Goal: Task Accomplishment & Management: Manage account settings

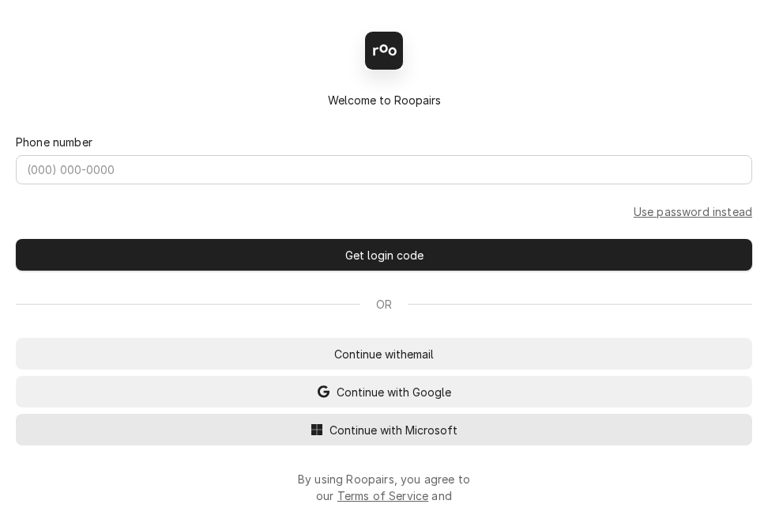
click at [373, 438] on span "Continue with Microsoft" at bounding box center [394, 429] width 134 height 17
click at [383, 432] on span "Continue with Microsoft" at bounding box center [394, 429] width 134 height 17
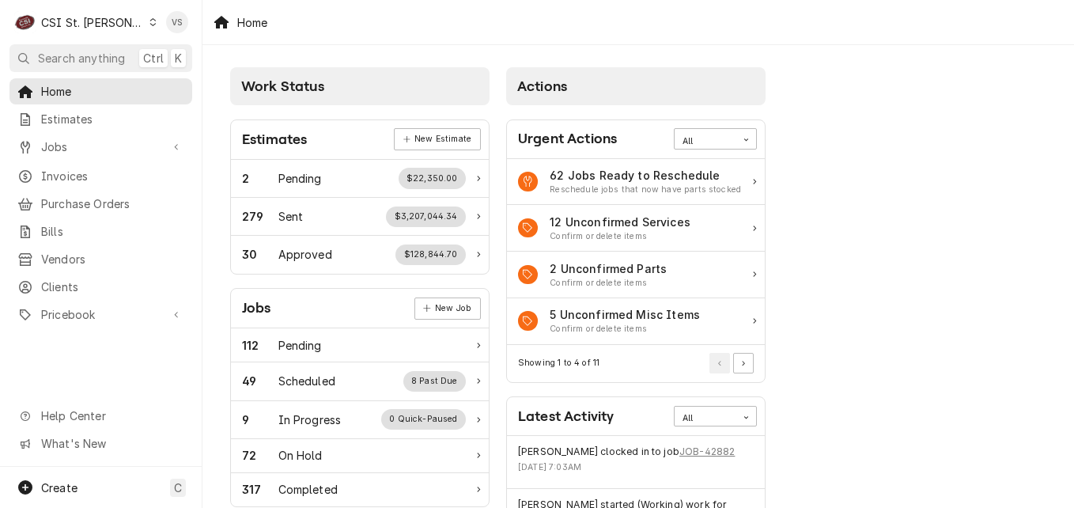
click at [149, 23] on icon "Dynamic Content Wrapper" at bounding box center [152, 22] width 7 height 8
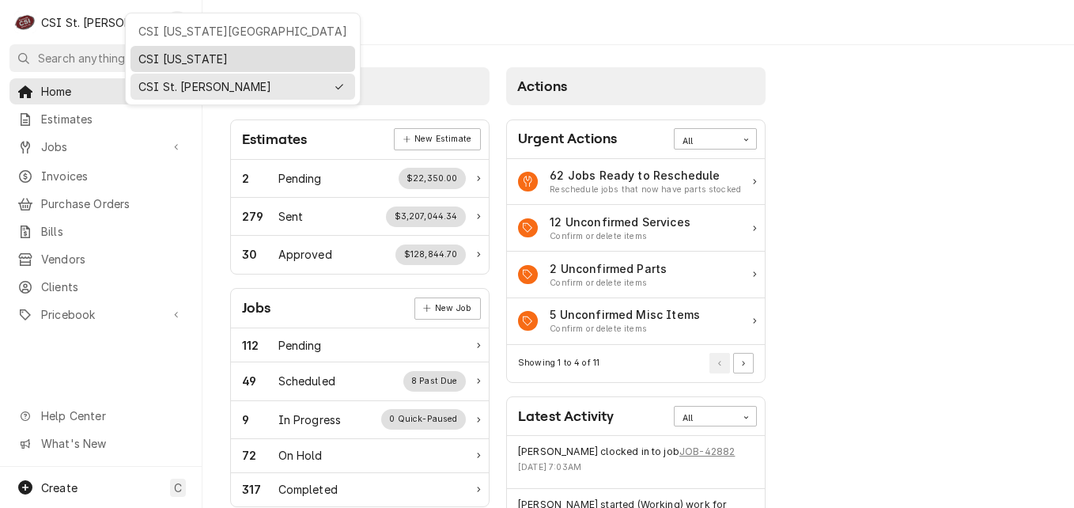
click at [154, 65] on div "CSI Kentucky" at bounding box center [242, 59] width 209 height 17
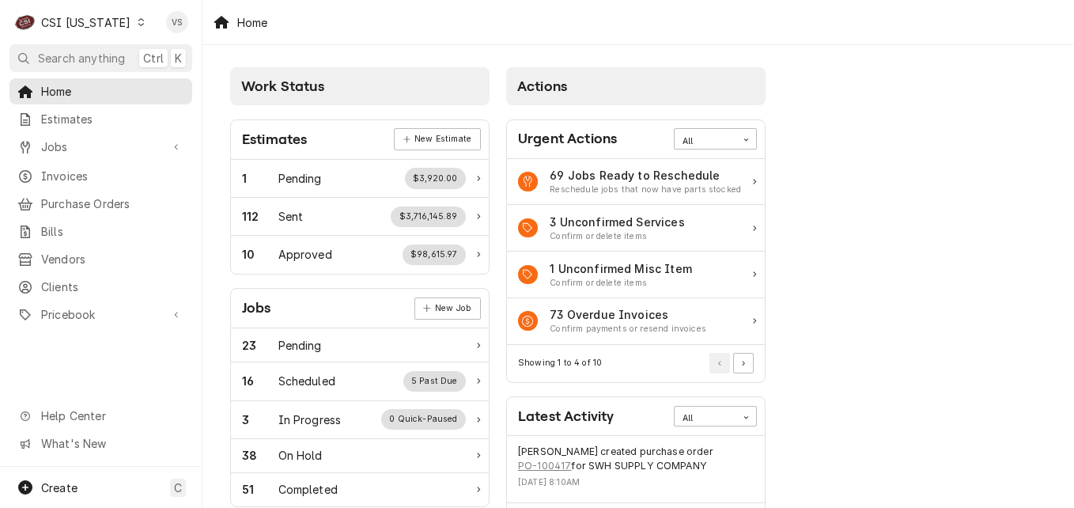
click at [74, 174] on span "Invoices" at bounding box center [112, 176] width 143 height 17
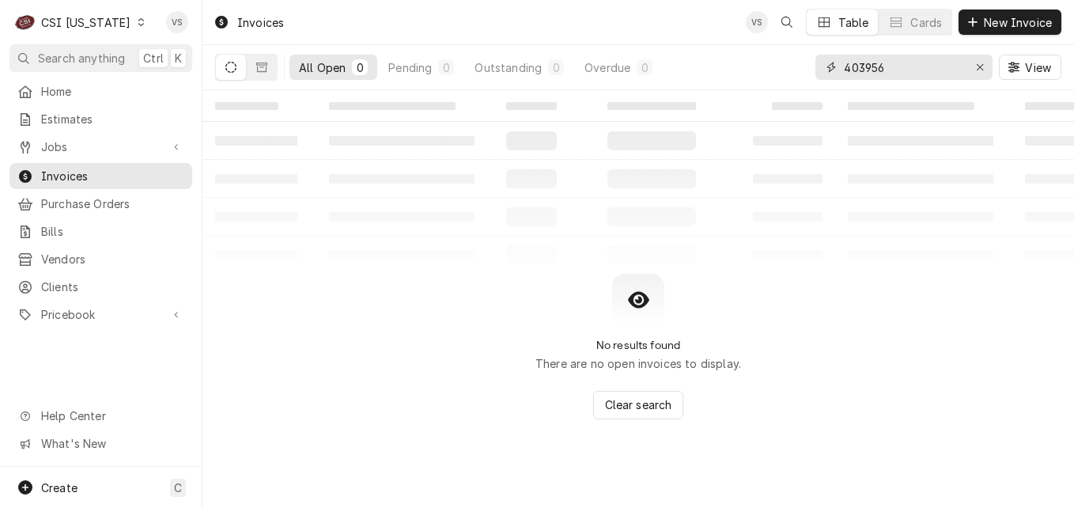
click at [810, 62] on div "All Open 0 Pending 0 Outstanding 0 Overdue 0 403956 View" at bounding box center [638, 67] width 846 height 44
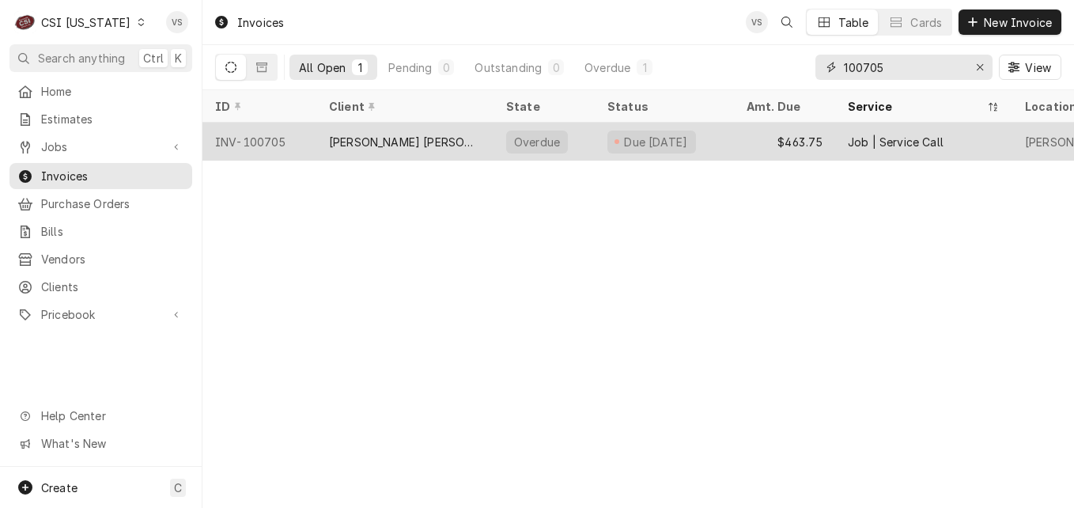
type input "100705"
click at [313, 140] on div "INV-100705" at bounding box center [259, 142] width 114 height 38
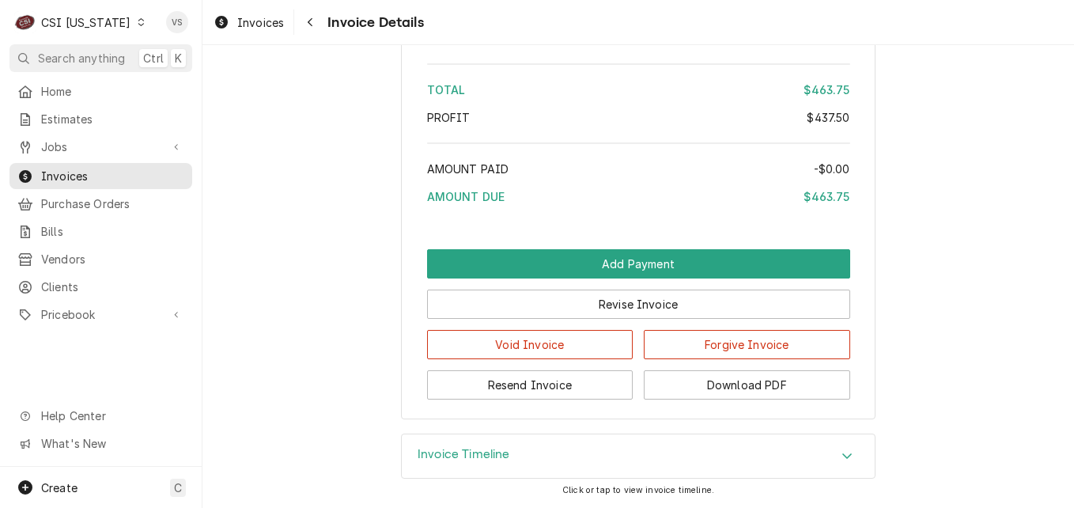
scroll to position [2658, 0]
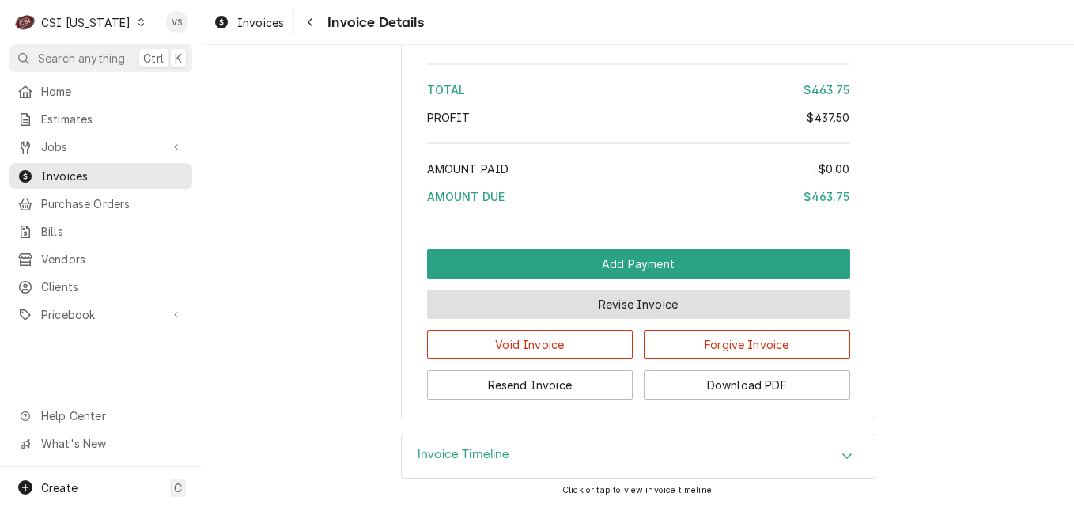
click at [599, 302] on button "Revise Invoice" at bounding box center [638, 303] width 423 height 29
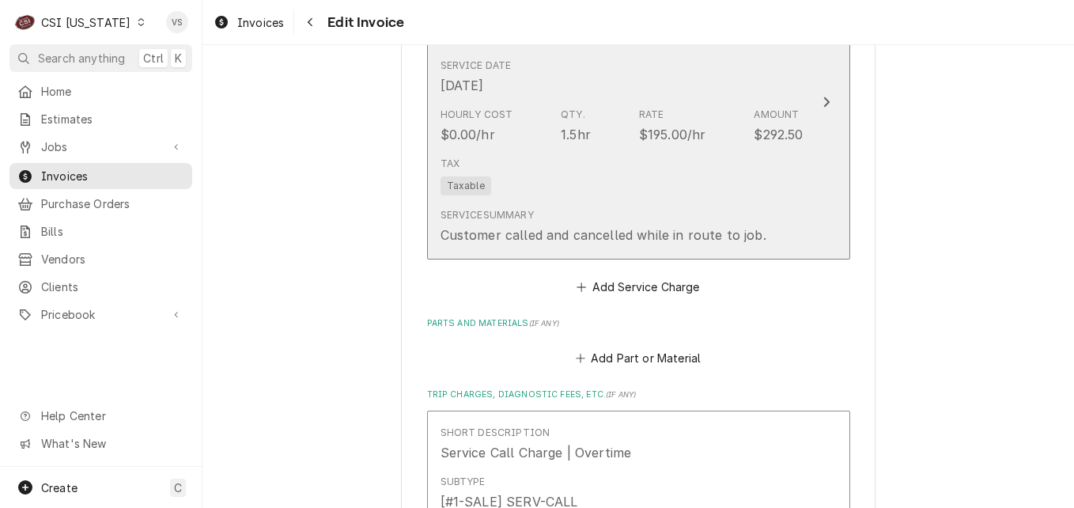
scroll to position [1581, 0]
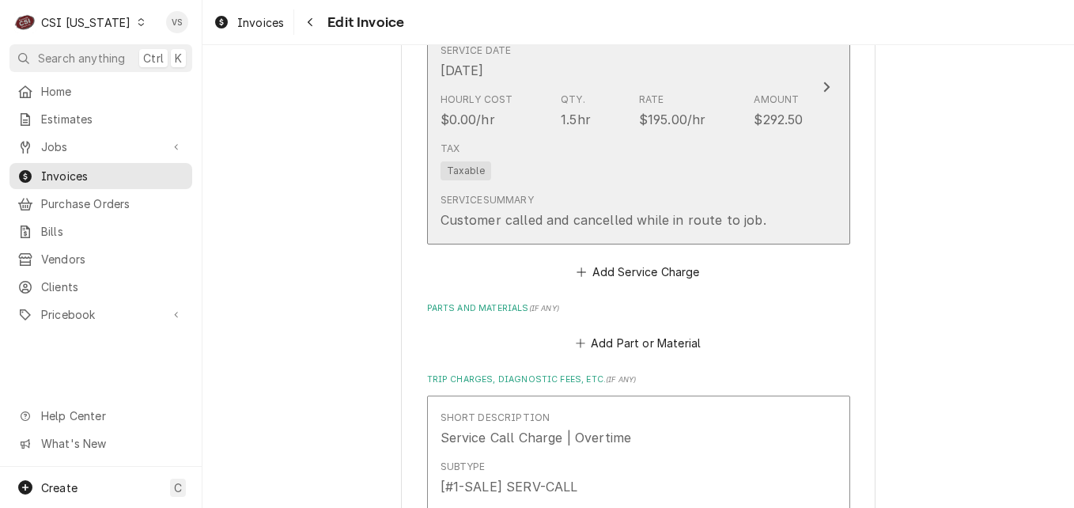
click at [633, 145] on div "Tax Taxable" at bounding box center [621, 160] width 363 height 51
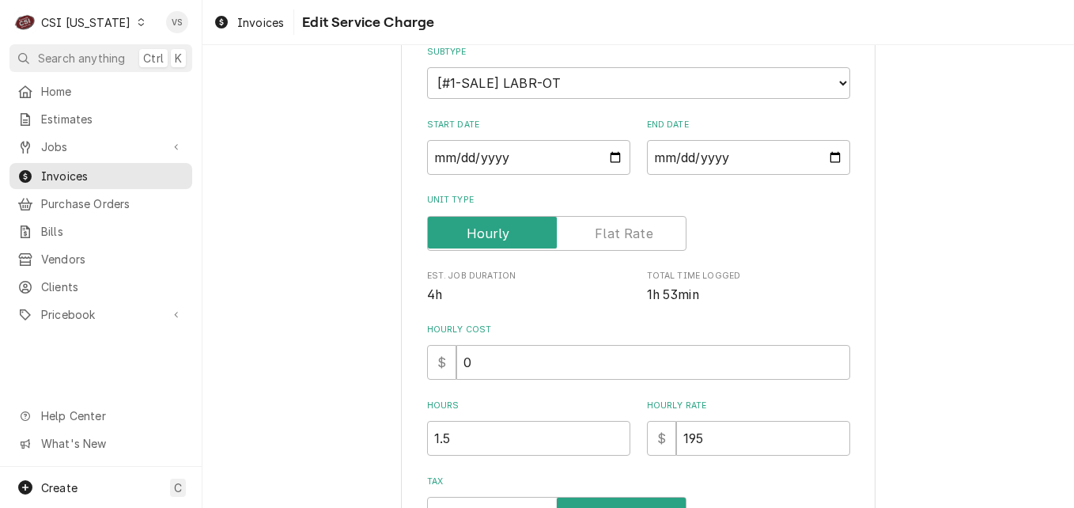
scroll to position [237, 0]
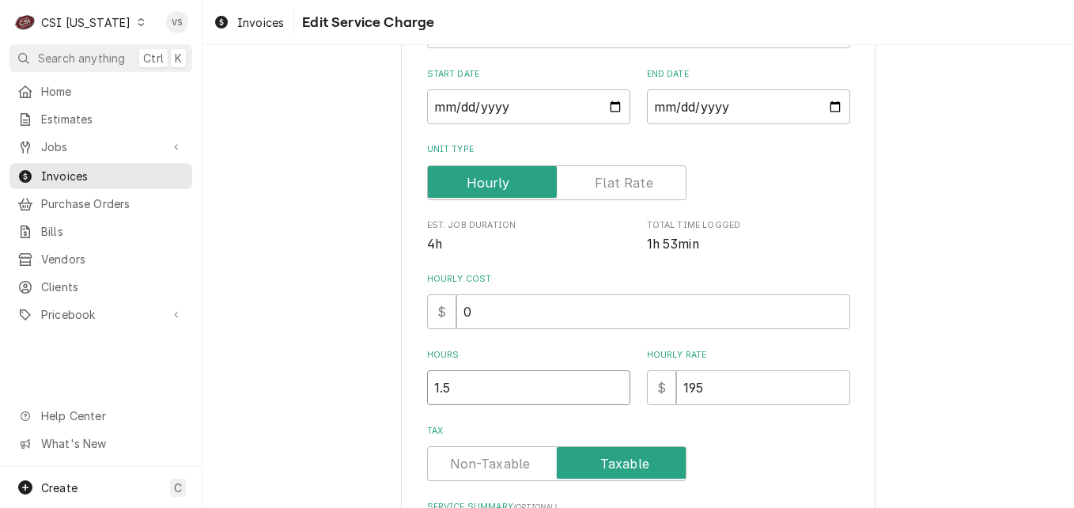
click at [440, 385] on input "1.5" at bounding box center [528, 387] width 203 height 35
click at [444, 385] on input "1.5" at bounding box center [528, 387] width 203 height 35
type textarea "x"
type input "1.2"
type textarea "x"
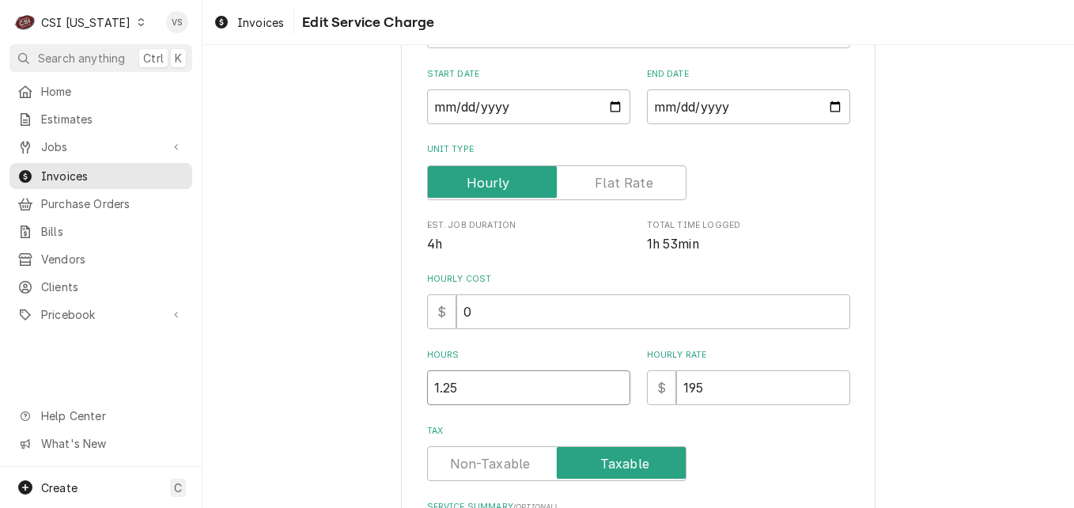
type input "1.25"
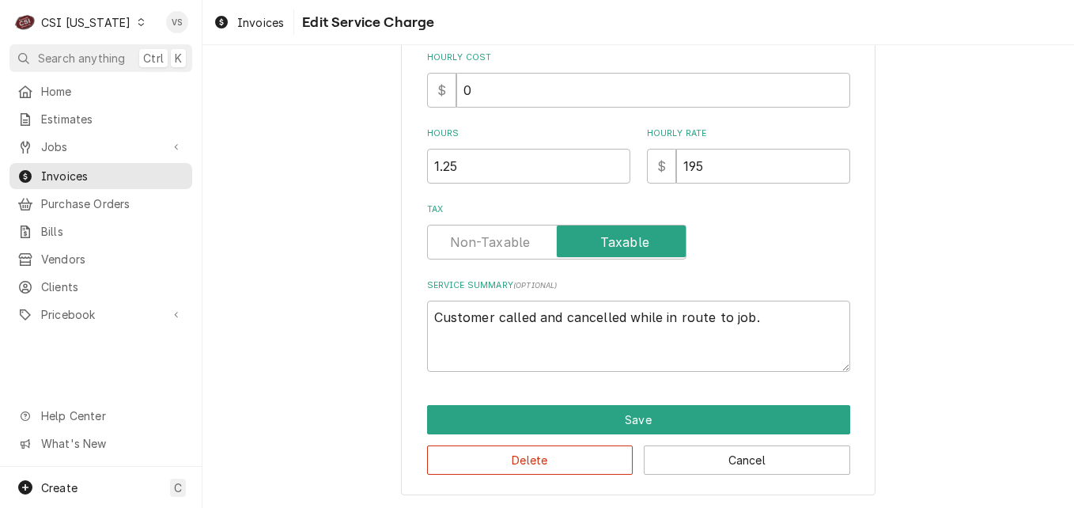
scroll to position [459, 0]
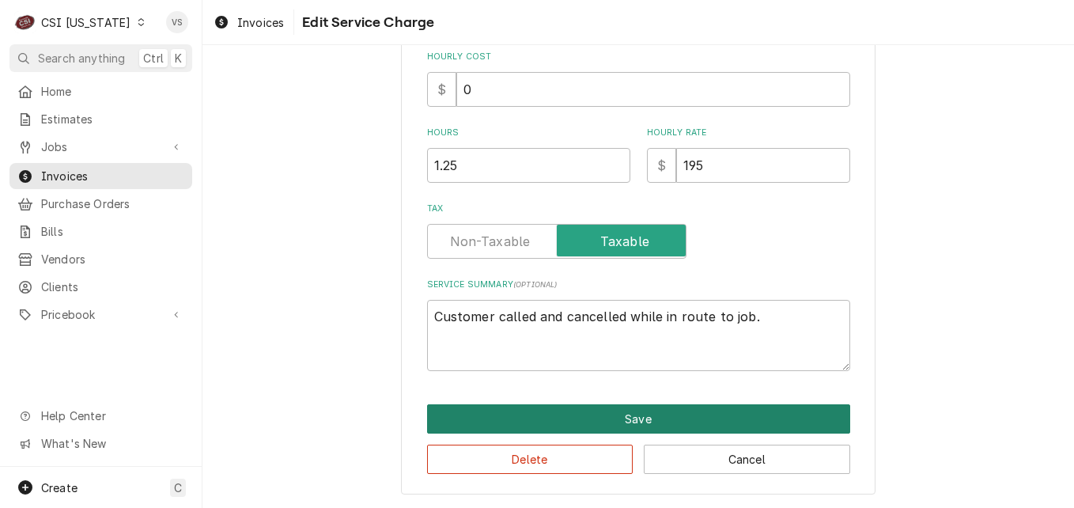
click at [605, 407] on button "Save" at bounding box center [638, 418] width 423 height 29
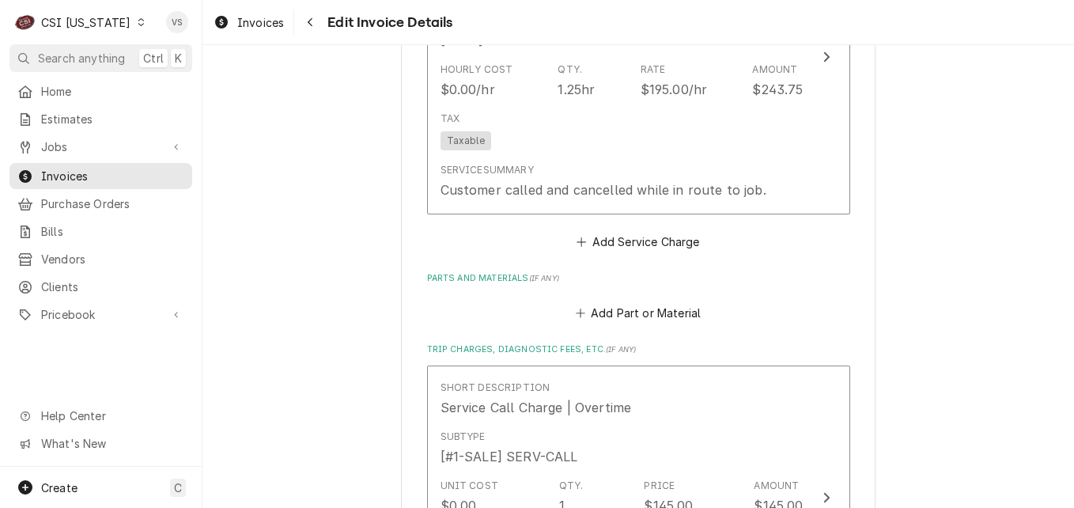
scroll to position [2493, 0]
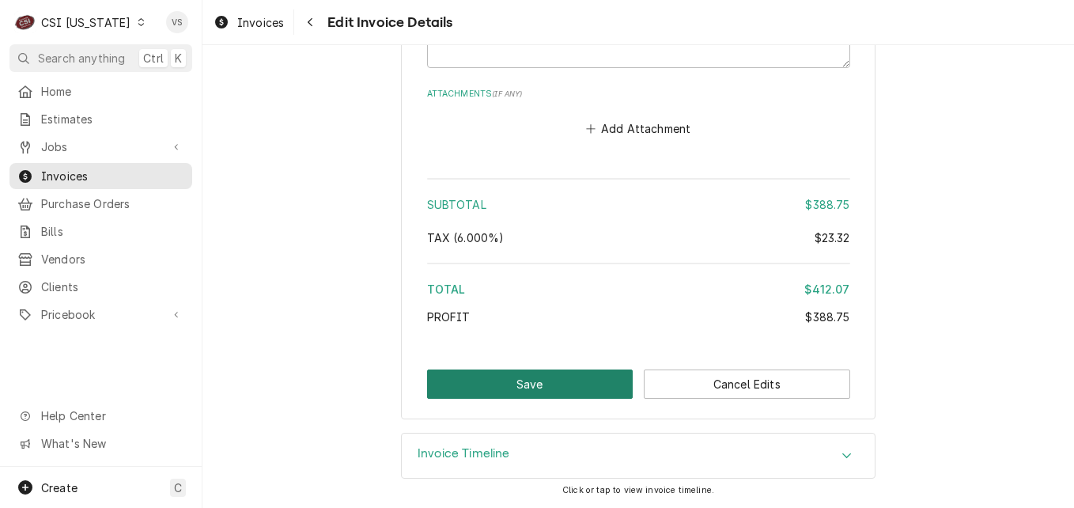
click at [542, 382] on button "Save" at bounding box center [530, 383] width 206 height 29
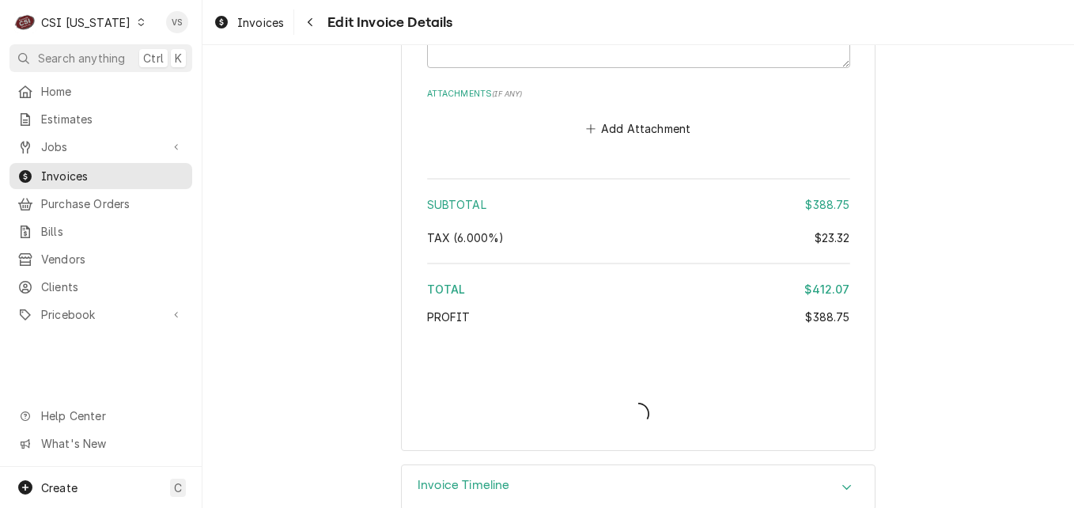
type textarea "x"
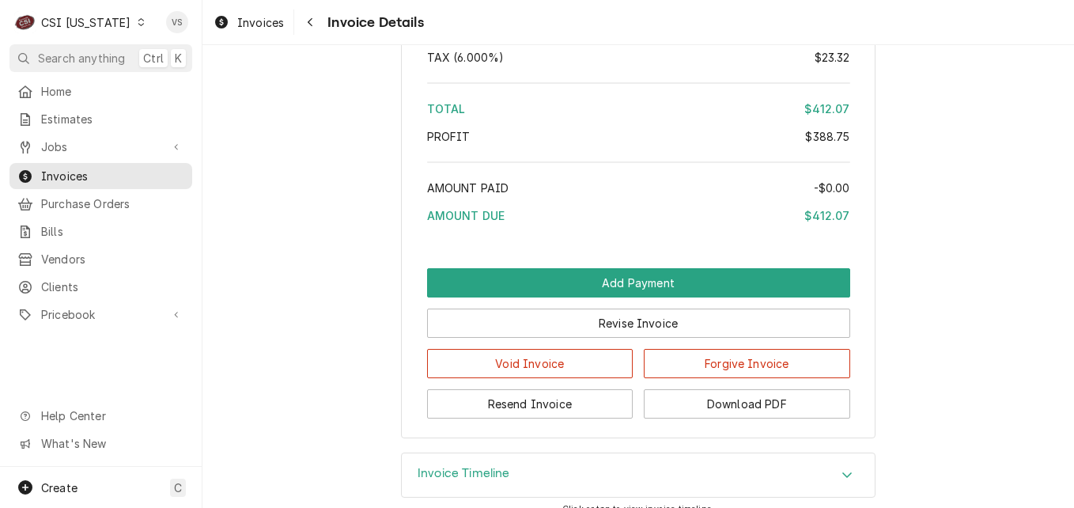
scroll to position [2658, 0]
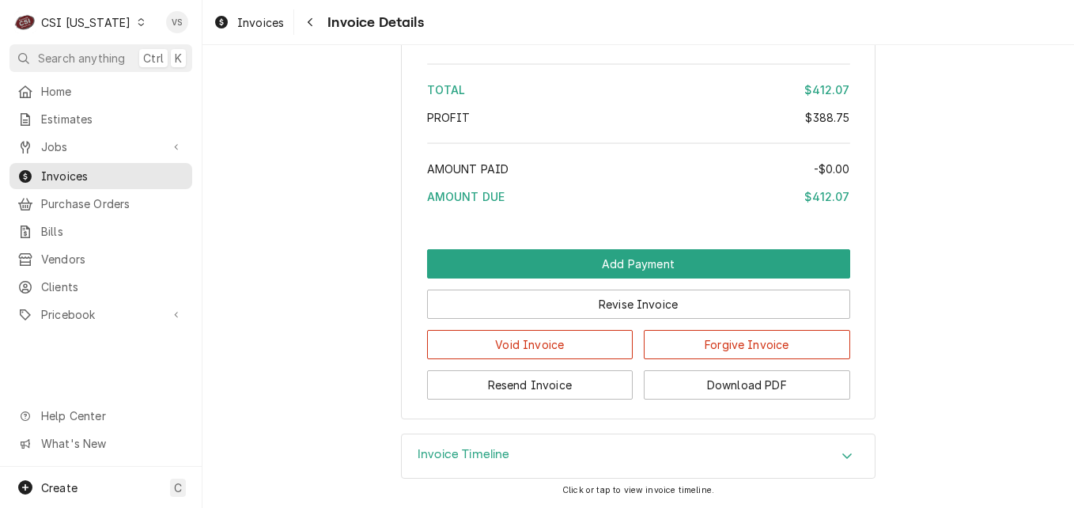
click at [138, 24] on icon "Dynamic Content Wrapper" at bounding box center [141, 22] width 7 height 8
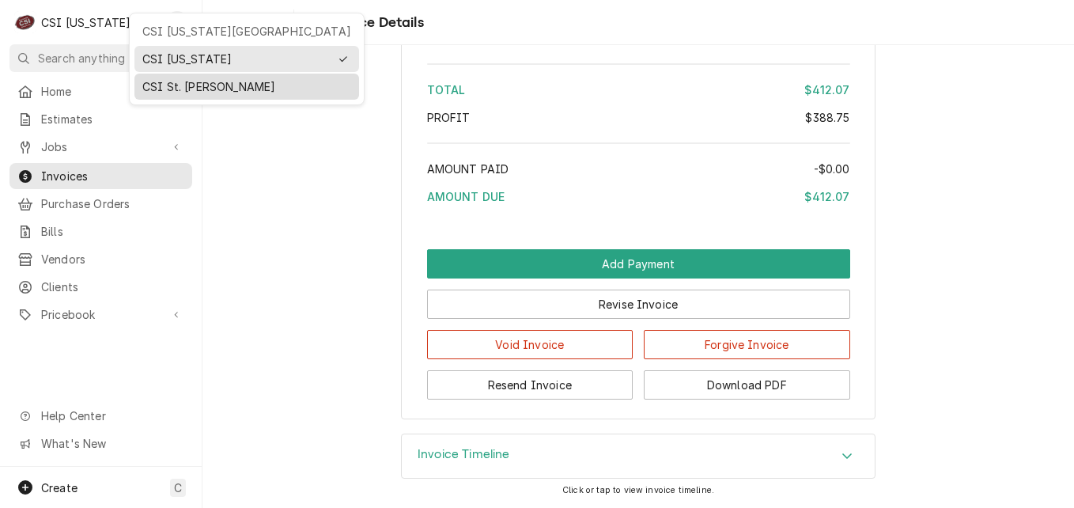
click at [164, 93] on div "CSI St. [PERSON_NAME]" at bounding box center [247, 87] width 218 height 20
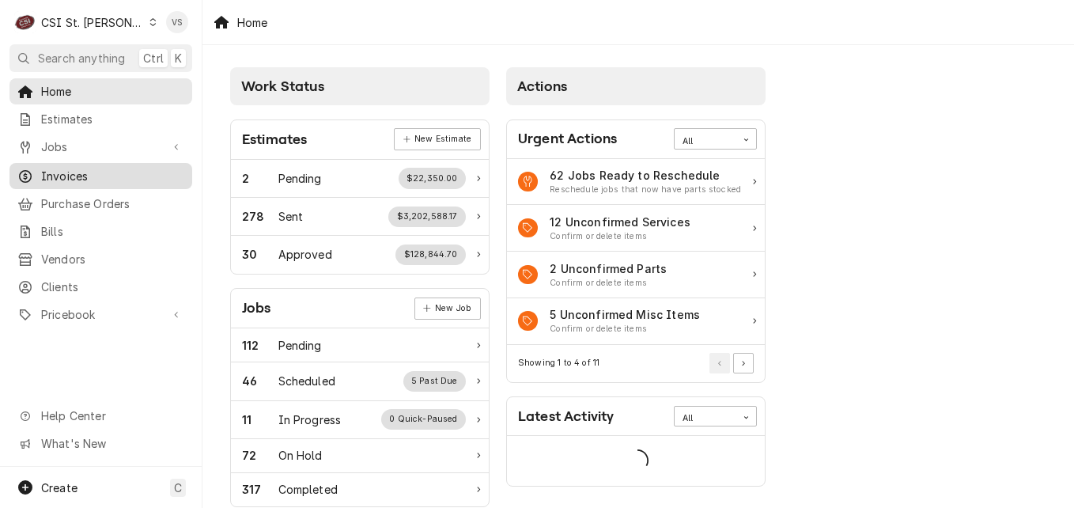
click at [71, 173] on span "Invoices" at bounding box center [112, 176] width 143 height 17
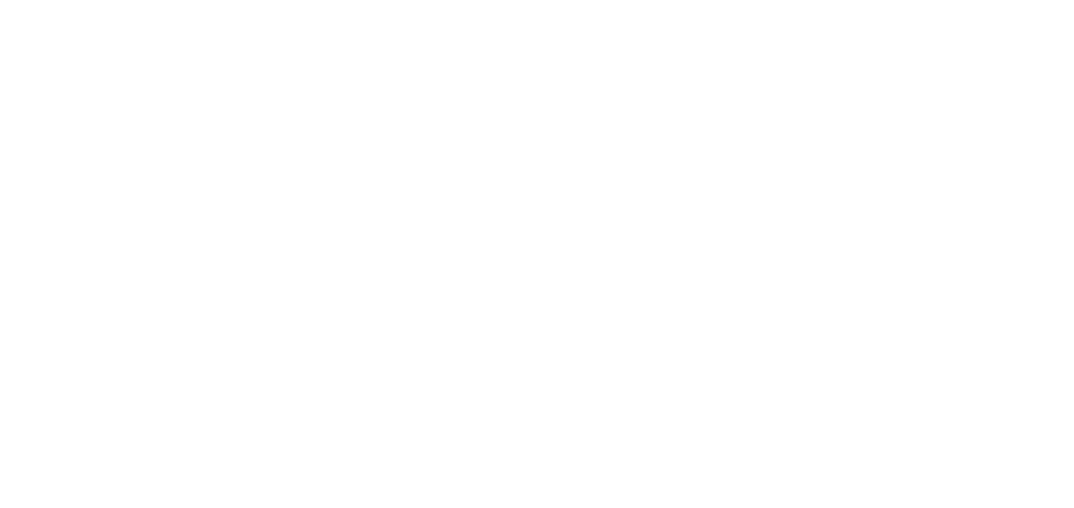
click at [155, 172] on div "Dynamic Content Wrapper" at bounding box center [537, 254] width 1074 height 508
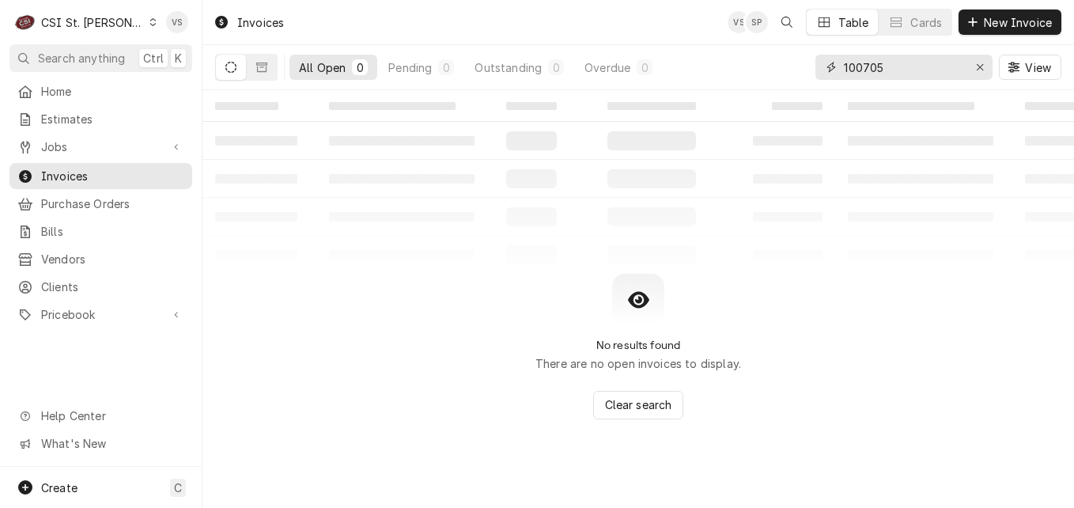
click at [785, 67] on div "All Open 0 Pending 0 Outstanding 0 Overdue 0 100705 View" at bounding box center [638, 67] width 846 height 44
type input "4"
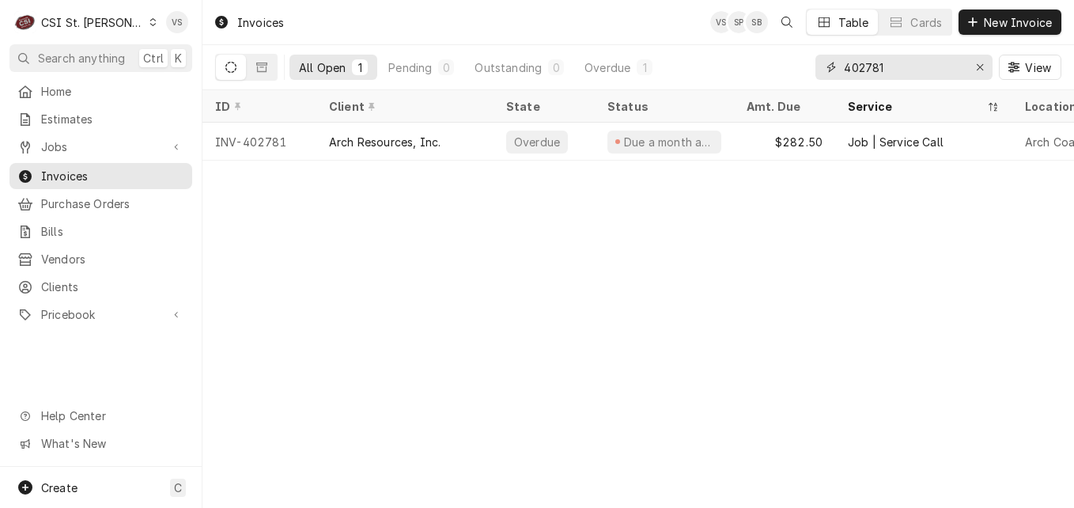
drag, startPoint x: 897, startPoint y: 70, endPoint x: 791, endPoint y: 65, distance: 106.8
click at [791, 65] on div "All Open 1 Pending 0 Outstanding 0 Overdue 1 402781 View" at bounding box center [638, 67] width 846 height 44
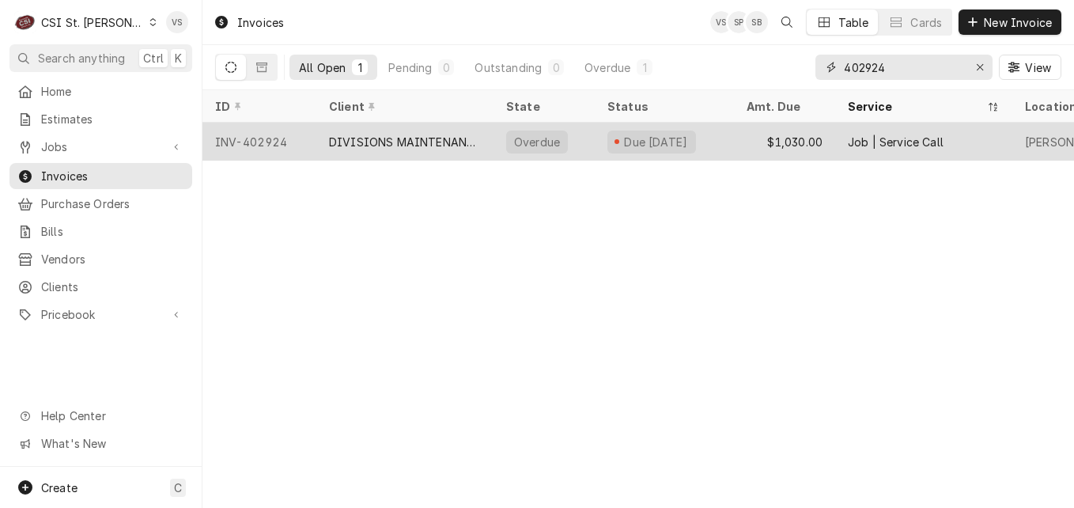
type input "402924"
click at [392, 137] on div "DIVISIONS MAINTENANCE GROUP" at bounding box center [405, 142] width 152 height 17
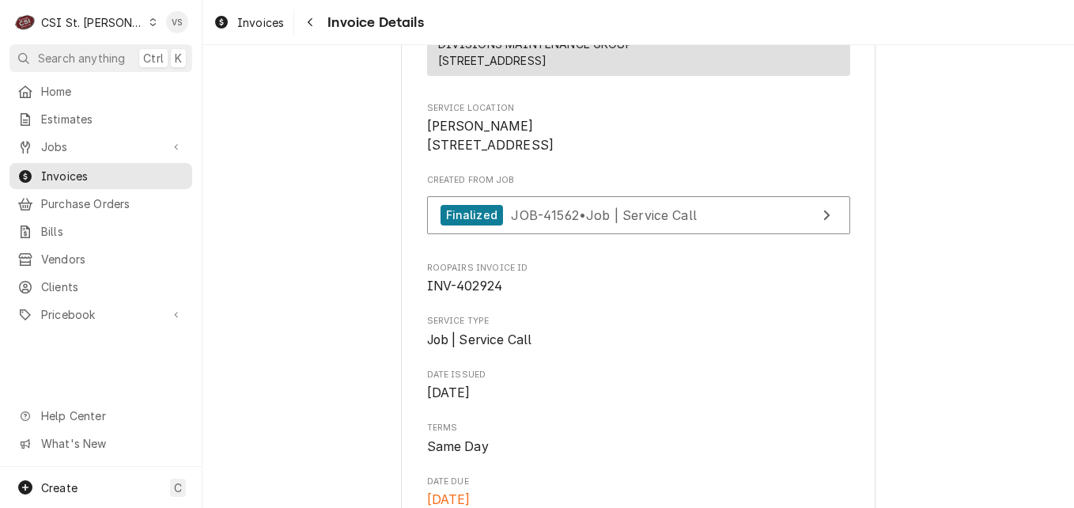
scroll to position [316, 0]
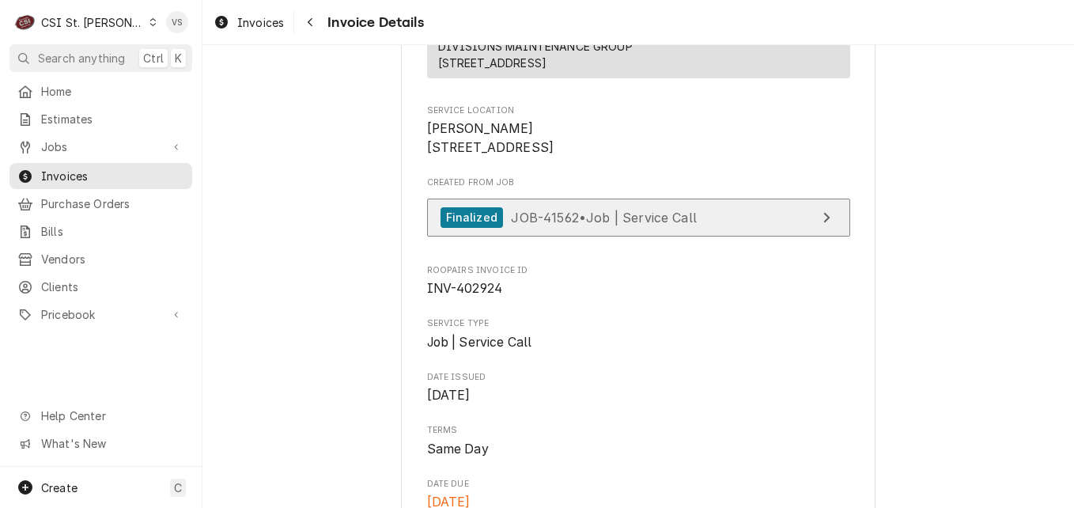
click at [574, 225] on span "JOB-41562 • Job | Service Call" at bounding box center [604, 217] width 186 height 16
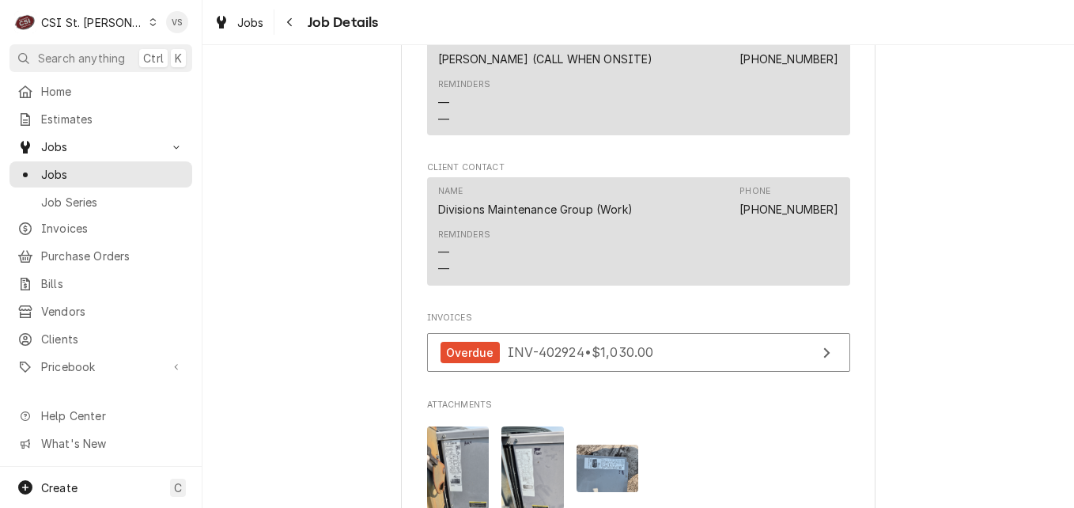
scroll to position [1423, 0]
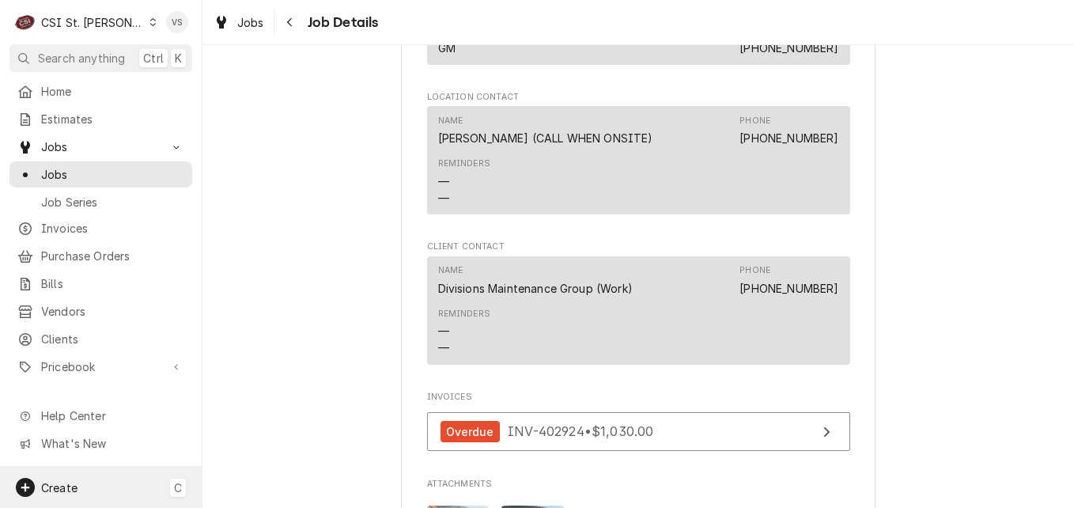
click at [65, 481] on span "Create" at bounding box center [59, 487] width 36 height 13
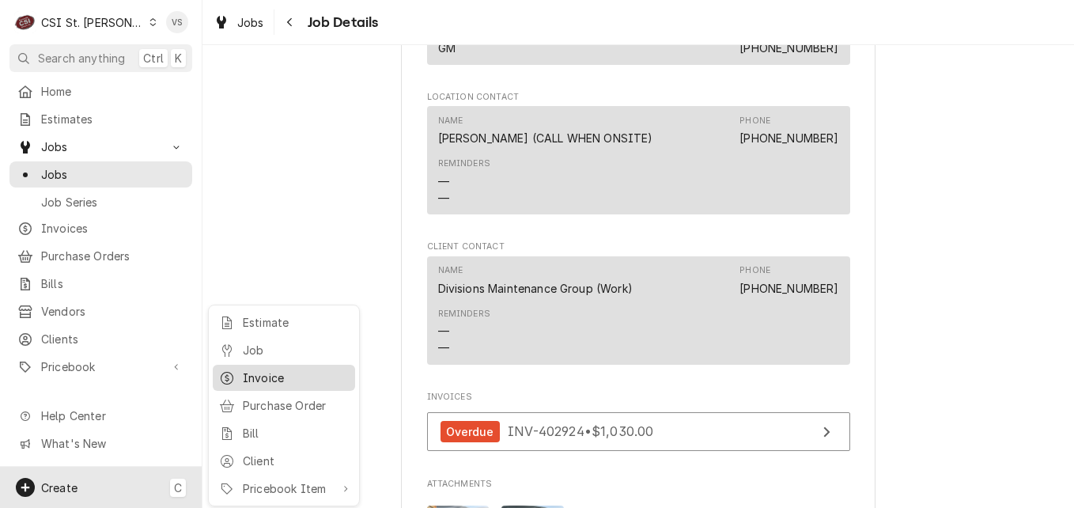
click at [262, 369] on div "Invoice" at bounding box center [296, 377] width 106 height 17
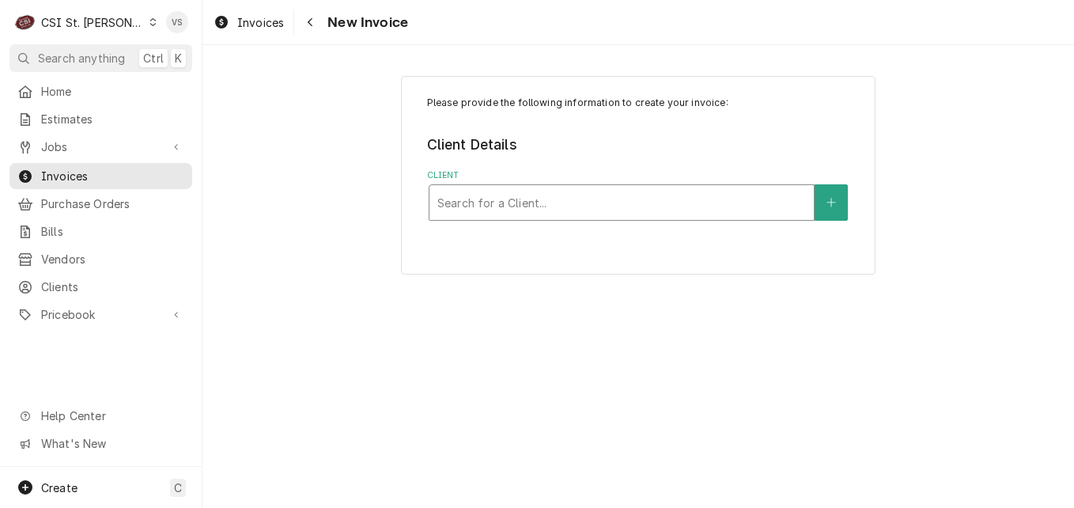
click at [483, 205] on div "Client" at bounding box center [621, 202] width 368 height 28
type input "FRYMASTER"
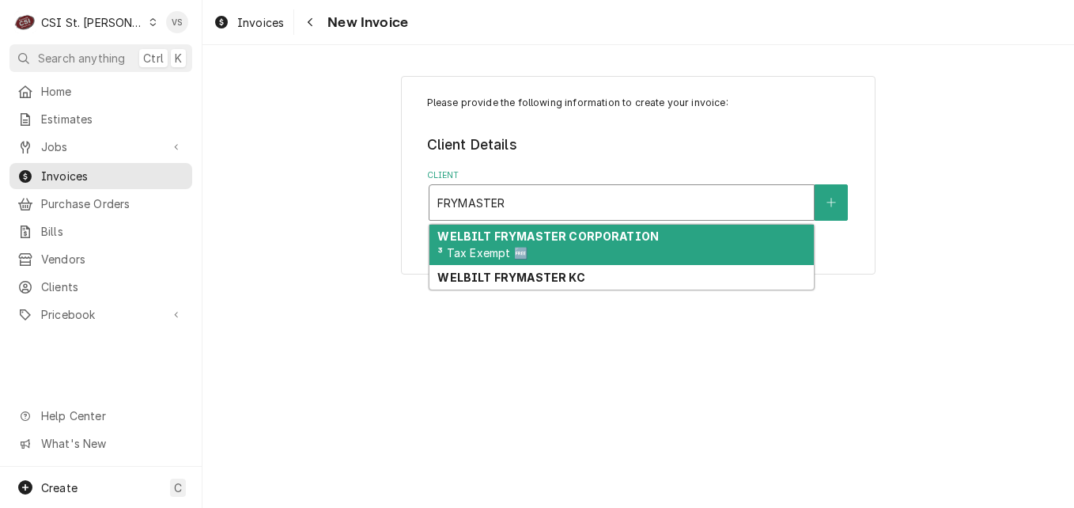
click at [588, 249] on div "WELBILT FRYMASTER CORPORATION ³ Tax Exempt 🆓" at bounding box center [621, 245] width 384 height 41
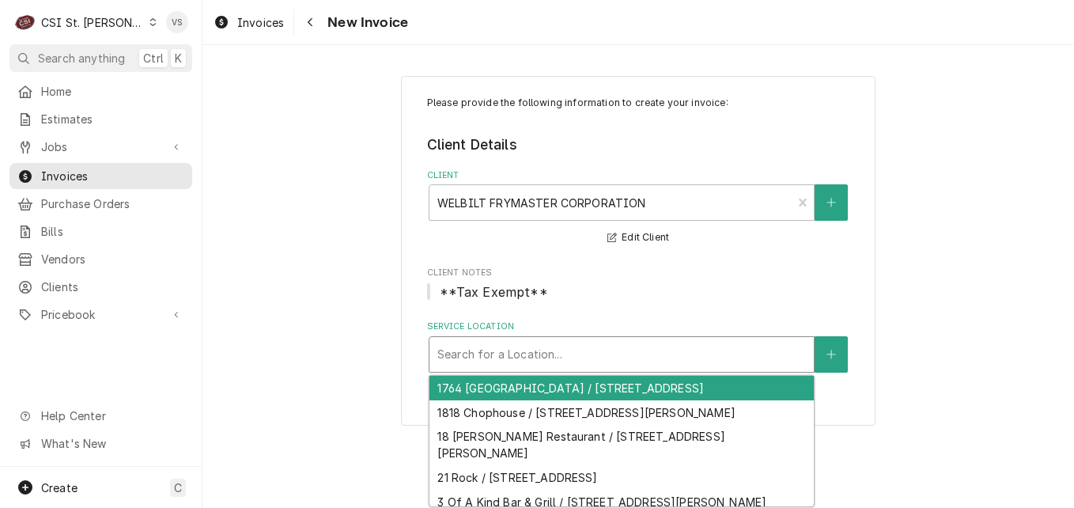
click at [512, 355] on div "Service Location" at bounding box center [621, 354] width 368 height 28
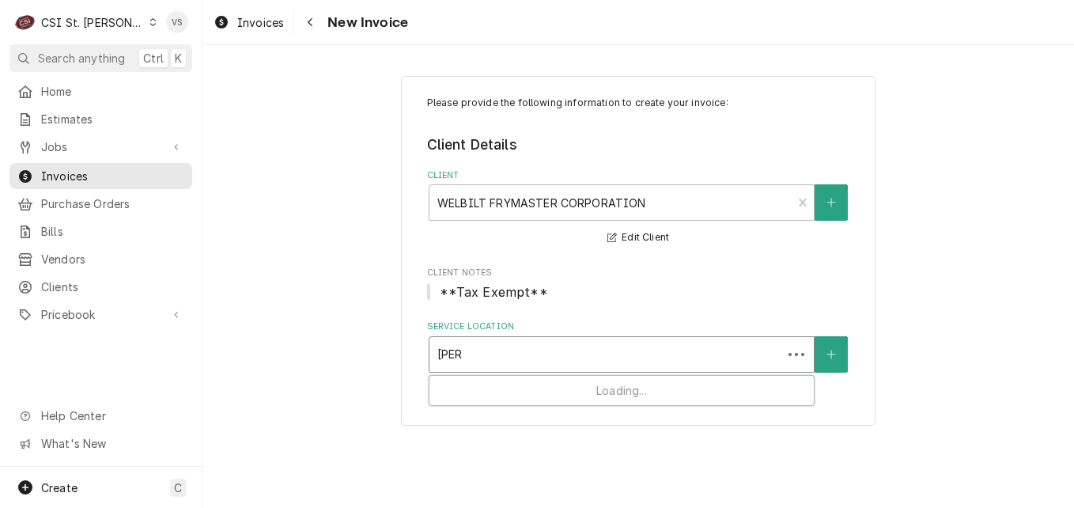
type input "SALT"
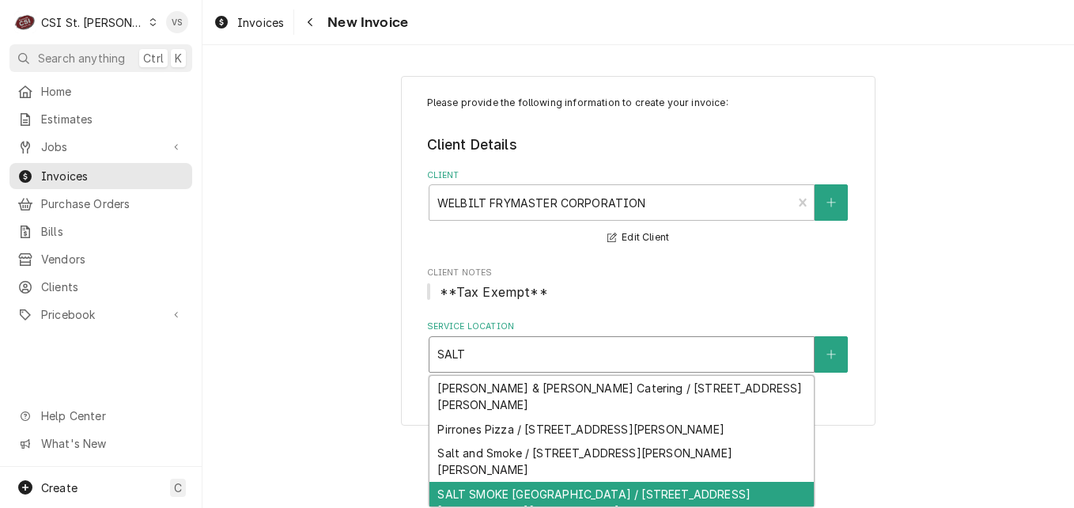
click at [555, 481] on div "SALT SMOKE [GEOGRAPHIC_DATA] / [STREET_ADDRESS][PERSON_NAME][PERSON_NAME]" at bounding box center [621, 501] width 384 height 41
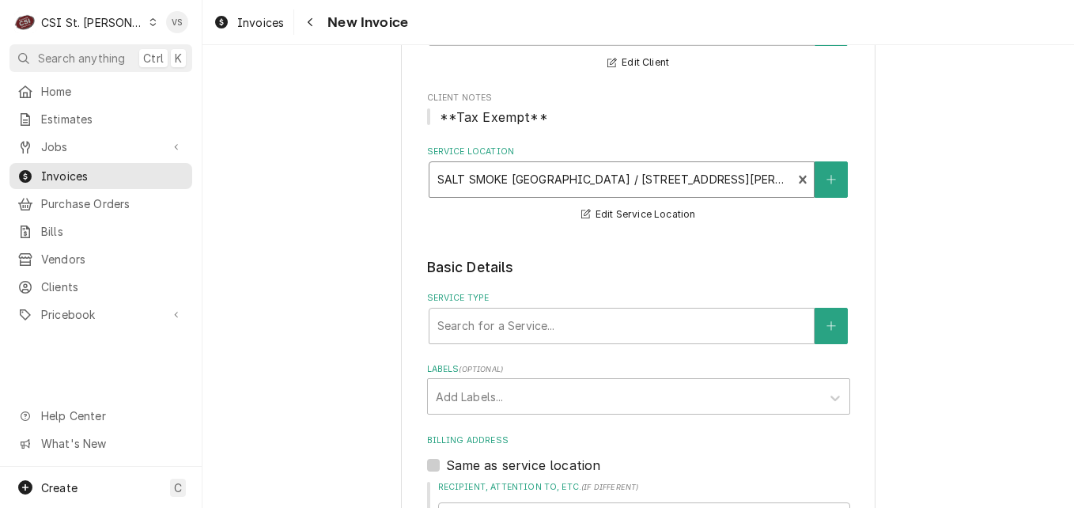
scroll to position [237, 0]
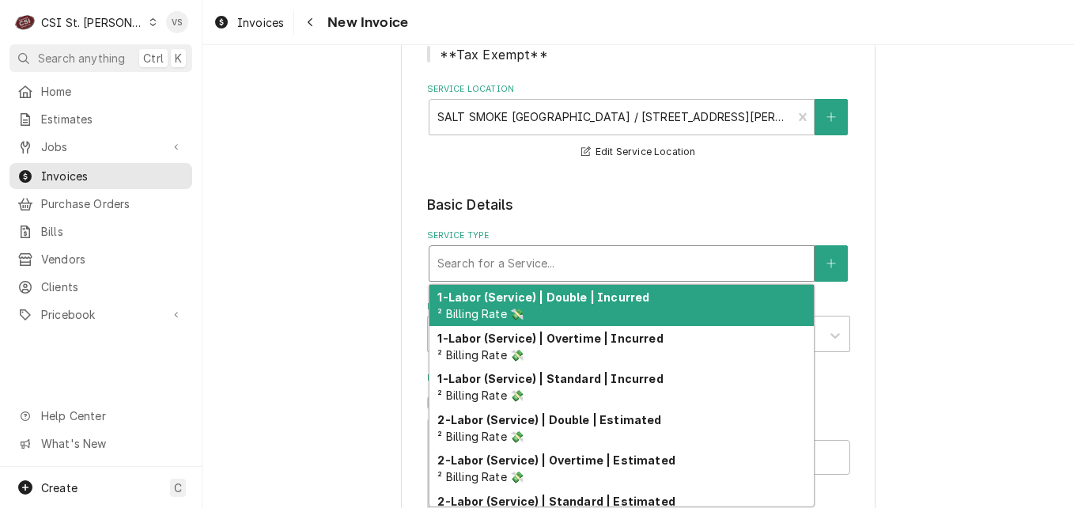
click at [481, 262] on div "Service Type" at bounding box center [621, 263] width 368 height 28
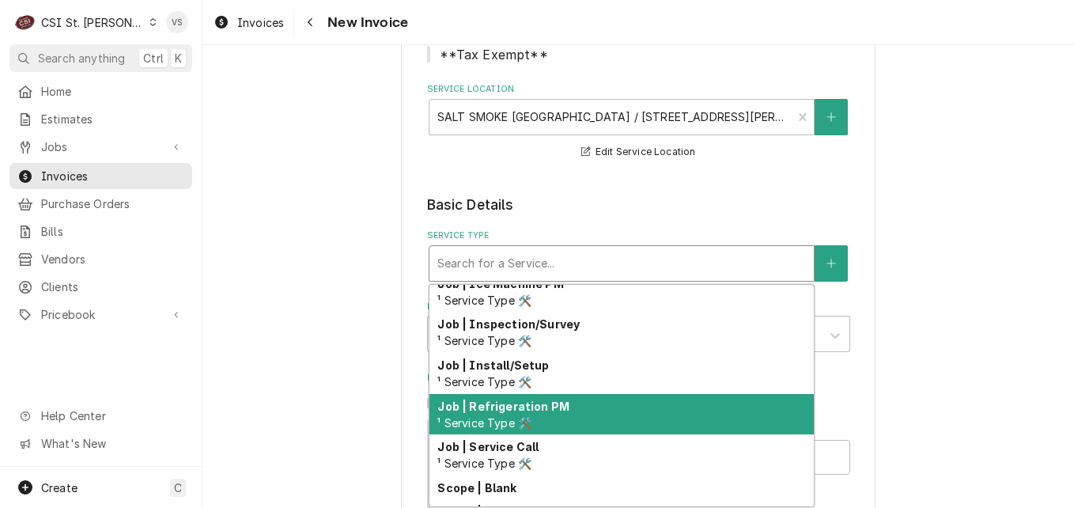
scroll to position [920, 0]
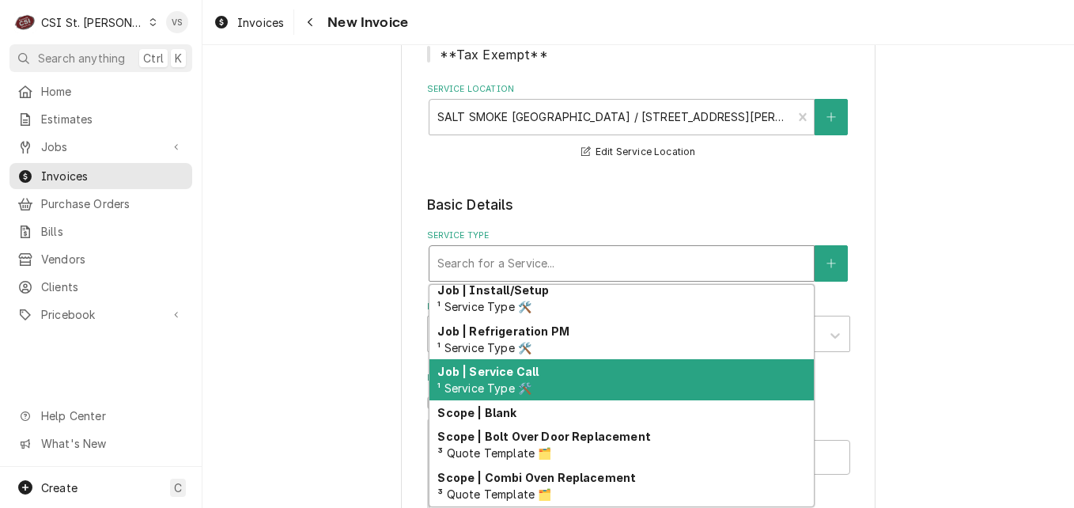
click at [503, 384] on span "¹ Service Type 🛠️" at bounding box center [484, 387] width 94 height 13
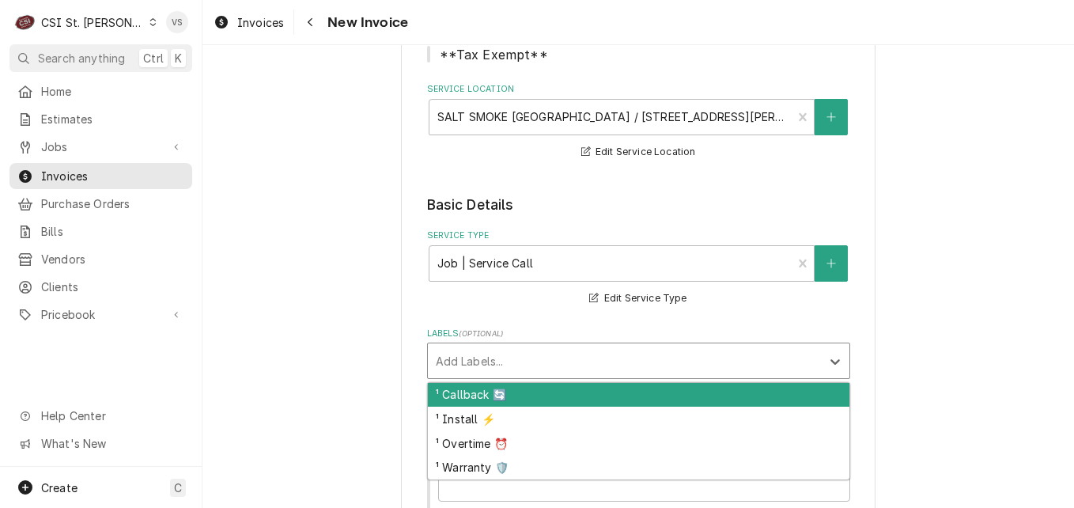
click at [472, 358] on div "Labels" at bounding box center [624, 360] width 377 height 28
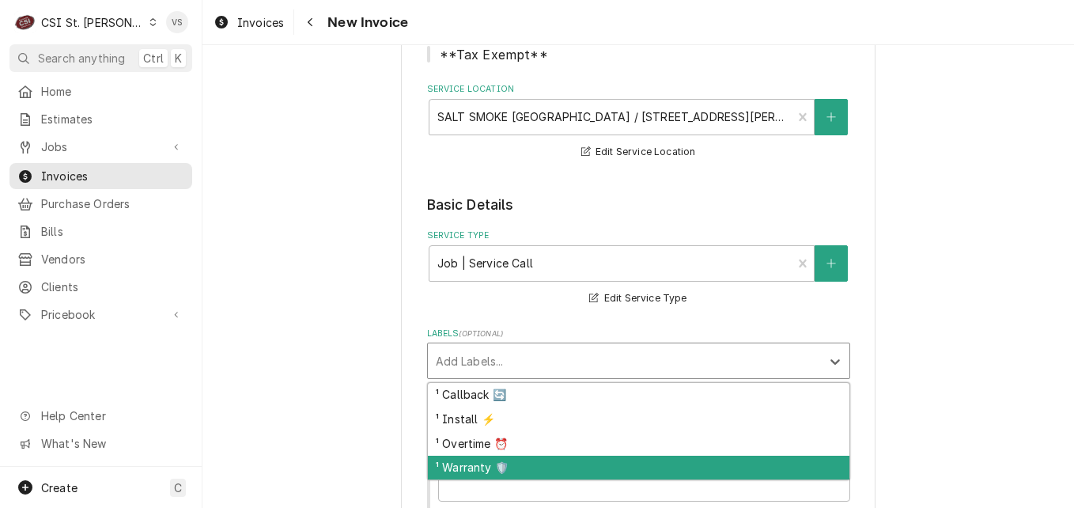
click at [473, 464] on div "¹ Warranty 🛡️" at bounding box center [638, 467] width 421 height 25
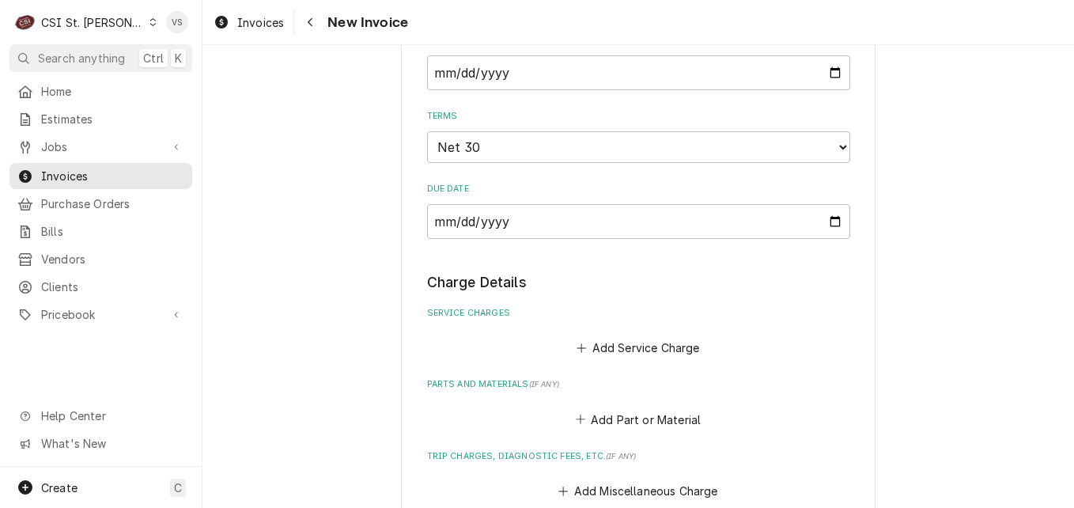
scroll to position [1028, 0]
click at [589, 344] on button "Add Service Charge" at bounding box center [638, 347] width 128 height 22
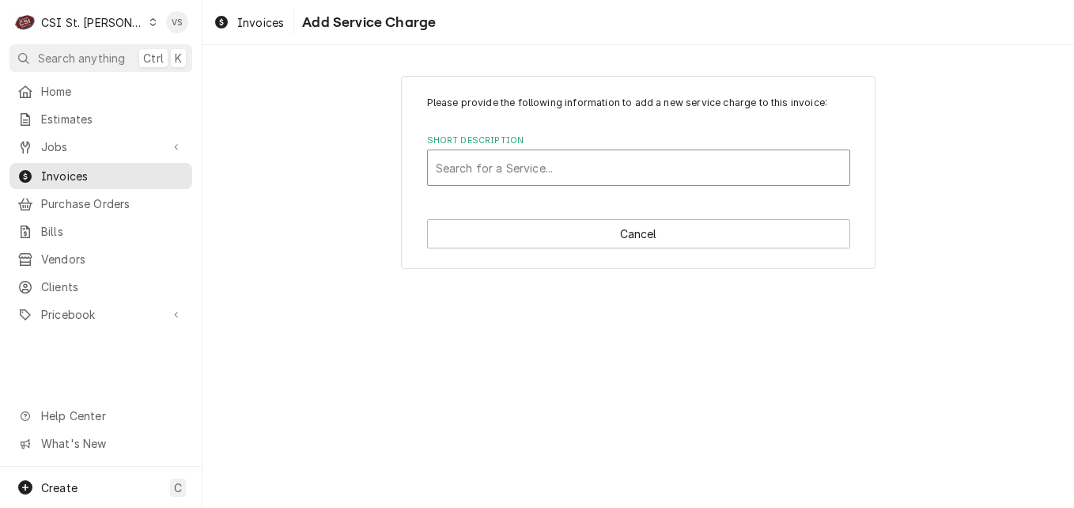
click at [467, 166] on div "Short Description" at bounding box center [639, 167] width 406 height 28
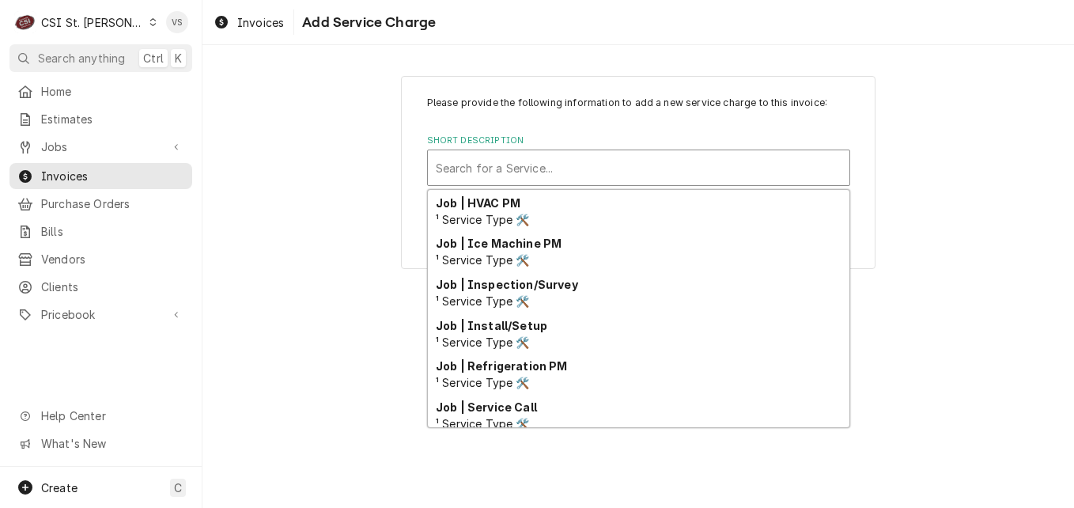
scroll to position [791, 0]
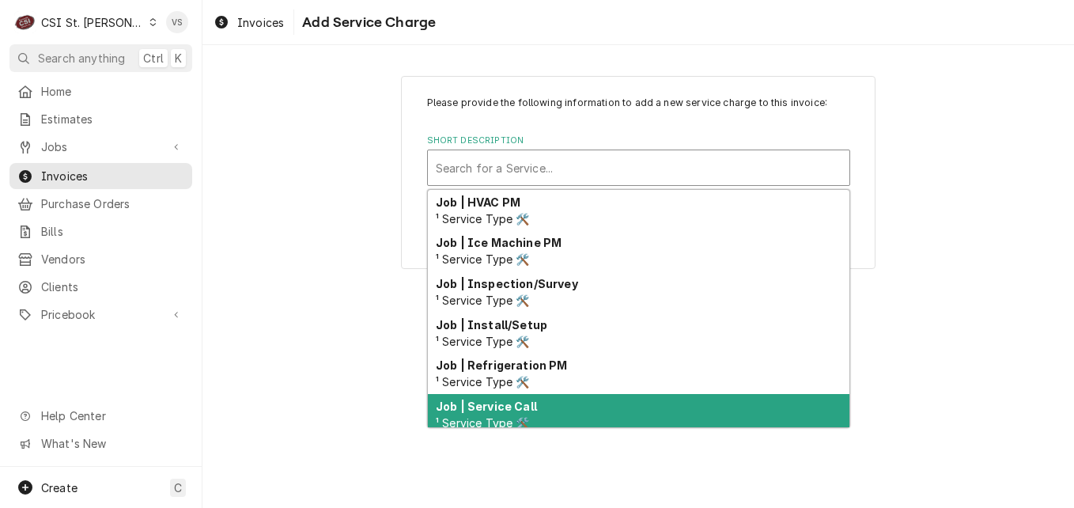
click at [527, 408] on strong "Job | Service Call" at bounding box center [486, 405] width 101 height 13
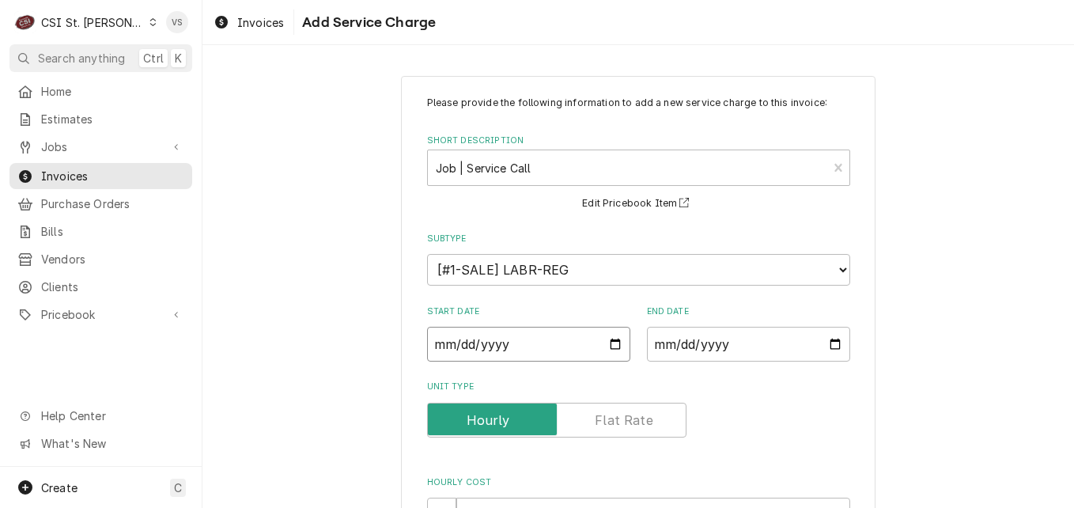
click at [607, 342] on input "Start Date" at bounding box center [528, 344] width 203 height 35
type textarea "x"
type input "2025-08-25"
type textarea "x"
type input "2025-07-25"
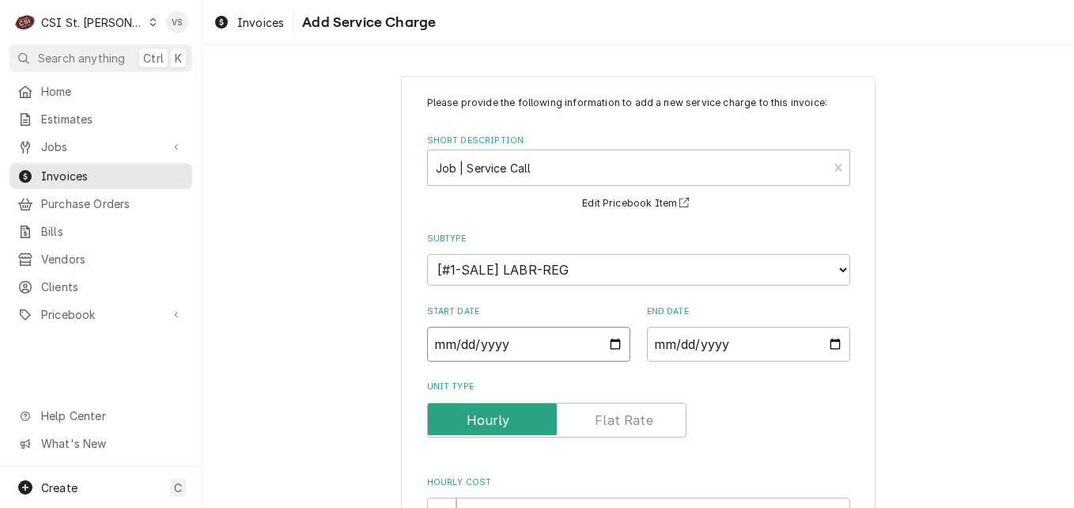
type textarea "x"
type input "2025-06-25"
type textarea "x"
type input "2025-05-25"
type textarea "x"
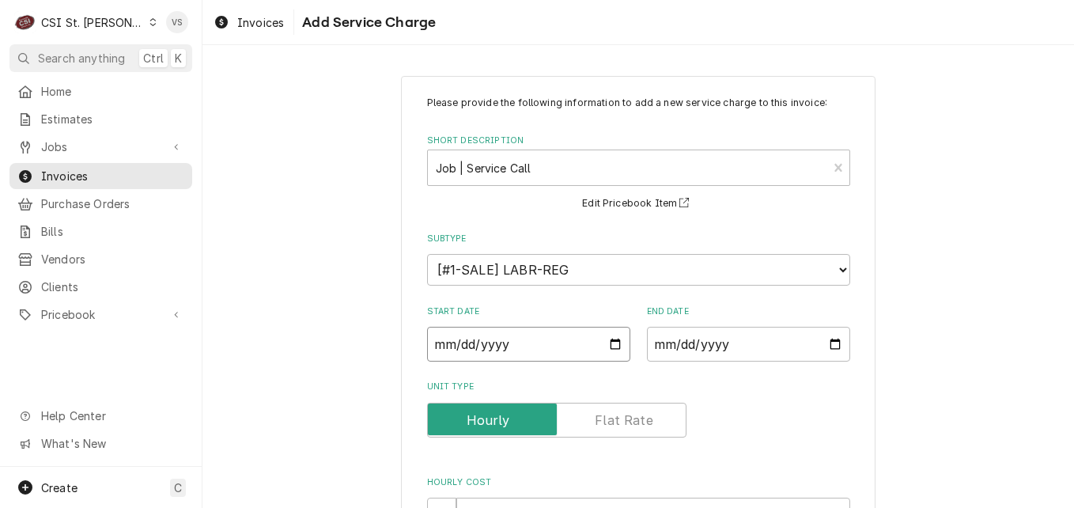
type input "2025-04-25"
type textarea "x"
type input "2025-04-03"
click at [824, 344] on input "End Date" at bounding box center [748, 344] width 203 height 35
type textarea "x"
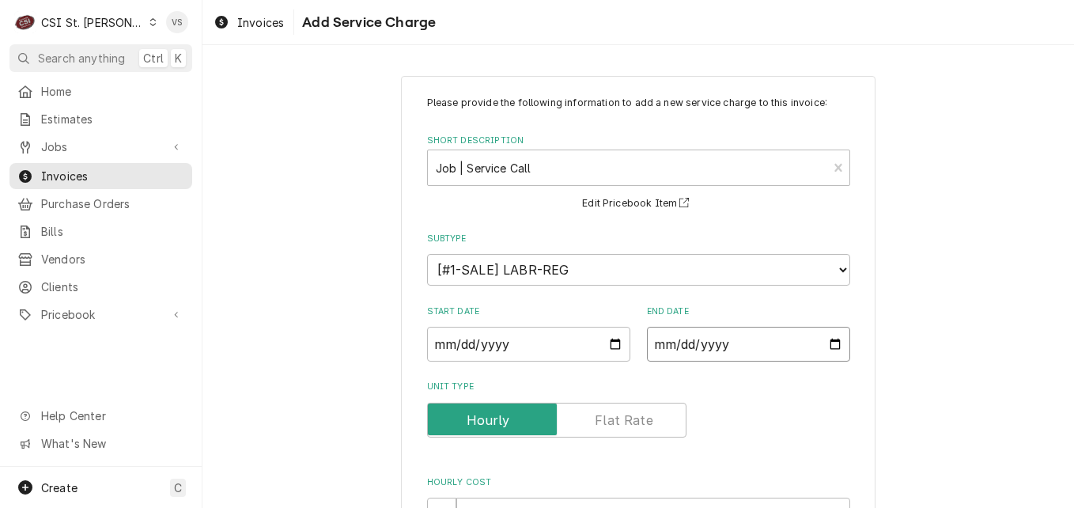
type input "2025-08-25"
type textarea "x"
type input "2025-07-25"
type textarea "x"
type input "2025-06-25"
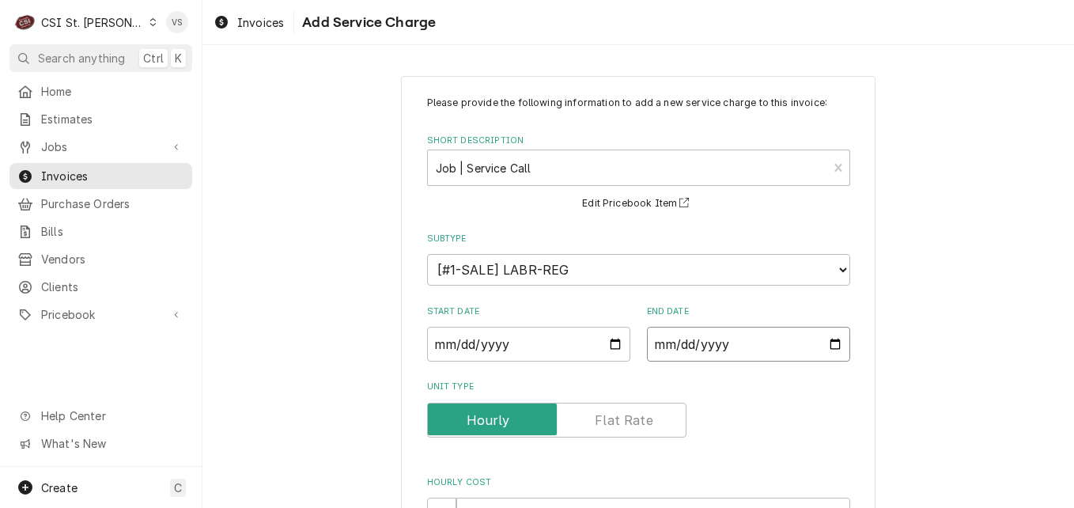
type textarea "x"
type input "2025-05-25"
type textarea "x"
type input "2025-04-25"
type textarea "x"
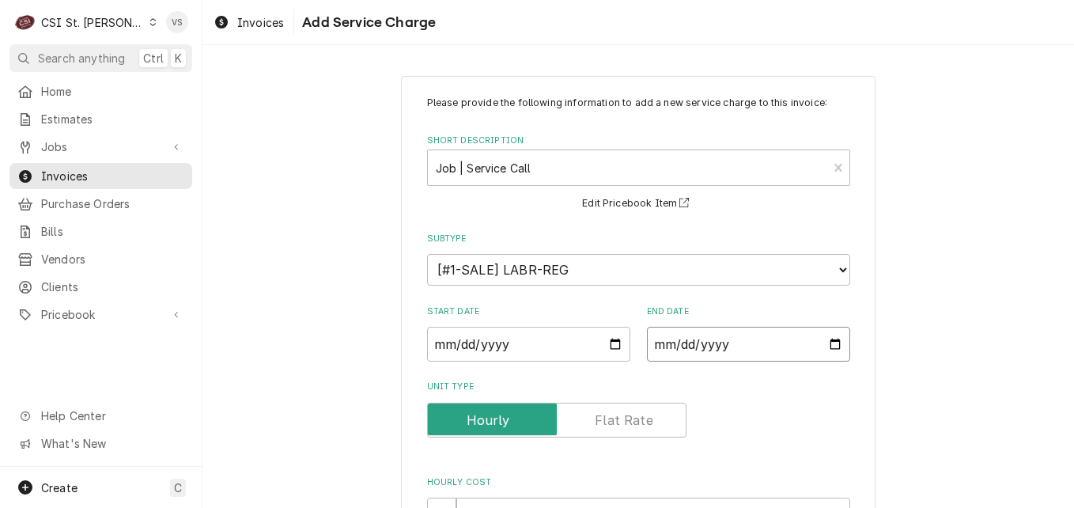
type input "2025-04-08"
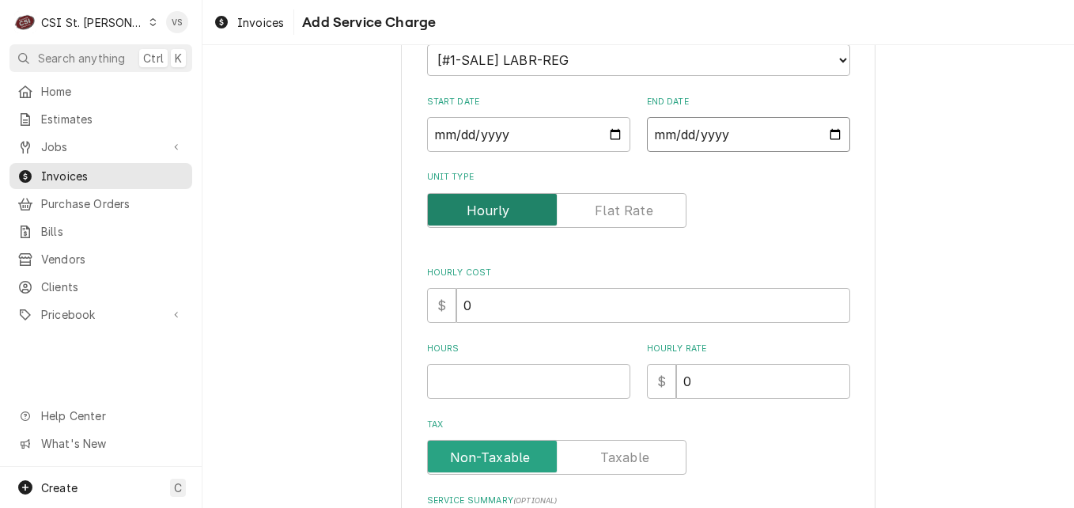
scroll to position [237, 0]
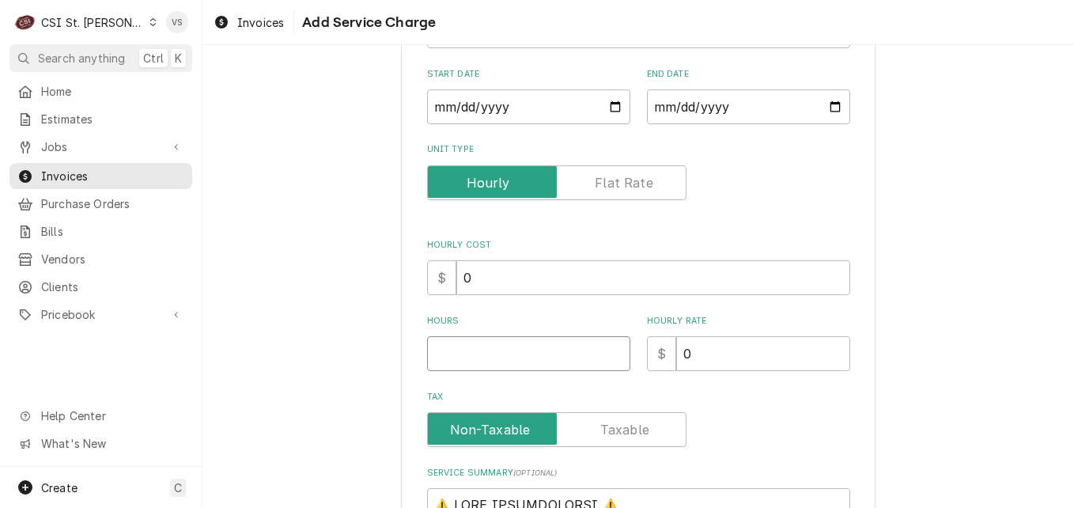
click at [486, 356] on input "Hours" at bounding box center [528, 353] width 203 height 35
type textarea "x"
type input "2"
type textarea "x"
type input "2.5"
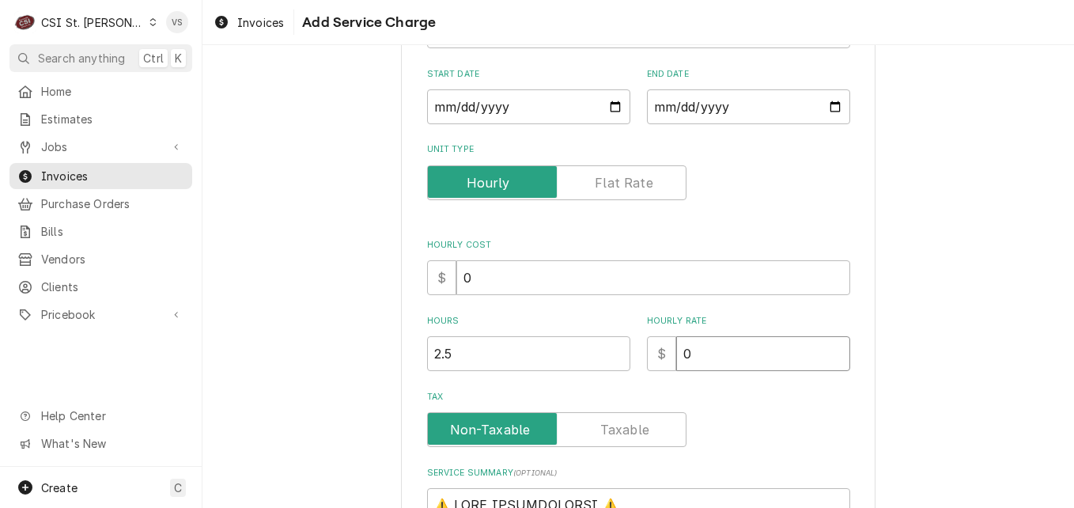
drag, startPoint x: 675, startPoint y: 356, endPoint x: 694, endPoint y: 349, distance: 20.3
click at [694, 349] on input "0" at bounding box center [763, 353] width 174 height 35
type textarea "x"
type input "1"
type textarea "x"
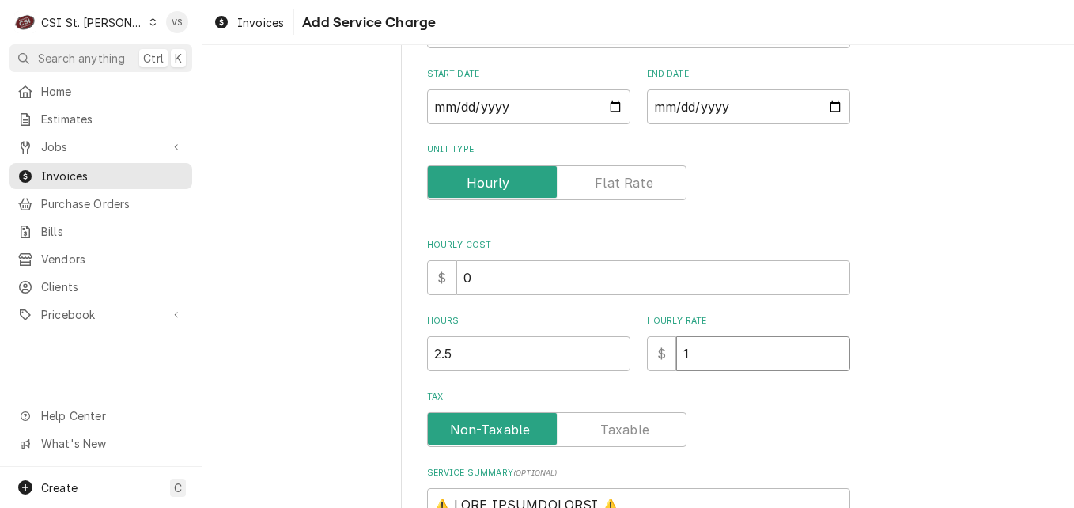
type input "12"
type textarea "x"
type input "128"
type textarea "x"
type input "128.0"
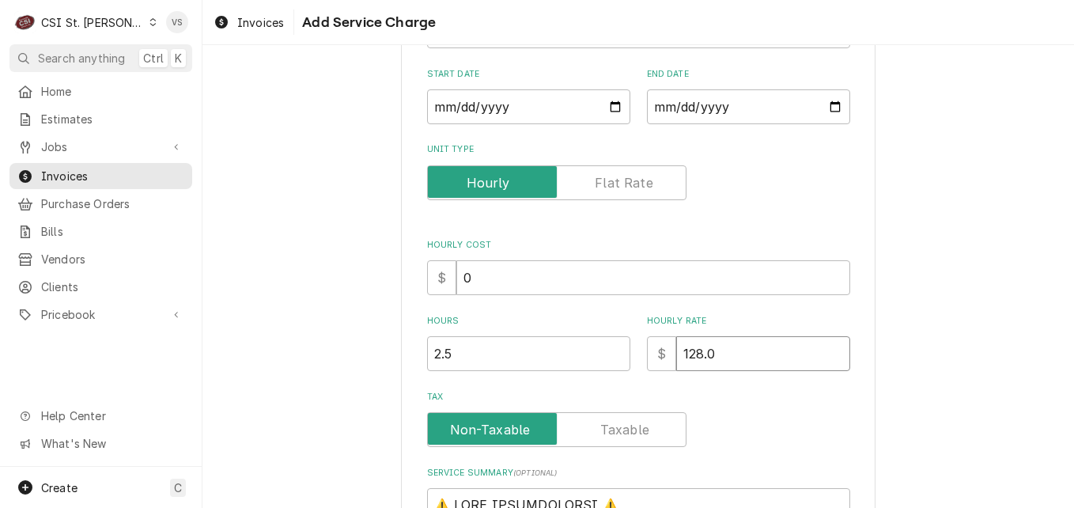
type textarea "x"
type input "128.00"
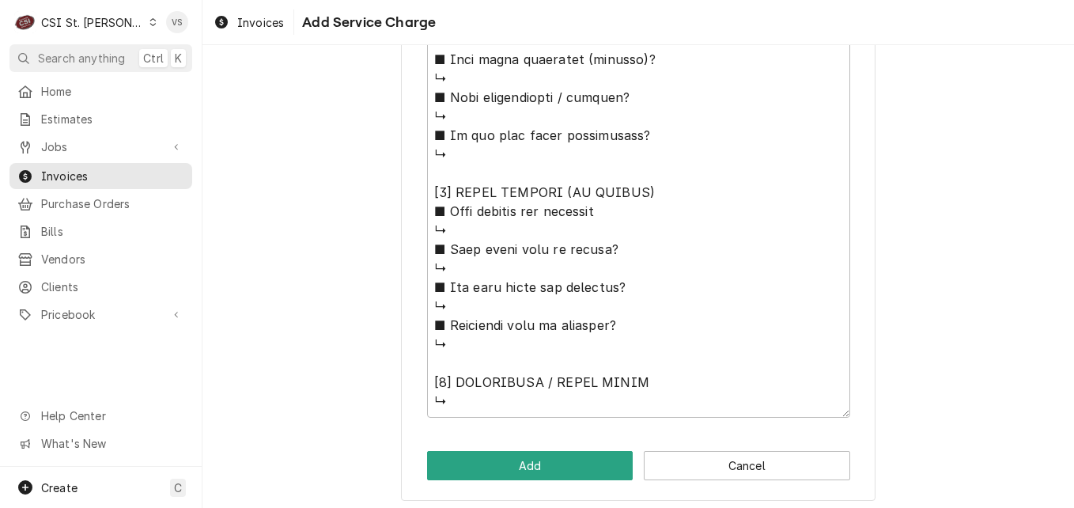
scroll to position [1372, 0]
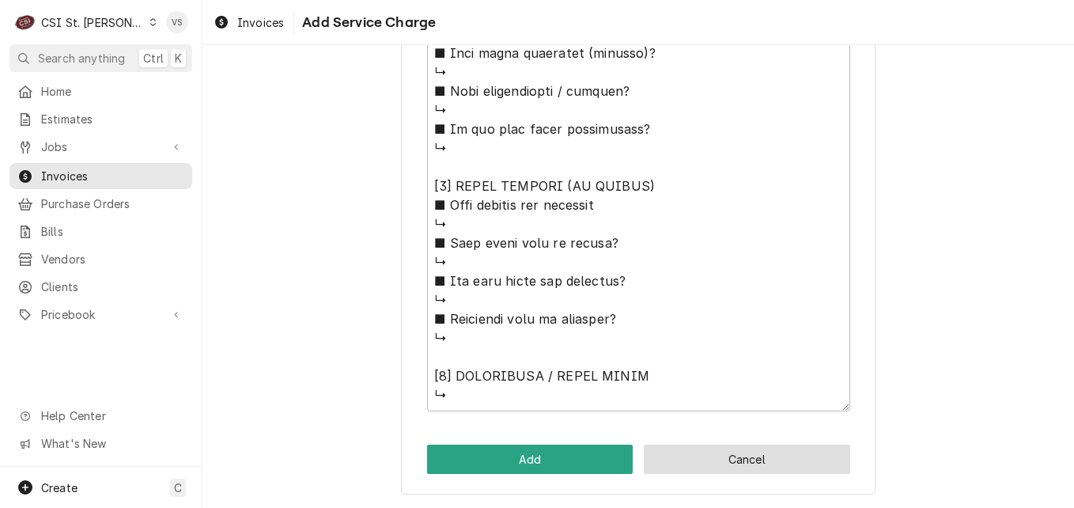
click at [708, 465] on button "Cancel" at bounding box center [747, 458] width 206 height 29
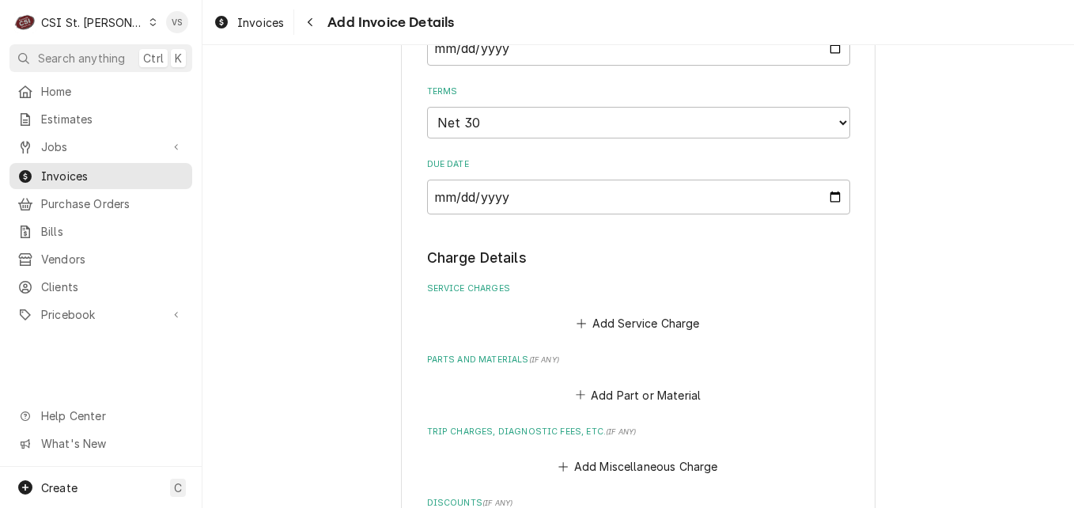
scroll to position [1167, 0]
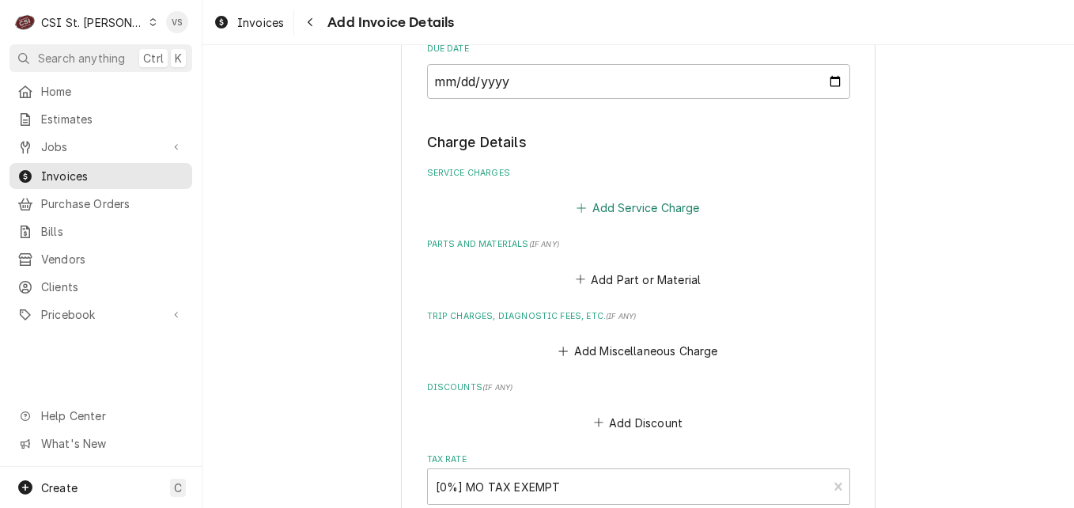
click at [598, 210] on button "Add Service Charge" at bounding box center [638, 208] width 128 height 22
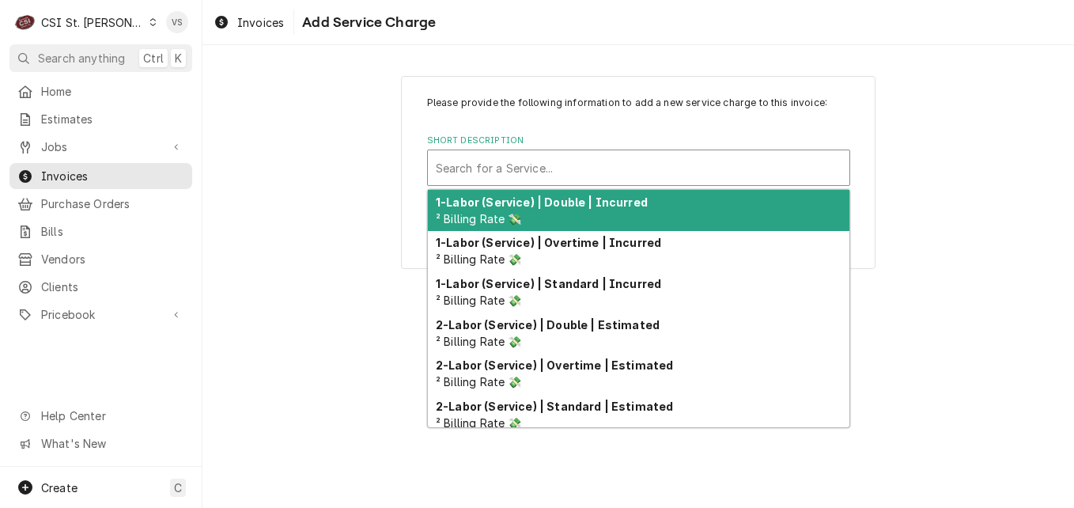
click at [492, 164] on div "Short Description" at bounding box center [639, 167] width 406 height 28
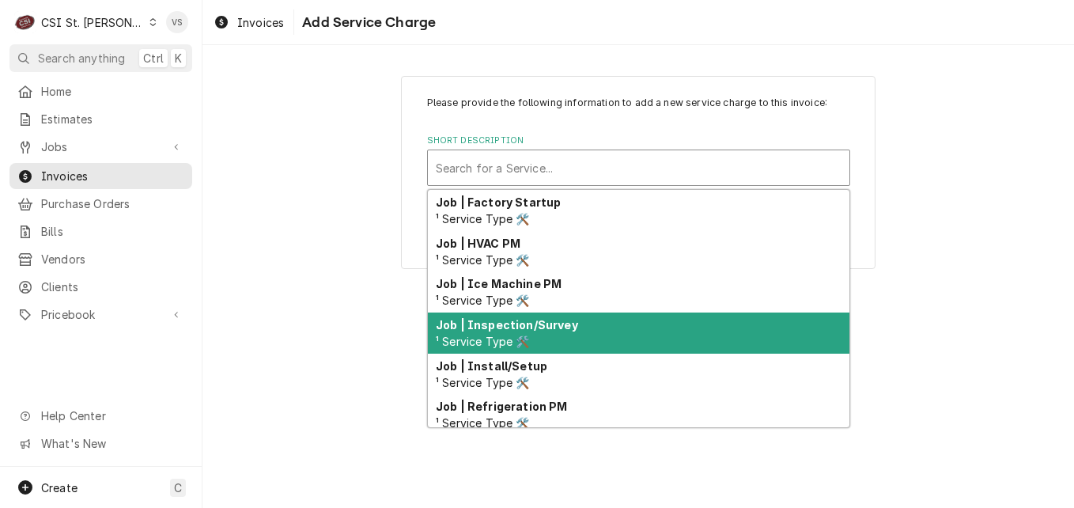
scroll to position [829, 0]
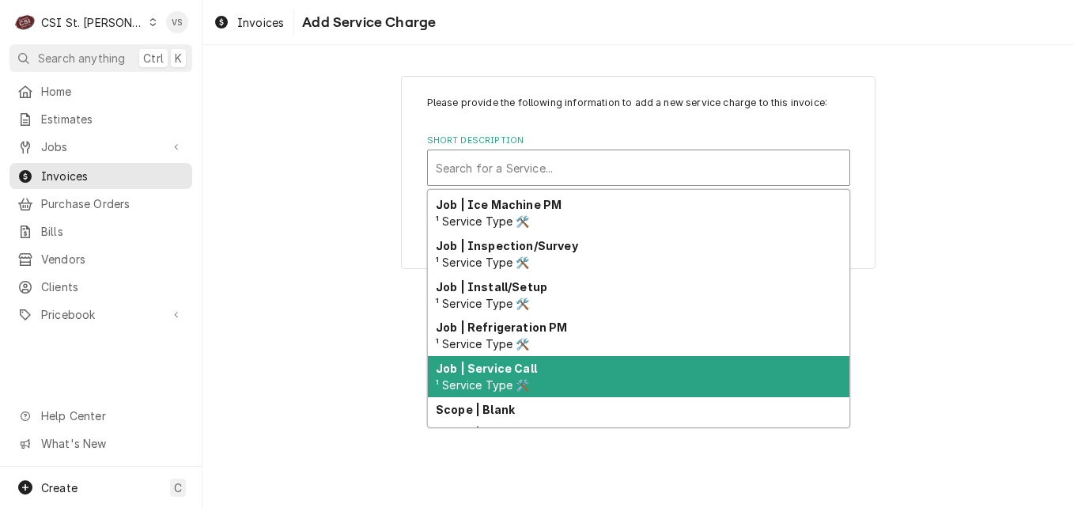
click at [505, 372] on strong "Job | Service Call" at bounding box center [486, 367] width 101 height 13
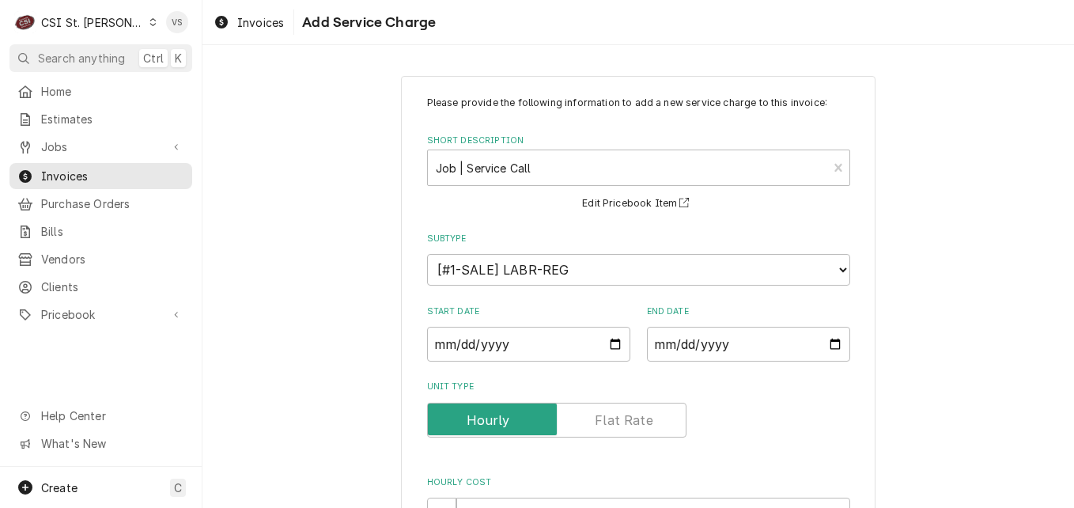
click at [605, 345] on input "Start Date" at bounding box center [528, 344] width 203 height 35
type textarea "x"
type input "2025-08-25"
type textarea "x"
type input "2025-07-25"
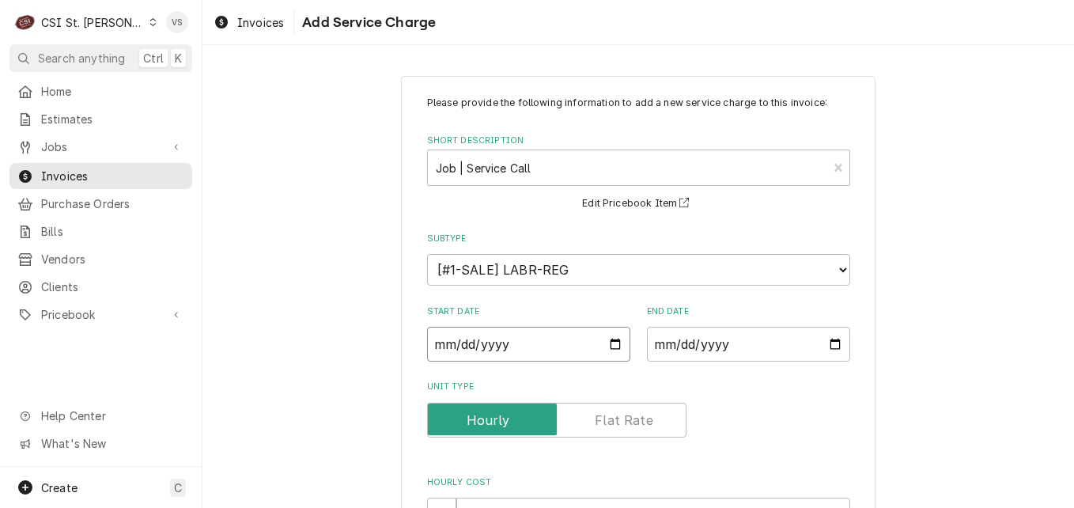
type textarea "x"
type input "2025-06-25"
type textarea "x"
type input "2025-05-25"
type textarea "x"
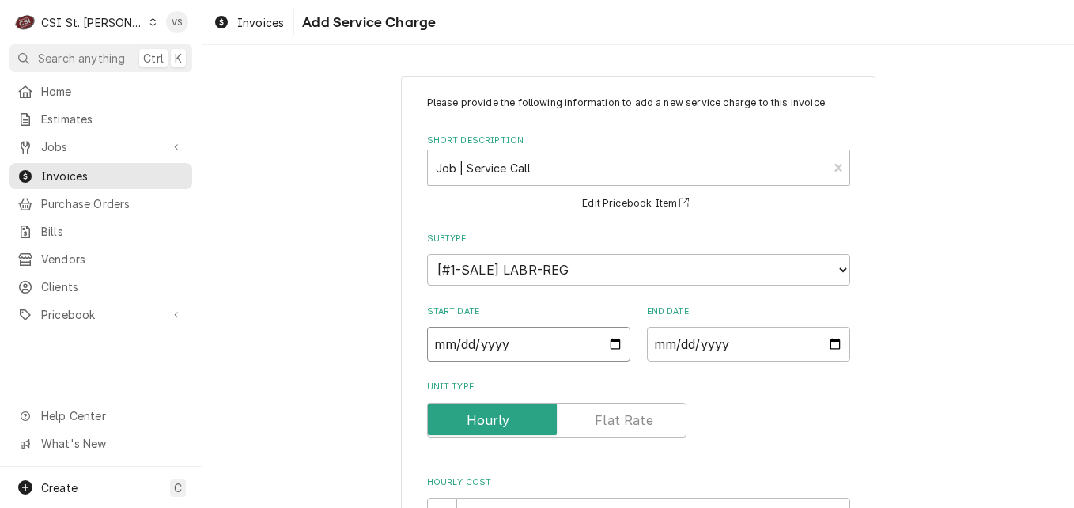
type input "2025-04-25"
type textarea "x"
type input "2025-04-03"
click at [833, 342] on input "End Date" at bounding box center [748, 344] width 203 height 35
type textarea "x"
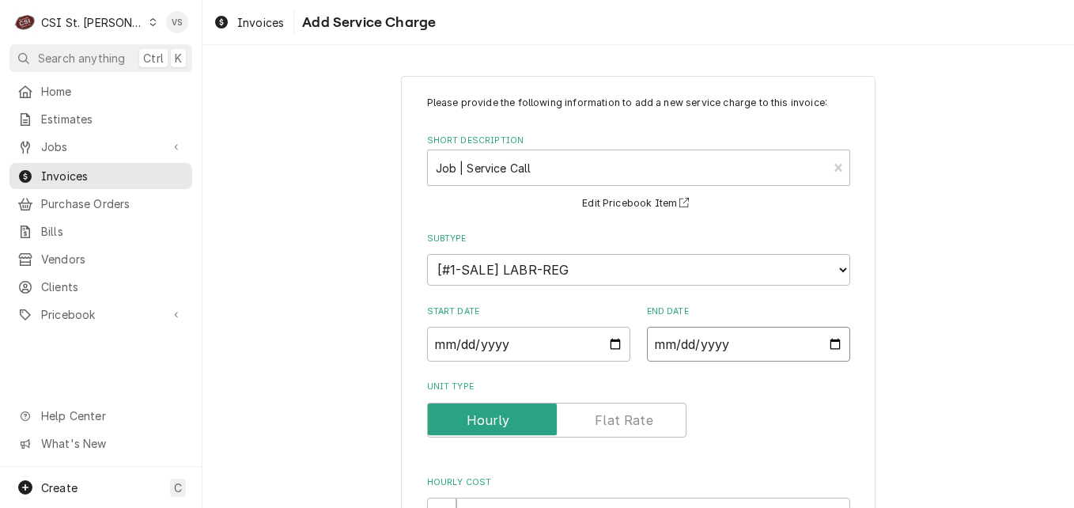
type input "2025-08-25"
type textarea "x"
type input "2025-07-25"
type textarea "x"
type input "2025-06-25"
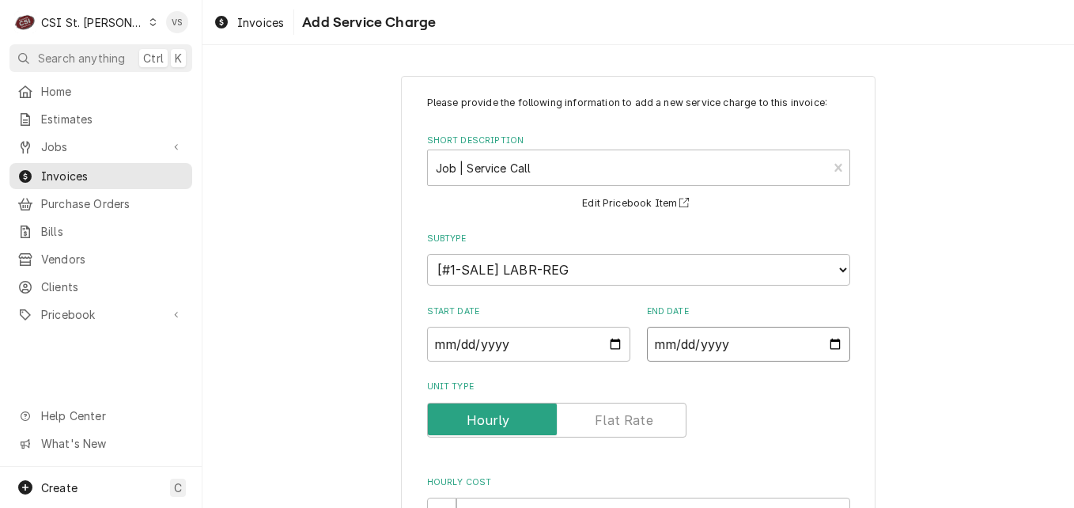
type textarea "x"
type input "2025-05-25"
type textarea "x"
type input "2025-04-25"
type textarea "x"
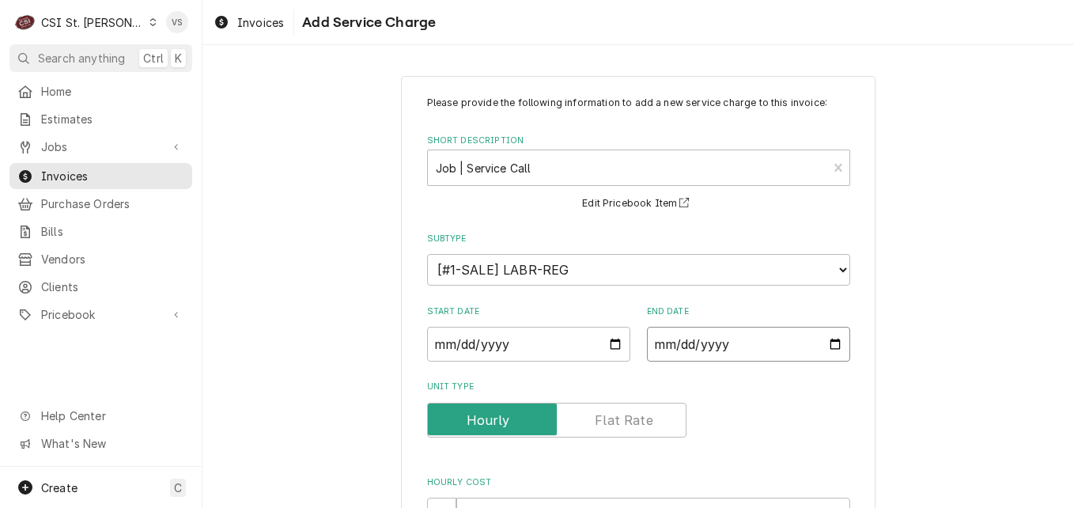
type input "2025-04-08"
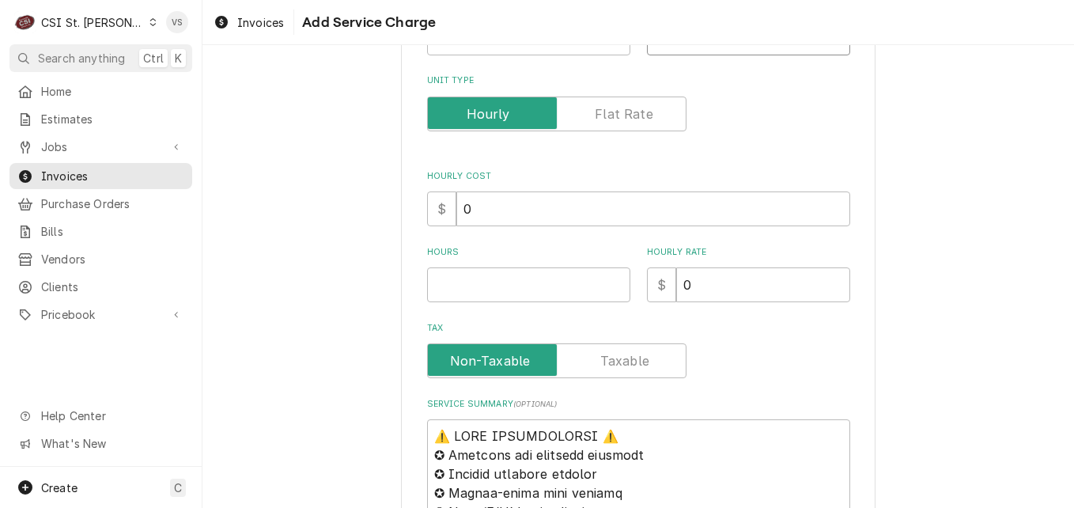
scroll to position [316, 0]
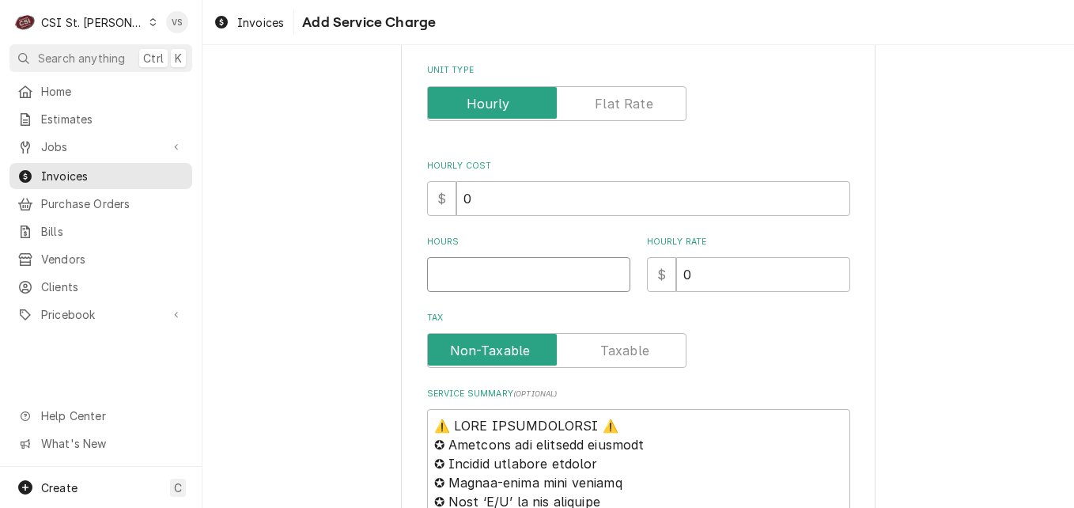
click at [470, 268] on input "Hours" at bounding box center [528, 274] width 203 height 35
type textarea "x"
type input "2"
type textarea "x"
type input "2.5"
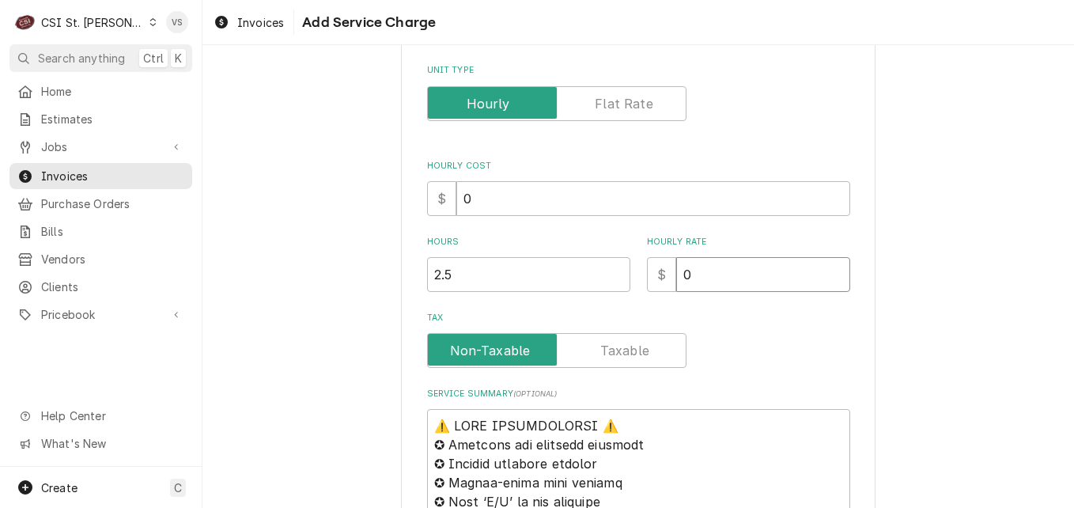
click at [693, 271] on input "0" at bounding box center [763, 274] width 174 height 35
drag, startPoint x: 693, startPoint y: 271, endPoint x: 665, endPoint y: 274, distance: 27.9
click at [665, 274] on div "$ 0" at bounding box center [748, 274] width 203 height 35
type textarea "x"
type input "1"
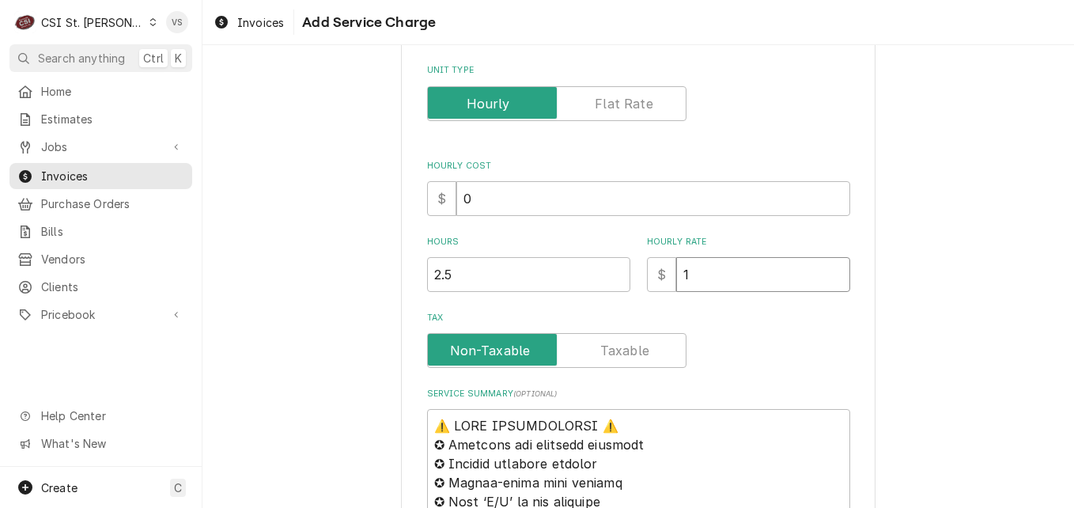
type textarea "x"
type input "12"
type textarea "x"
type input "128"
type textarea "x"
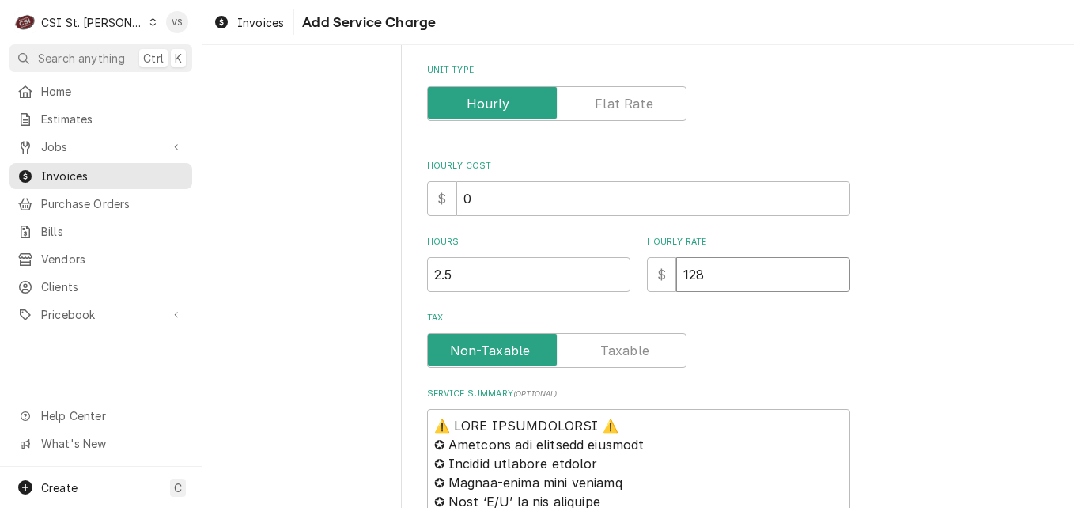
type input "128.0"
type textarea "x"
type input "128.00"
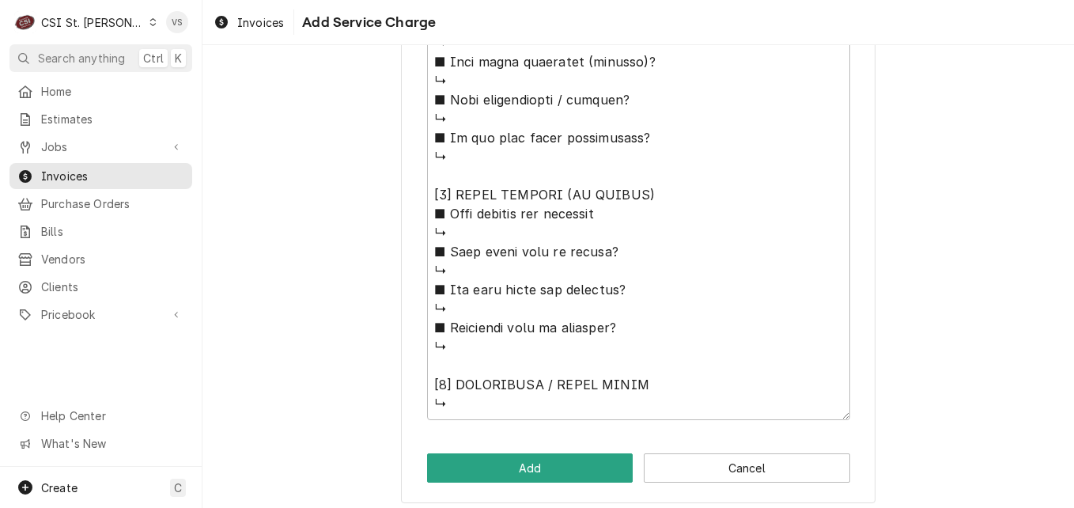
scroll to position [1372, 0]
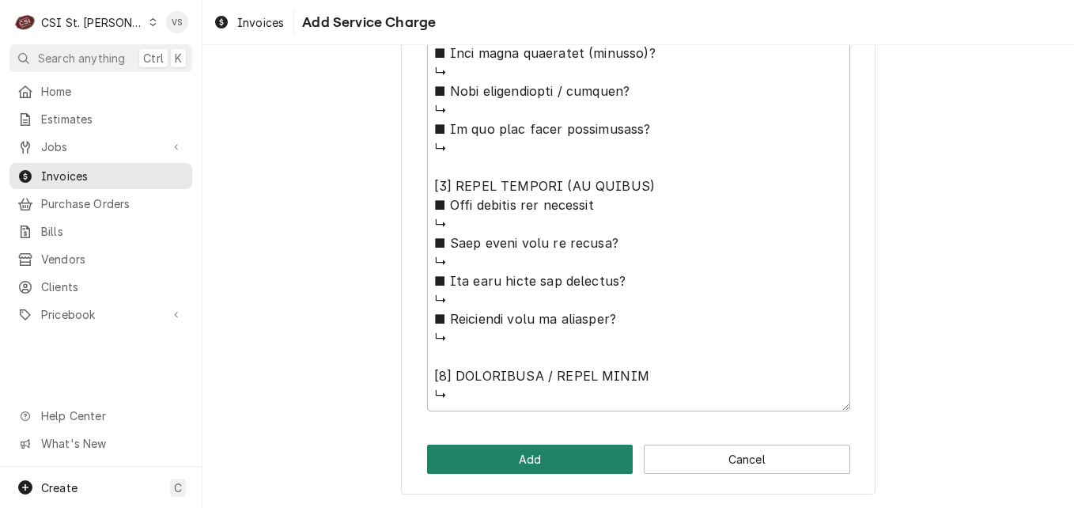
click at [570, 459] on button "Add" at bounding box center [530, 458] width 206 height 29
type textarea "x"
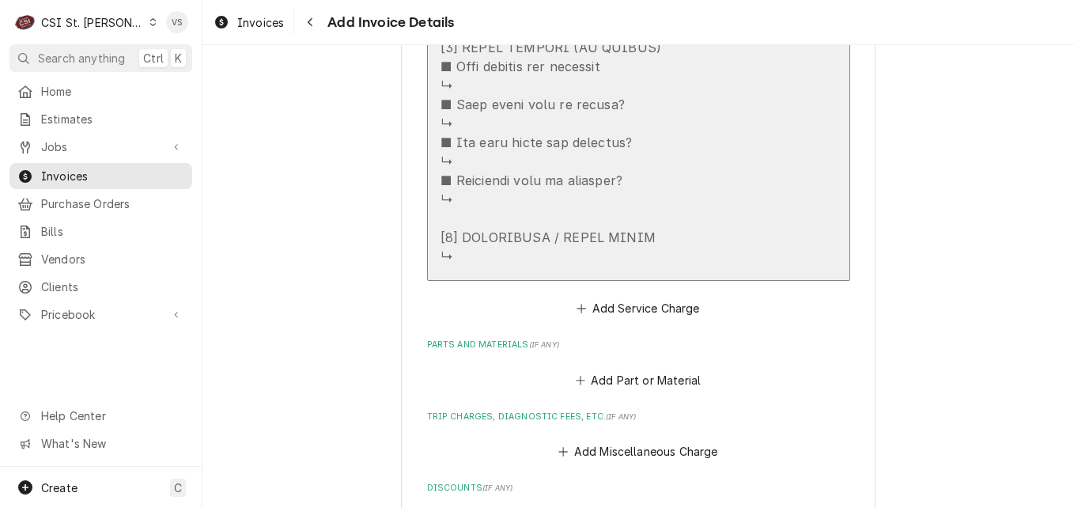
scroll to position [2492, 0]
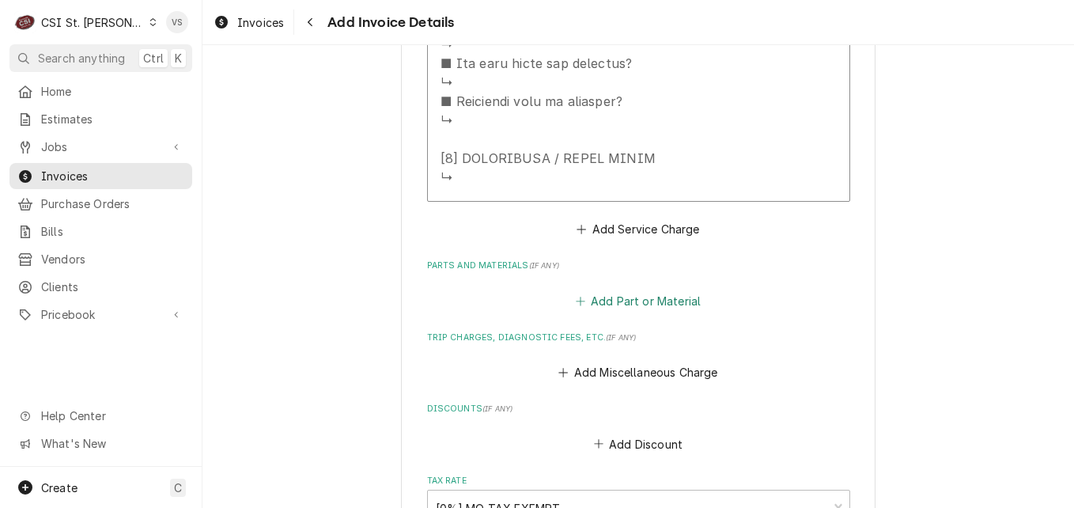
click at [606, 307] on button "Add Part or Material" at bounding box center [637, 300] width 130 height 22
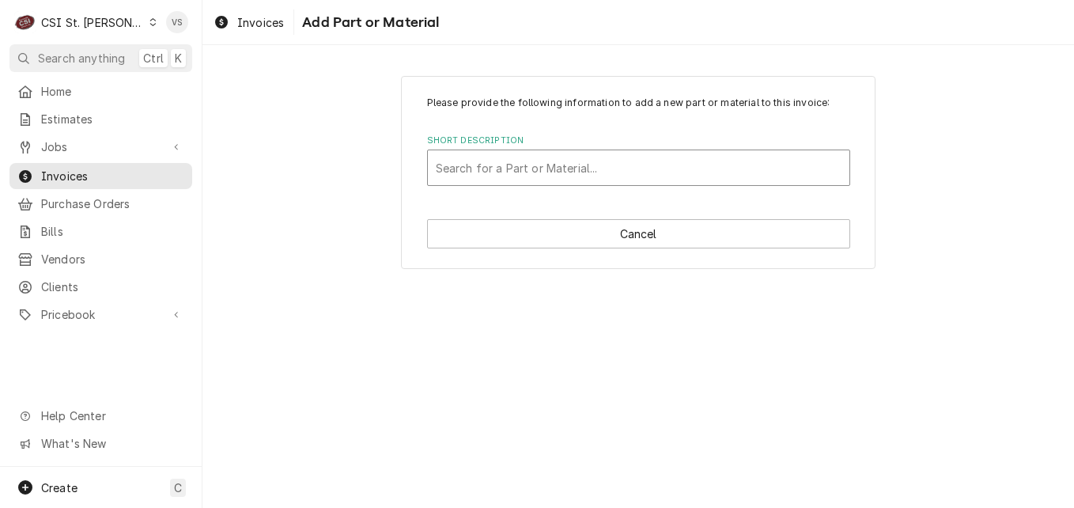
click at [472, 156] on div "Short Description" at bounding box center [639, 167] width 406 height 28
type input "S"
type input "AIR SHUTTER"
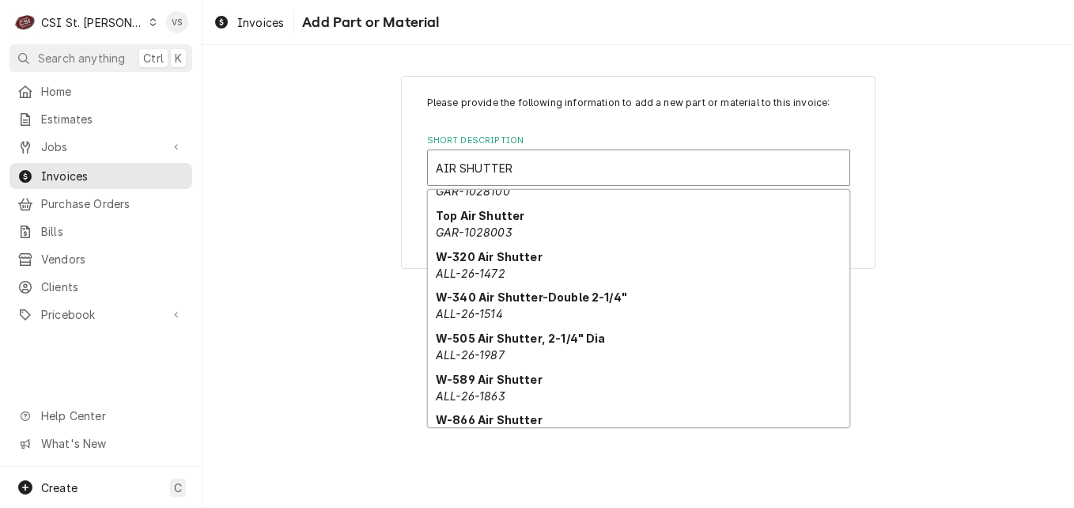
scroll to position [1624, 0]
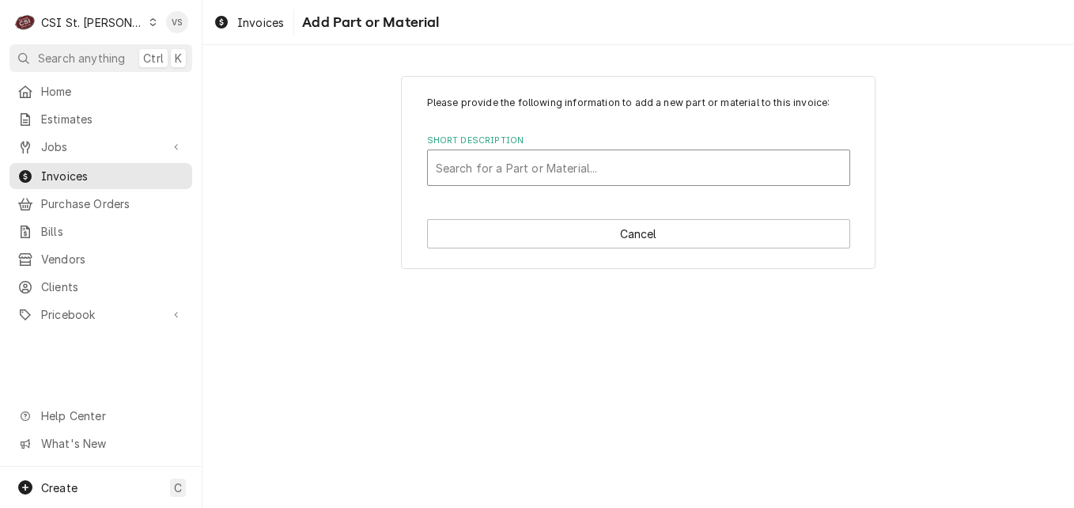
click at [519, 167] on div "Short Description" at bounding box center [639, 167] width 406 height 28
type input "FRY-22046"
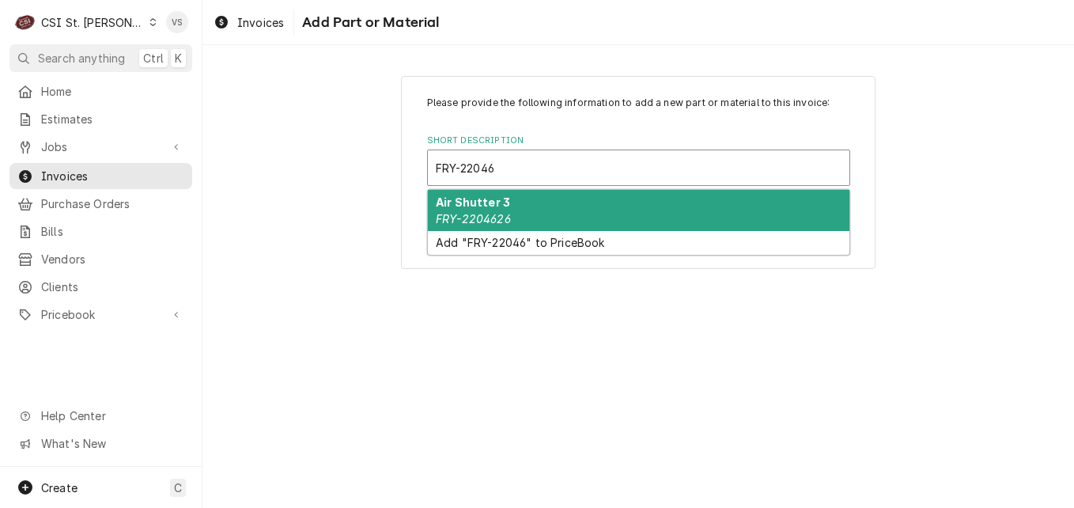
click at [539, 216] on div "Air Shutter 3 FRY-2204626" at bounding box center [638, 210] width 421 height 41
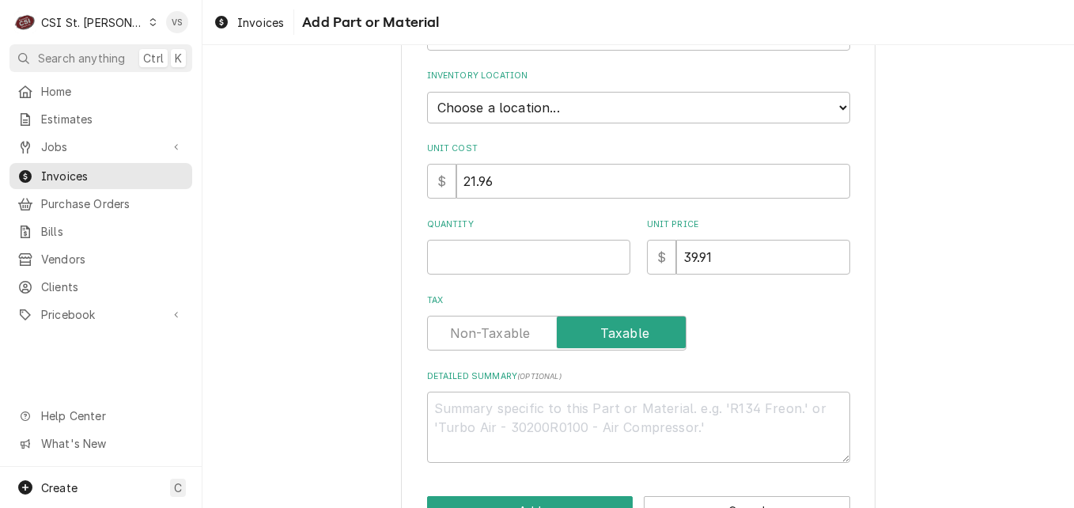
scroll to position [261, 0]
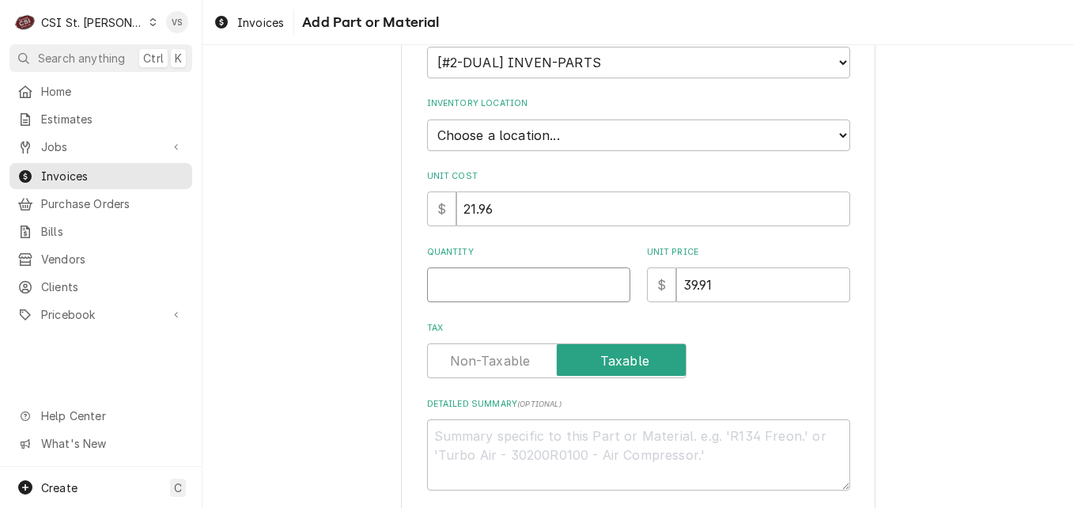
click at [485, 281] on input "Quantity" at bounding box center [528, 284] width 203 height 35
type textarea "x"
type input "4"
type textarea "x"
type input "2"
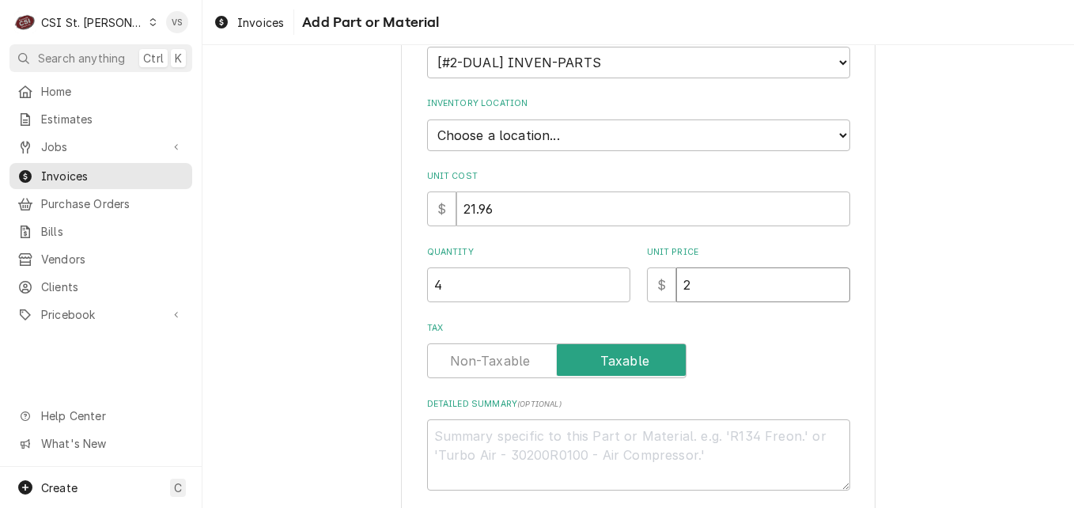
type textarea "x"
type input "20"
type textarea "x"
type input "20.9"
type textarea "x"
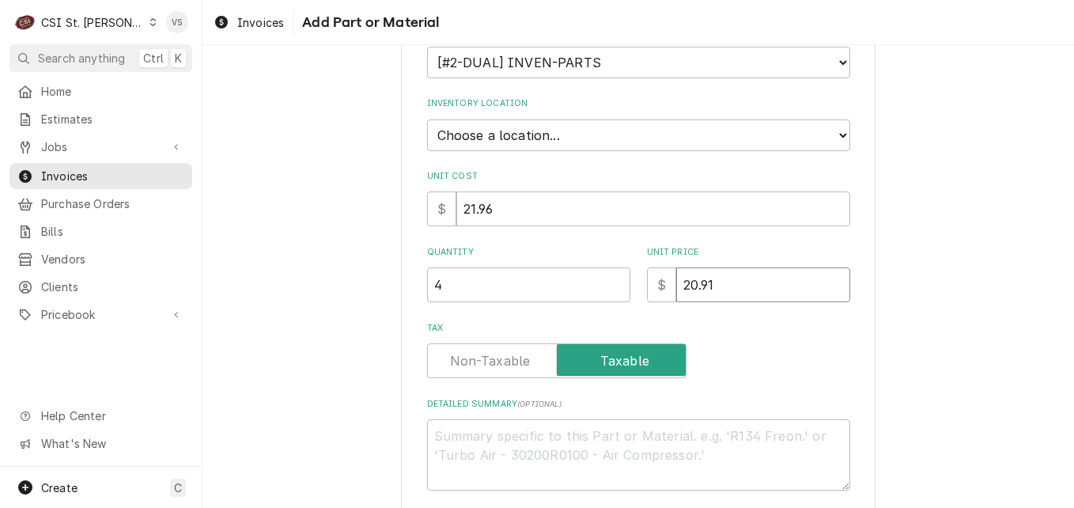
type input "20.91"
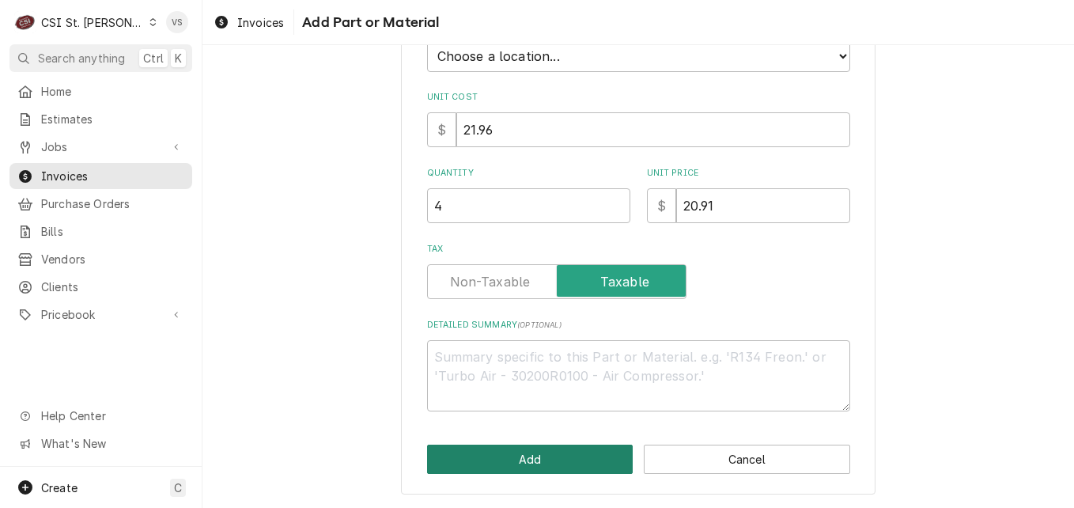
click at [519, 453] on button "Add" at bounding box center [530, 458] width 206 height 29
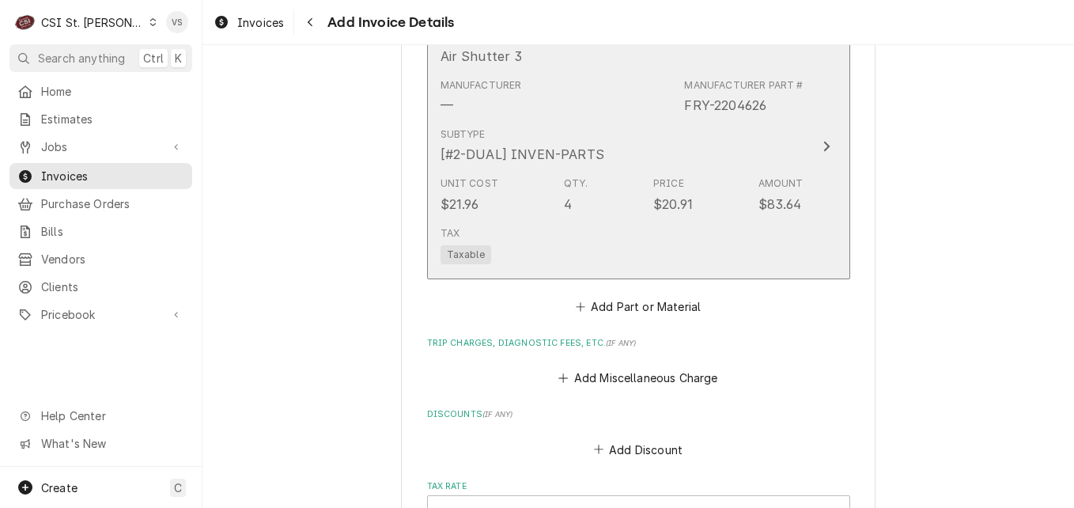
scroll to position [2285, 0]
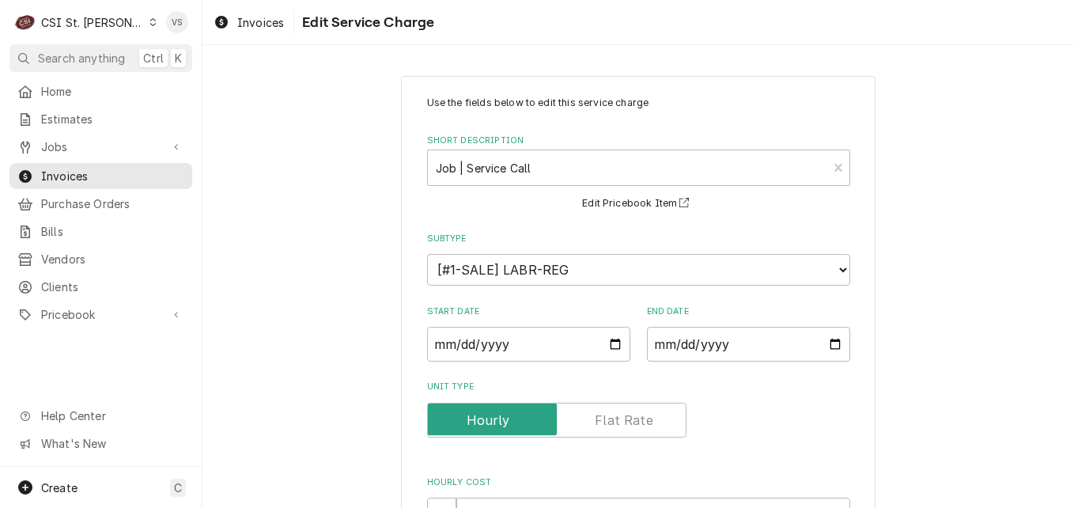
scroll to position [316, 0]
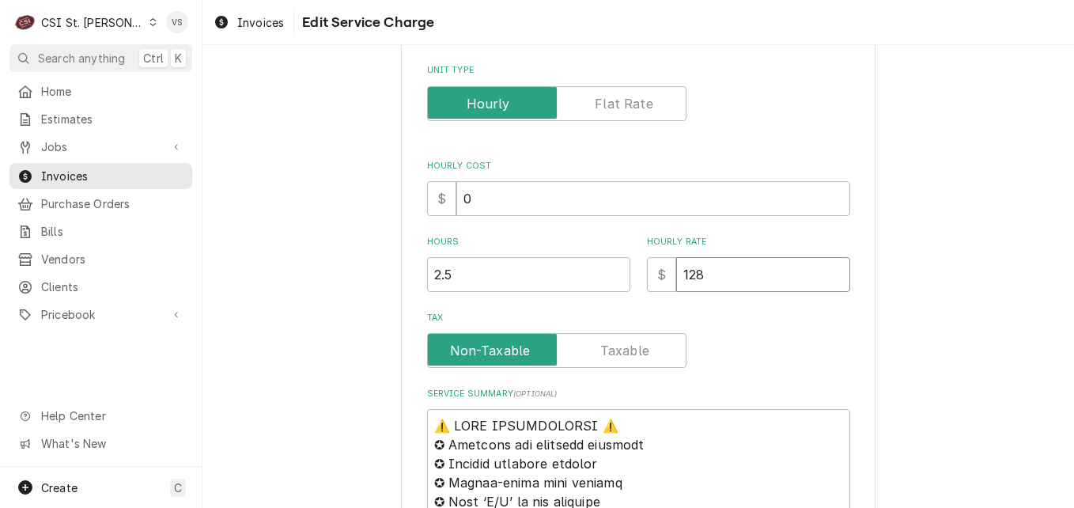
click at [697, 273] on input "128" at bounding box center [763, 274] width 174 height 35
click at [678, 274] on input "128" at bounding box center [763, 274] width 174 height 35
type textarea "x"
type input "0"
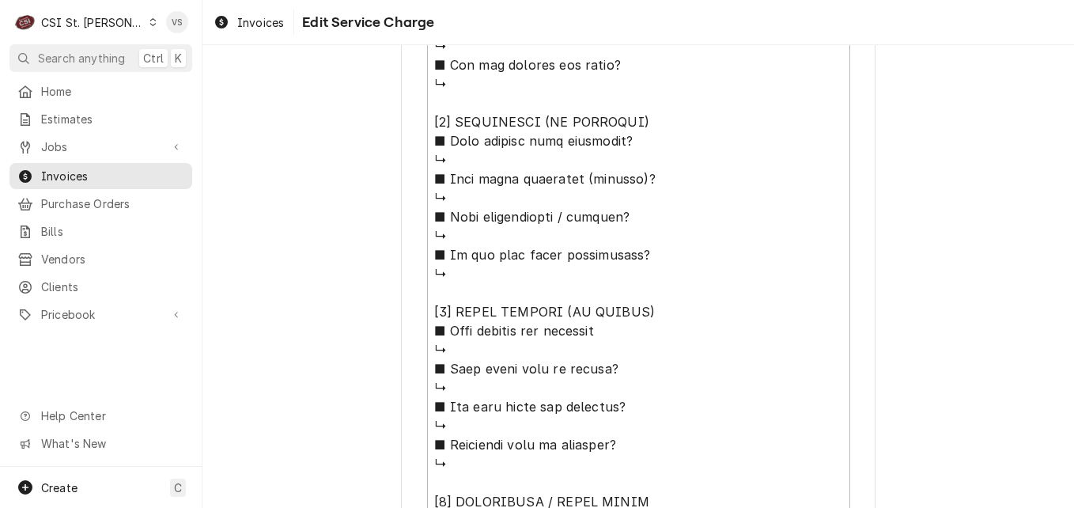
scroll to position [1412, 0]
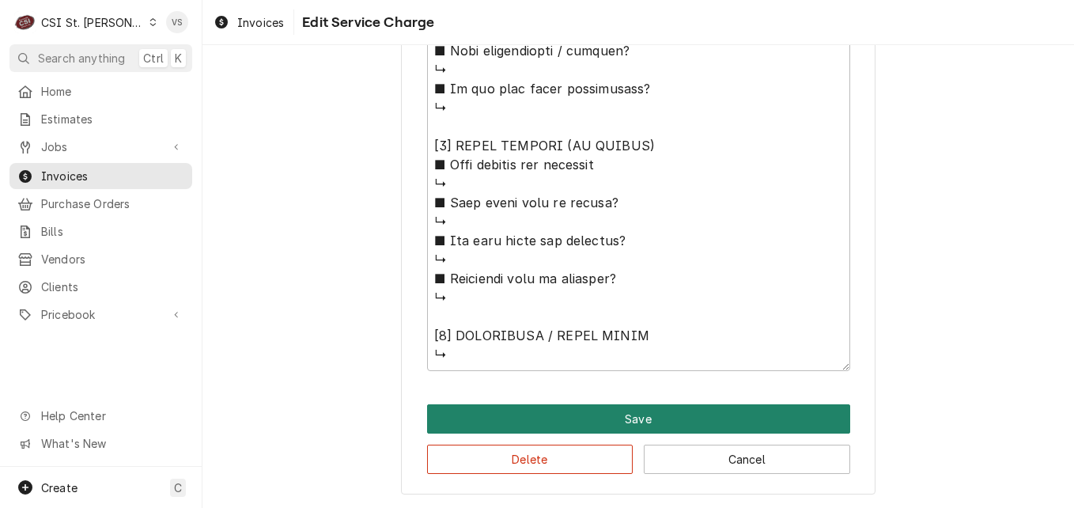
click at [572, 419] on button "Save" at bounding box center [638, 418] width 423 height 29
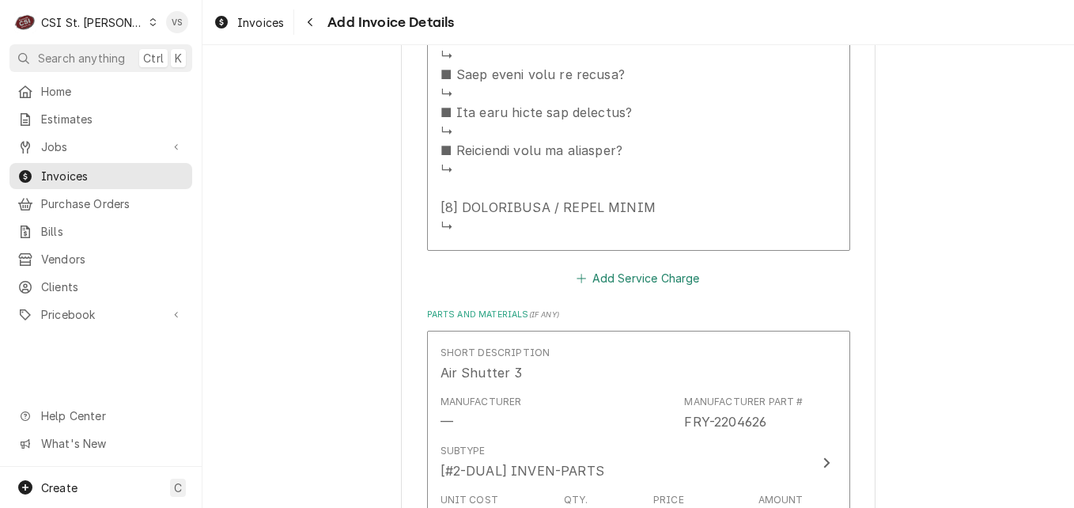
scroll to position [2473, 0]
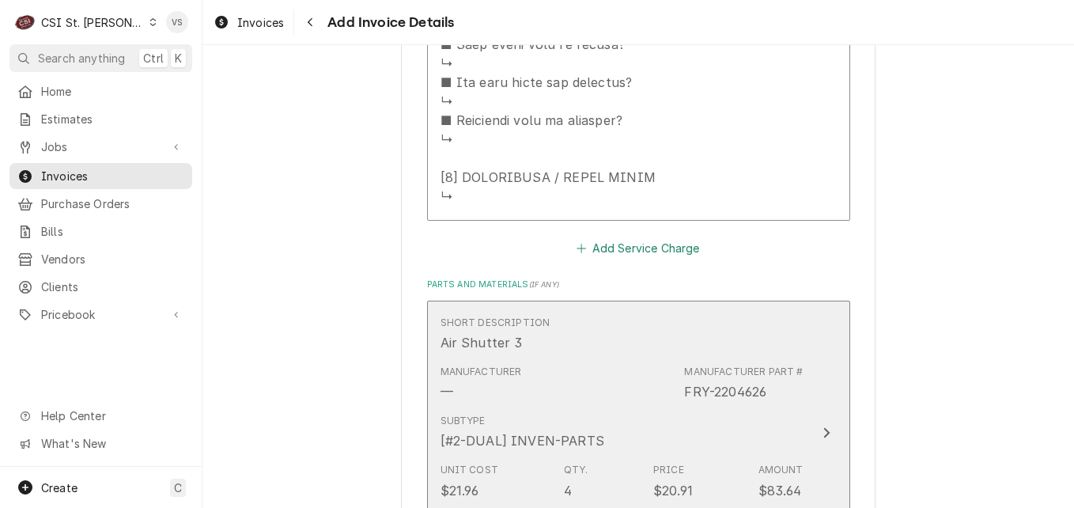
click at [617, 402] on div "Manufacturer — Manufacturer Part # FRY-2204626" at bounding box center [621, 382] width 363 height 49
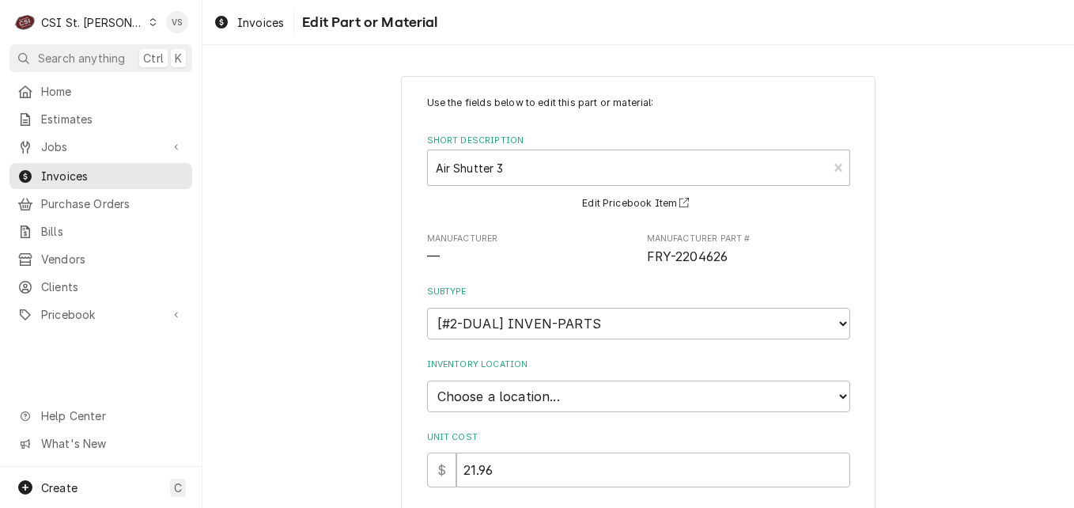
scroll to position [380, 0]
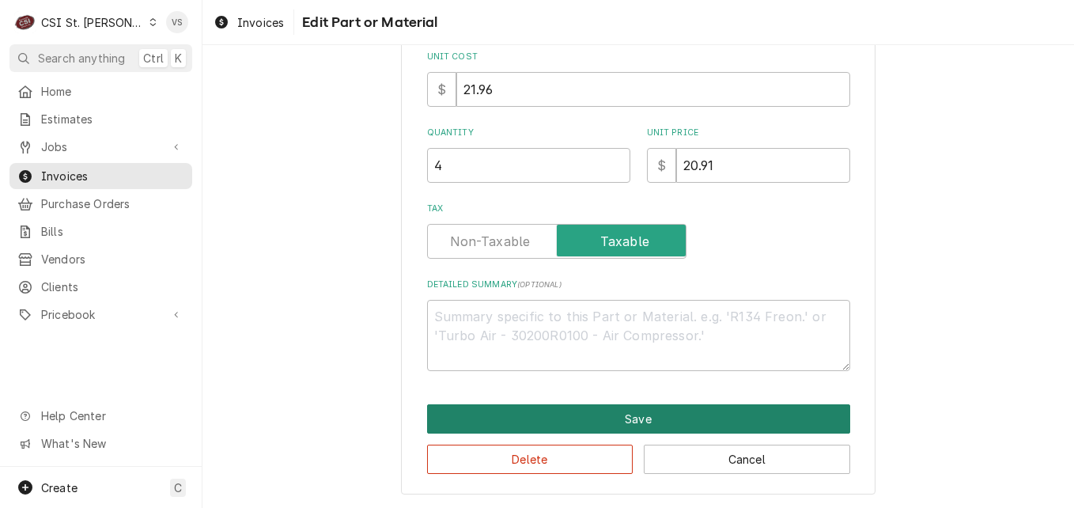
click at [538, 419] on button "Save" at bounding box center [638, 418] width 423 height 29
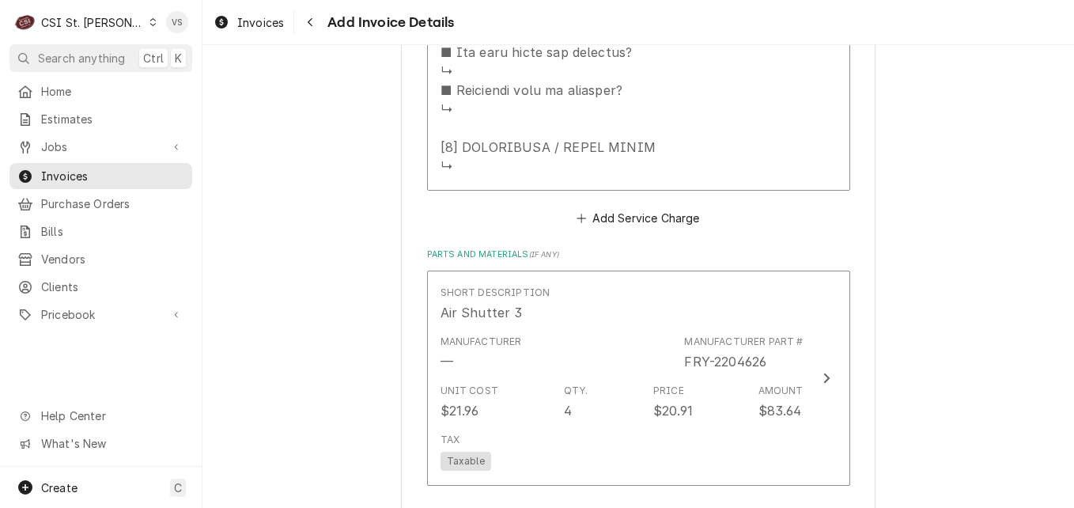
scroll to position [2503, 0]
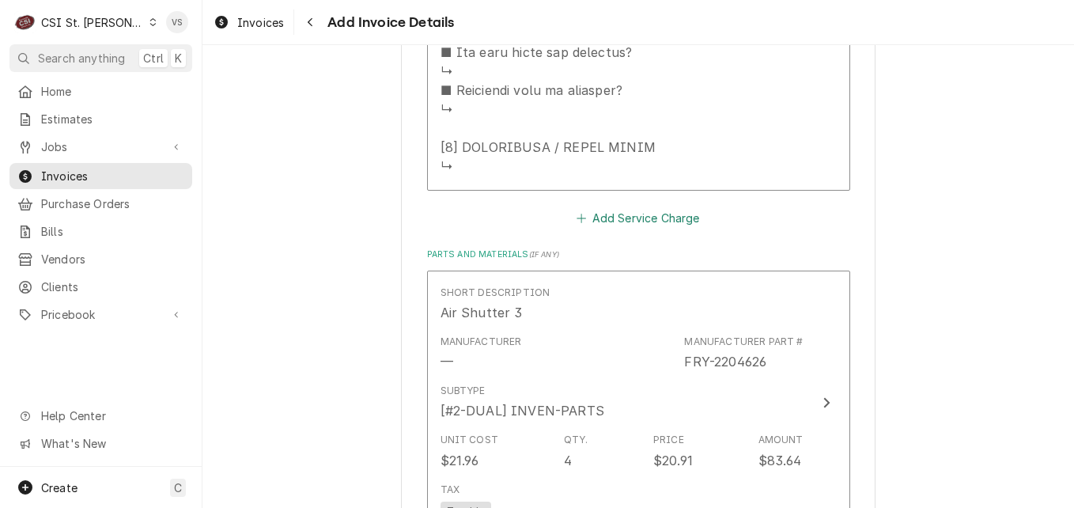
click at [593, 217] on button "Add Service Charge" at bounding box center [638, 218] width 128 height 22
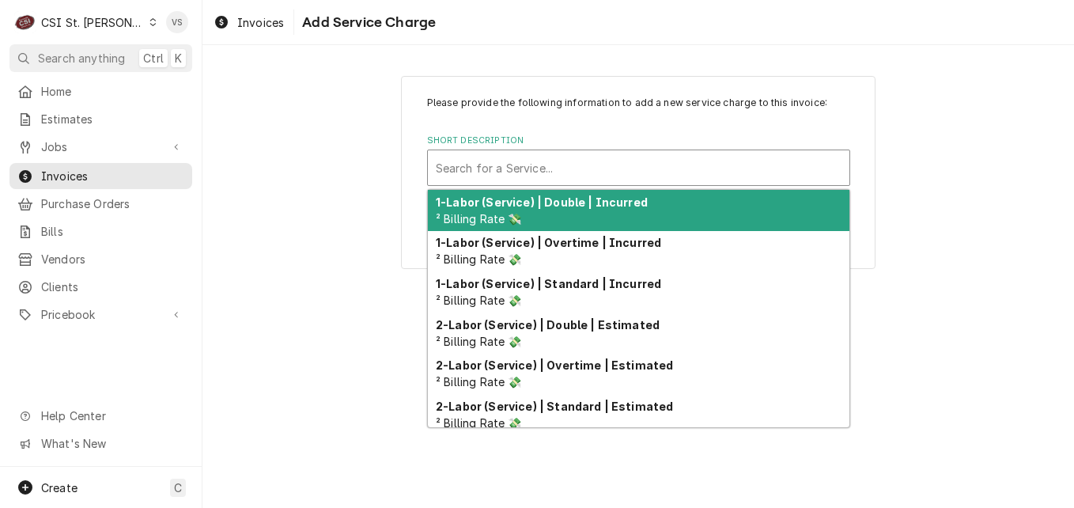
click at [481, 168] on div "Short Description" at bounding box center [639, 167] width 406 height 28
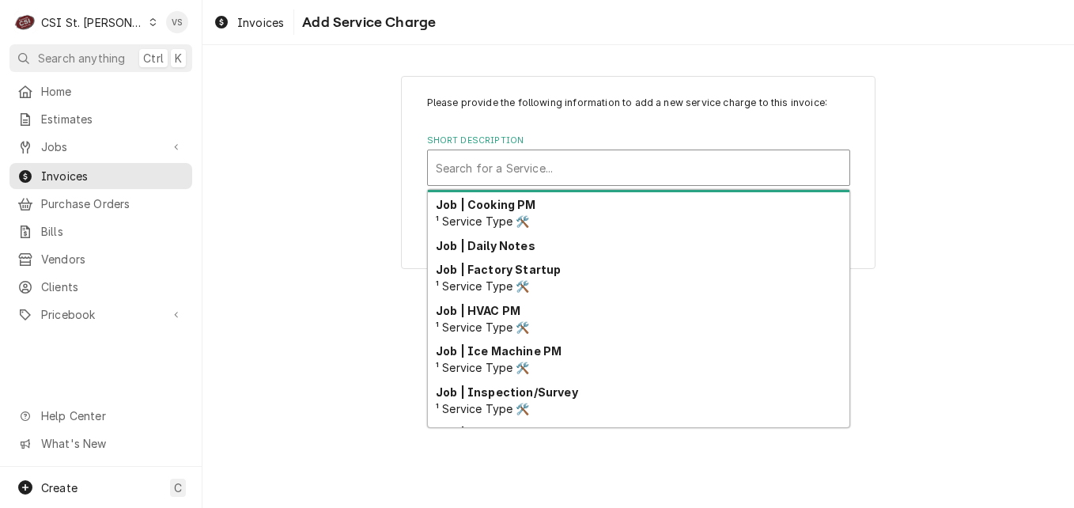
scroll to position [829, 0]
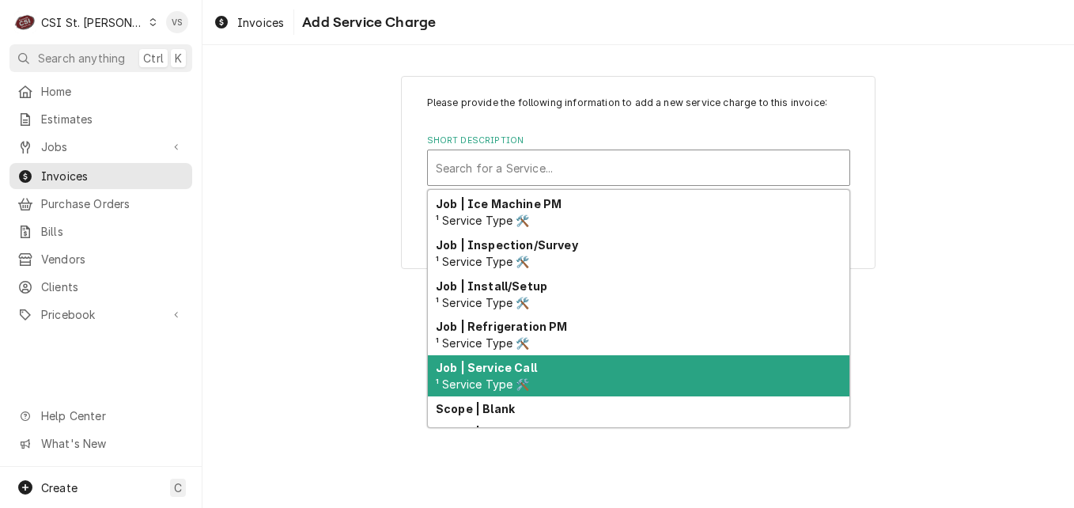
click at [499, 380] on span "¹ Service Type 🛠️" at bounding box center [483, 383] width 94 height 13
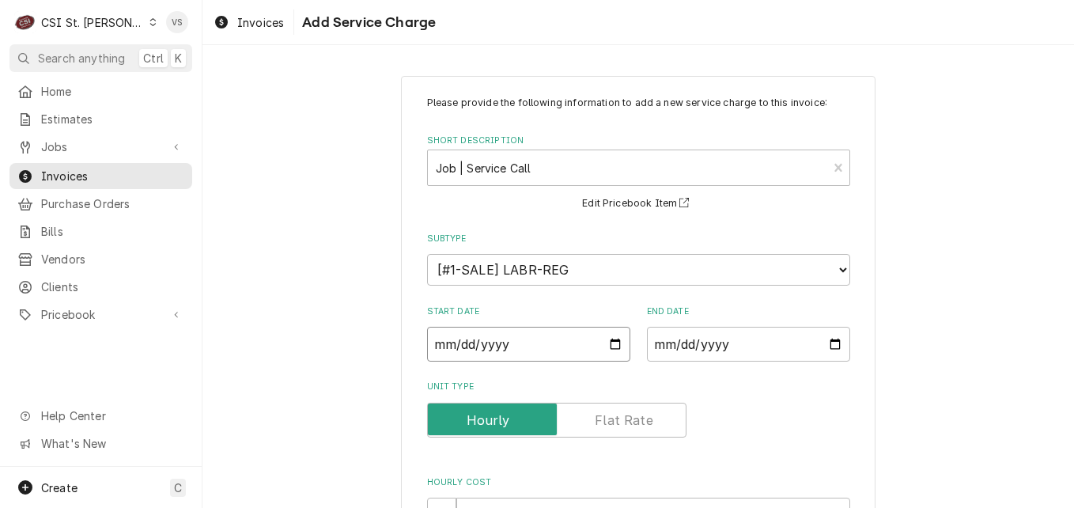
click at [607, 343] on input "Start Date" at bounding box center [528, 344] width 203 height 35
type textarea "x"
type input "2025-08-25"
type textarea "x"
type input "2025-07-25"
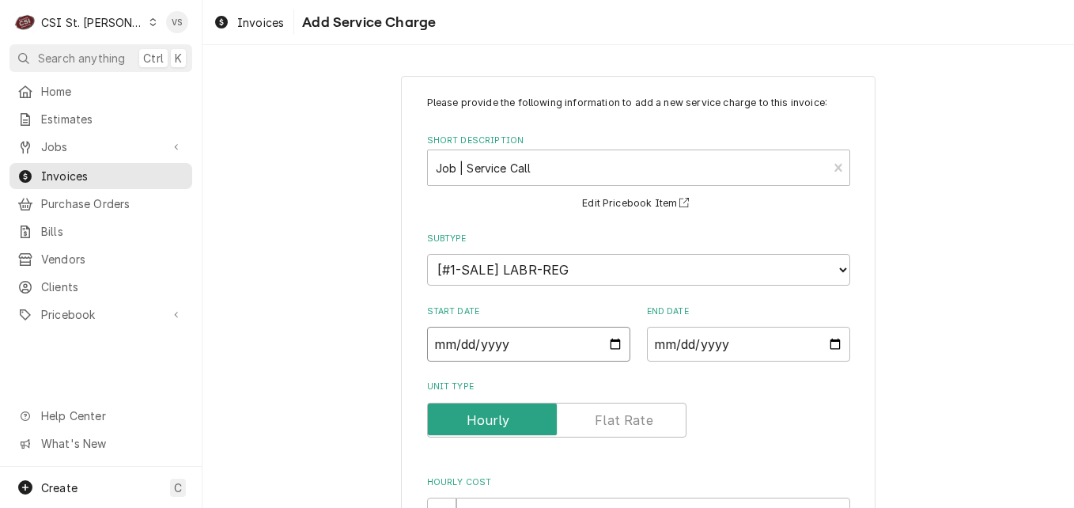
type textarea "x"
type input "2025-06-25"
type textarea "x"
type input "2025-05-25"
type textarea "x"
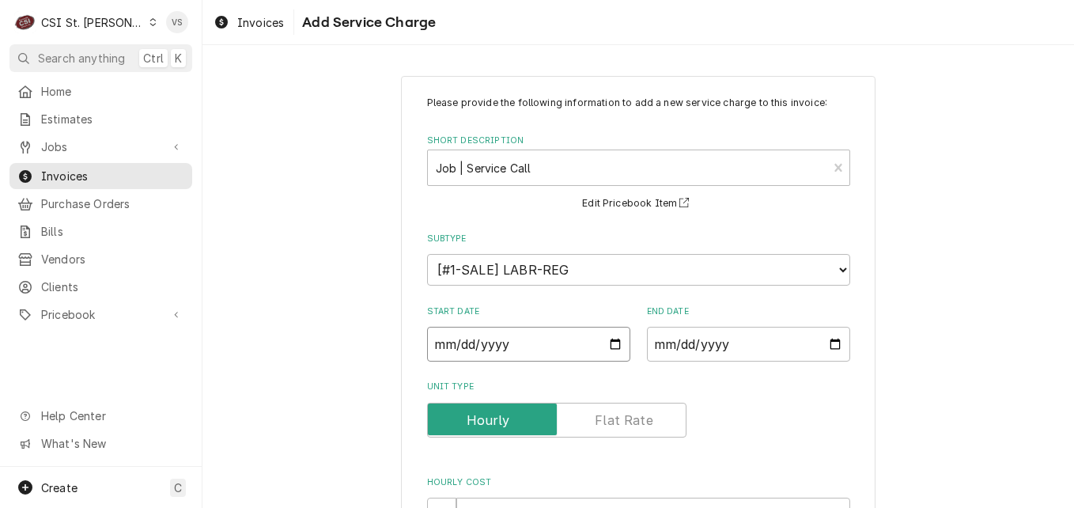
type input "2025-04-25"
type textarea "x"
type input "2025-04-03"
click at [831, 338] on input "End Date" at bounding box center [748, 344] width 203 height 35
type textarea "x"
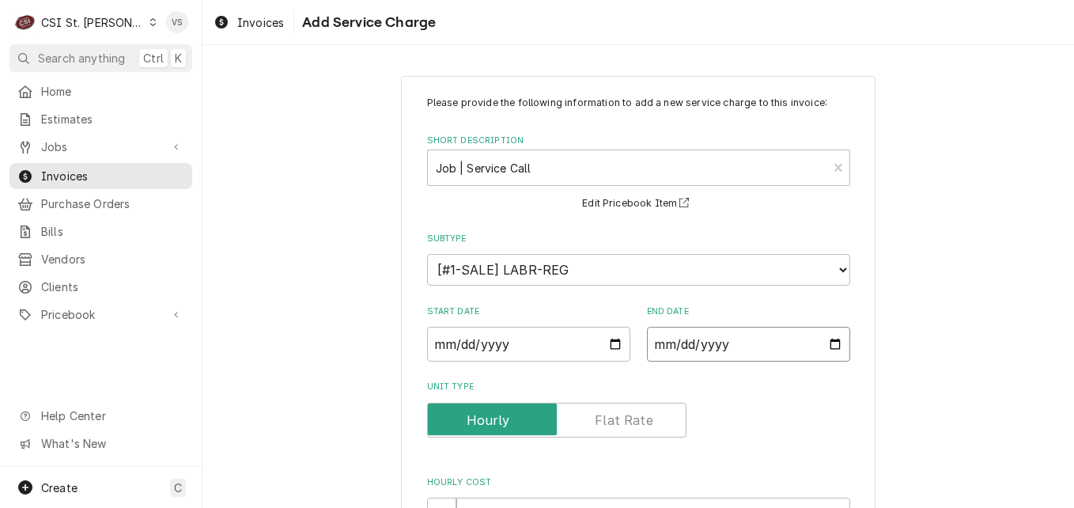
type input "2025-08-25"
type textarea "x"
type input "2025-07-25"
type textarea "x"
type input "2025-06-25"
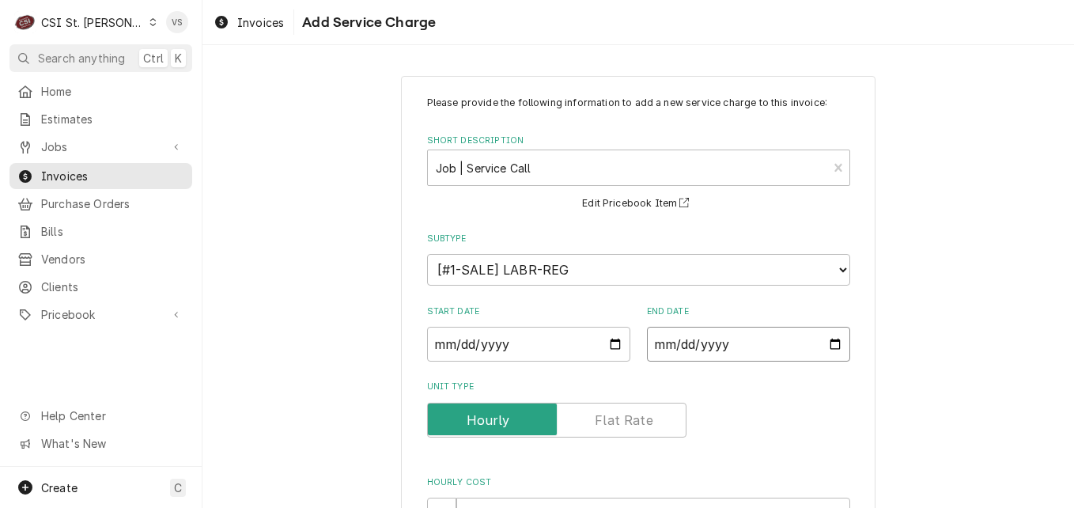
type textarea "x"
type input "2025-05-25"
type textarea "x"
type input "2025-04-25"
type textarea "x"
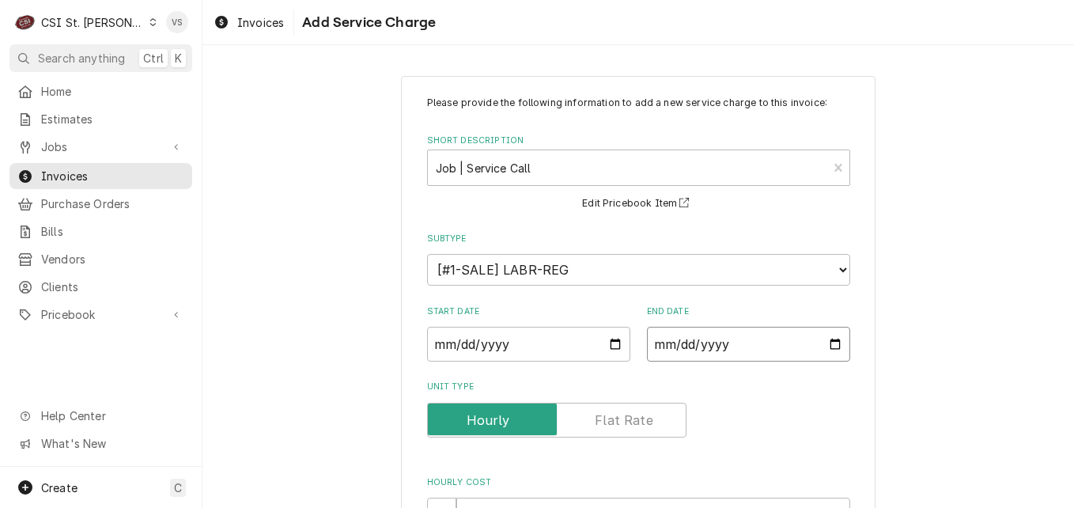
type input "2025-03-25"
type textarea "x"
type input "2025-04-25"
type textarea "x"
type input "2025-04-08"
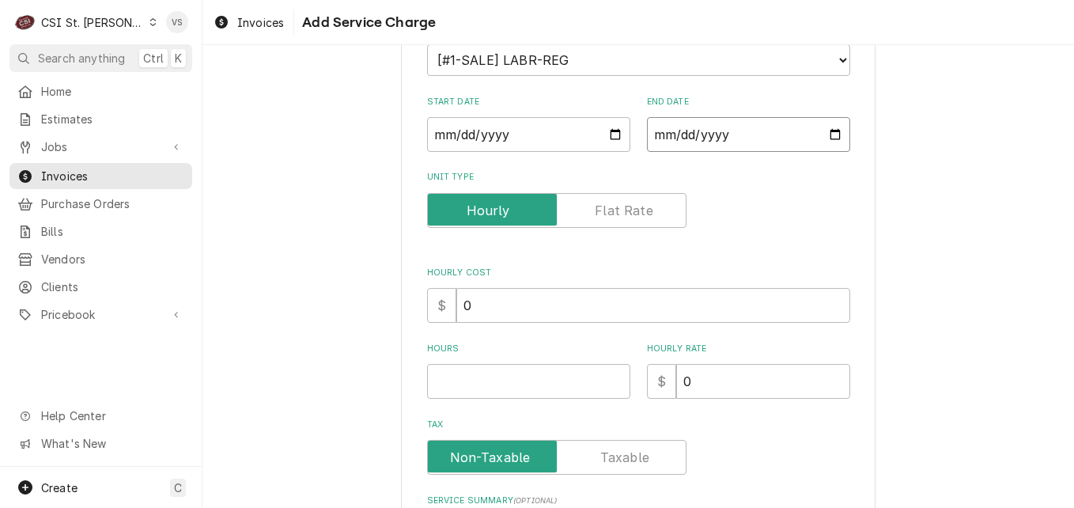
scroll to position [237, 0]
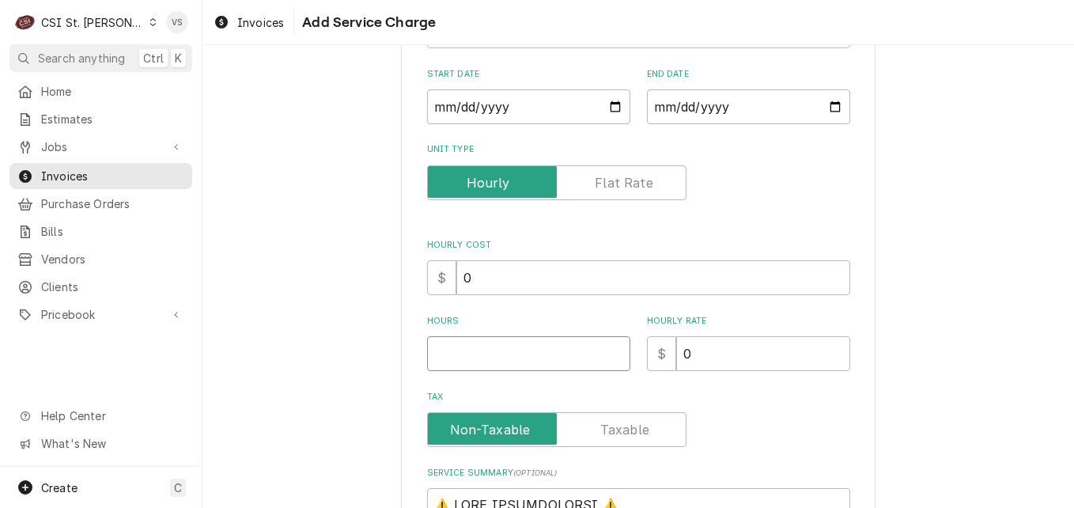
click at [507, 349] on input "Hours" at bounding box center [528, 353] width 203 height 35
type textarea "x"
type input "2"
type textarea "x"
type input "2.5"
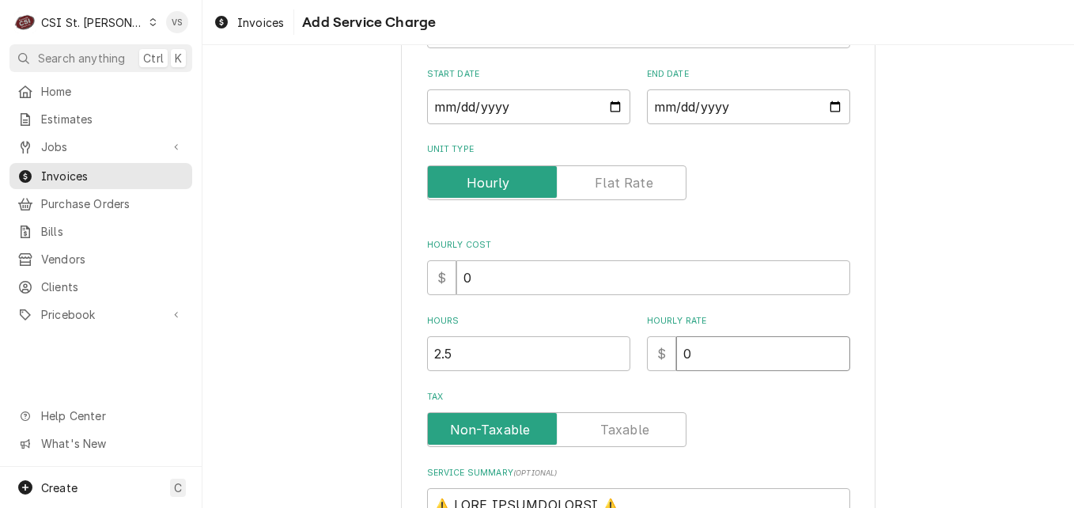
type textarea "x"
type input "1"
type textarea "x"
type input "12"
type textarea "x"
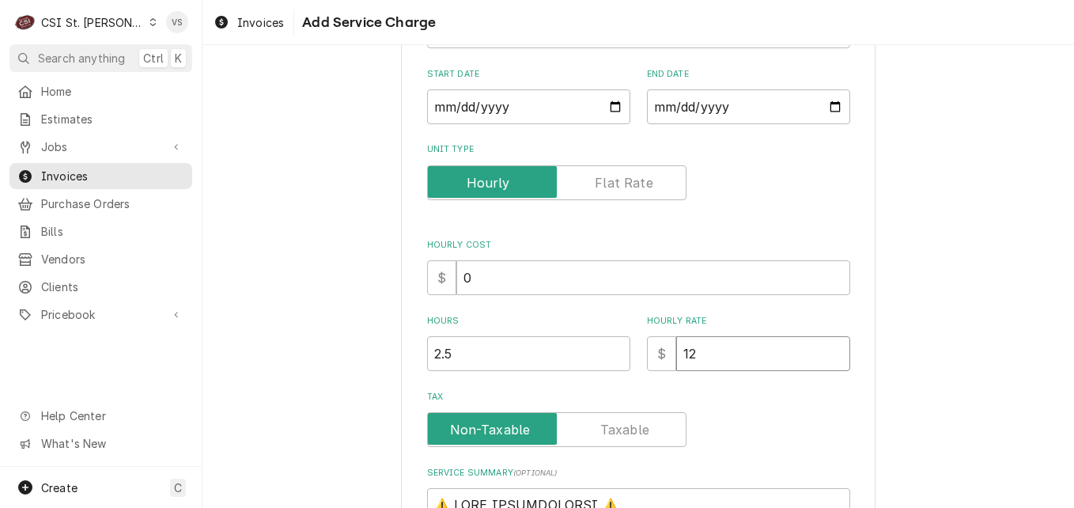
type input "128"
type textarea "x"
type input "128.0"
type textarea "x"
type input "128.00"
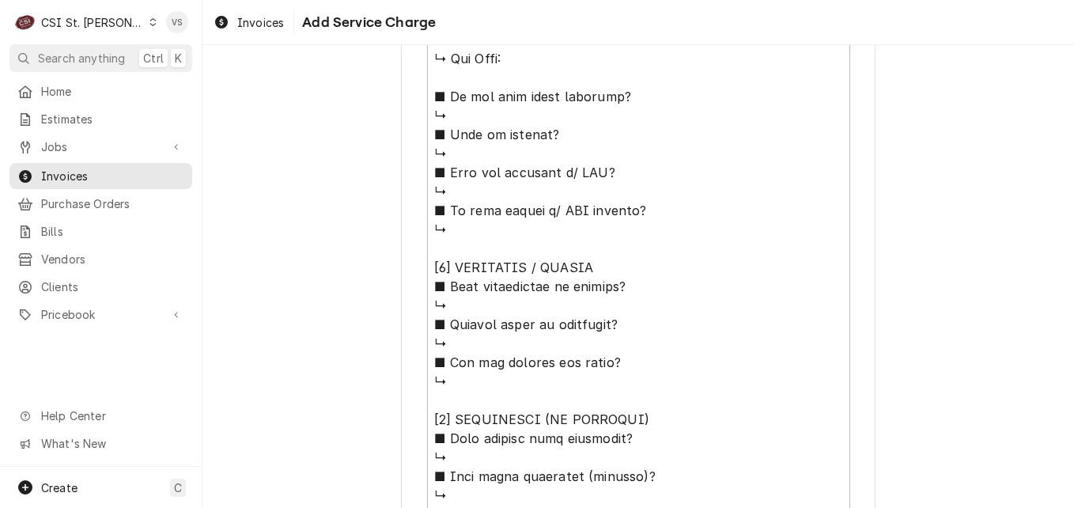
scroll to position [1372, 0]
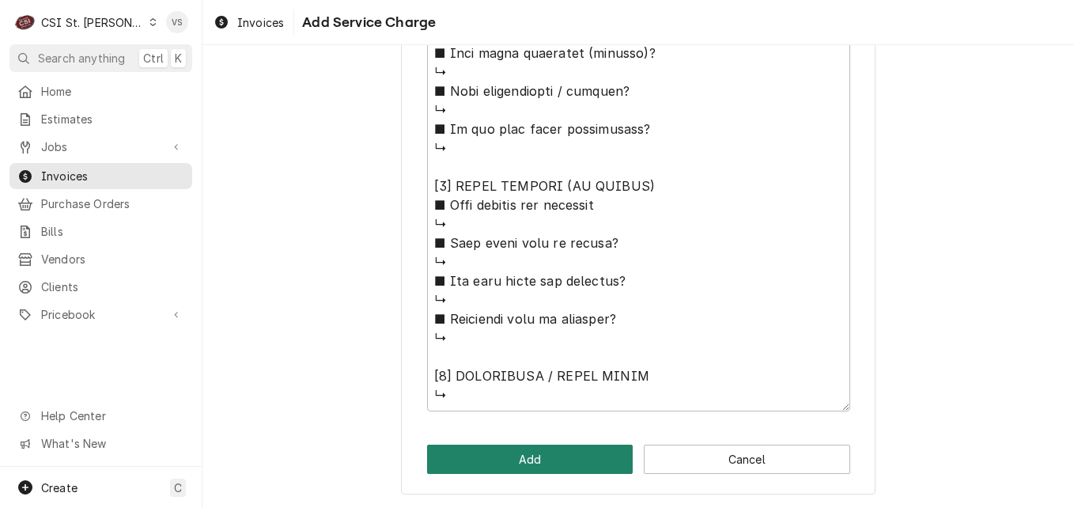
click at [525, 467] on button "Add" at bounding box center [530, 458] width 206 height 29
click at [520, 458] on button "Add" at bounding box center [530, 458] width 206 height 29
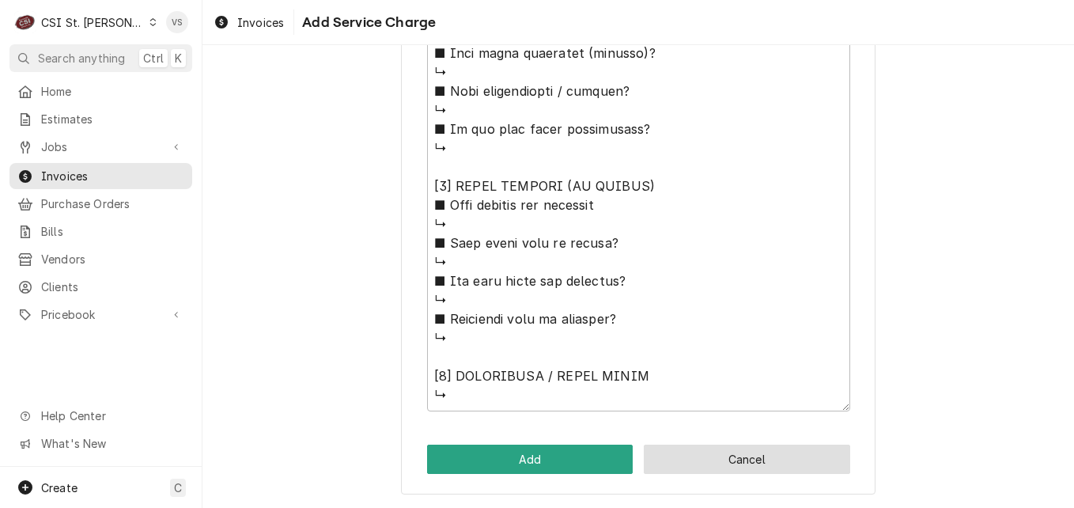
click at [723, 457] on button "Cancel" at bounding box center [747, 458] width 206 height 29
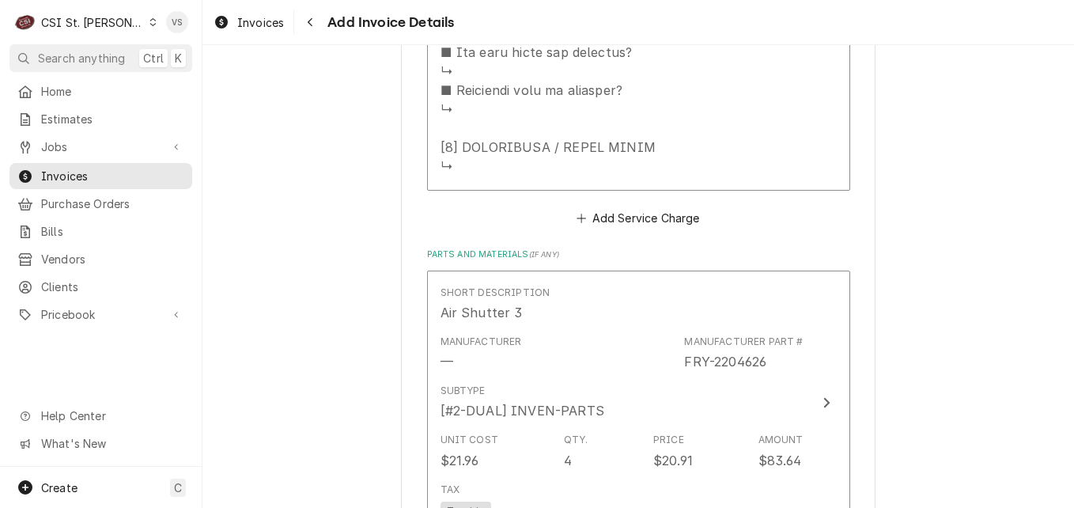
scroll to position [2533, 0]
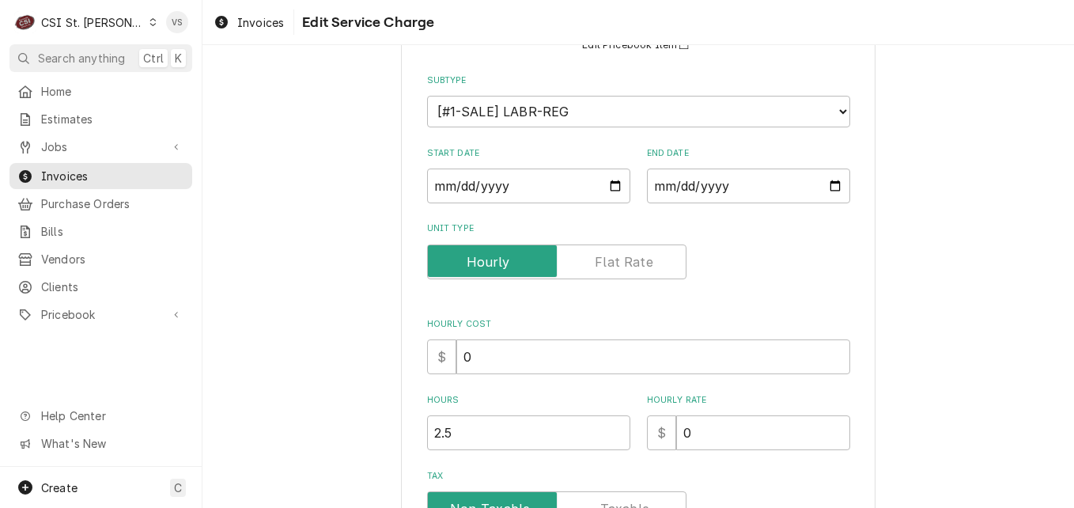
scroll to position [316, 0]
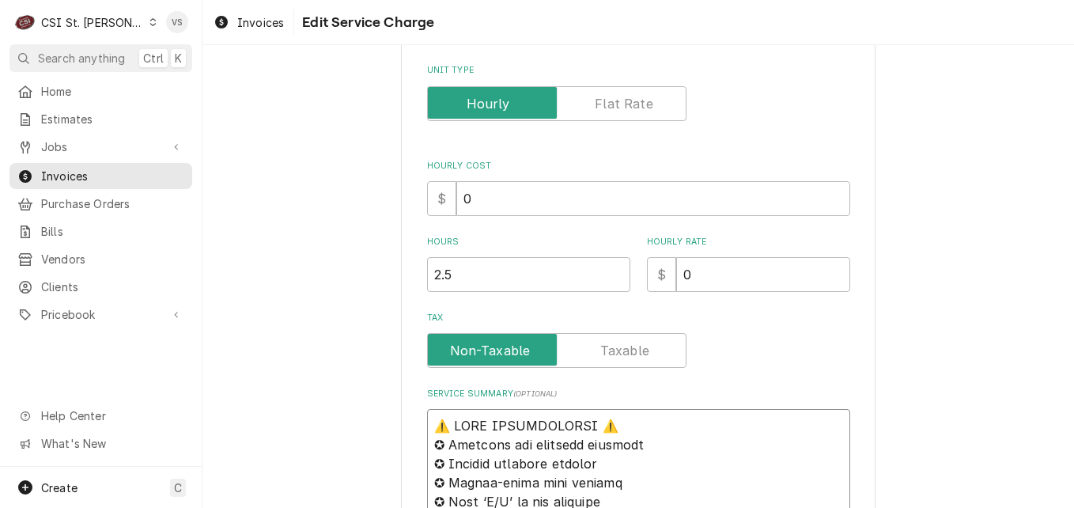
click at [705, 271] on input "0" at bounding box center [763, 274] width 174 height 35
type textarea "x"
type input "1"
type textarea "x"
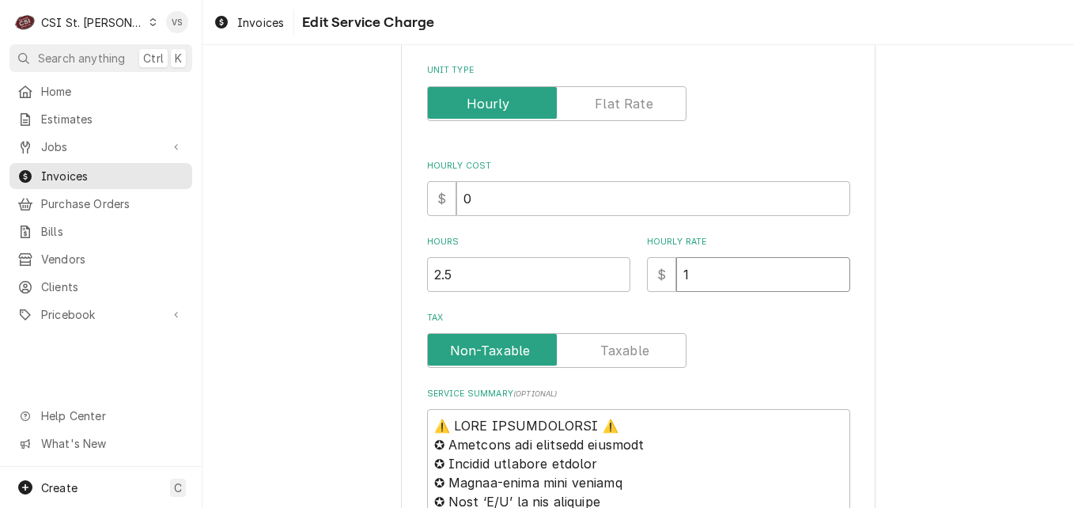
type input "12"
type textarea "x"
type input "128.00"
type textarea "x"
type input "128.00"
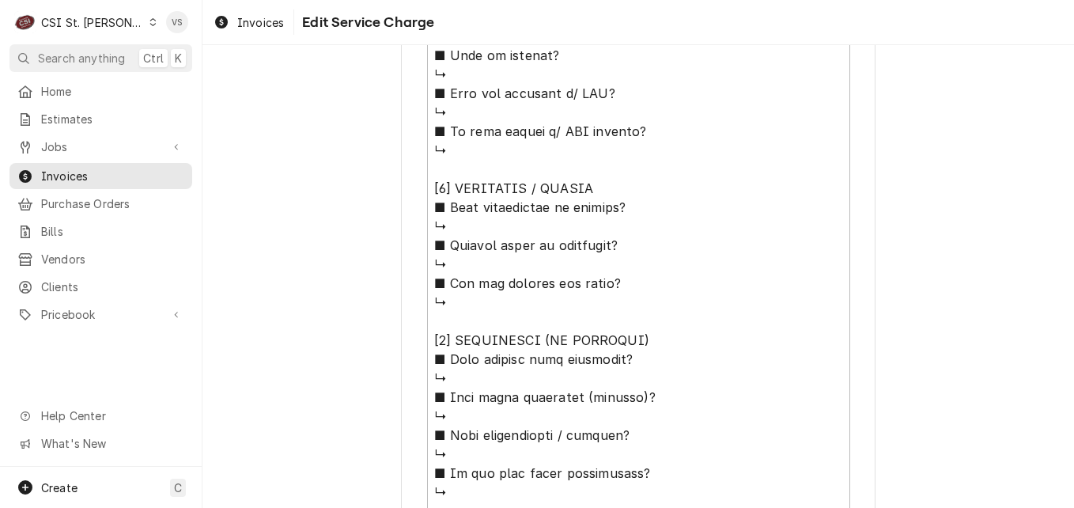
scroll to position [1412, 0]
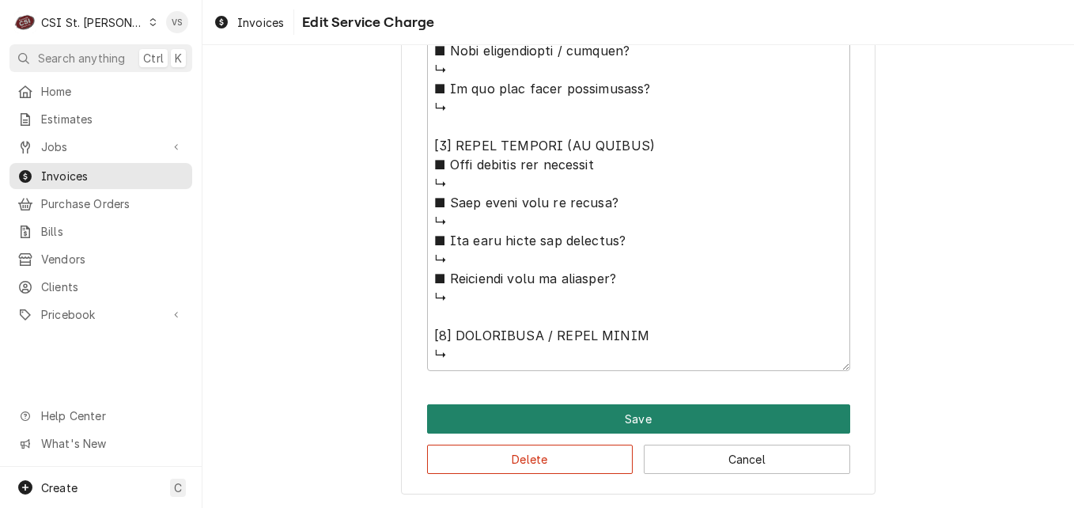
click at [636, 424] on button "Save" at bounding box center [638, 418] width 423 height 29
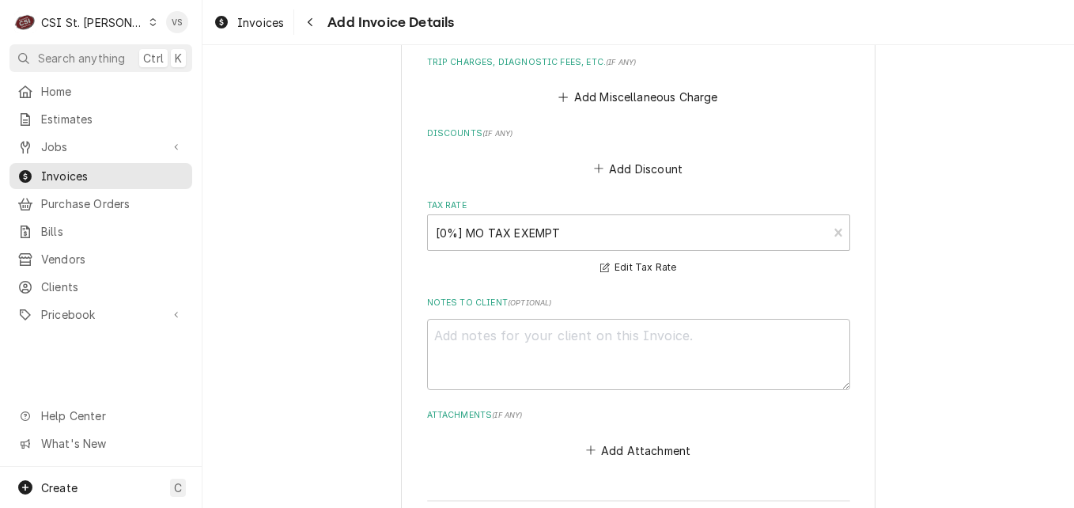
scroll to position [3038, 0]
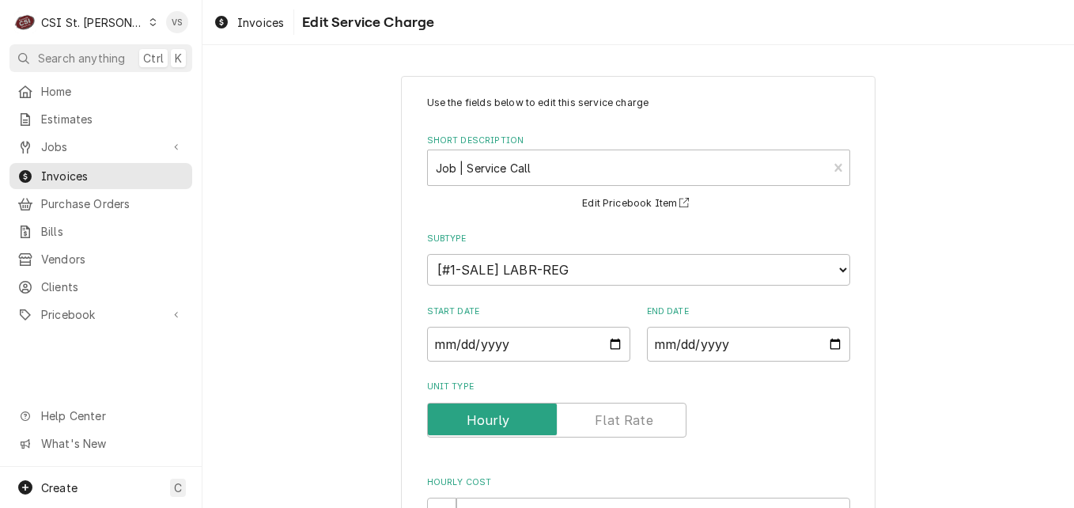
drag, startPoint x: 428, startPoint y: 97, endPoint x: 481, endPoint y: 111, distance: 54.6
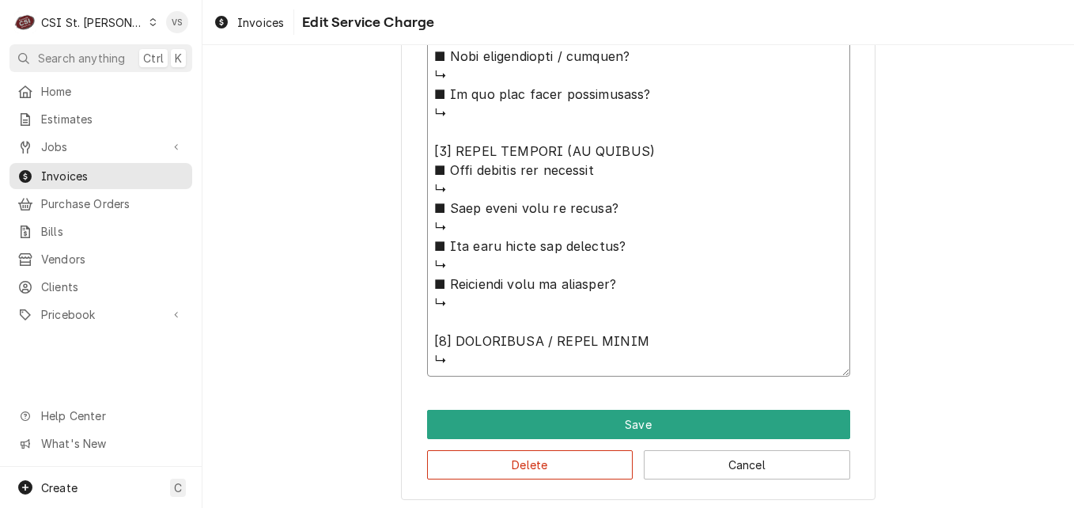
scroll to position [1412, 0]
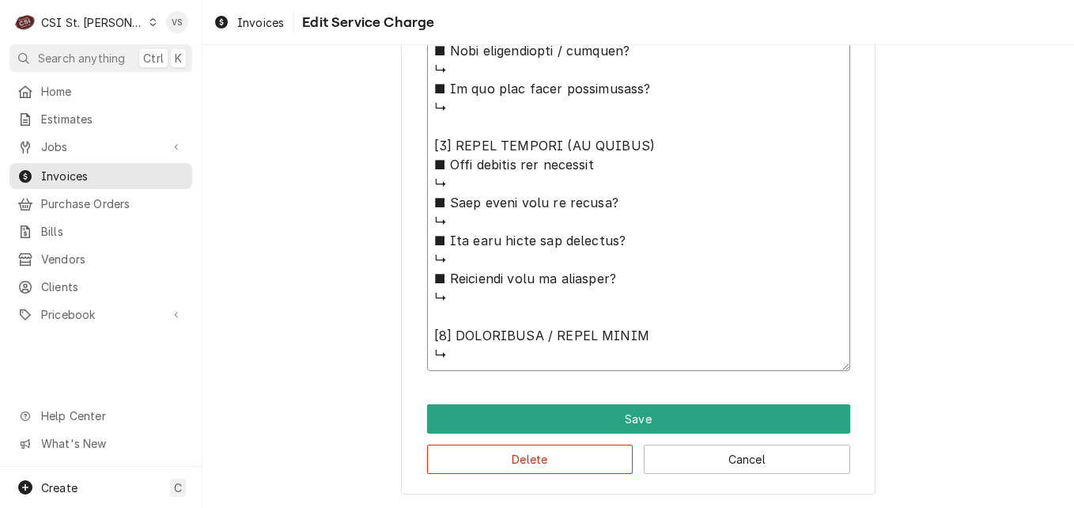
drag, startPoint x: 429, startPoint y: 109, endPoint x: 627, endPoint y: 338, distance: 302.7
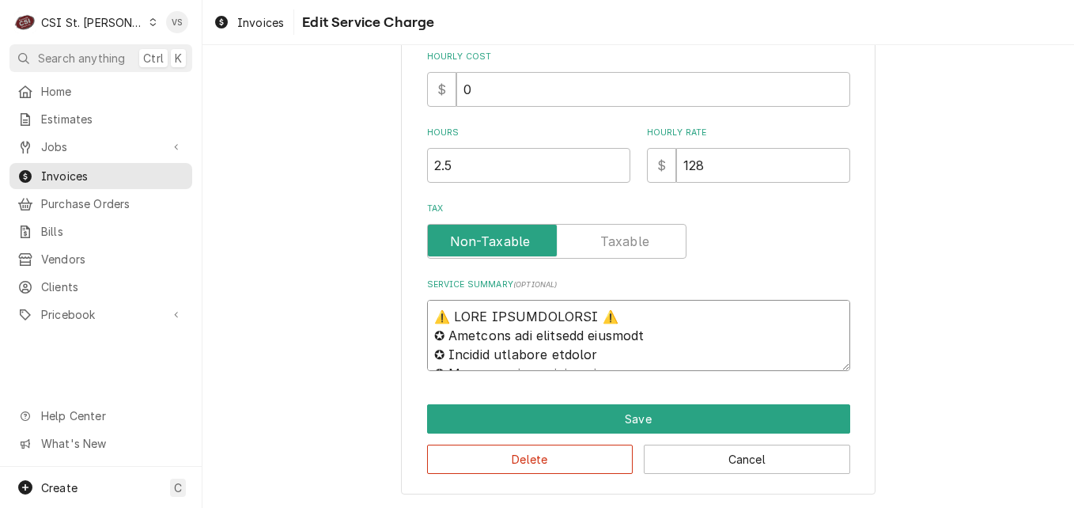
type textarea "x"
type textarea "↳"
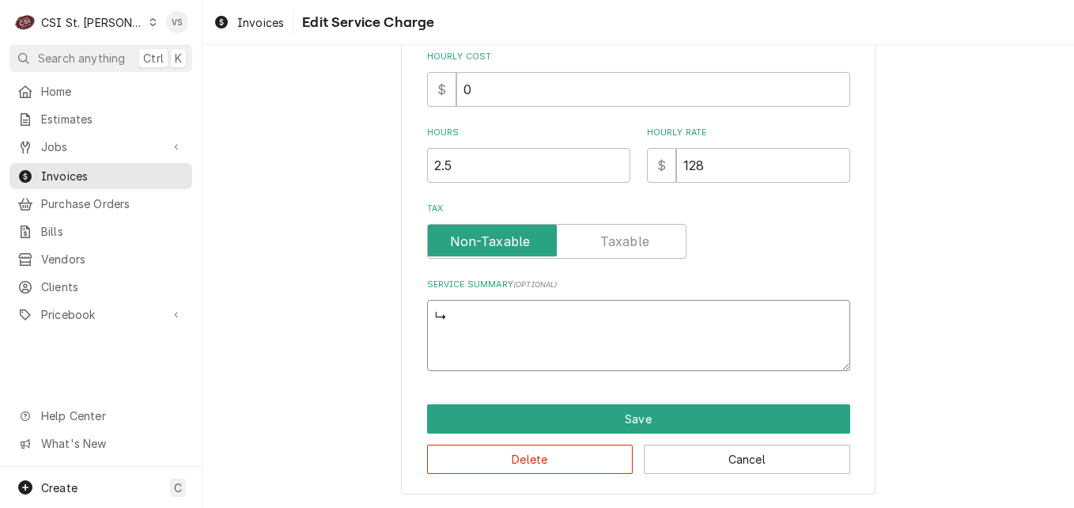
scroll to position [406, 0]
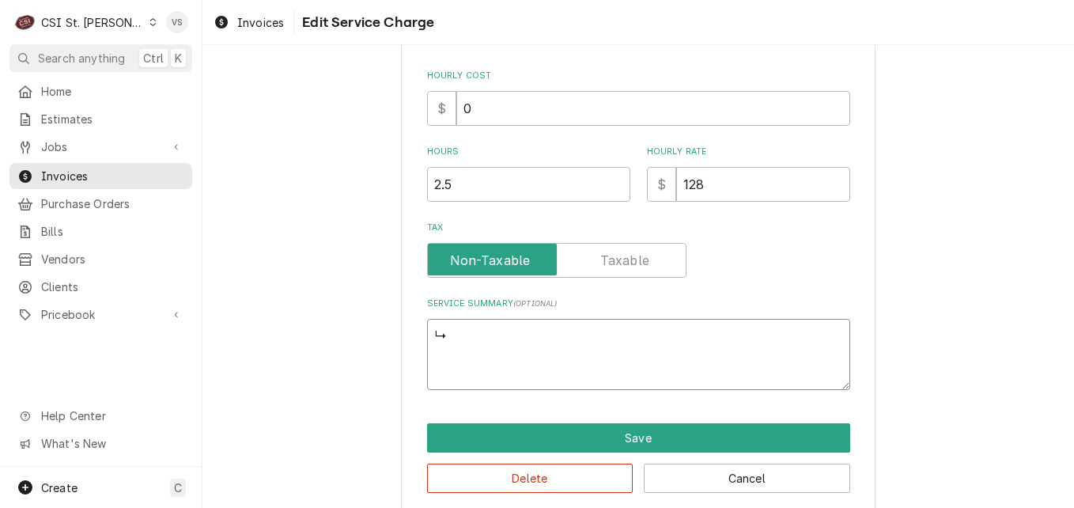
click at [449, 356] on textarea "↳" at bounding box center [638, 354] width 423 height 71
drag, startPoint x: 442, startPoint y: 349, endPoint x: 429, endPoint y: 350, distance: 12.7
click at [429, 350] on textarea "↳" at bounding box center [638, 354] width 423 height 71
type textarea "x"
click at [440, 334] on textarea "Service Summary ( optional )" at bounding box center [638, 354] width 423 height 71
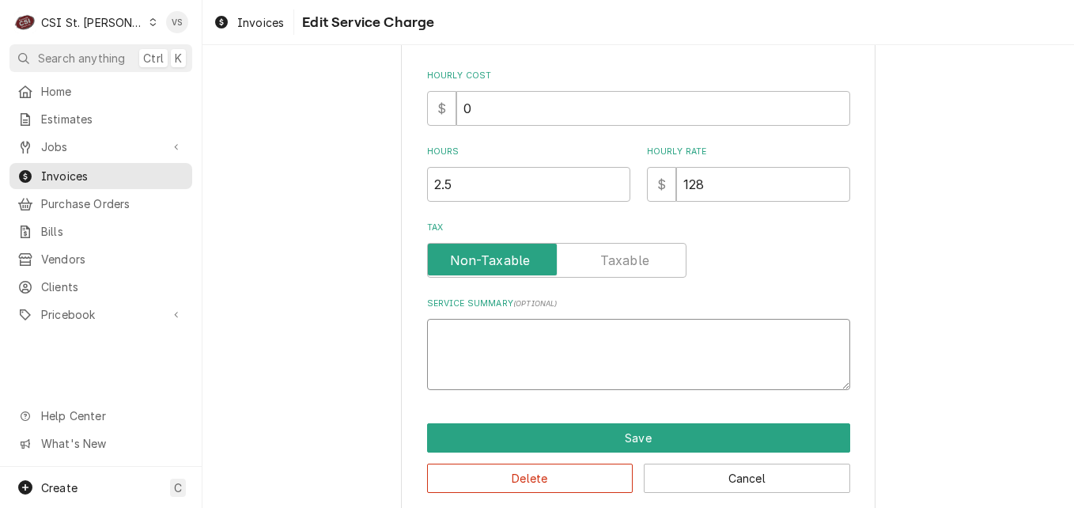
paste textarea "Dean / Model: SR162GN / Serial: 2409ME0115 On April 3, 2025, our technician Kyl…"
type textarea "x"
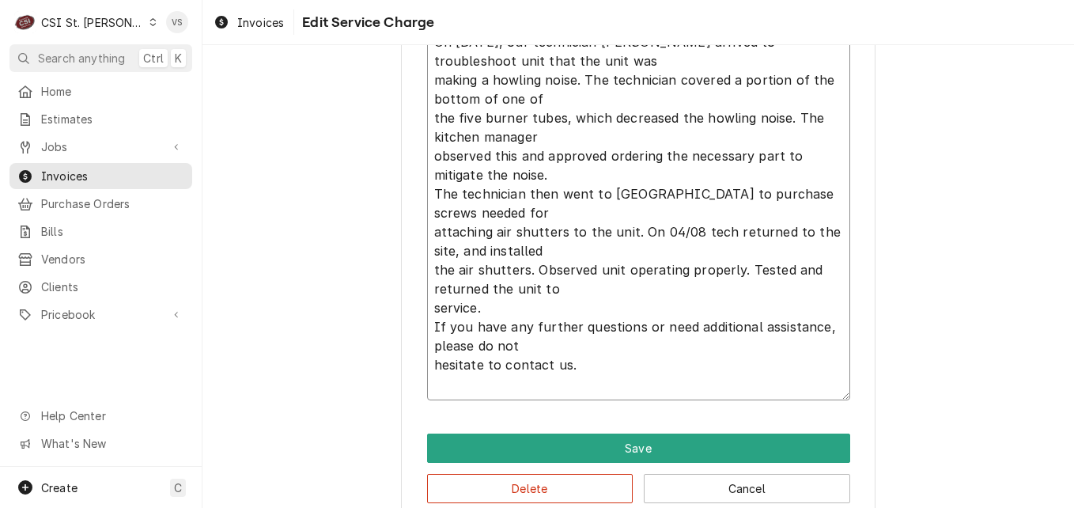
scroll to position [748, 0]
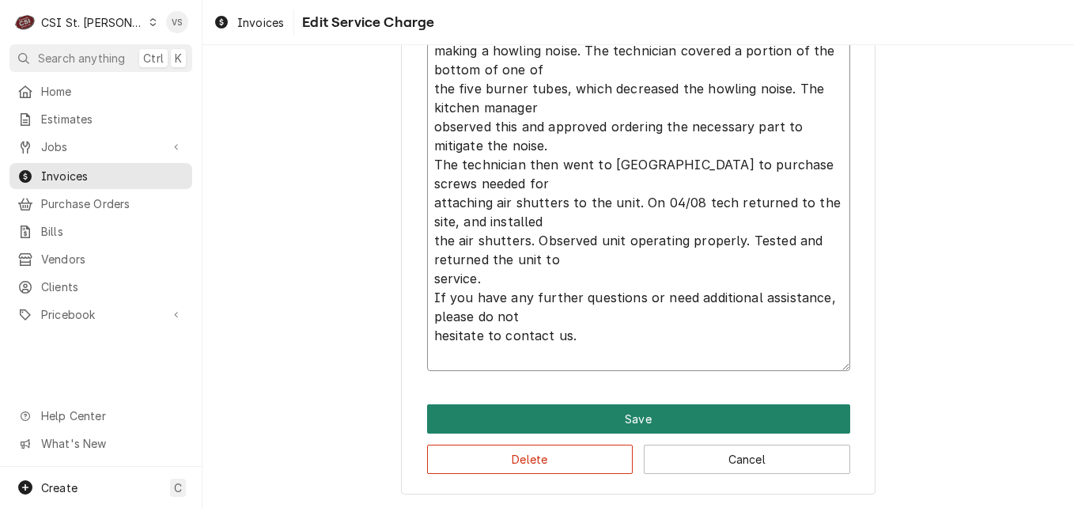
type textarea "Dean / Model: SR162GN / Serial: 2409ME0115 On April 3, 2025, our technician Kyl…"
click at [619, 410] on button "Save" at bounding box center [638, 418] width 423 height 29
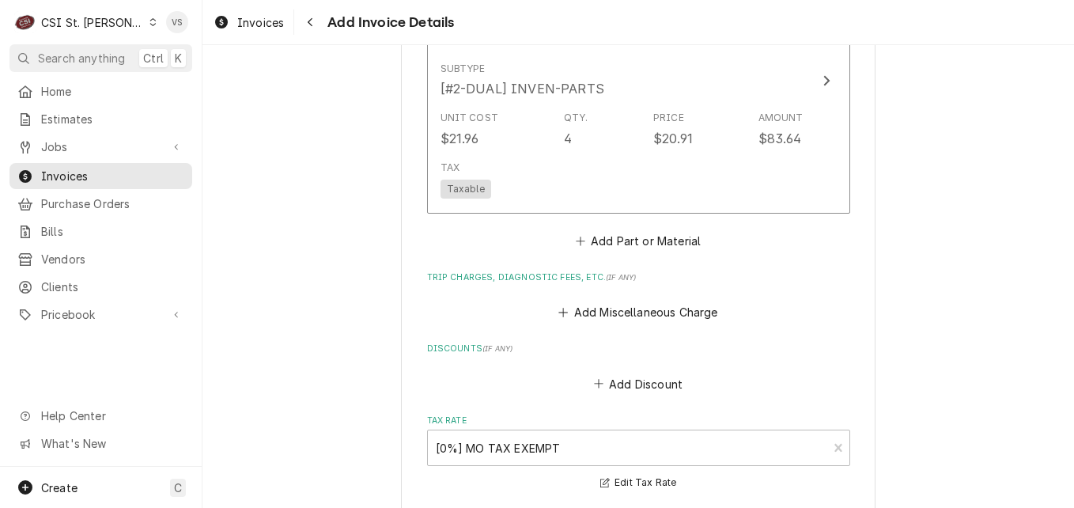
scroll to position [2169, 0]
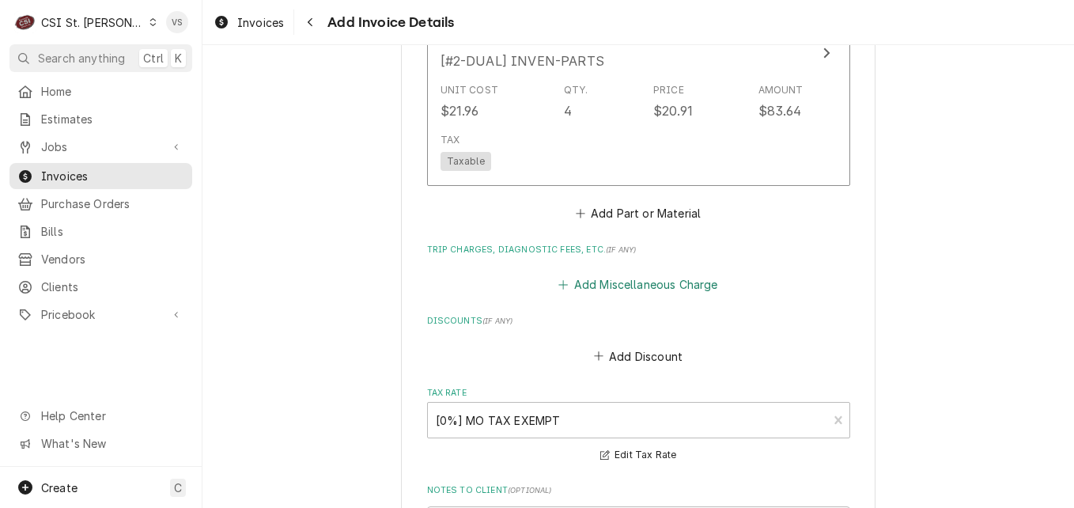
click at [581, 285] on button "Add Miscellaneous Charge" at bounding box center [638, 285] width 164 height 22
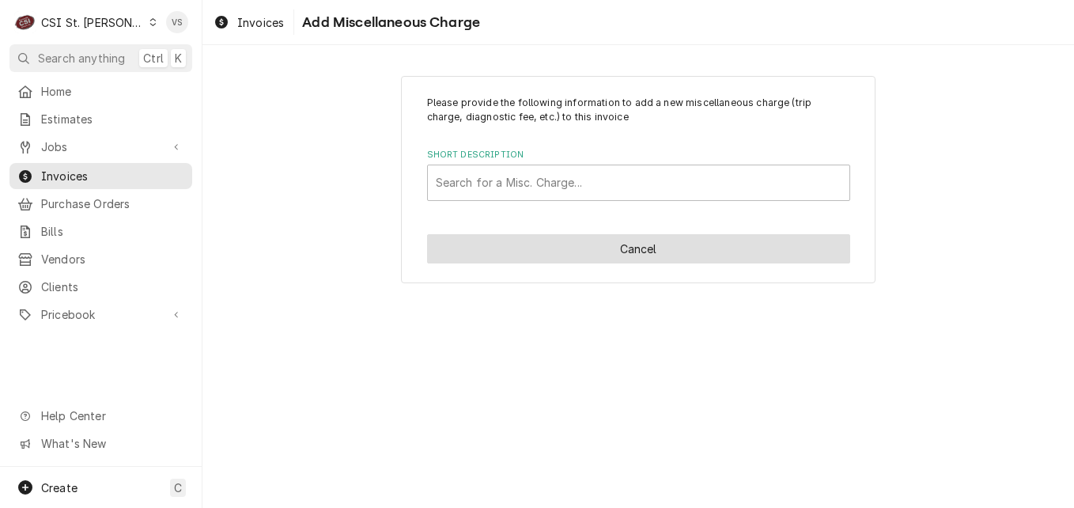
click at [618, 253] on button "Cancel" at bounding box center [638, 248] width 423 height 29
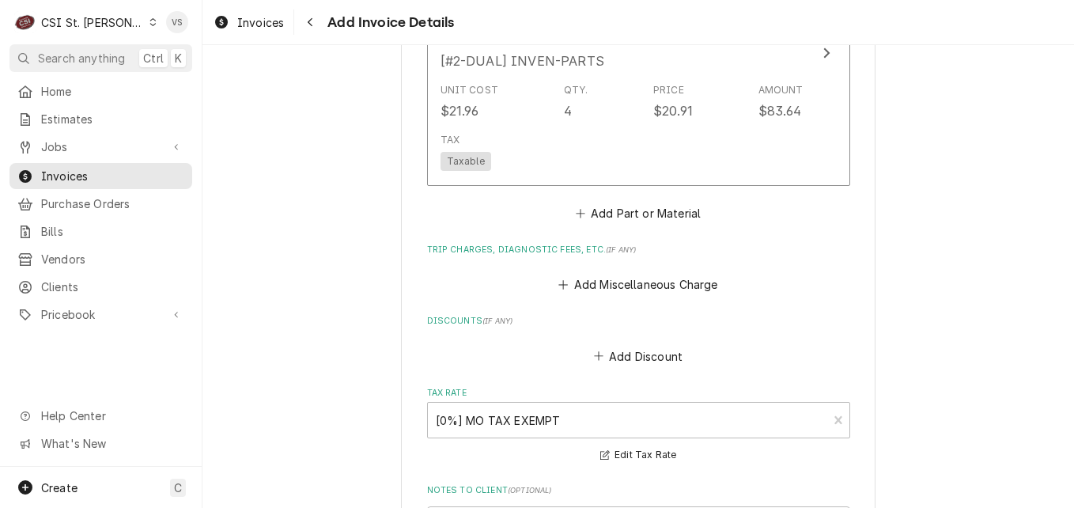
scroll to position [2249, 0]
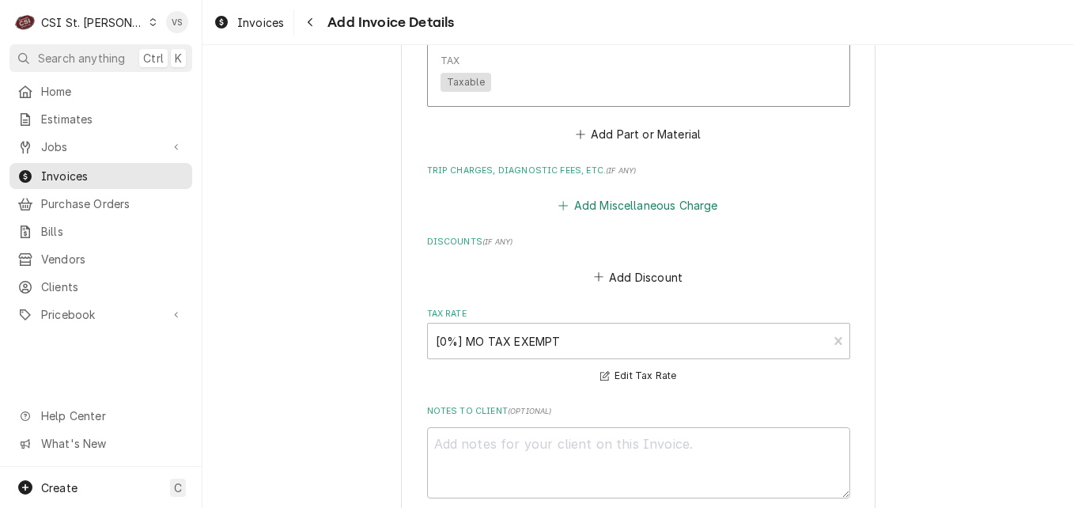
click at [580, 206] on button "Add Miscellaneous Charge" at bounding box center [638, 205] width 164 height 22
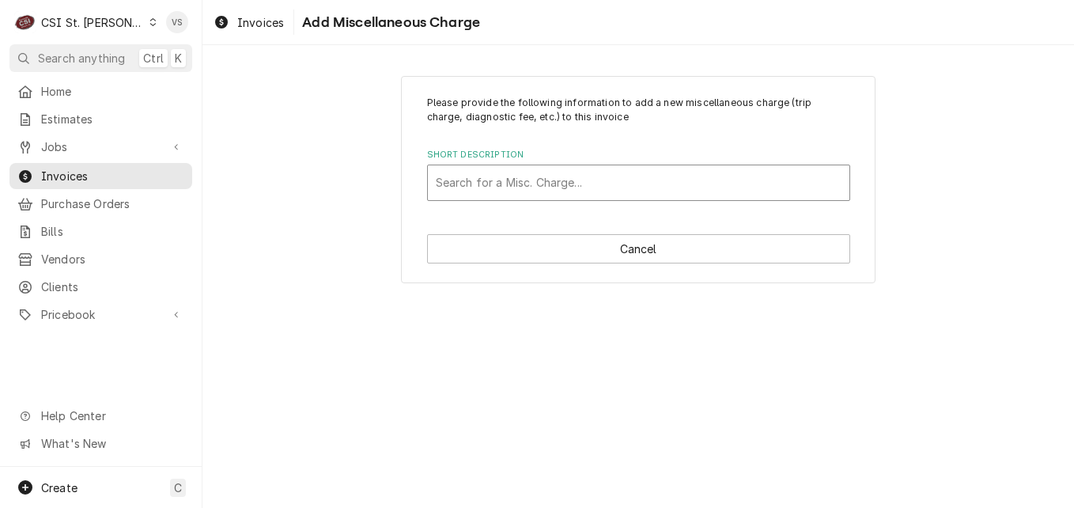
click at [480, 183] on div "Short Description" at bounding box center [639, 182] width 406 height 28
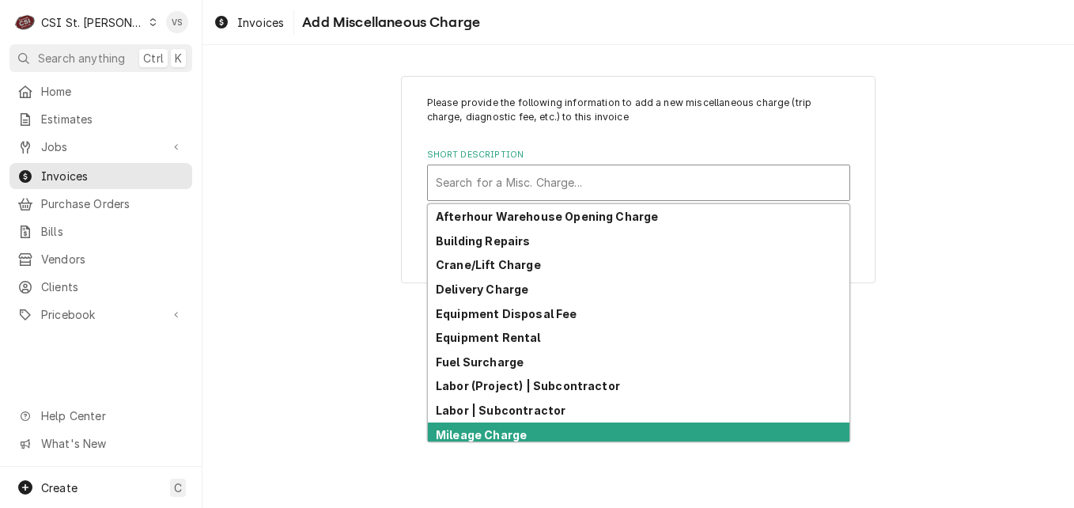
click at [493, 437] on strong "Mileage Charge" at bounding box center [481, 434] width 91 height 13
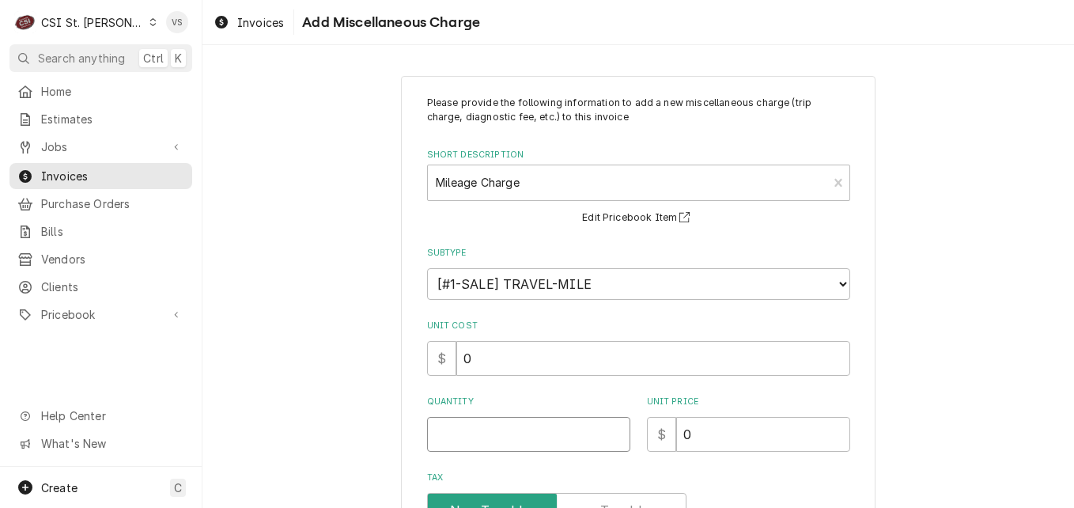
click at [482, 436] on input "Quantity" at bounding box center [528, 434] width 203 height 35
type textarea "x"
type input "1"
type textarea "x"
type input "10"
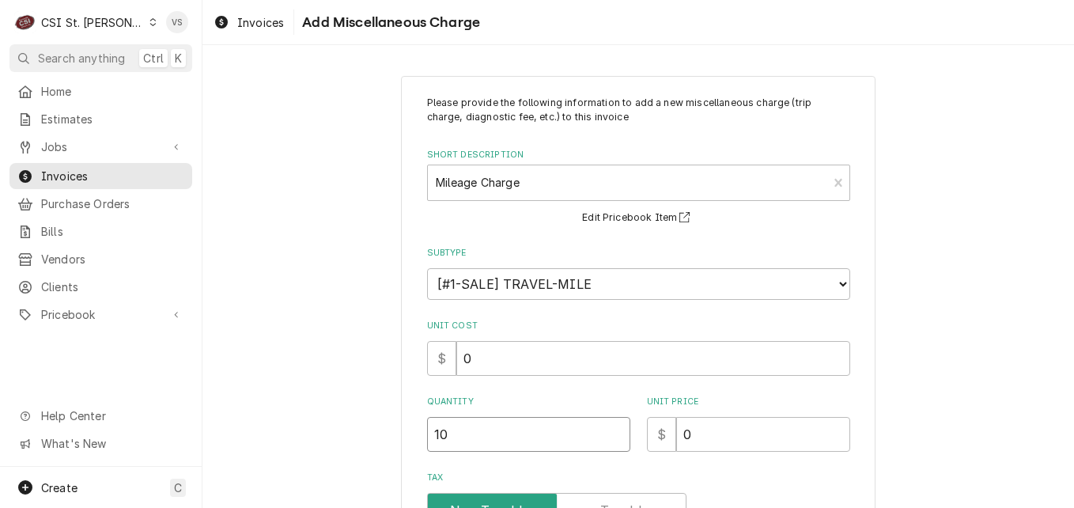
type textarea "x"
type input "100"
type textarea "x"
type input "1"
type textarea "x"
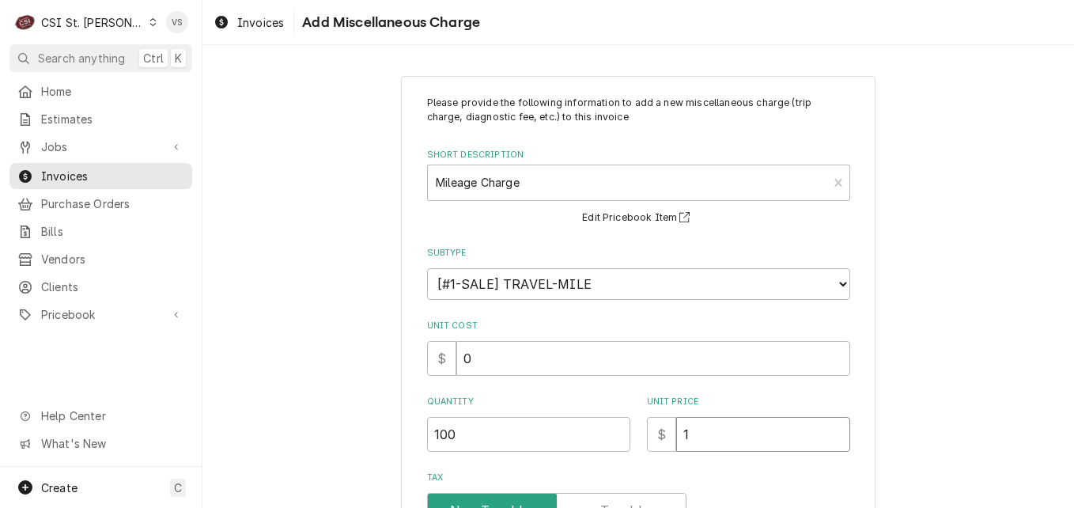
type input "1.2"
type textarea "x"
type input "1.28"
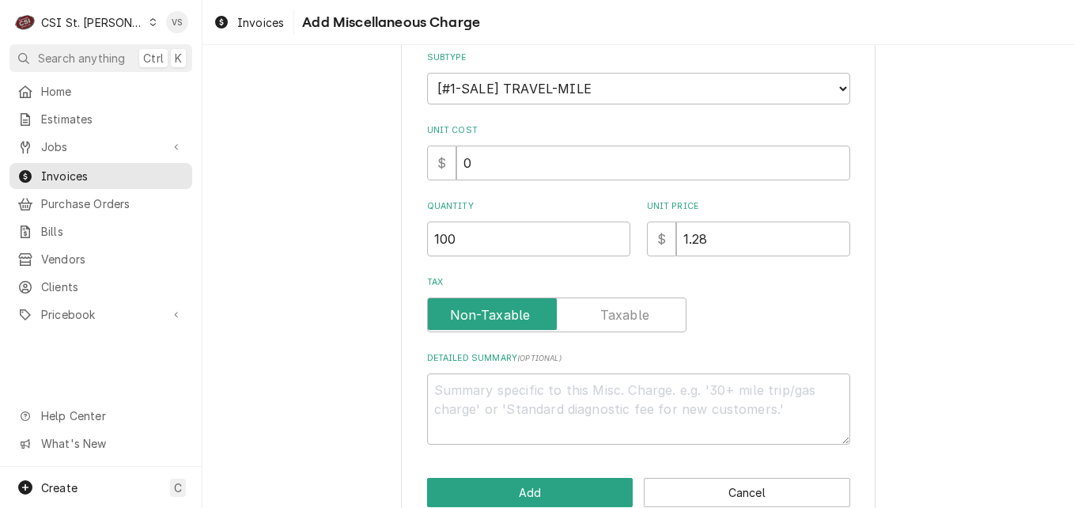
scroll to position [228, 0]
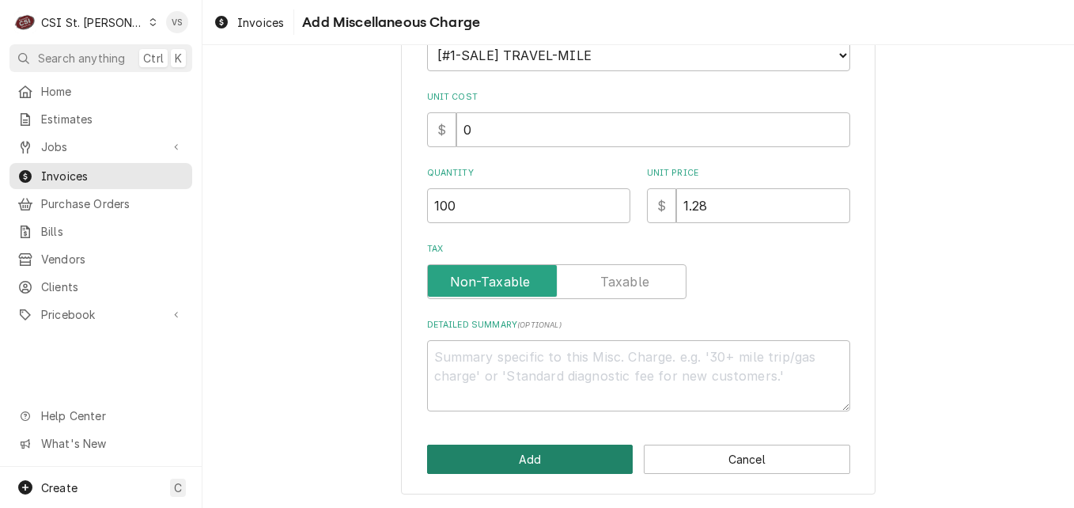
click at [567, 453] on button "Add" at bounding box center [530, 458] width 206 height 29
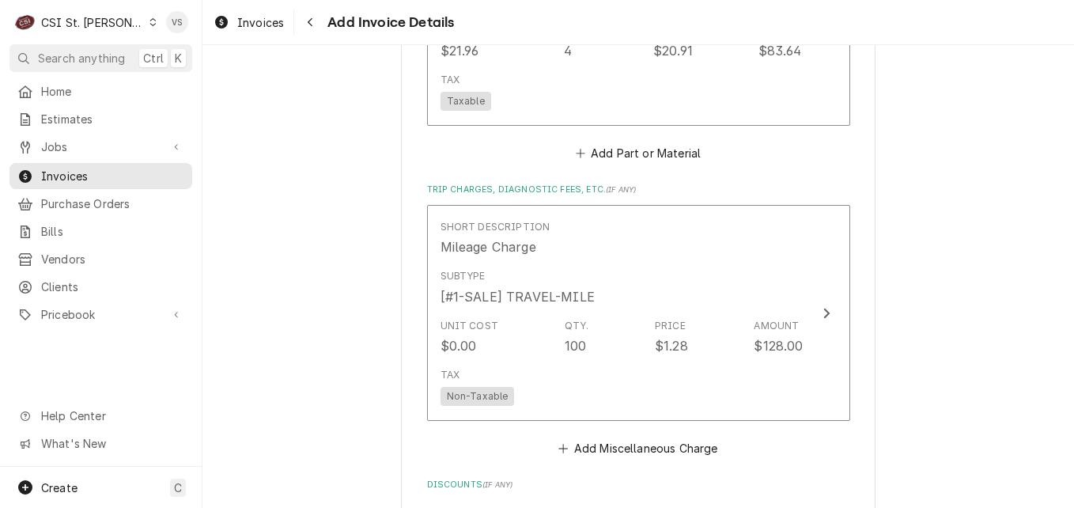
scroll to position [2328, 0]
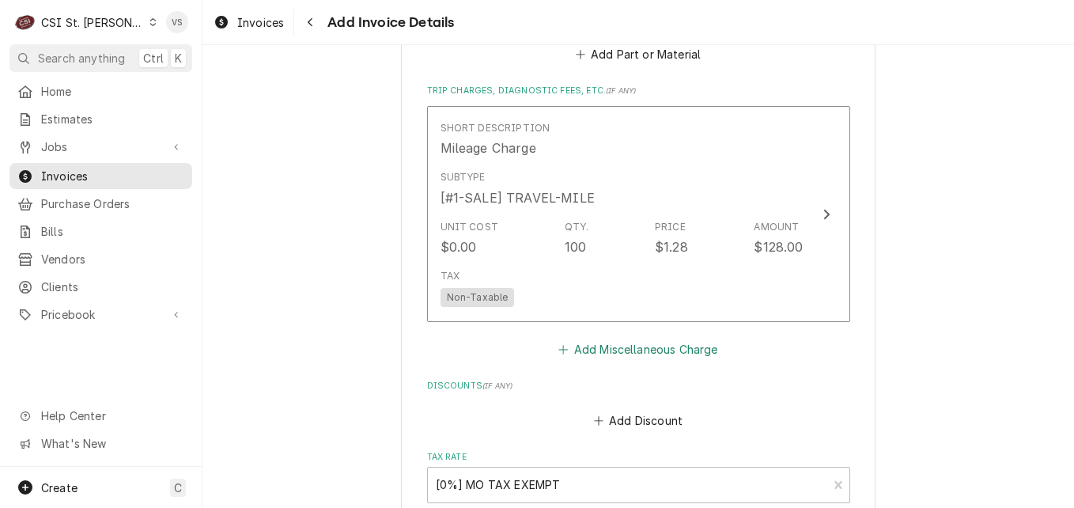
click at [581, 350] on button "Add Miscellaneous Charge" at bounding box center [638, 349] width 164 height 22
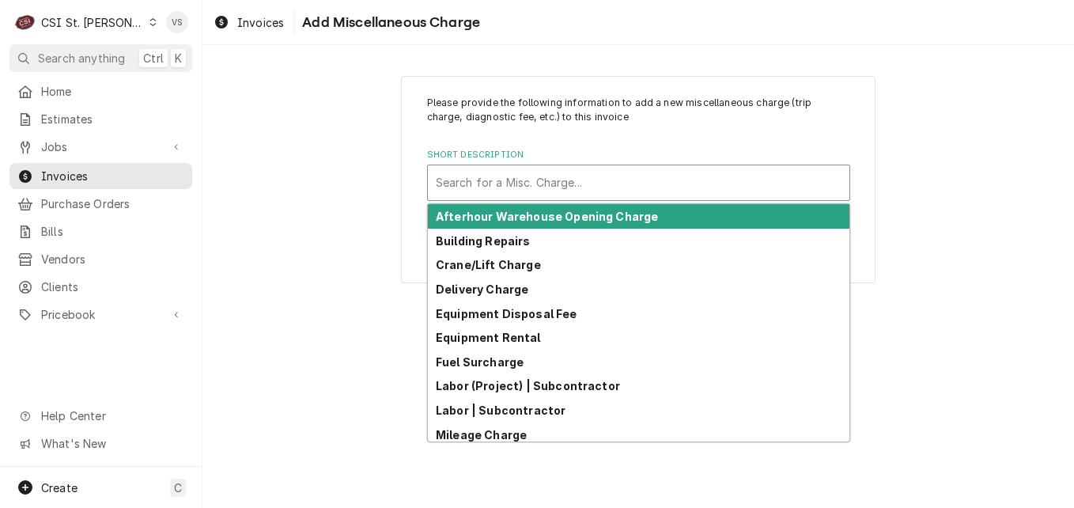
click at [464, 185] on div "Short Description" at bounding box center [639, 182] width 406 height 28
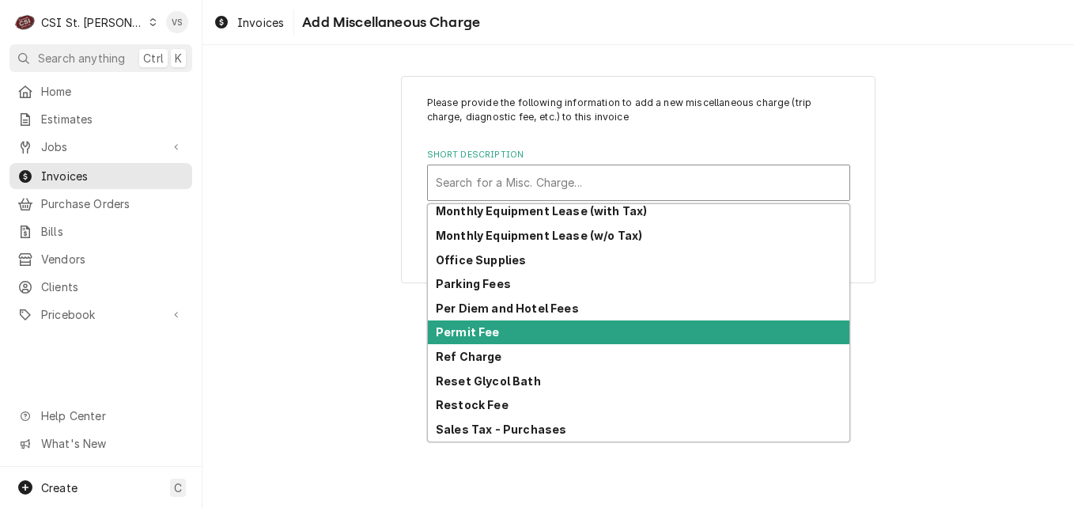
scroll to position [489, 0]
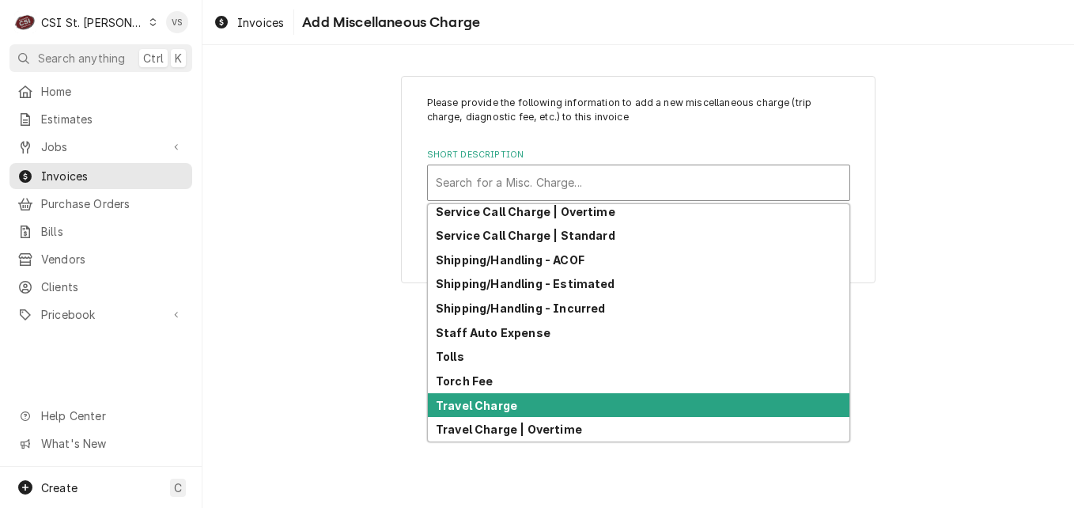
click at [472, 402] on strong "Travel Charge" at bounding box center [476, 404] width 81 height 13
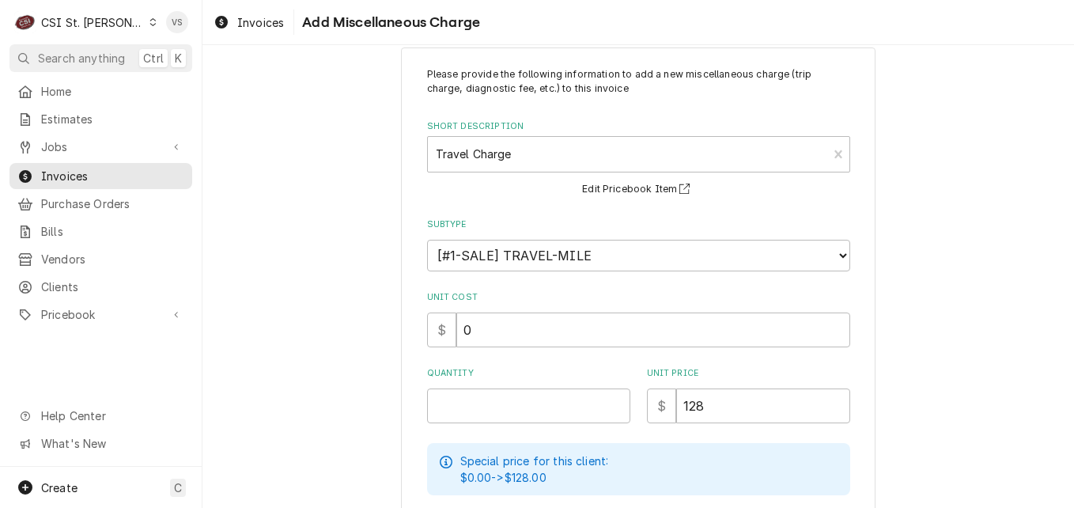
scroll to position [79, 0]
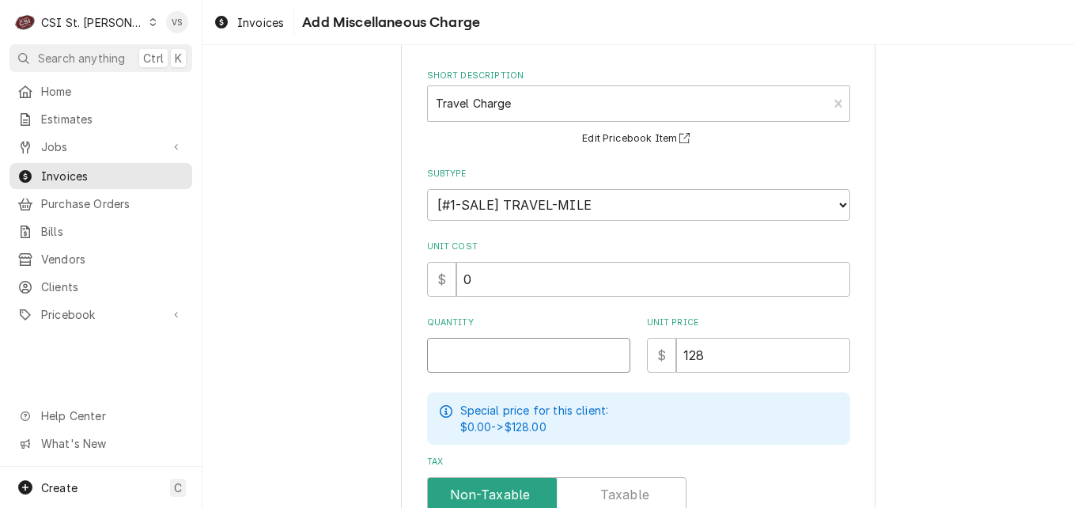
click at [464, 354] on input "Quantity" at bounding box center [528, 355] width 203 height 35
type textarea "x"
type input "1"
type textarea "x"
type input "16"
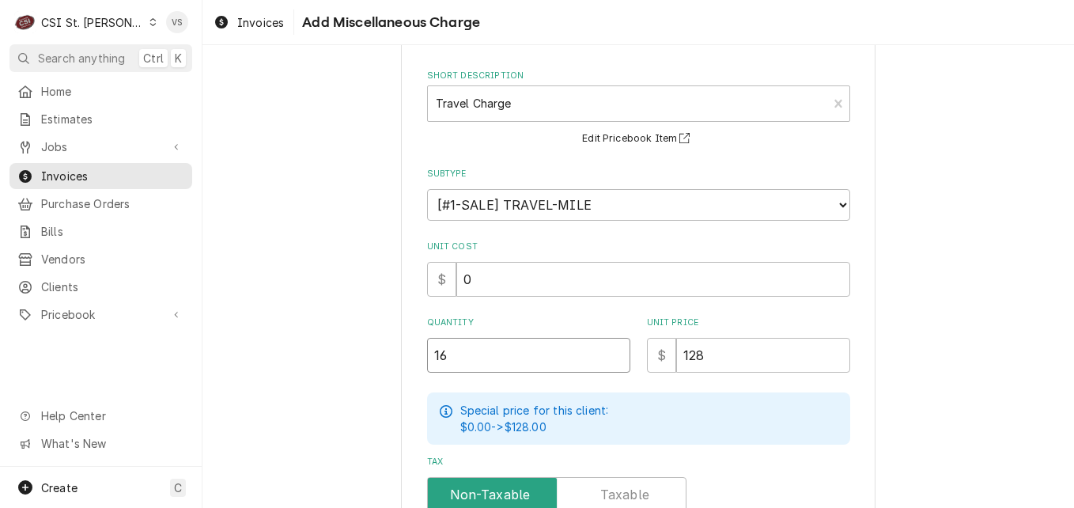
type textarea "x"
type input "16.7"
type textarea "x"
type input "16.73"
type textarea "x"
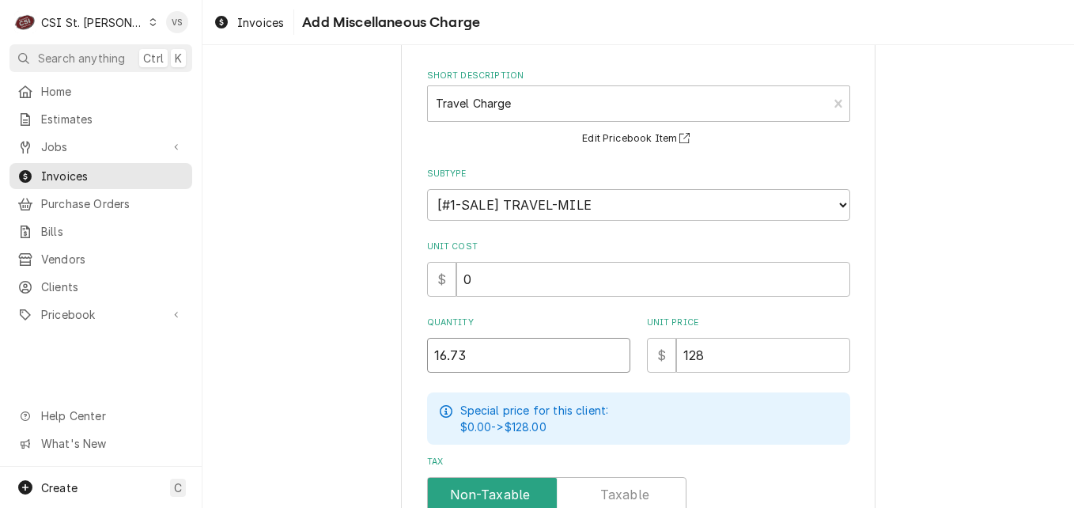
type input "16.7"
type textarea "x"
type input "16"
type textarea "x"
type input "1"
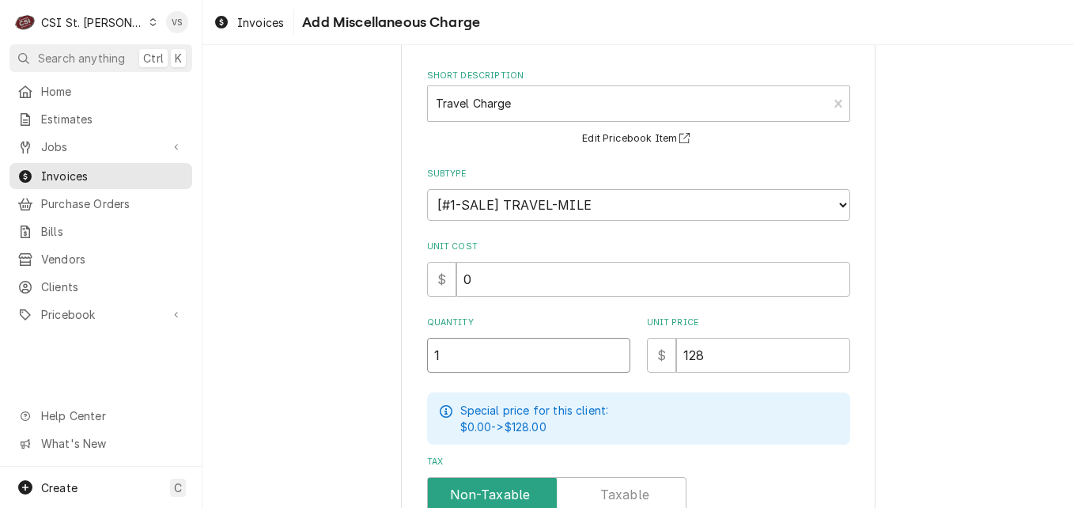
type textarea "x"
type input "12"
type textarea "x"
type input "1"
type textarea "x"
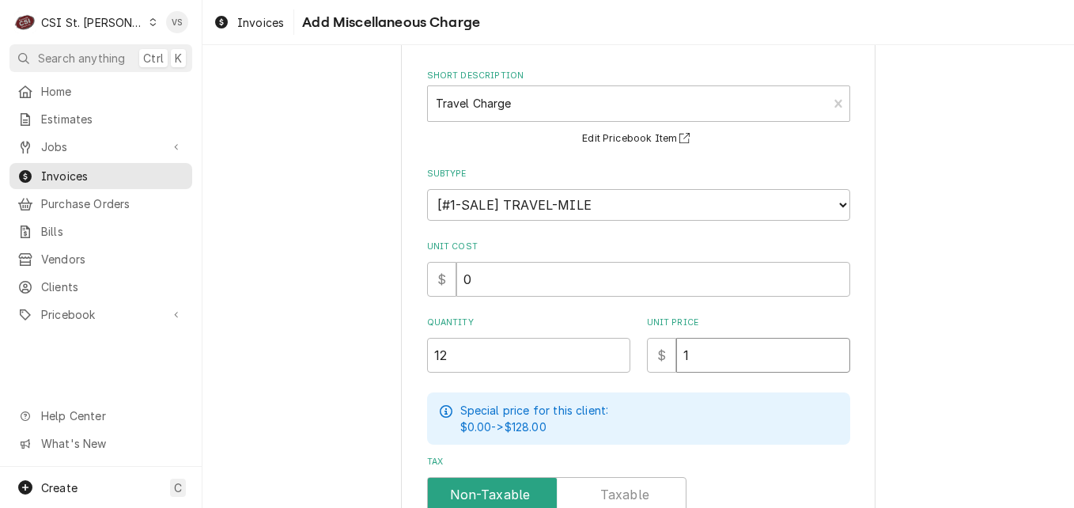
type input "12"
type textarea "x"
type input "128"
type textarea "x"
type input "128.0"
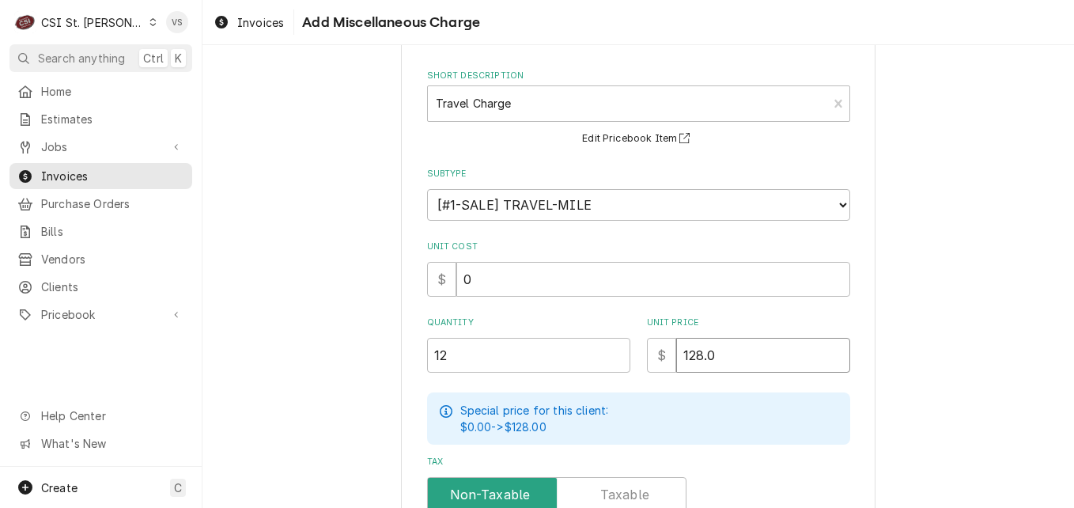
type textarea "x"
type input "128.00"
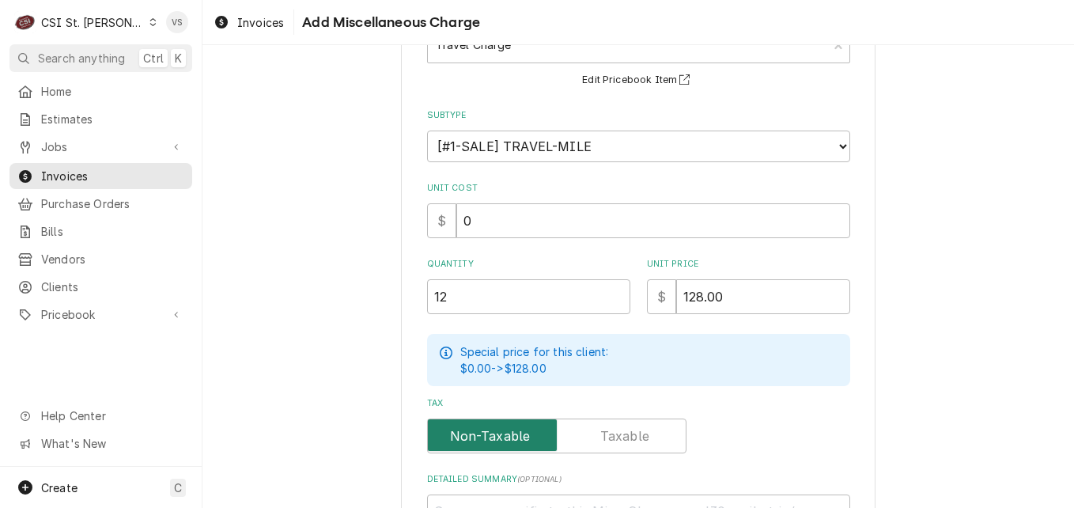
scroll to position [290, 0]
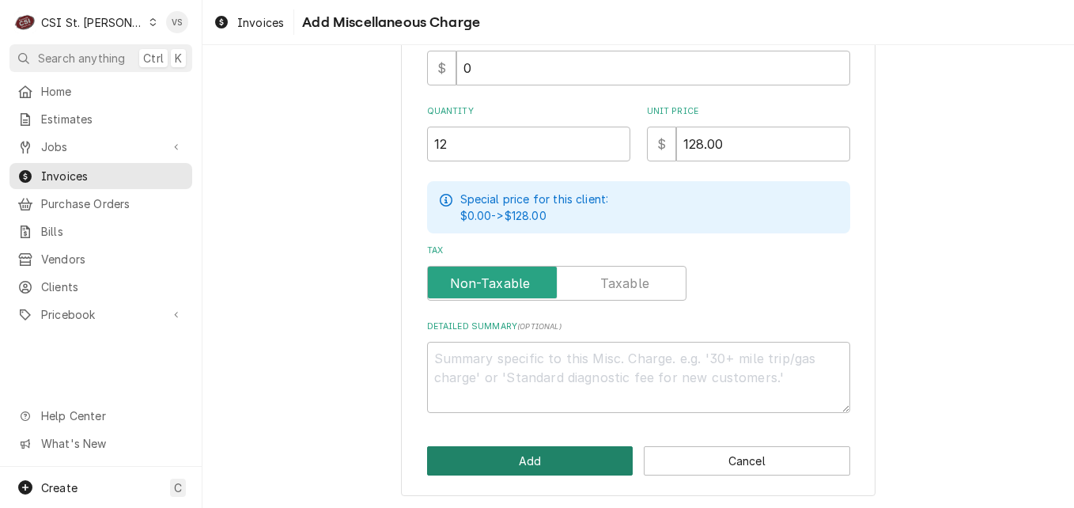
click at [538, 459] on button "Add" at bounding box center [530, 460] width 206 height 29
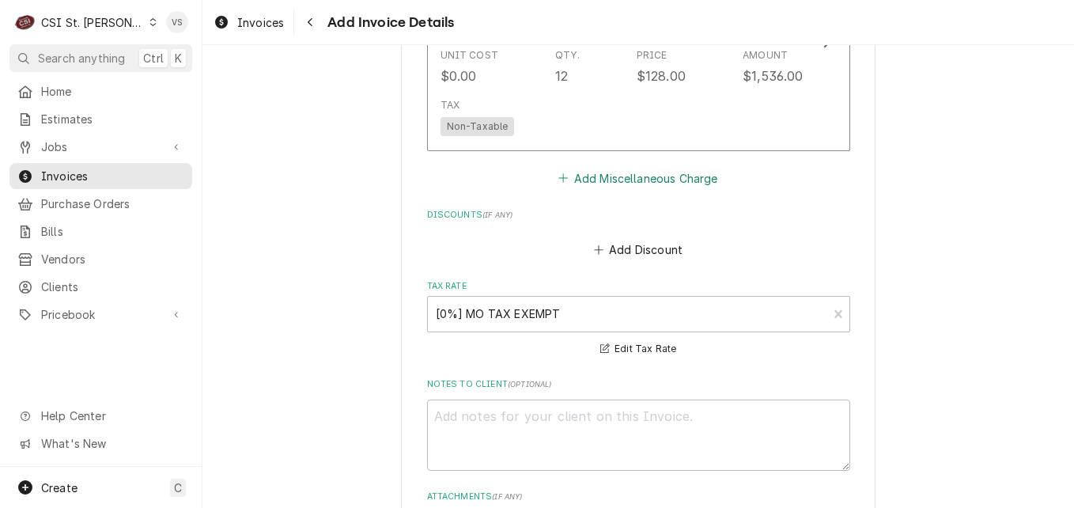
scroll to position [2724, 0]
click at [606, 176] on button "Add Miscellaneous Charge" at bounding box center [638, 177] width 164 height 22
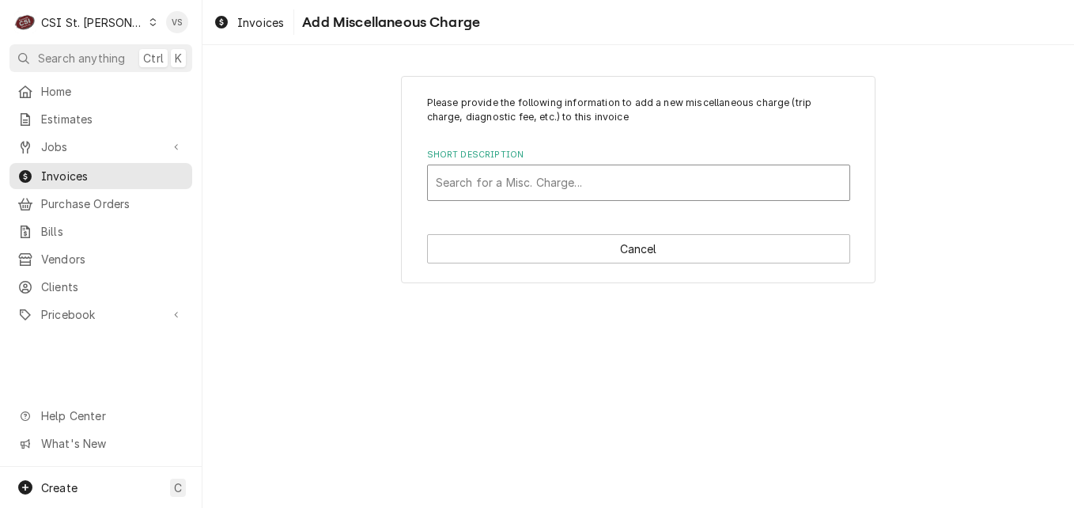
click at [515, 188] on div "Short Description" at bounding box center [639, 182] width 406 height 28
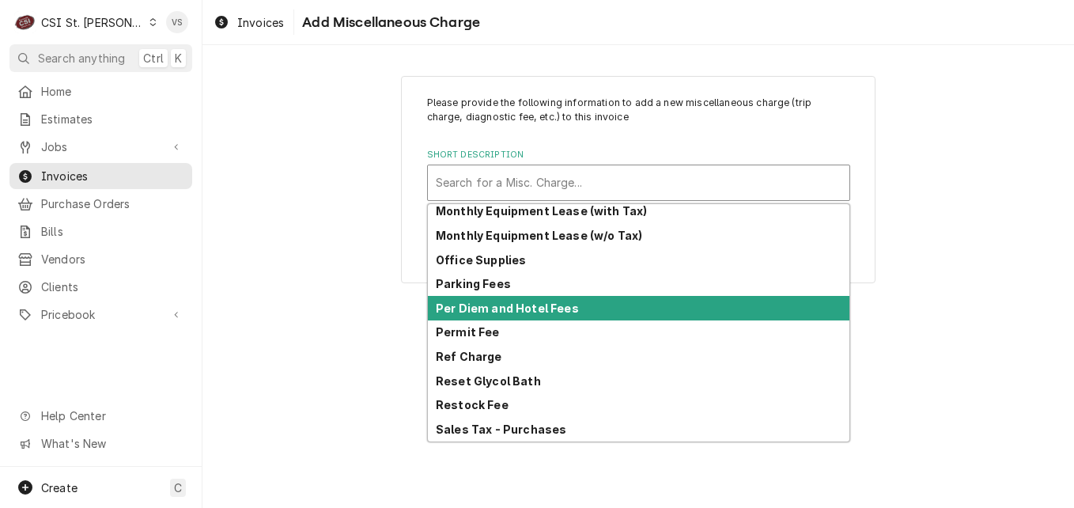
scroll to position [489, 0]
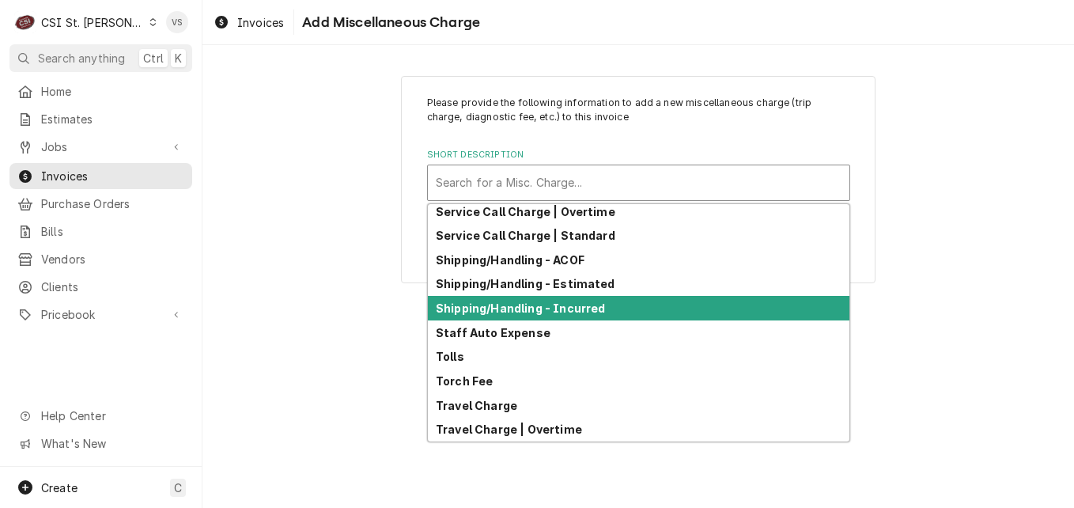
click at [541, 308] on strong "Shipping/Handling - Incurred" at bounding box center [520, 307] width 169 height 13
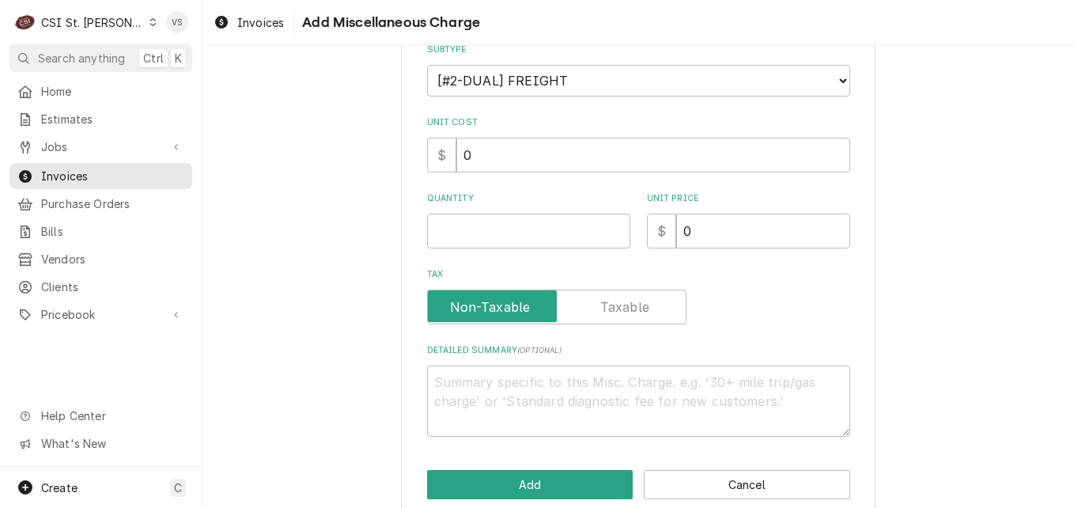
scroll to position [228, 0]
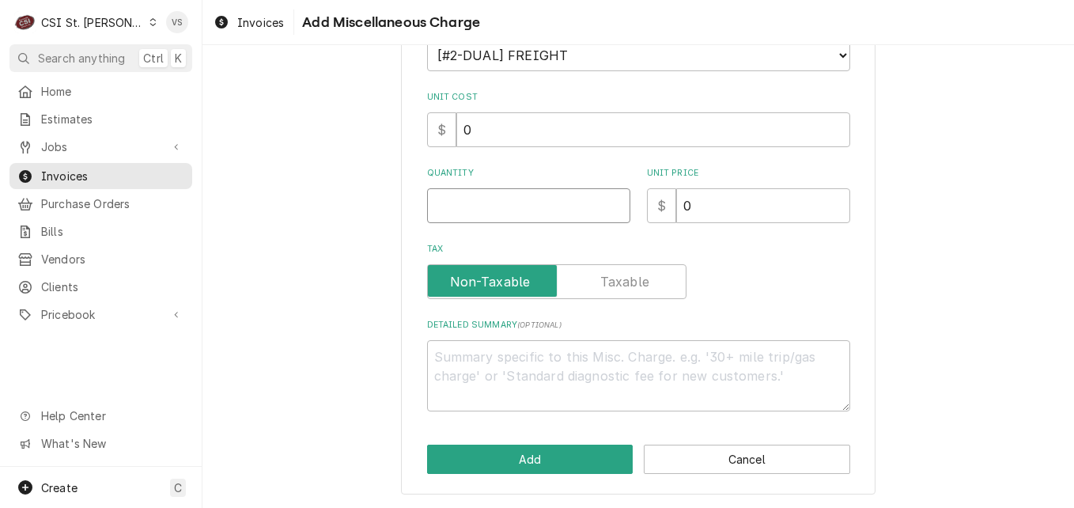
click at [447, 202] on input "Quantity" at bounding box center [528, 205] width 203 height 35
type textarea "x"
type input "1"
type textarea "x"
type input "16"
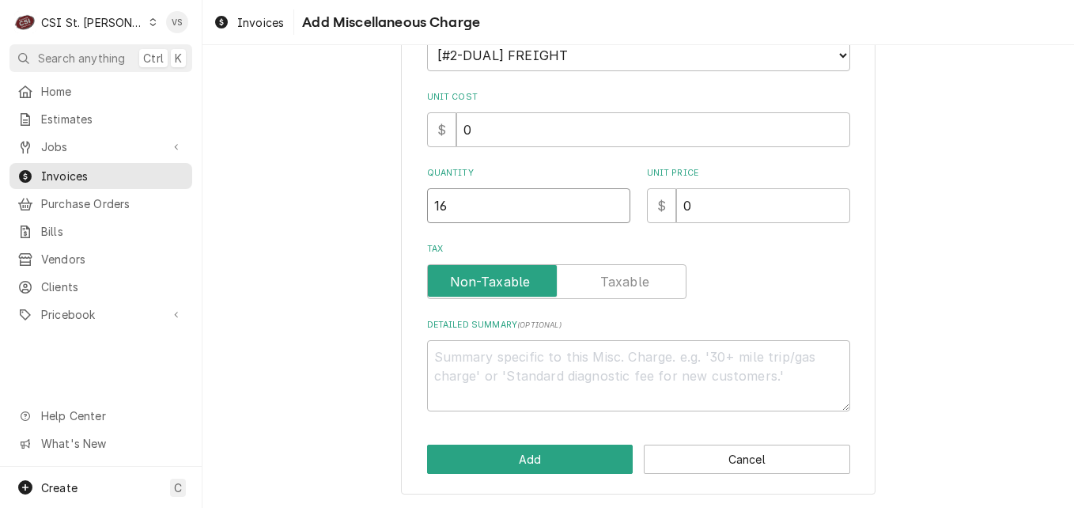
type textarea "x"
type input "16.7"
type textarea "x"
type input "16.73"
type textarea "x"
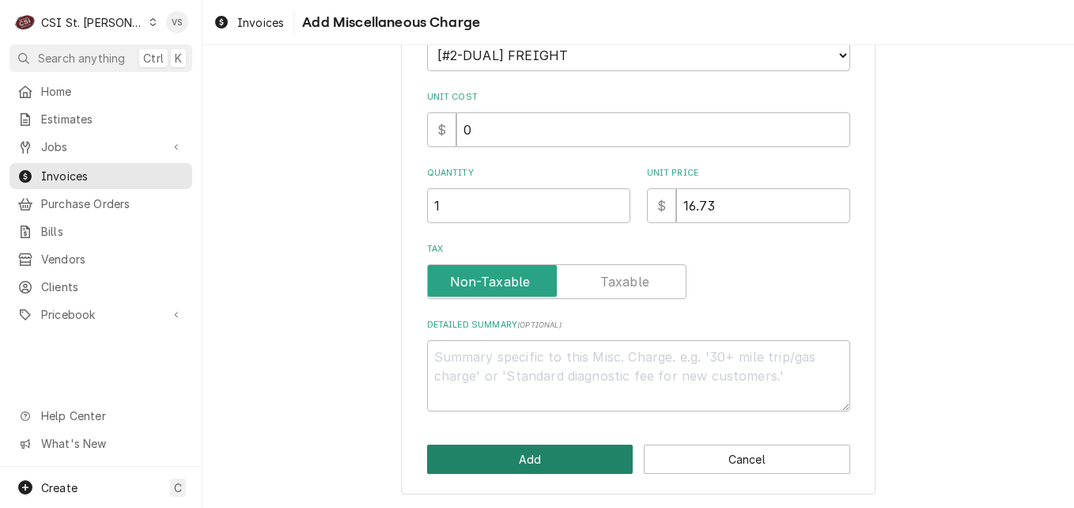
click at [561, 455] on button "Add" at bounding box center [530, 458] width 206 height 29
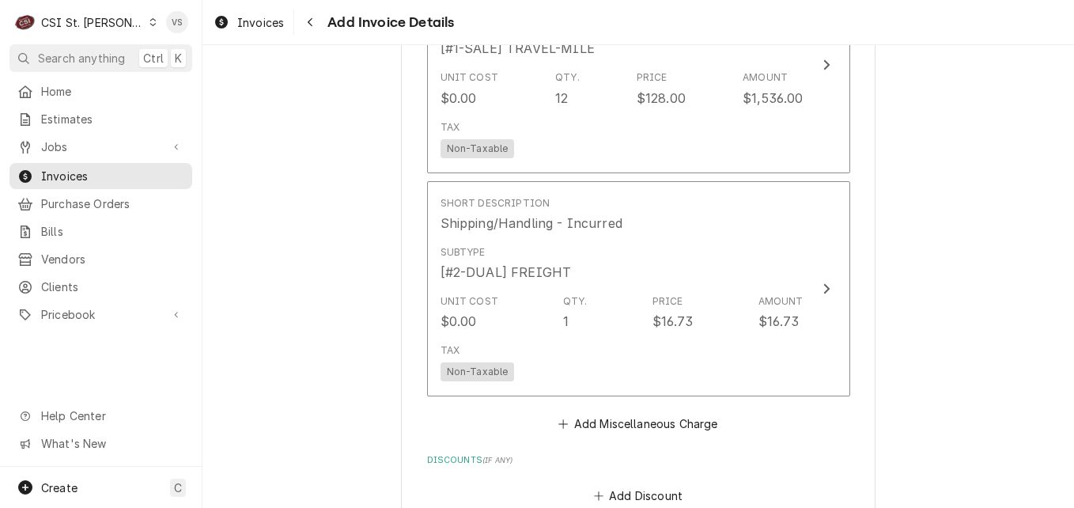
scroll to position [2603, 0]
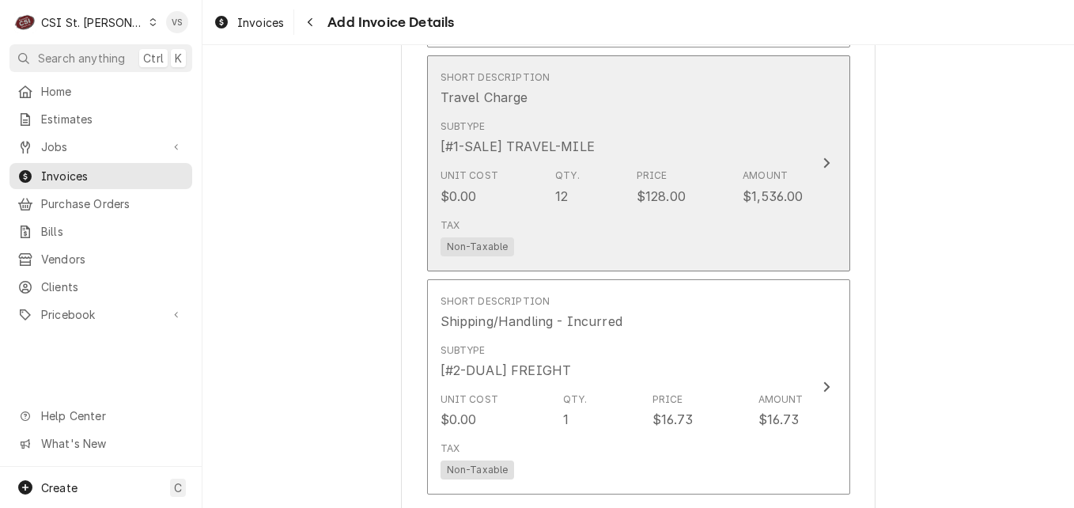
click at [574, 243] on div "Tax Non-Taxable" at bounding box center [621, 237] width 363 height 51
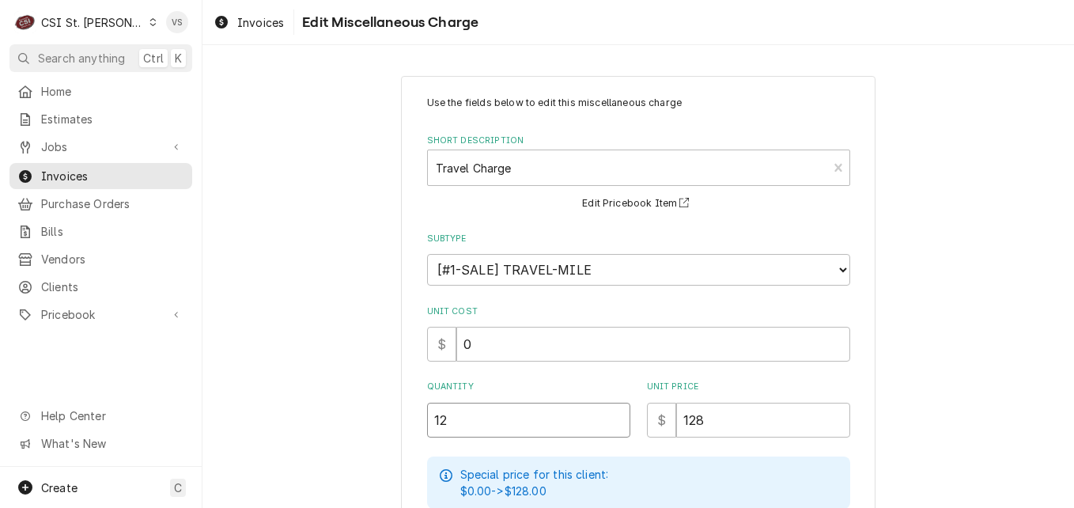
drag, startPoint x: 460, startPoint y: 418, endPoint x: 422, endPoint y: 422, distance: 38.2
click at [427, 418] on input "12" at bounding box center [528, 419] width 203 height 35
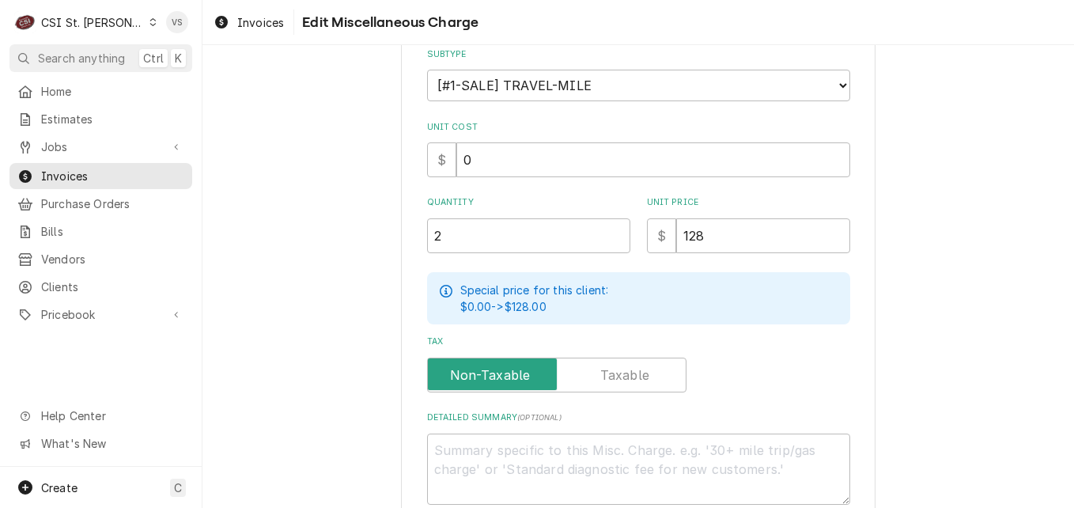
scroll to position [316, 0]
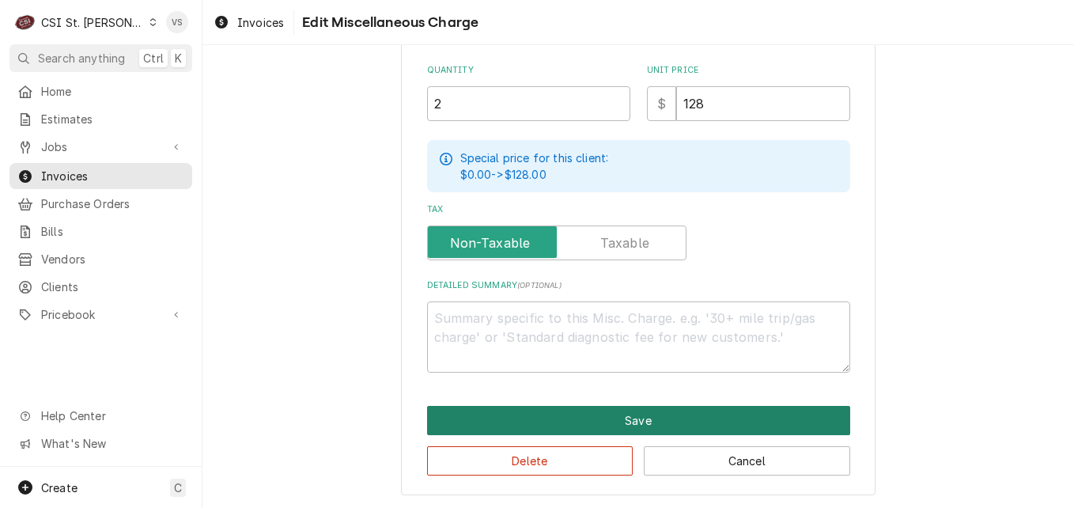
click at [554, 420] on button "Save" at bounding box center [638, 420] width 423 height 29
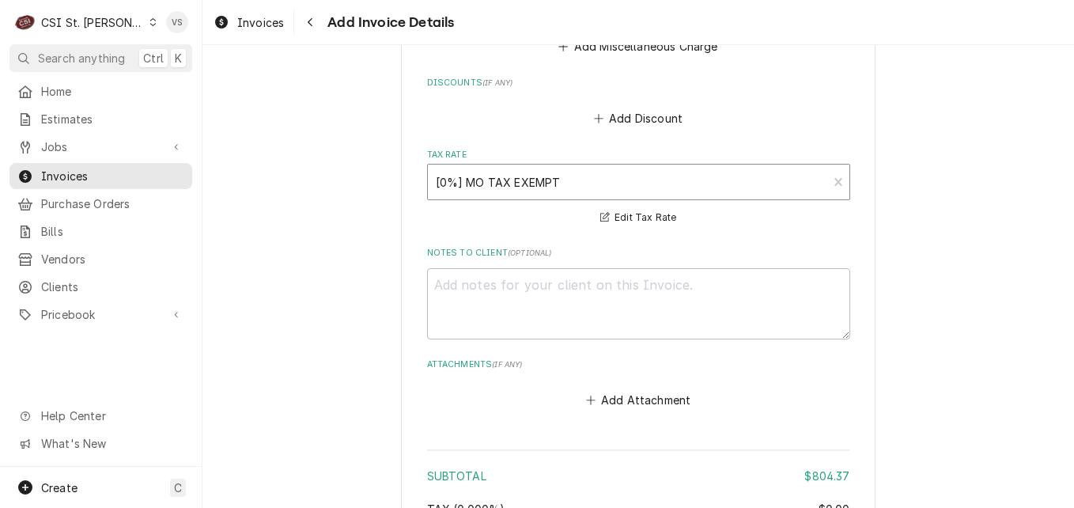
scroll to position [3077, 0]
click at [435, 285] on textarea "Notes to Client ( optional )" at bounding box center [638, 304] width 423 height 71
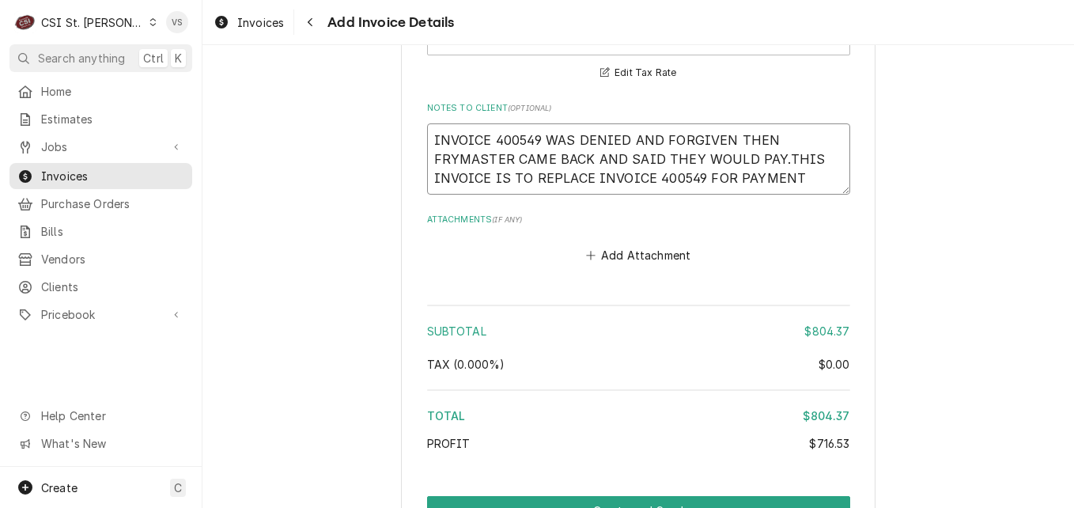
scroll to position [3314, 0]
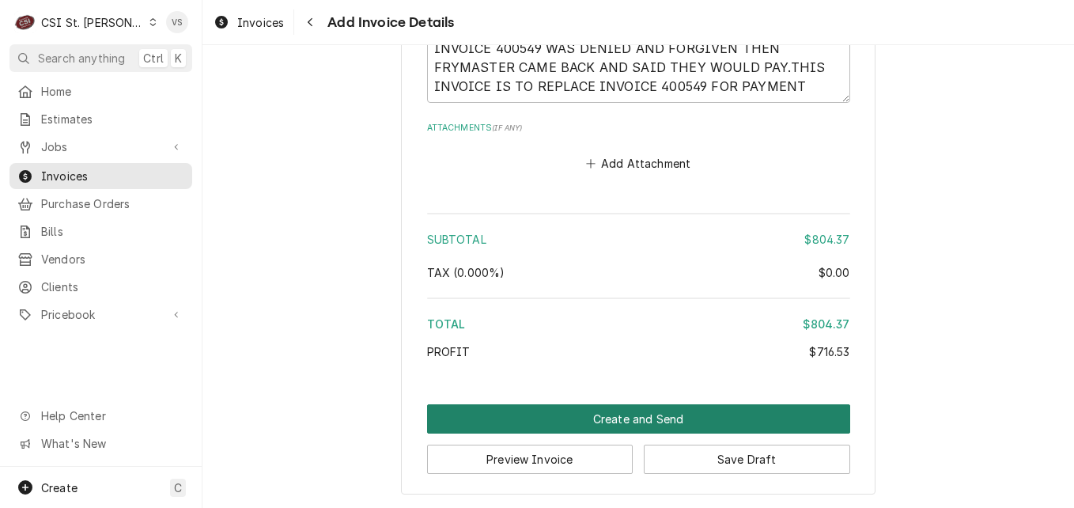
click at [776, 416] on button "Create and Send" at bounding box center [638, 418] width 423 height 29
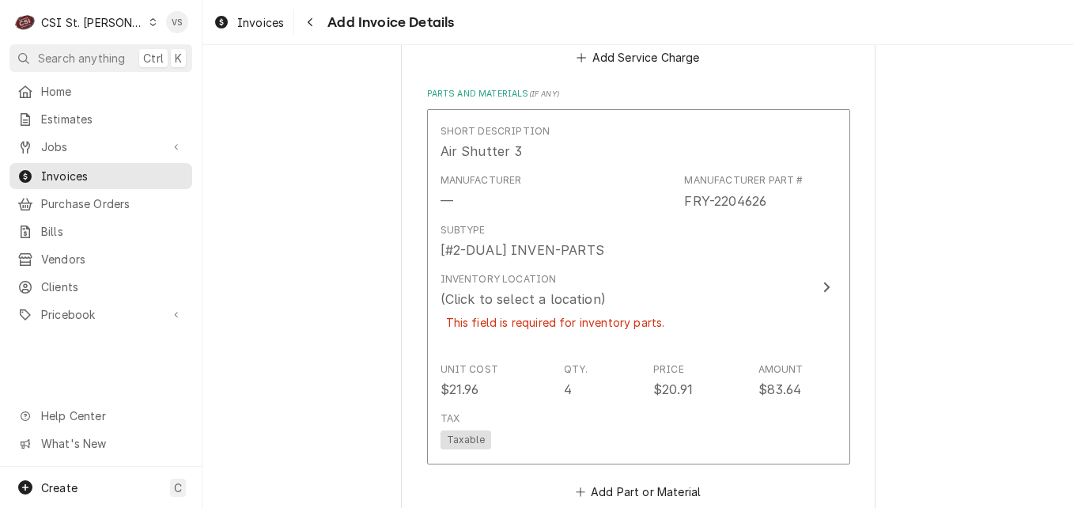
scroll to position [2018, 0]
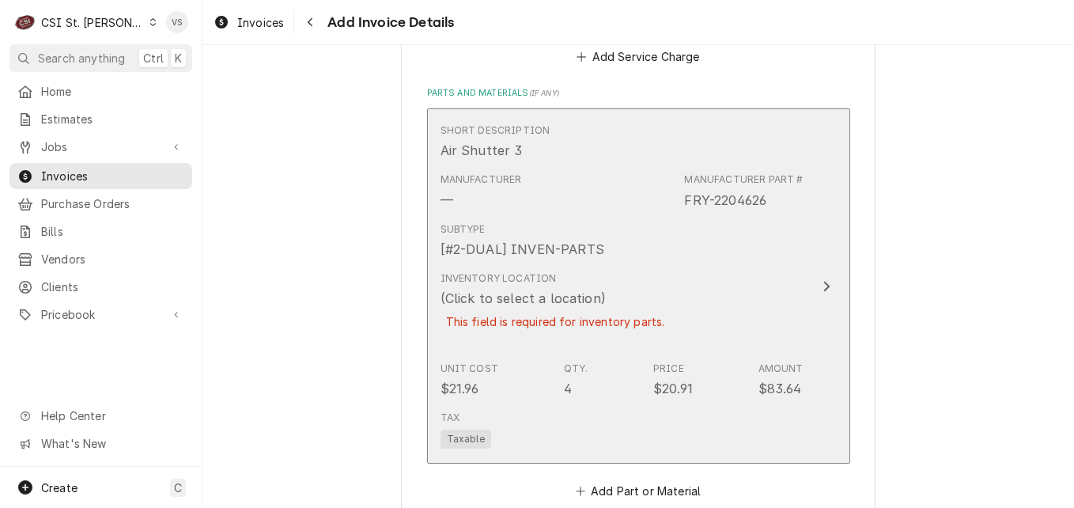
click at [535, 340] on div "Inventory Location (Click to select a location) This field is required for inve…" at bounding box center [555, 309] width 230 height 77
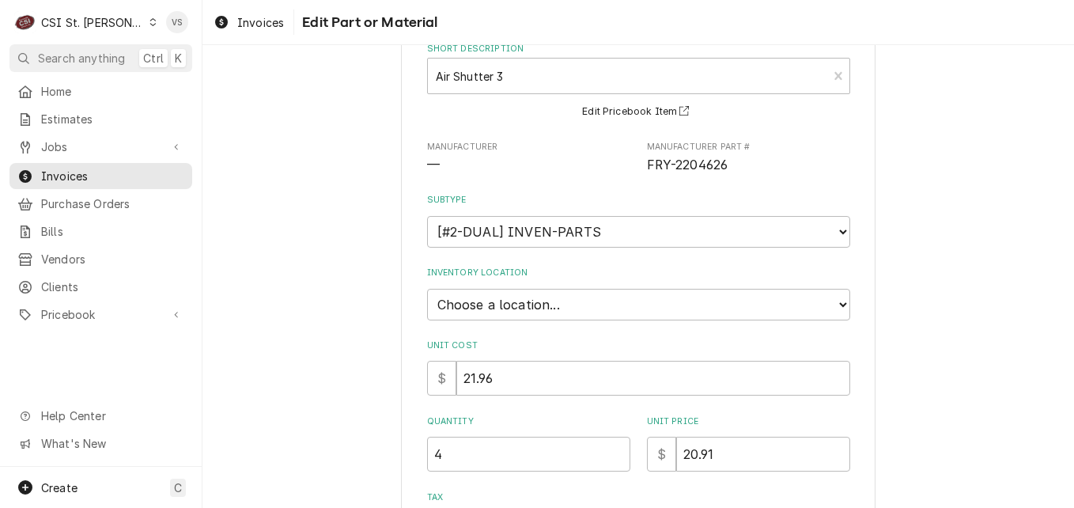
scroll to position [64, 0]
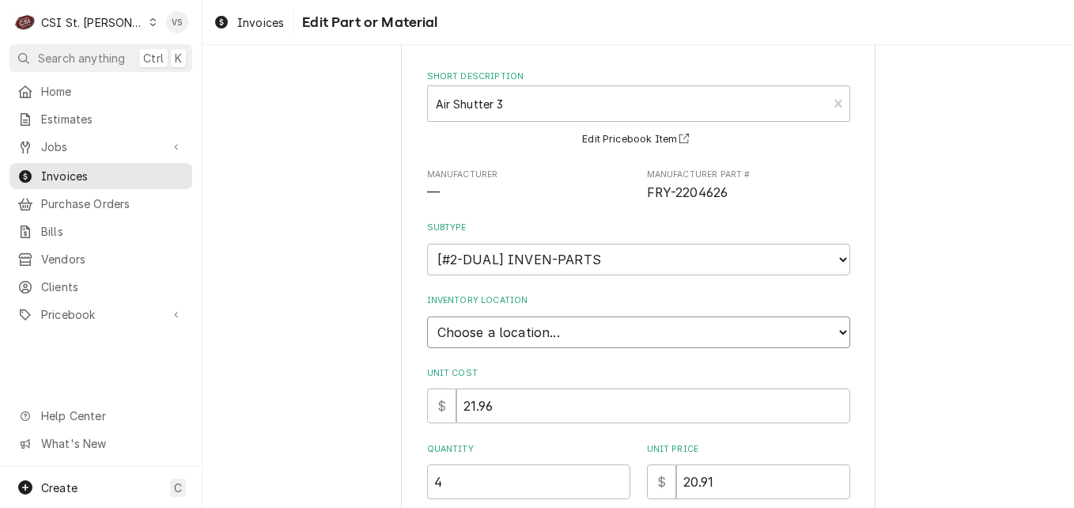
click at [830, 334] on select "Choose a location... 00 | STL WAREHOUSE 01 | CHUCK WAMBOLDT V#93 01 | COURTNEY …" at bounding box center [638, 332] width 423 height 32
click at [427, 316] on select "Choose a location... 00 | STL WAREHOUSE 01 | CHUCK WAMBOLDT V#93 01 | COURTNEY …" at bounding box center [638, 332] width 423 height 32
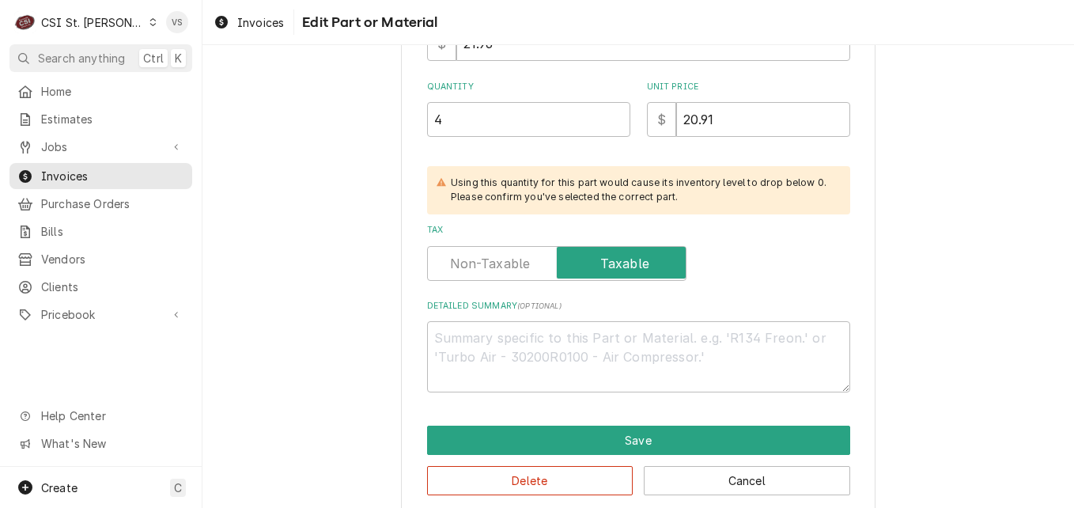
scroll to position [447, 0]
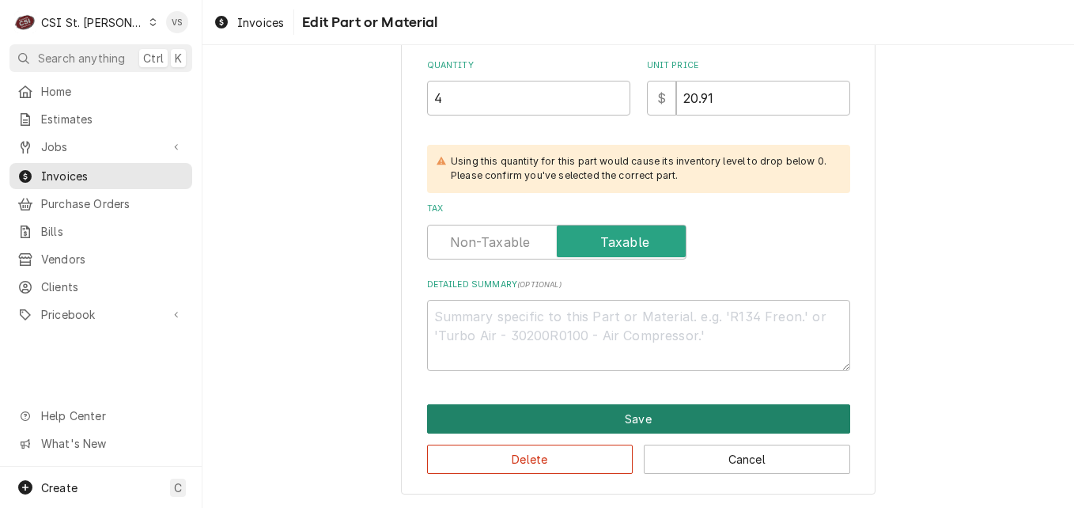
click at [605, 425] on button "Save" at bounding box center [638, 418] width 423 height 29
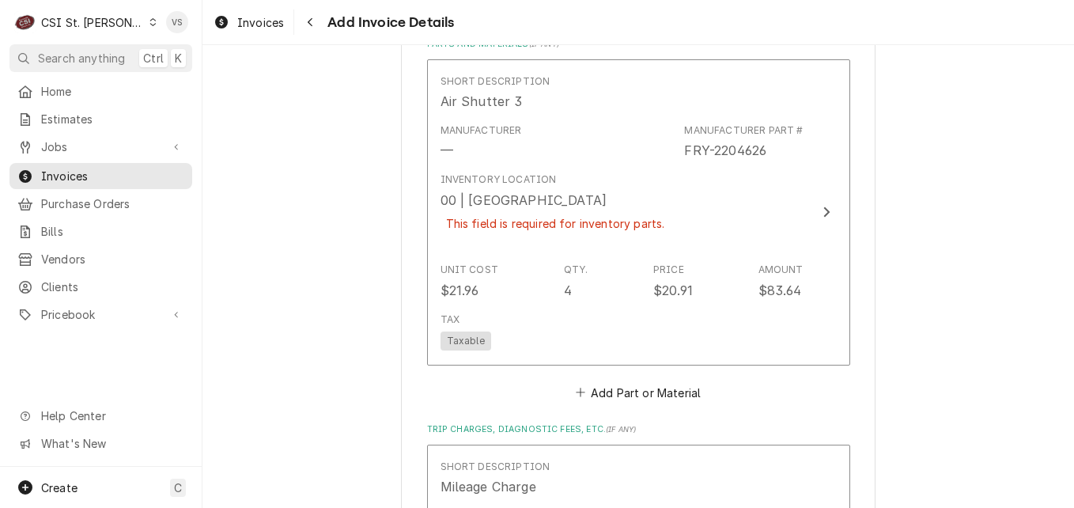
scroll to position [2048, 0]
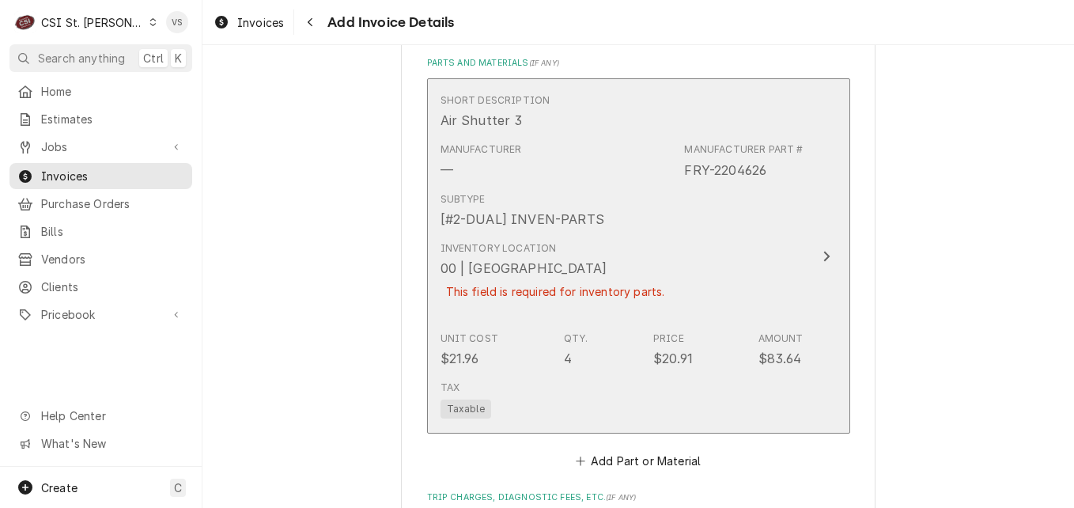
click at [681, 288] on div "Inventory Location 00 | STL WAREHOUSE This field is required for inventory part…" at bounding box center [621, 280] width 363 height 90
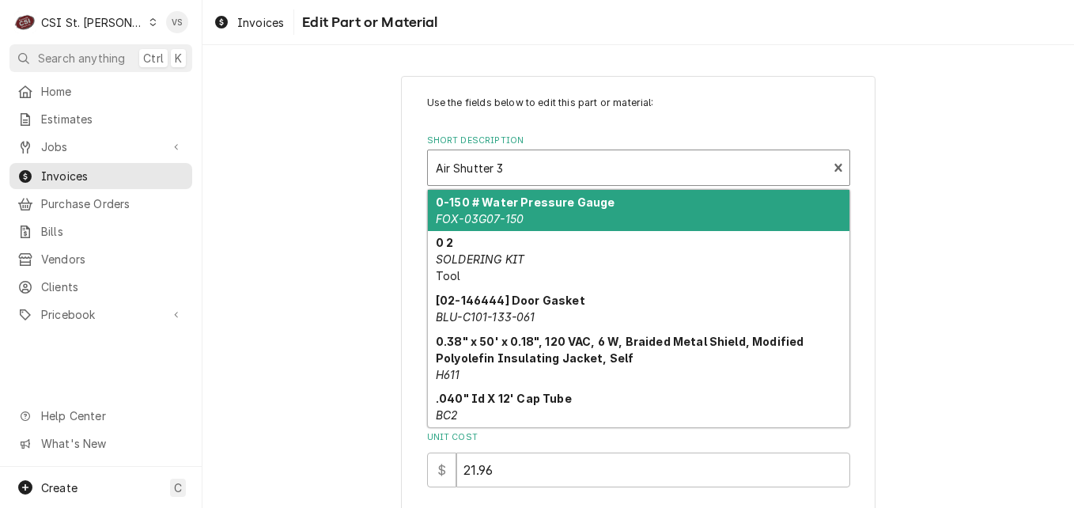
click at [512, 169] on div "Short Description" at bounding box center [628, 167] width 384 height 28
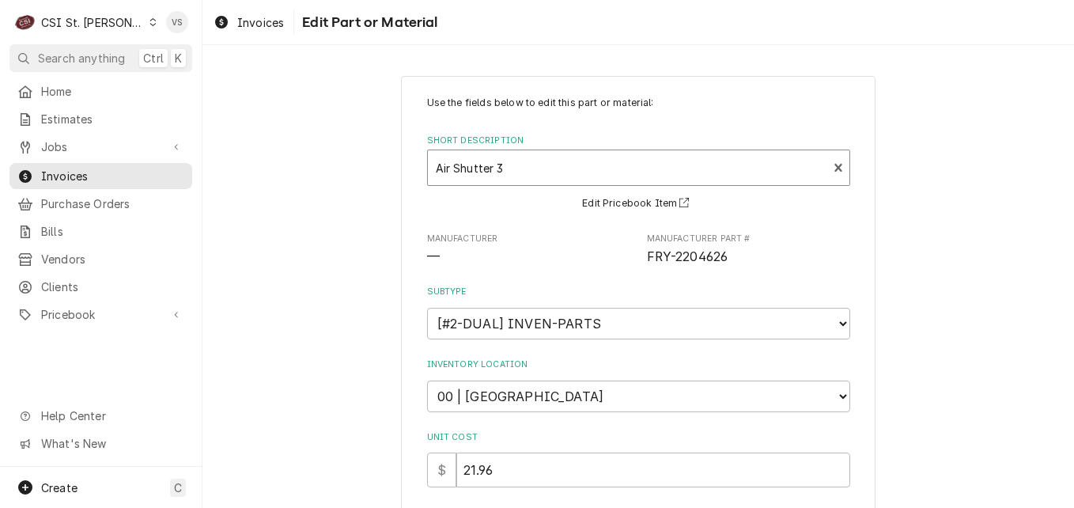
drag, startPoint x: 518, startPoint y: 165, endPoint x: 387, endPoint y: 162, distance: 131.3
click at [387, 162] on div "Use the fields below to edit this part or material: Short Description Air Shutt…" at bounding box center [637, 508] width 871 height 893
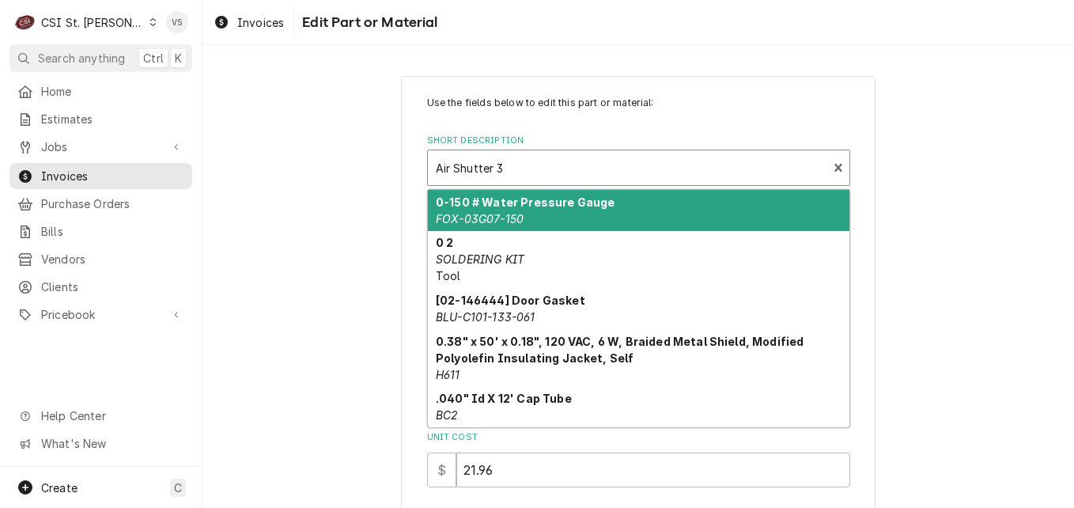
drag, startPoint x: 500, startPoint y: 165, endPoint x: 394, endPoint y: 168, distance: 106.0
click at [394, 168] on div "Use the fields below to edit this part or material: Short Description 10 result…" at bounding box center [637, 508] width 871 height 893
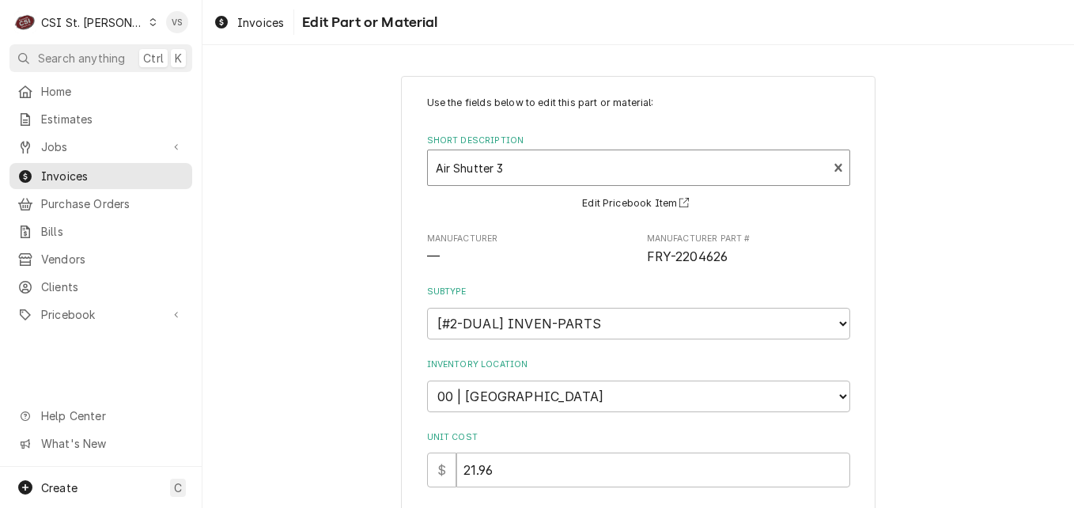
drag, startPoint x: 495, startPoint y: 167, endPoint x: 425, endPoint y: 168, distance: 69.6
click at [428, 168] on div "Air Shutter 3 FRY-2204626" at bounding box center [628, 167] width 400 height 35
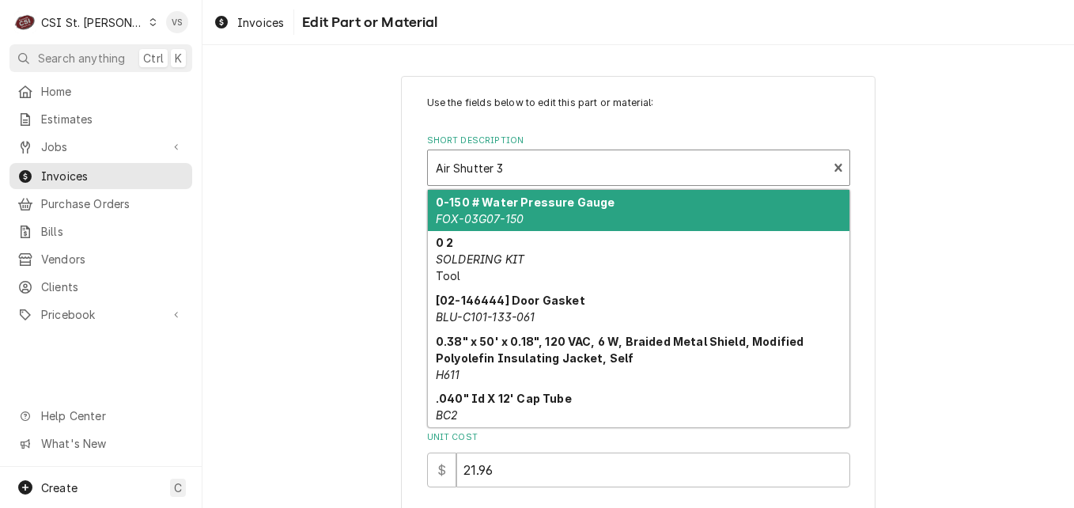
click at [428, 163] on div "Air Shutter 3 FRY-2204626" at bounding box center [628, 167] width 400 height 35
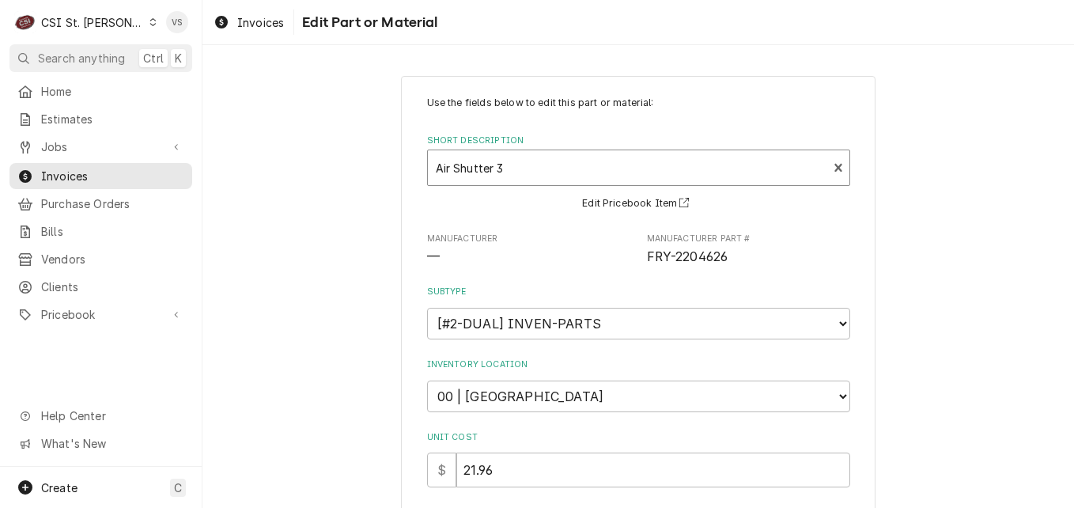
drag, startPoint x: 427, startPoint y: 163, endPoint x: 829, endPoint y: 184, distance: 403.0
click at [712, 168] on div "Air Shutter 3 FRY-2204626" at bounding box center [628, 167] width 400 height 35
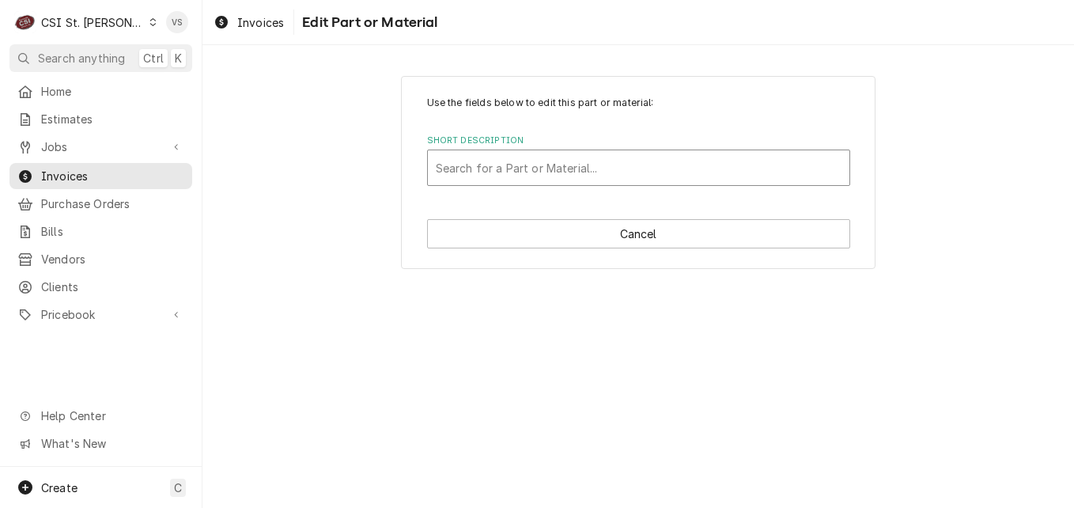
click at [500, 168] on div "Short Description" at bounding box center [639, 167] width 406 height 28
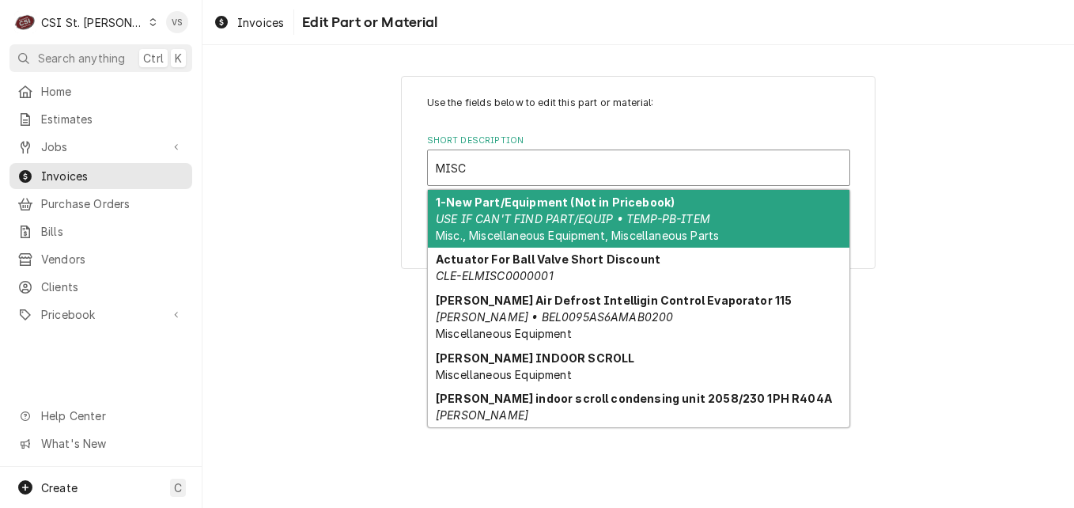
click at [528, 226] on div "1-New Part/Equipment (Not in Pricebook) USE IF CAN'T FIND PART/EQUIP • TEMP-PB-…" at bounding box center [638, 219] width 421 height 58
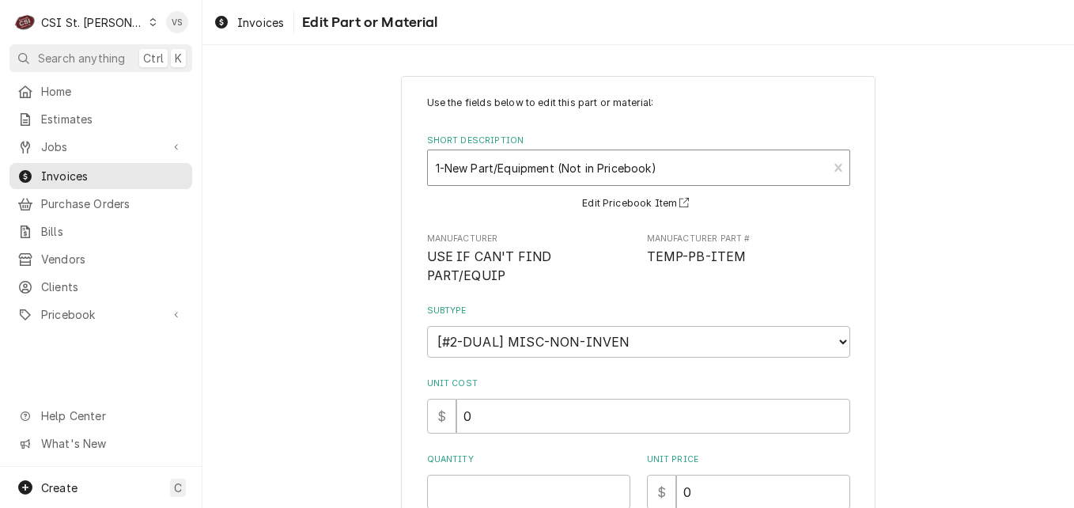
click at [670, 164] on div "Short Description" at bounding box center [628, 167] width 384 height 28
click at [669, 164] on div "Short Description" at bounding box center [628, 167] width 384 height 28
click at [671, 164] on div "Short Description" at bounding box center [628, 167] width 384 height 28
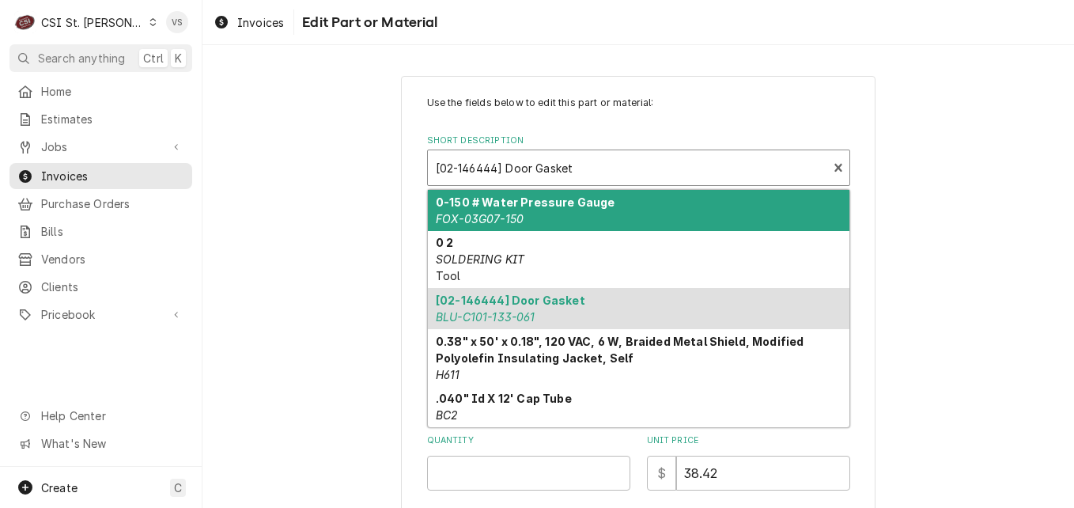
click at [582, 168] on div "Short Description" at bounding box center [628, 167] width 384 height 28
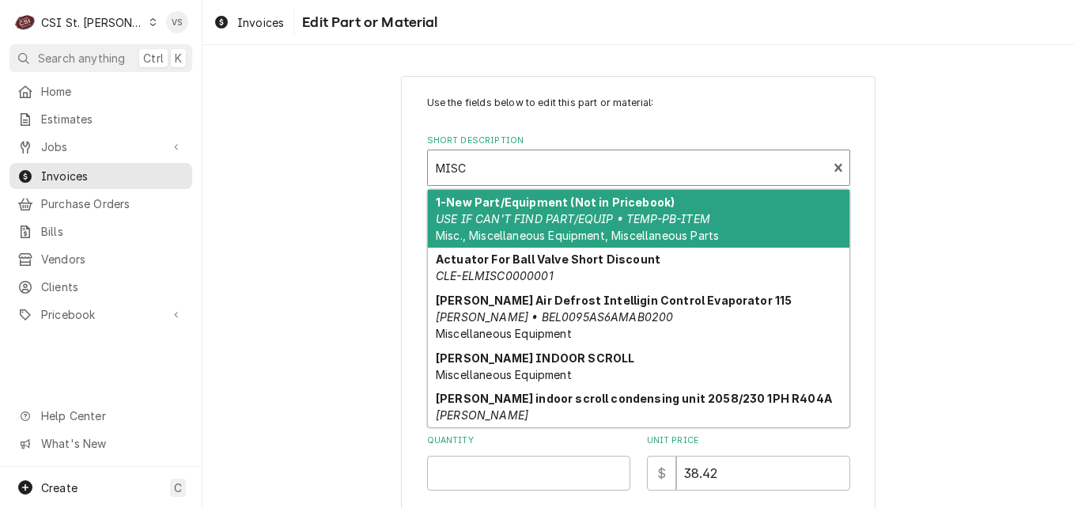
click at [467, 222] on em "USE IF CAN'T FIND PART/EQUIP • TEMP-PB-ITEM" at bounding box center [573, 218] width 274 height 13
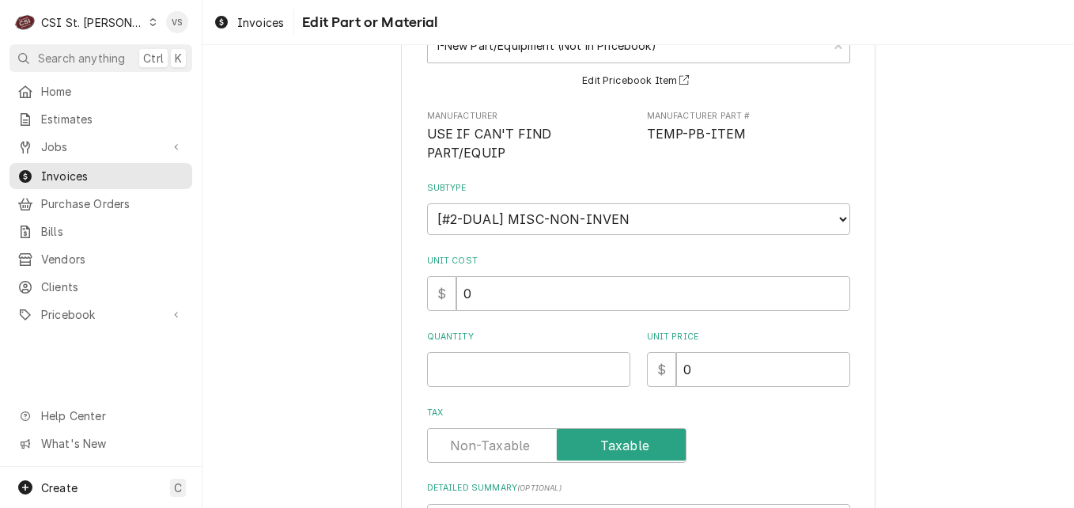
scroll to position [158, 0]
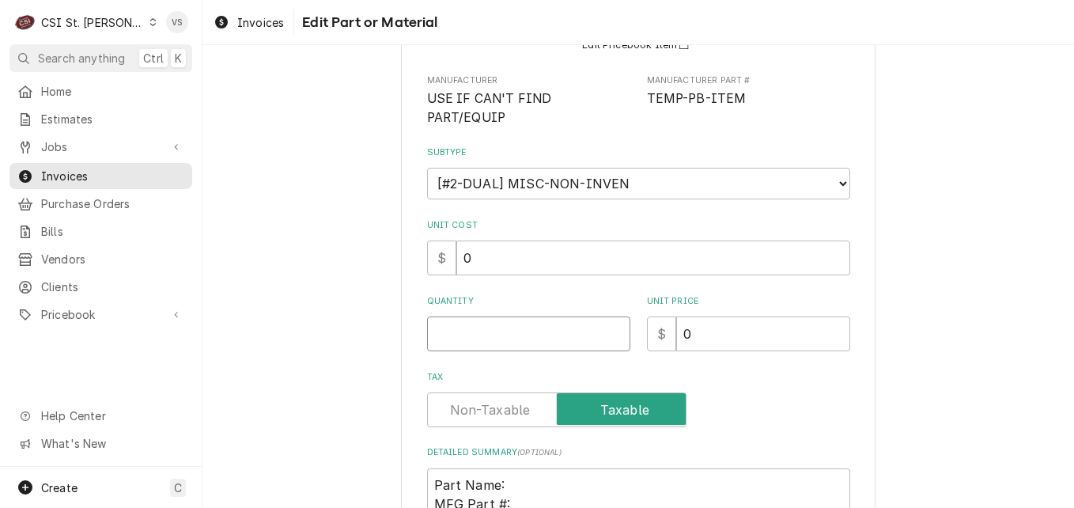
click at [456, 316] on input "Quantity" at bounding box center [528, 333] width 203 height 35
click at [524, 468] on textarea "Part Name: MFG Part #: Why add this item:" at bounding box center [638, 503] width 423 height 71
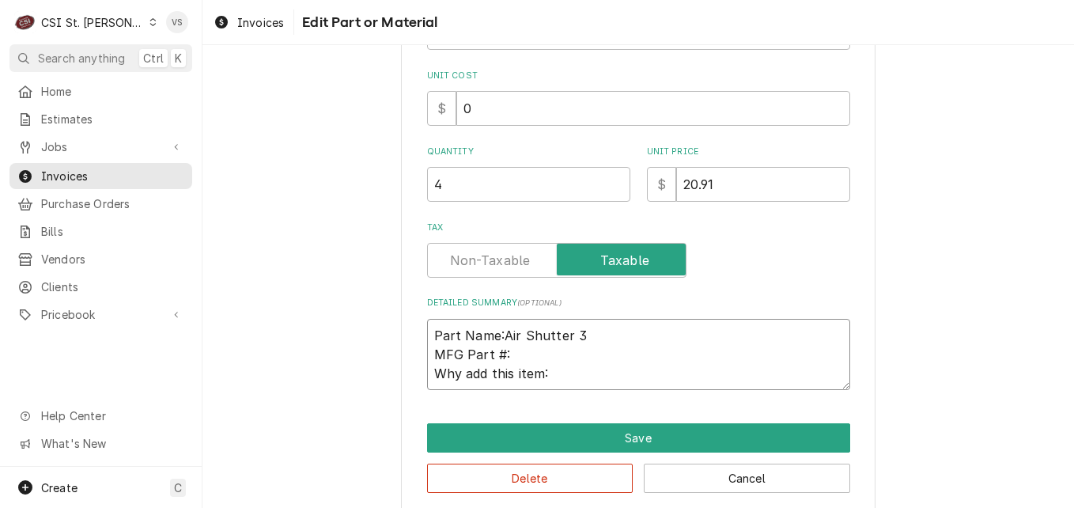
click at [527, 332] on textarea "Part Name:Air Shutter 3 MFG Part #: Why add this item:" at bounding box center [638, 354] width 423 height 71
click at [575, 355] on textarea "Part Name:Air Shutter 3 MFG Part #: Fry-2204626 Why add this item:" at bounding box center [638, 354] width 423 height 71
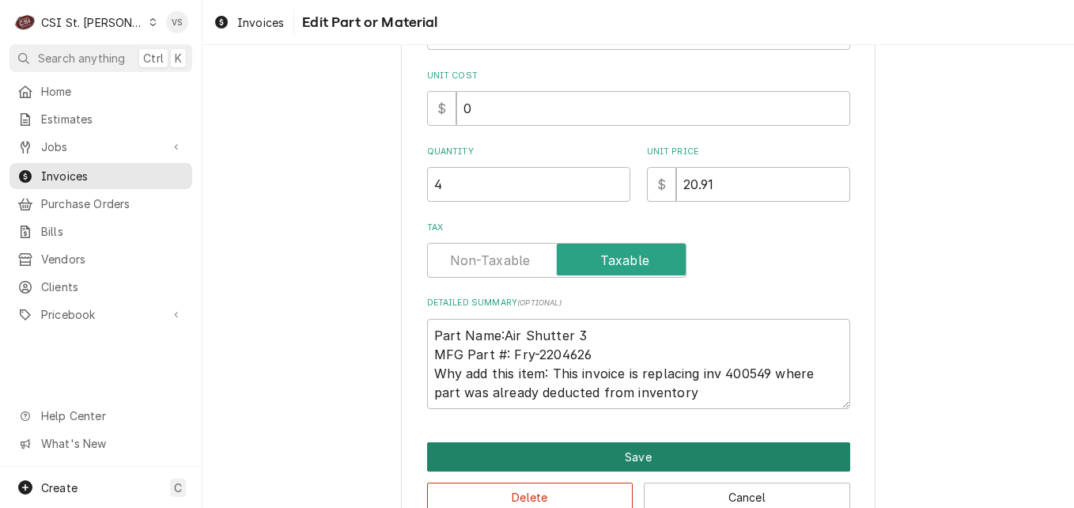
click at [564, 442] on button "Save" at bounding box center [638, 456] width 423 height 29
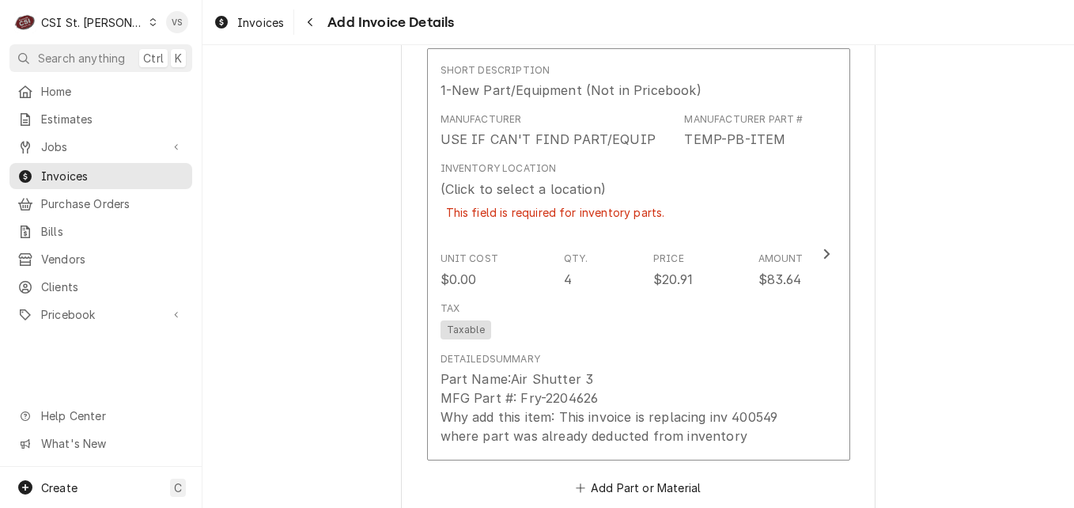
scroll to position [2078, 0]
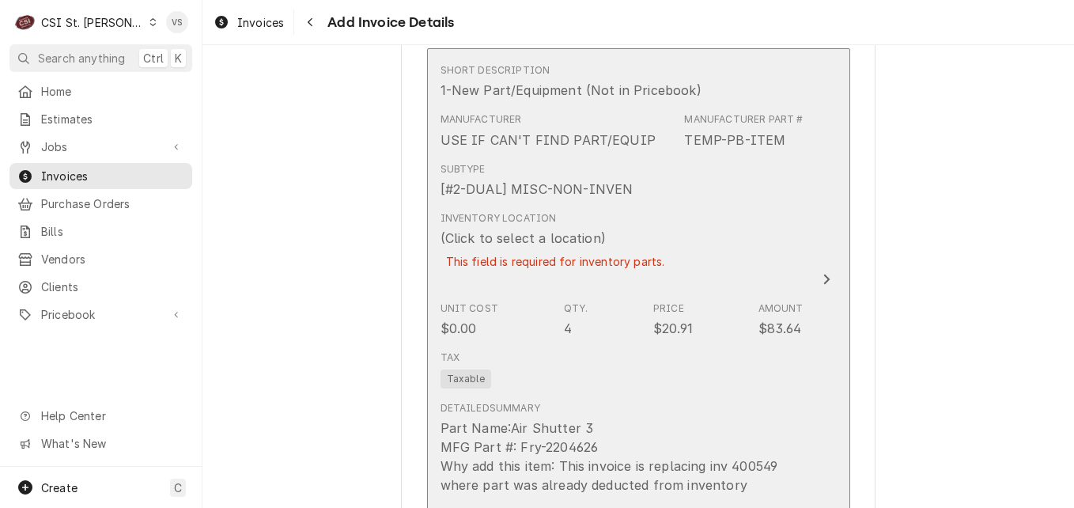
click at [671, 267] on div "Inventory Location (Click to select a location) This field is required for inve…" at bounding box center [621, 250] width 363 height 90
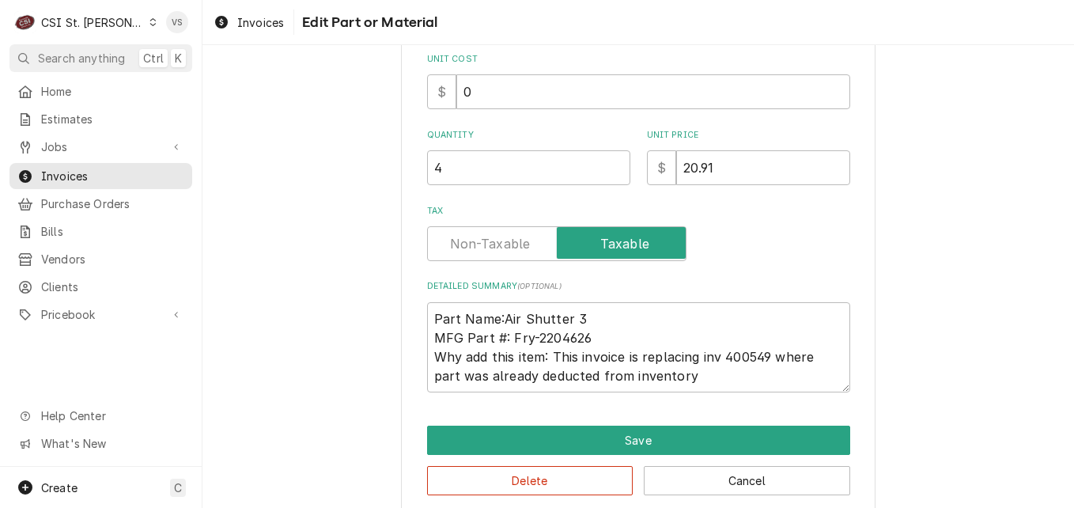
scroll to position [327, 0]
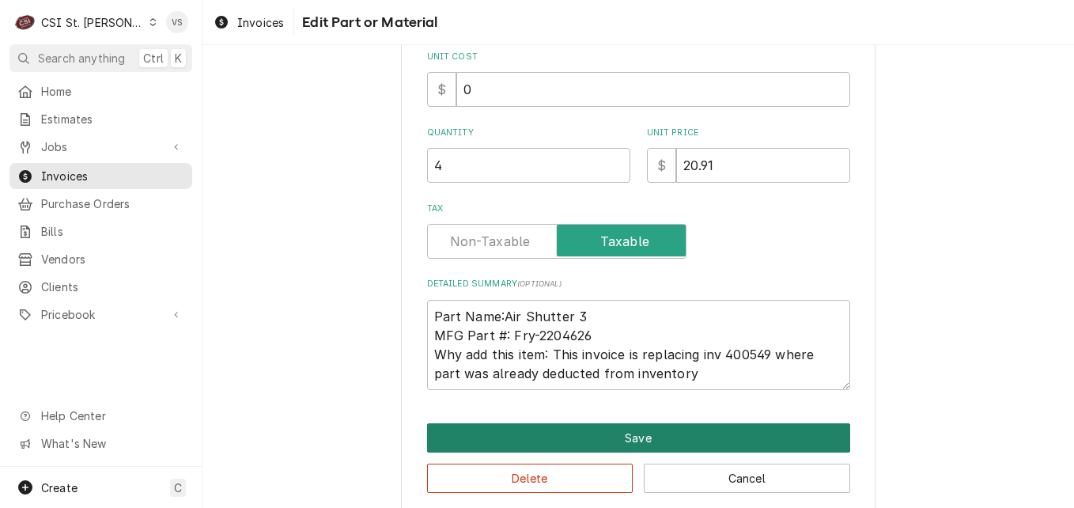
click at [541, 424] on button "Save" at bounding box center [638, 437] width 423 height 29
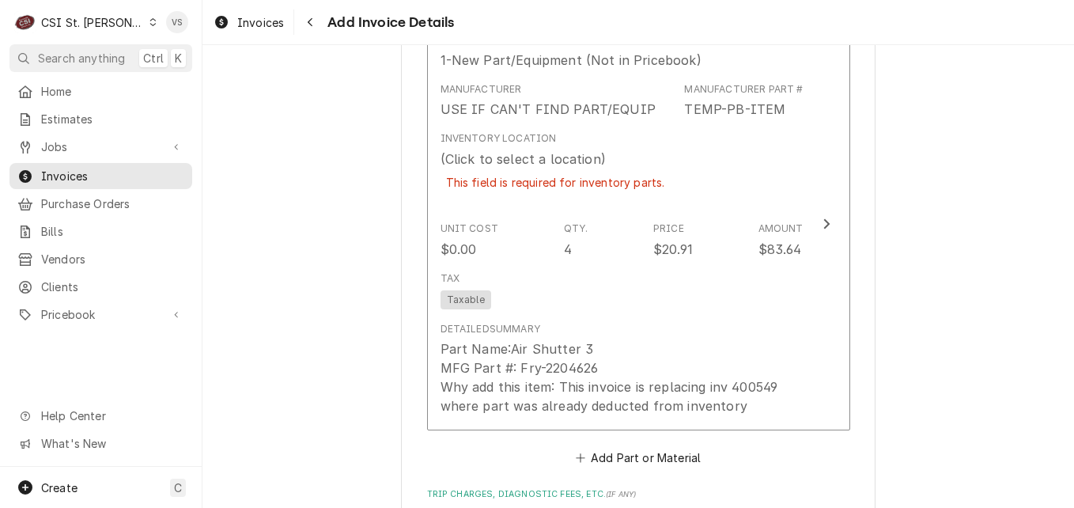
scroll to position [2108, 0]
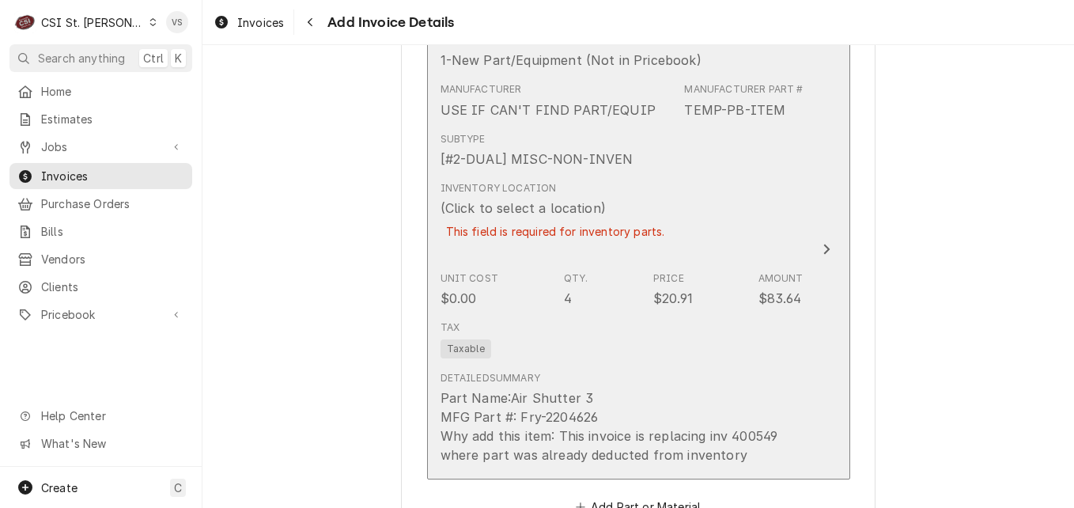
click at [518, 208] on div "(Click to select a location)" at bounding box center [522, 207] width 165 height 19
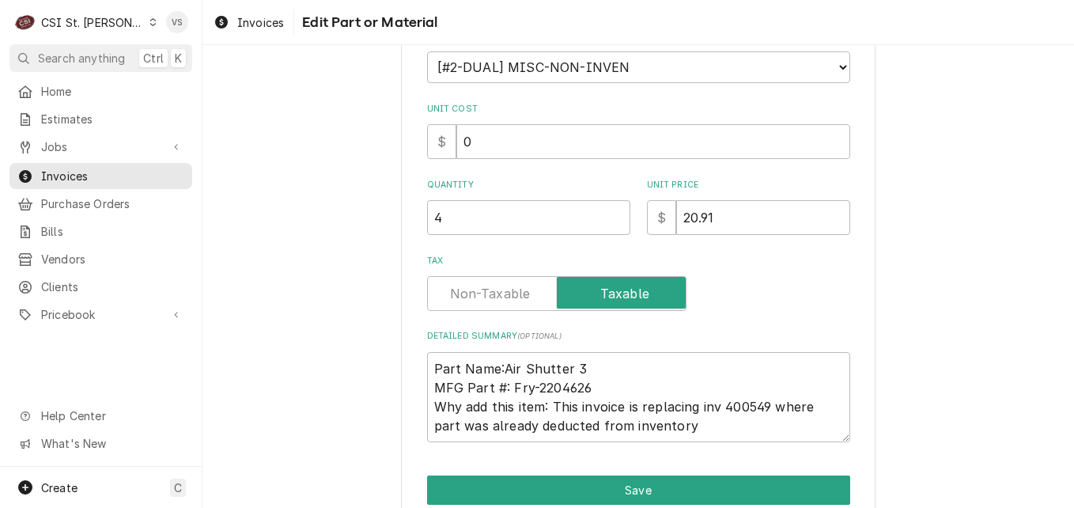
scroll to position [247, 0]
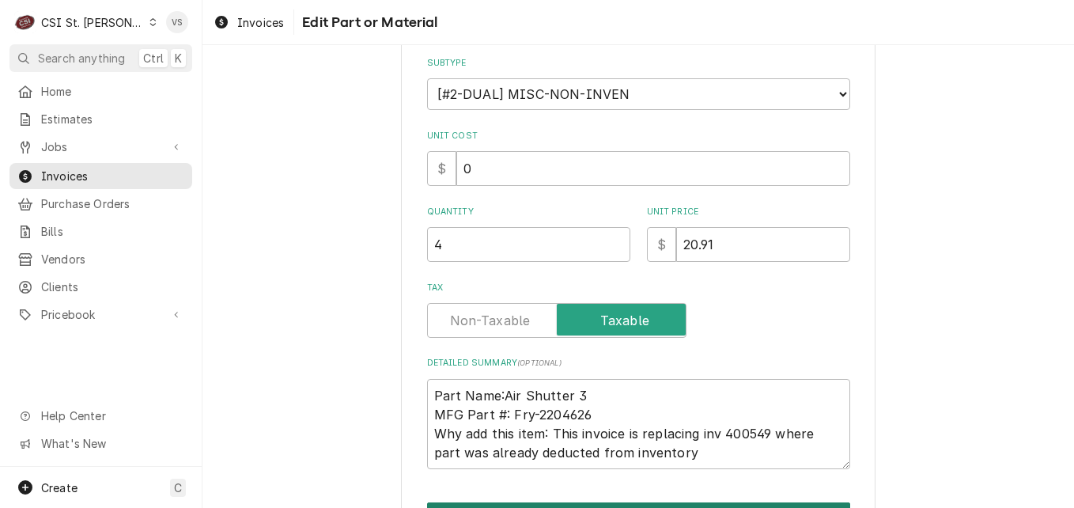
click at [591, 502] on button "Save" at bounding box center [638, 516] width 423 height 29
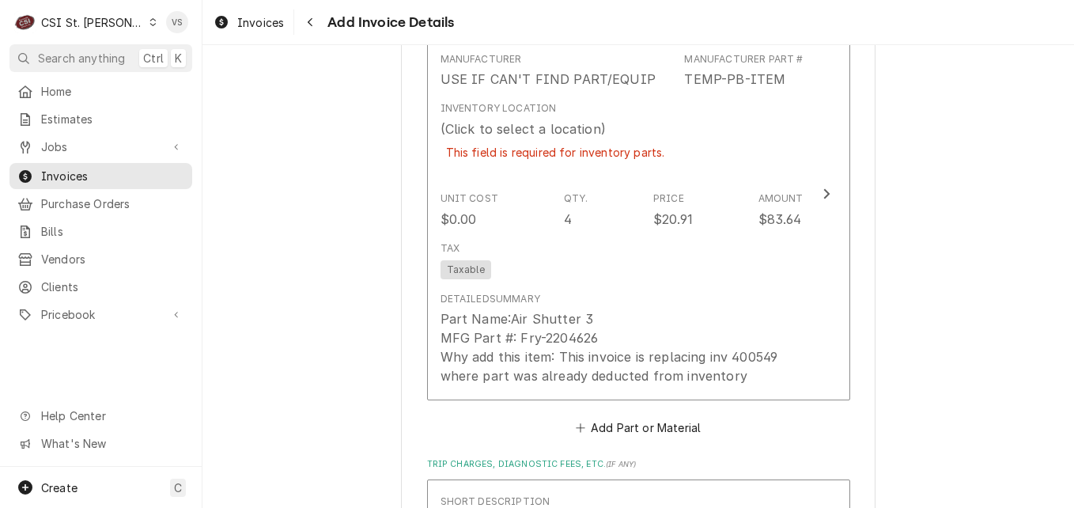
scroll to position [2138, 0]
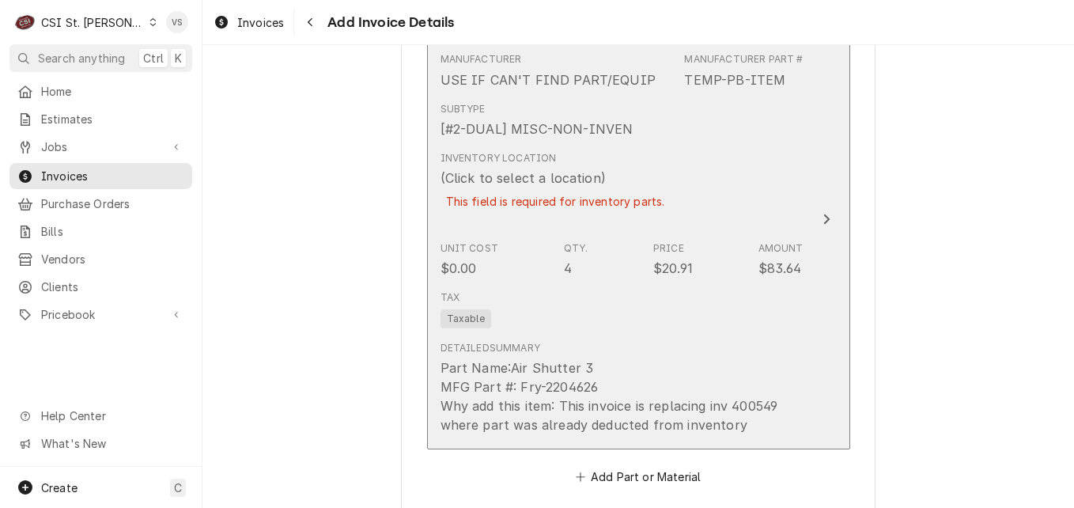
click at [466, 205] on div "This field is required for inventory parts." at bounding box center [555, 201] width 230 height 28
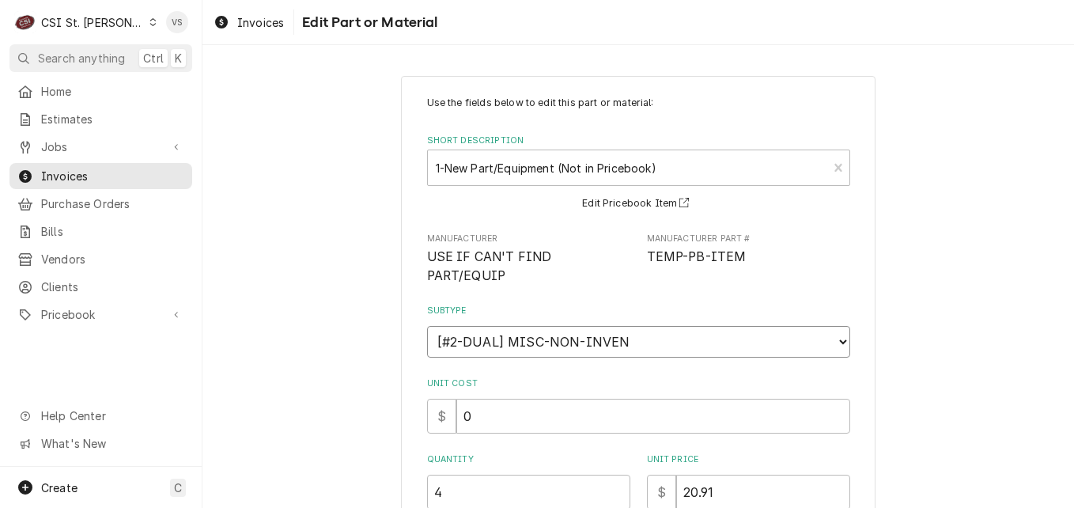
click at [836, 326] on select "Choose a subtype... [#2-DUAL] AFTERHRS-WH-CHG-2 [#2-DUAL] BEV-EQUIP [#2-DUAL] B…" at bounding box center [638, 342] width 423 height 32
click at [616, 357] on div "Use the fields below to edit this part or material: Short Description 1-New Par…" at bounding box center [638, 406] width 423 height 621
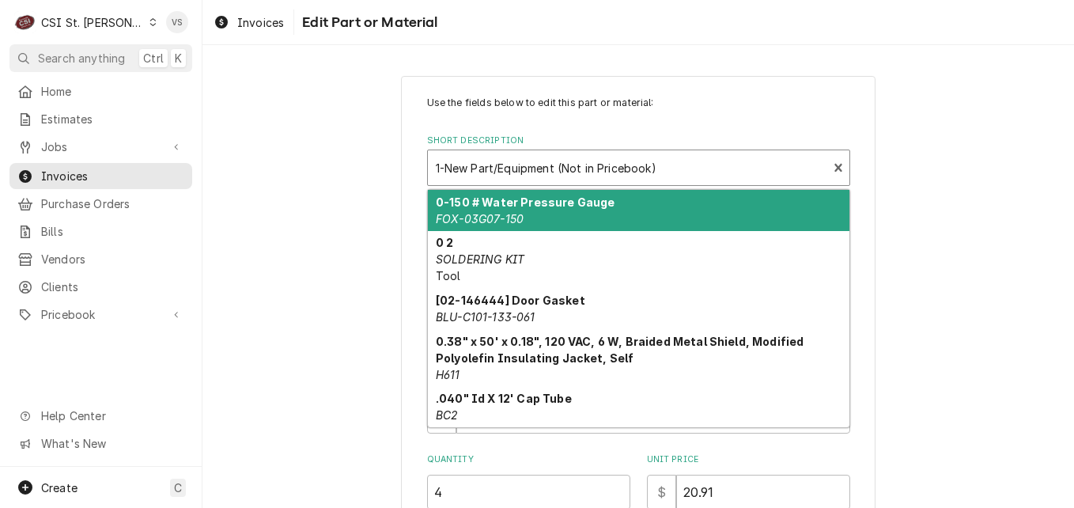
click at [727, 171] on div "Short Description" at bounding box center [628, 167] width 384 height 28
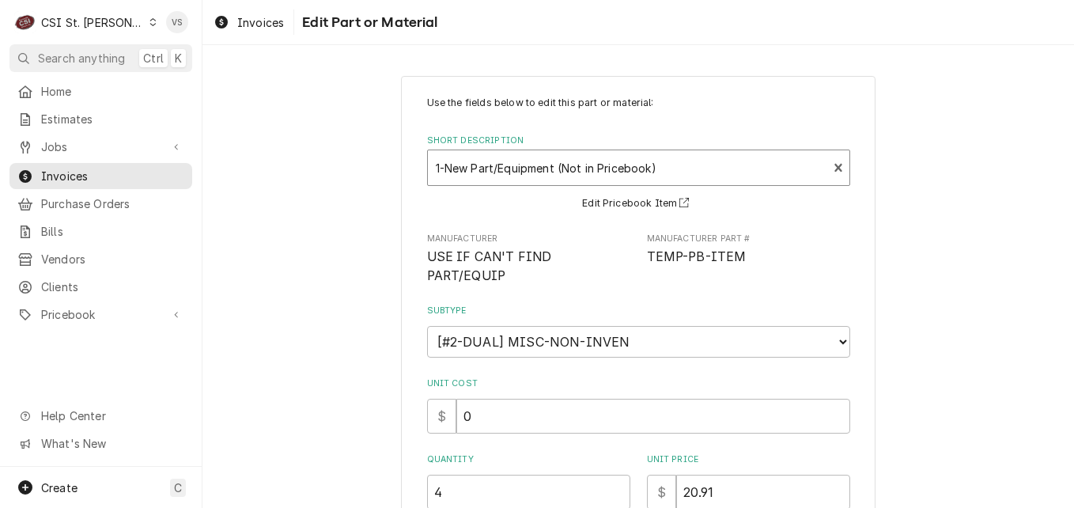
click at [682, 159] on div "Short Description" at bounding box center [628, 167] width 384 height 28
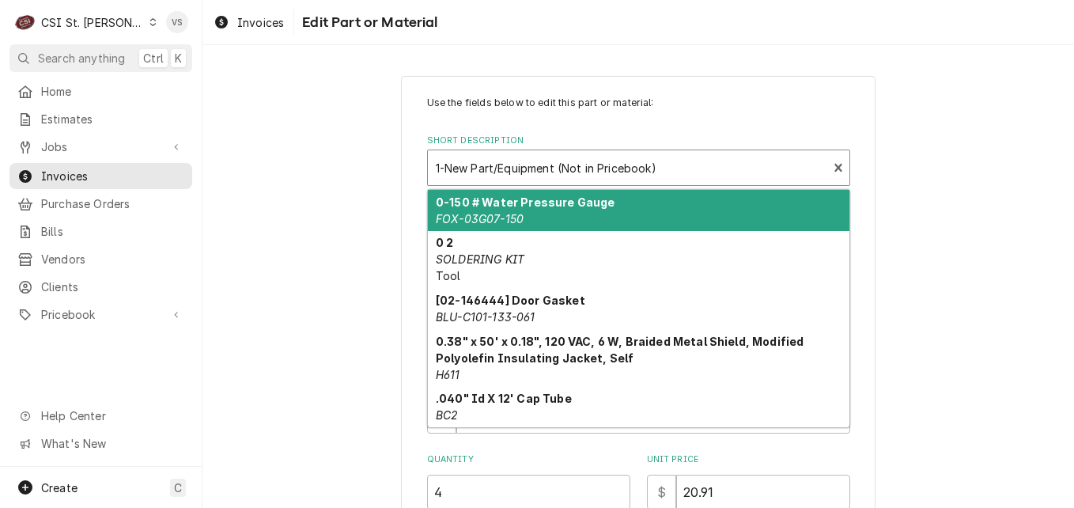
drag, startPoint x: 681, startPoint y: 162, endPoint x: 486, endPoint y: 170, distance: 194.7
click at [486, 170] on div "Short Description" at bounding box center [628, 167] width 384 height 28
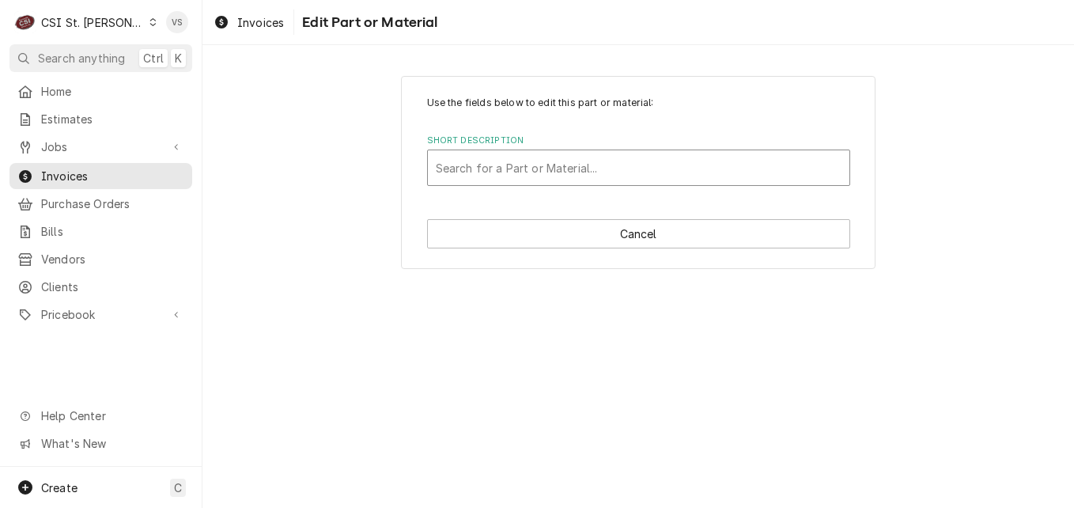
click at [455, 168] on div "Short Description" at bounding box center [639, 167] width 406 height 28
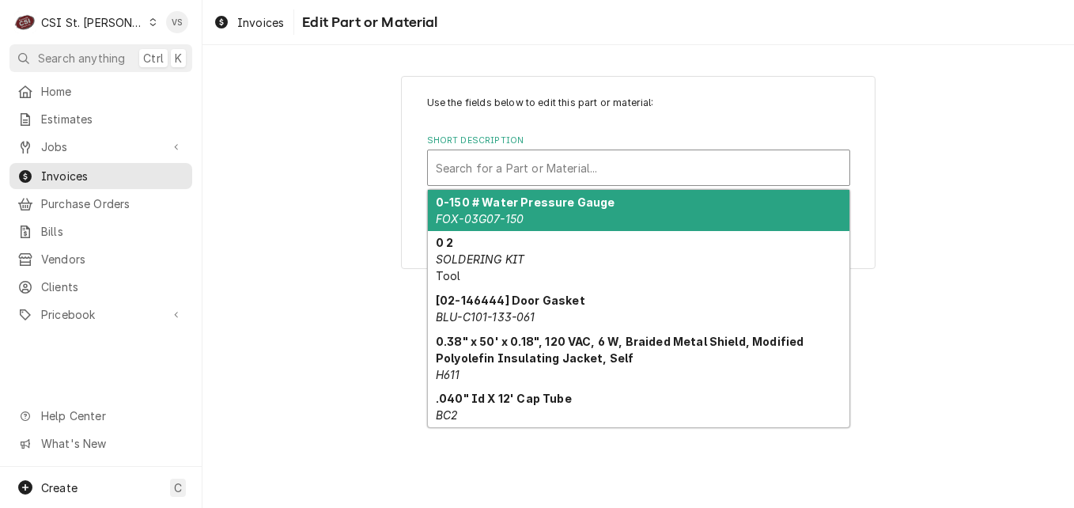
click at [455, 168] on div "Short Description" at bounding box center [639, 167] width 406 height 28
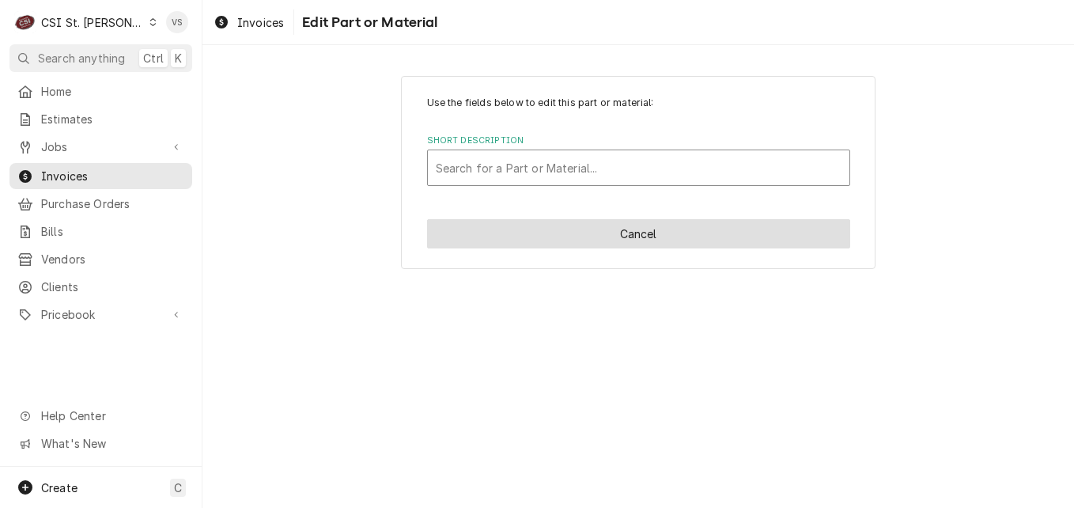
click at [638, 240] on button "Cancel" at bounding box center [638, 233] width 423 height 29
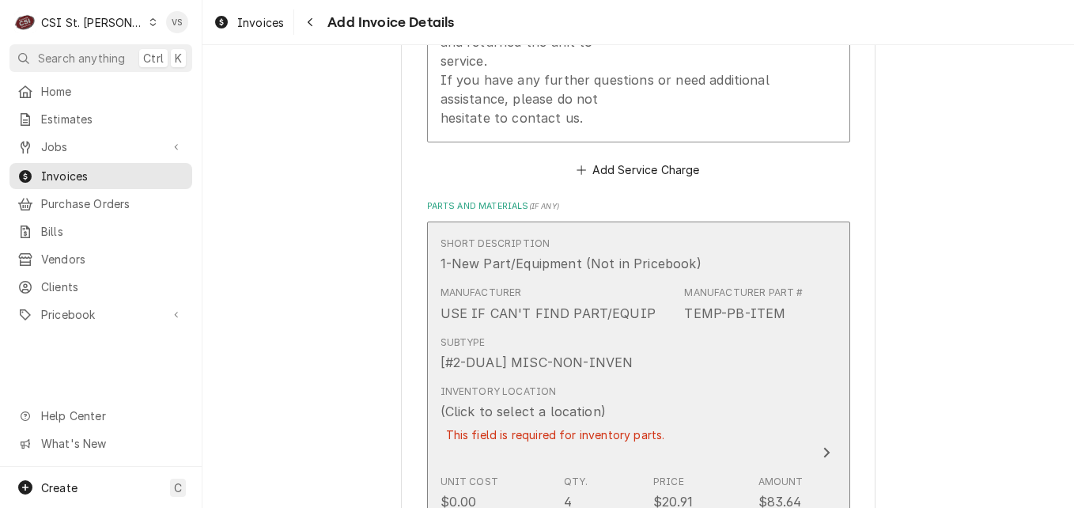
scroll to position [1852, 0]
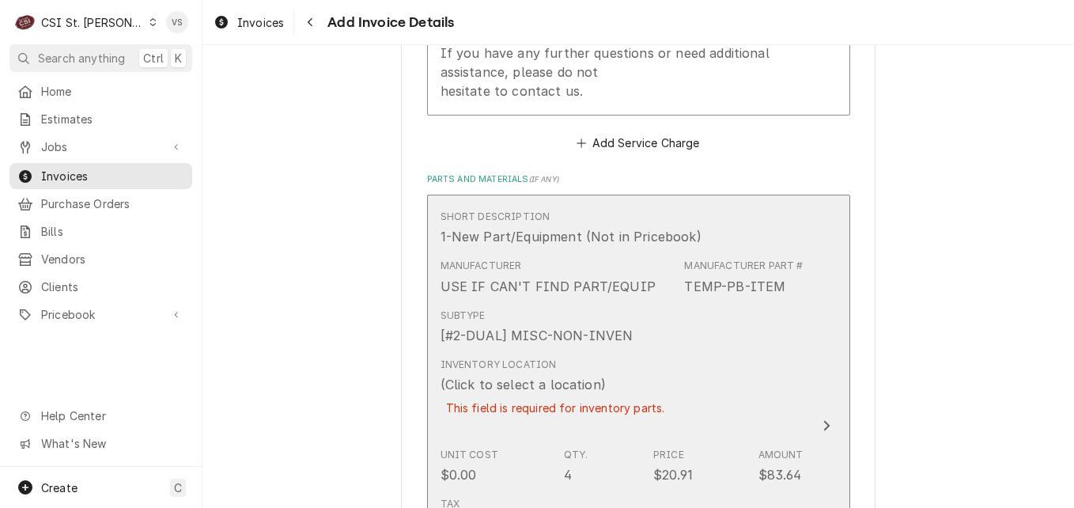
click at [660, 383] on div "Inventory Location (Click to select a location) This field is required for inve…" at bounding box center [621, 396] width 363 height 90
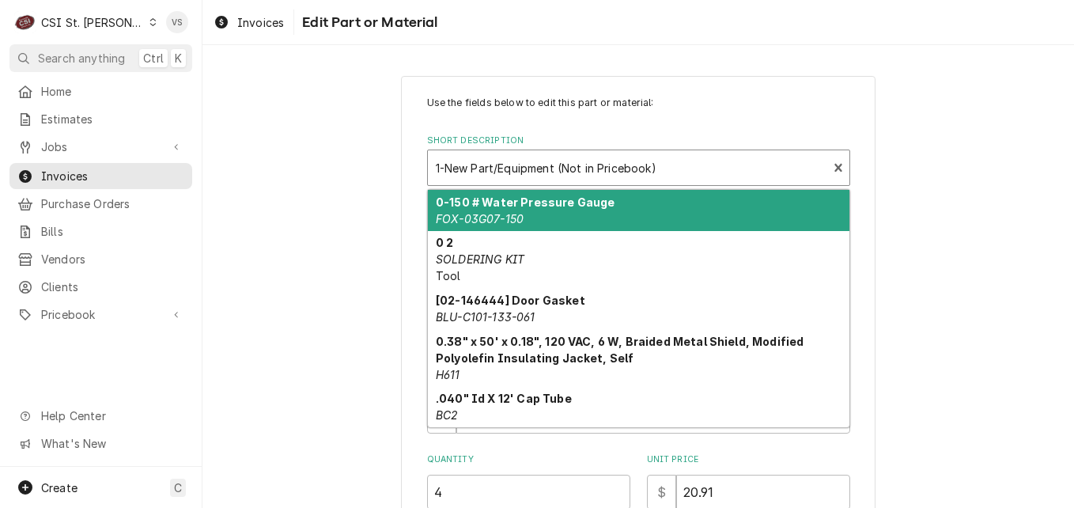
drag, startPoint x: 499, startPoint y: 174, endPoint x: 338, endPoint y: 172, distance: 161.3
click at [338, 172] on div "Use the fields below to edit this part or material: Short Description 10 result…" at bounding box center [637, 457] width 871 height 791
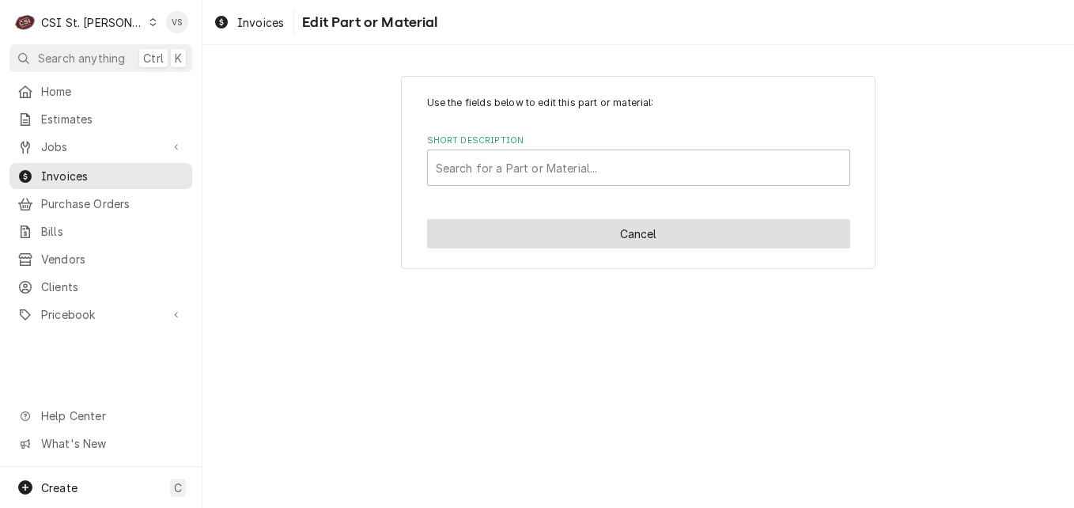
click at [579, 238] on button "Cancel" at bounding box center [638, 233] width 423 height 29
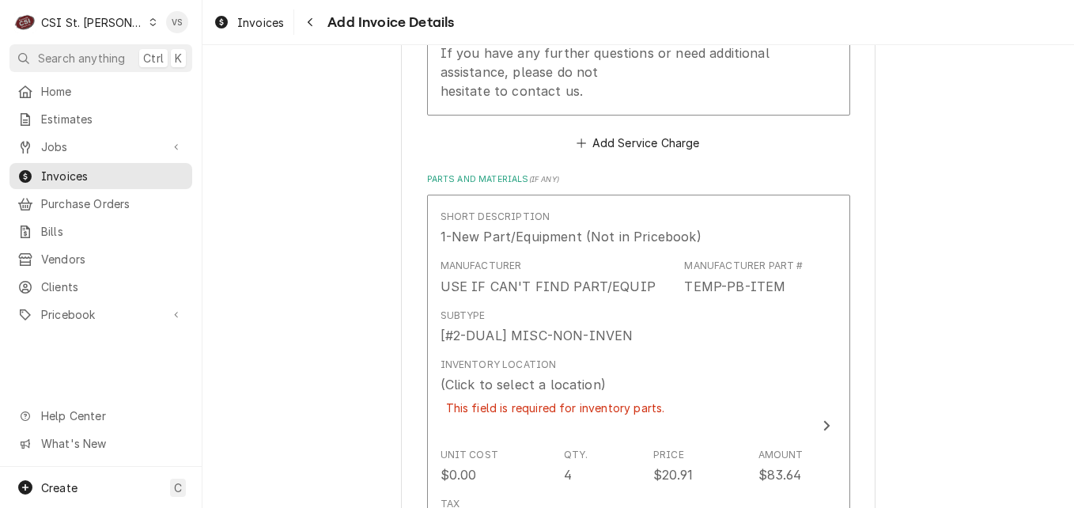
scroll to position [1962, 0]
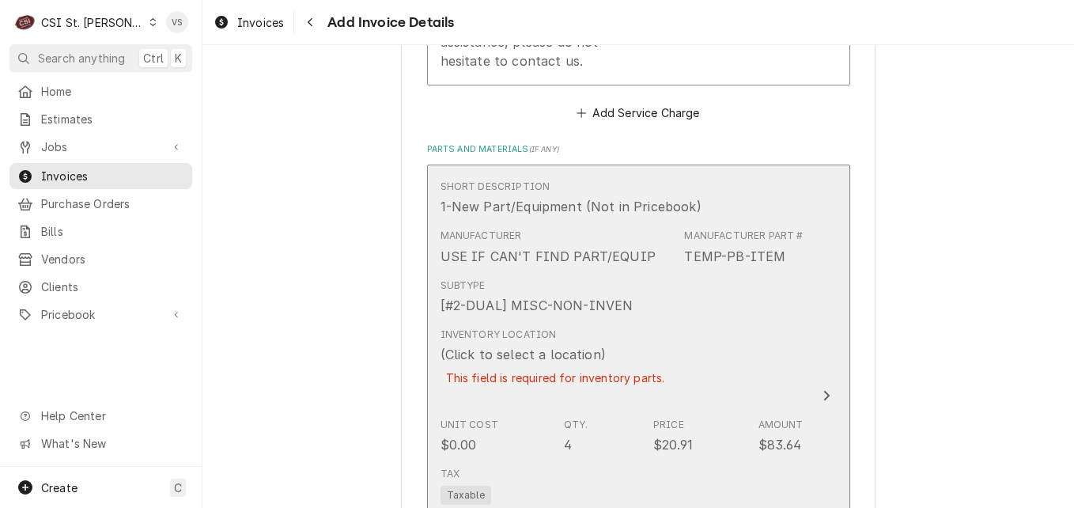
click at [688, 342] on div "Inventory Location (Click to select a location) This field is required for inve…" at bounding box center [621, 366] width 363 height 90
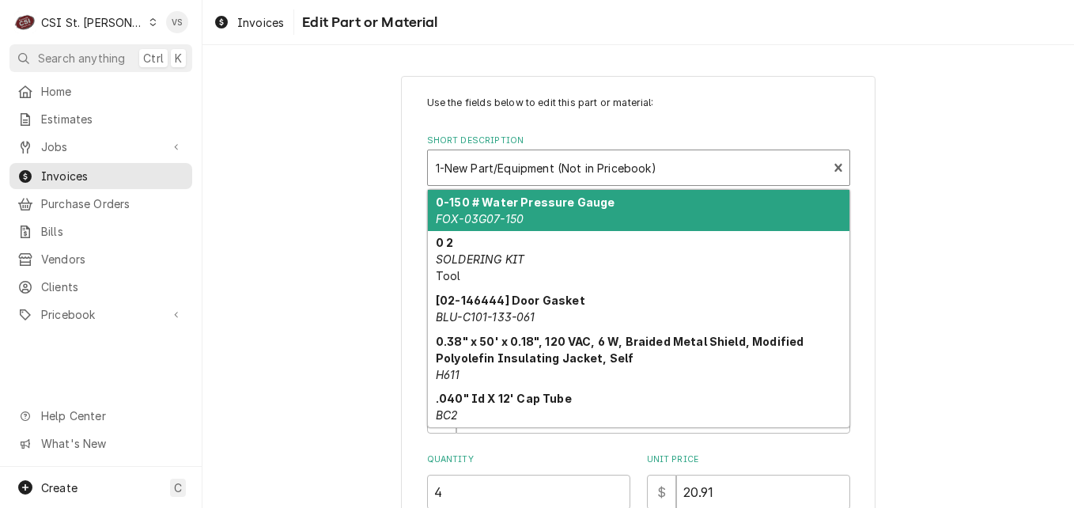
click at [553, 164] on div "Short Description" at bounding box center [628, 167] width 384 height 28
click at [572, 156] on div "Short Description" at bounding box center [639, 167] width 406 height 28
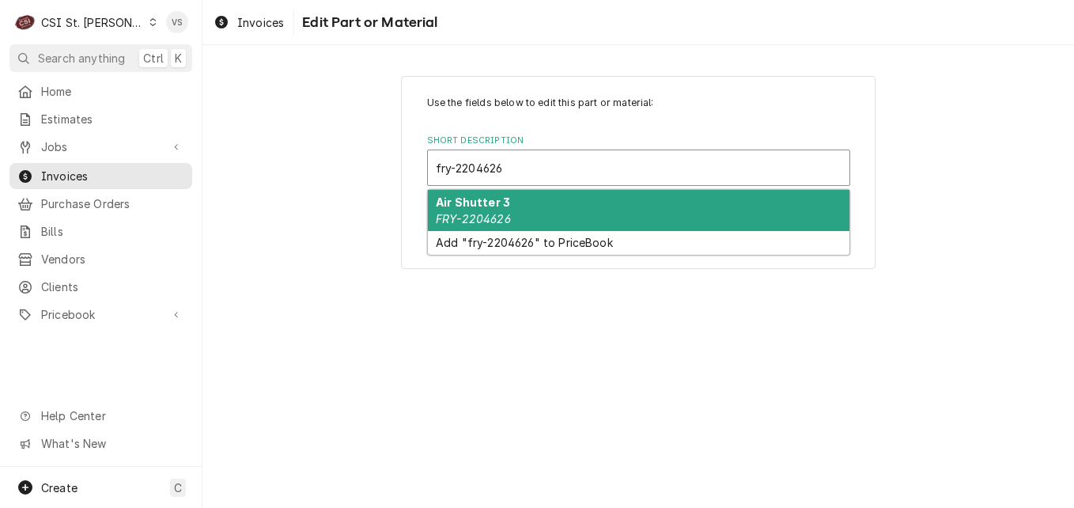
click at [527, 211] on div "Air Shutter 3 FRY-2204626" at bounding box center [638, 210] width 421 height 41
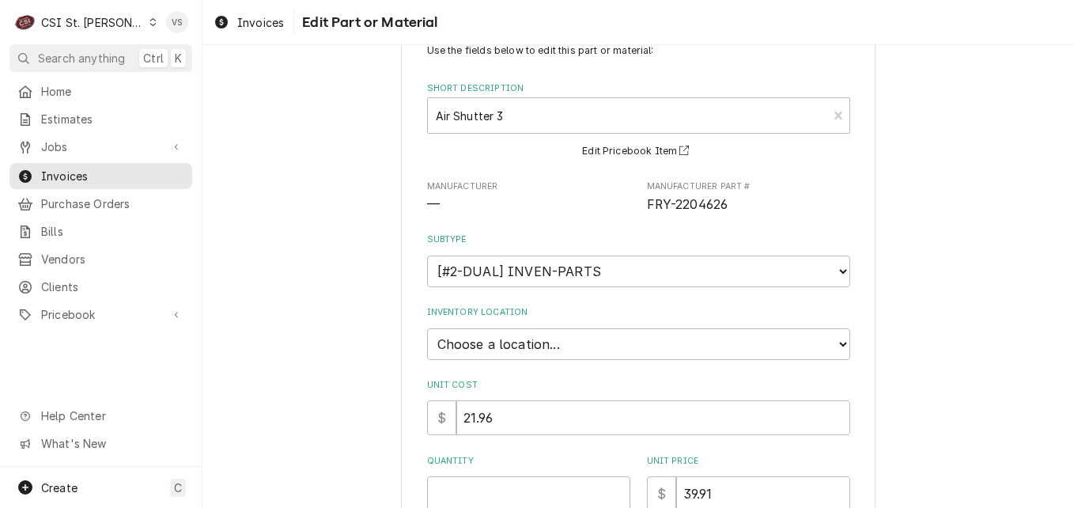
scroll to position [158, 0]
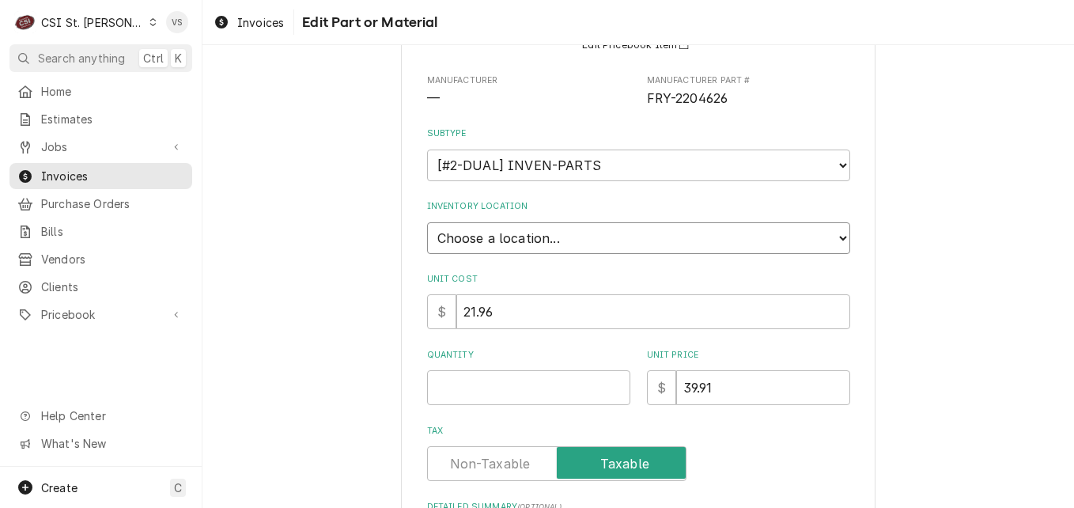
click at [832, 239] on select "Choose a location... 00 | STL WAREHOUSE 01 | CHUCK WAMBOLDT V#93 01 | COURTNEY …" at bounding box center [638, 238] width 423 height 32
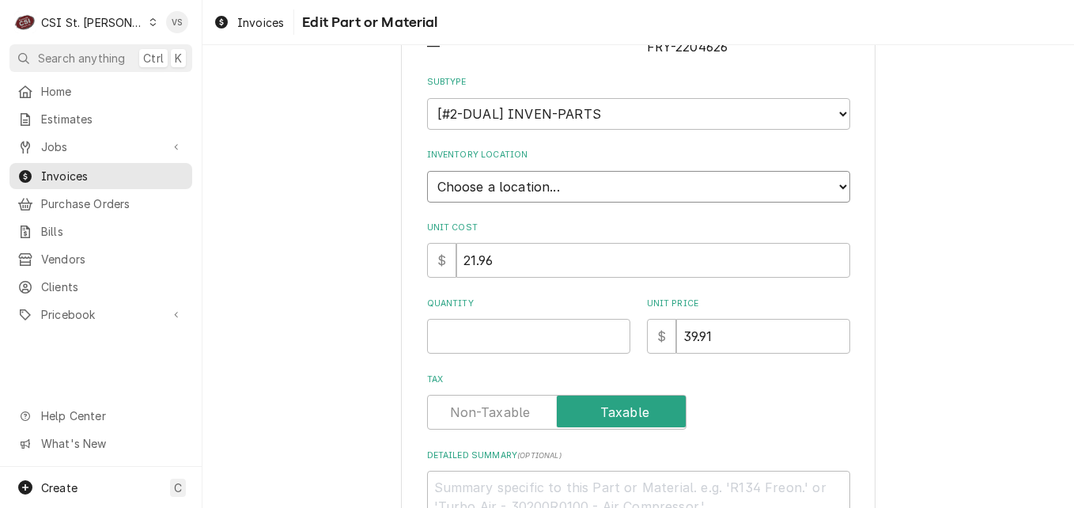
scroll to position [237, 0]
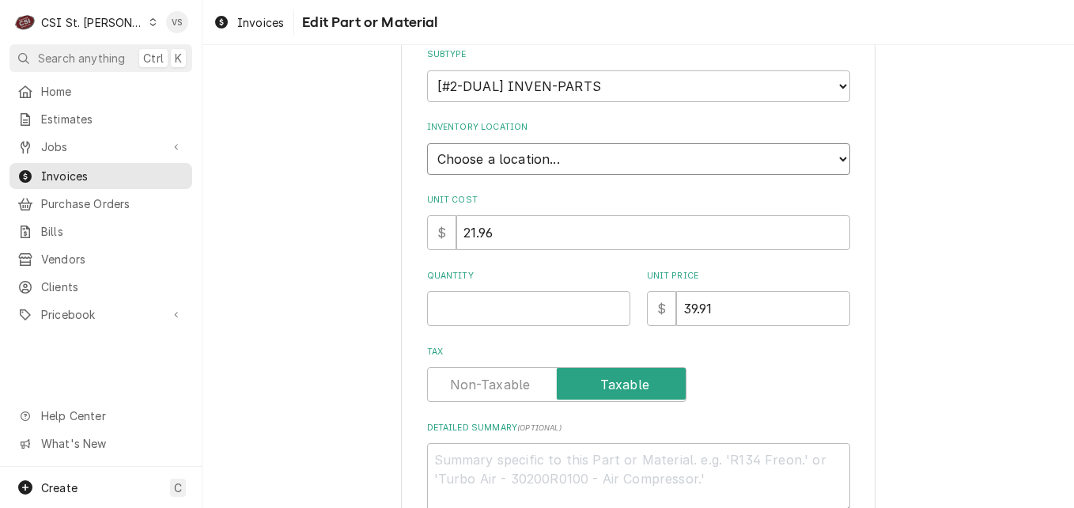
click at [833, 160] on select "Choose a location... 00 | STL WAREHOUSE 01 | CHUCK WAMBOLDT V#93 01 | COURTNEY …" at bounding box center [638, 159] width 423 height 32
click at [427, 143] on select "Choose a location... 00 | STL WAREHOUSE 01 | CHUCK WAMBOLDT V#93 01 | COURTNEY …" at bounding box center [638, 159] width 423 height 32
click at [476, 304] on input "Quantity" at bounding box center [528, 308] width 203 height 35
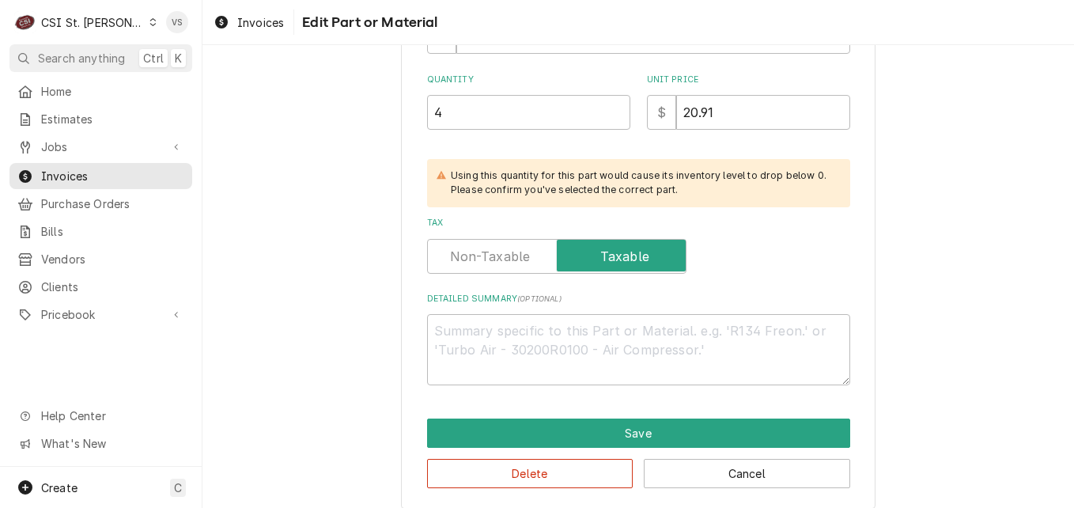
scroll to position [447, 0]
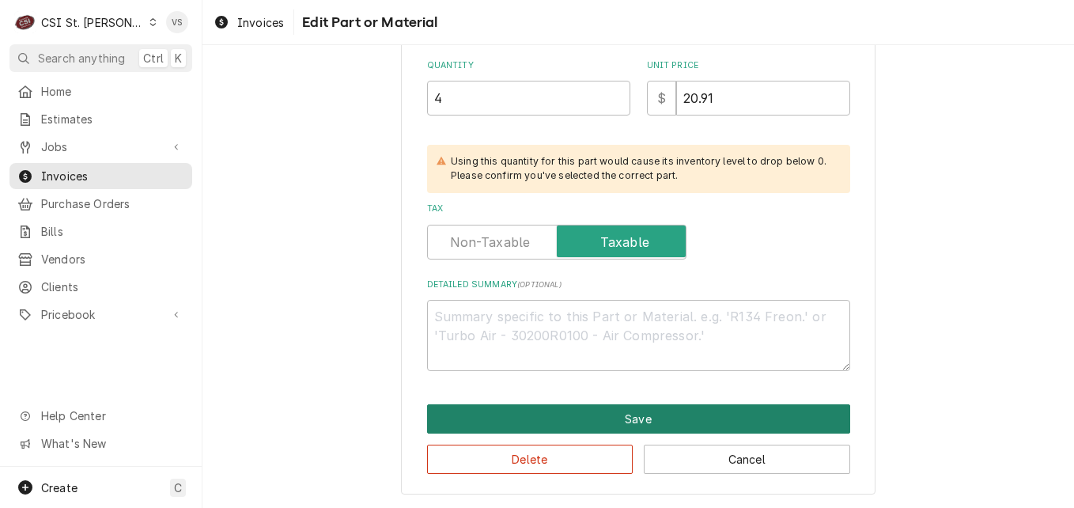
click at [611, 421] on button "Save" at bounding box center [638, 418] width 423 height 29
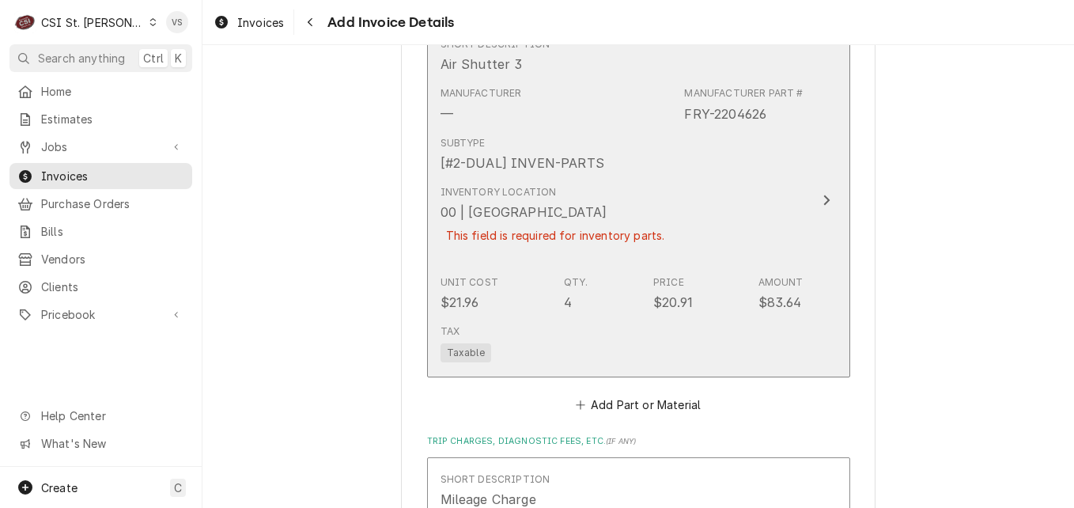
scroll to position [2018, 0]
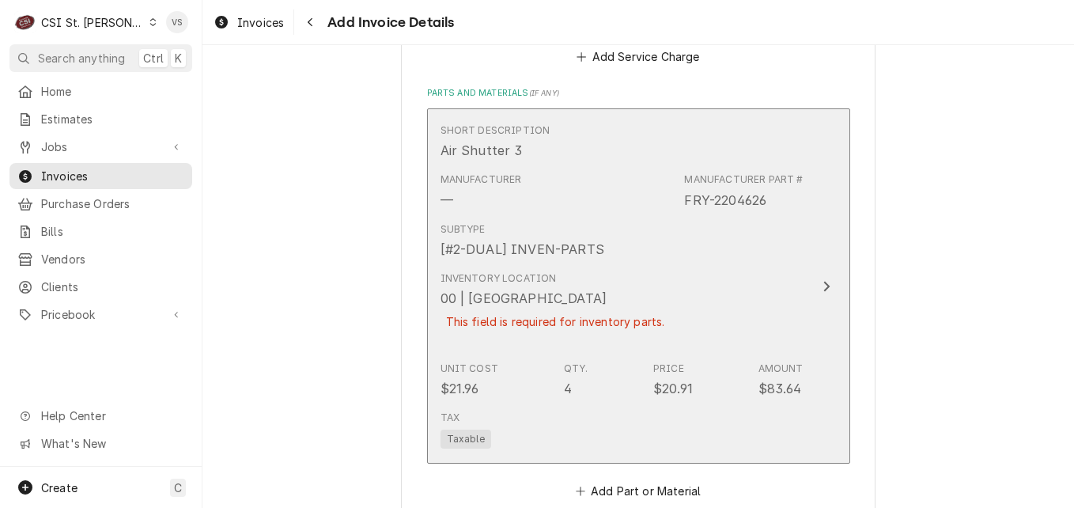
click at [822, 288] on icon "Update Line Item" at bounding box center [826, 286] width 8 height 13
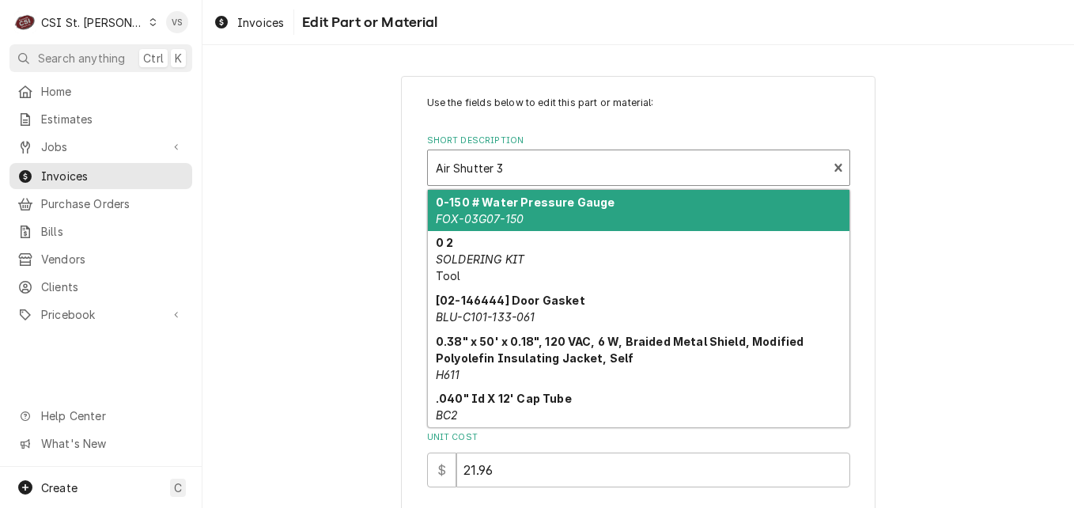
click at [514, 170] on div "Short Description" at bounding box center [628, 167] width 384 height 28
click at [519, 164] on div "Short Description" at bounding box center [628, 167] width 384 height 28
click at [417, 163] on div "Use the fields below to edit this part or material: Short Description 10 result…" at bounding box center [638, 509] width 474 height 866
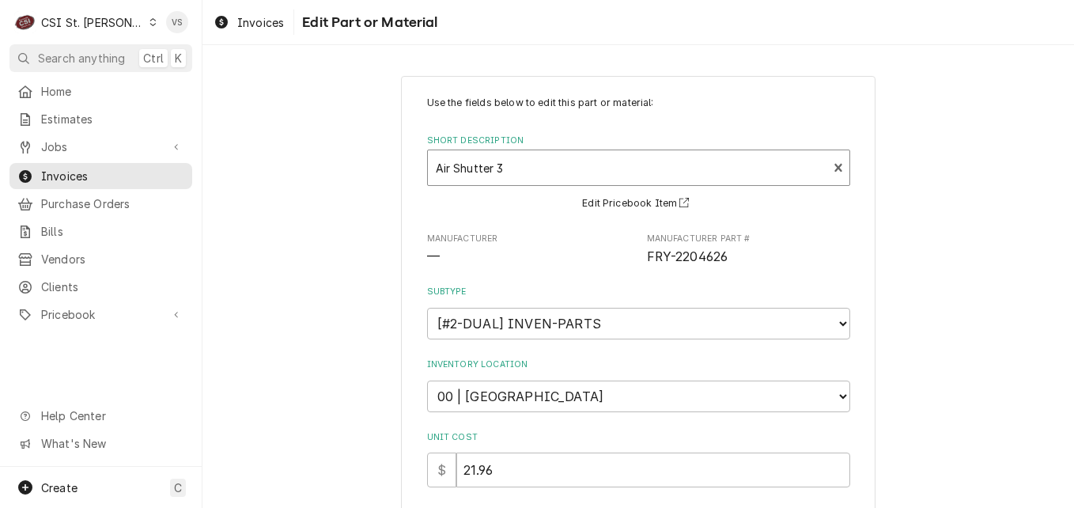
drag, startPoint x: 499, startPoint y: 168, endPoint x: 402, endPoint y: 168, distance: 96.5
click at [403, 168] on div "Use the fields below to edit this part or material: Short Description Air Shutt…" at bounding box center [638, 509] width 474 height 866
click at [436, 172] on input "Short Description" at bounding box center [437, 167] width 3 height 25
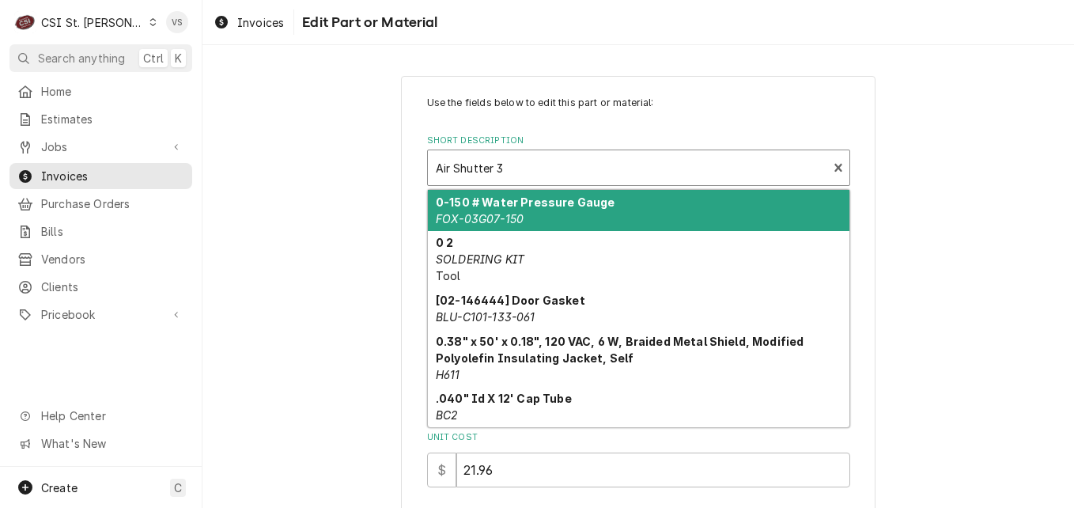
drag, startPoint x: 429, startPoint y: 167, endPoint x: 608, endPoint y: 184, distance: 179.5
click at [608, 184] on div "Air Shutter 3 FRY-2204626" at bounding box center [628, 167] width 400 height 35
drag, startPoint x: 431, startPoint y: 167, endPoint x: 504, endPoint y: 166, distance: 72.7
click at [504, 166] on div "Short Description" at bounding box center [628, 167] width 384 height 28
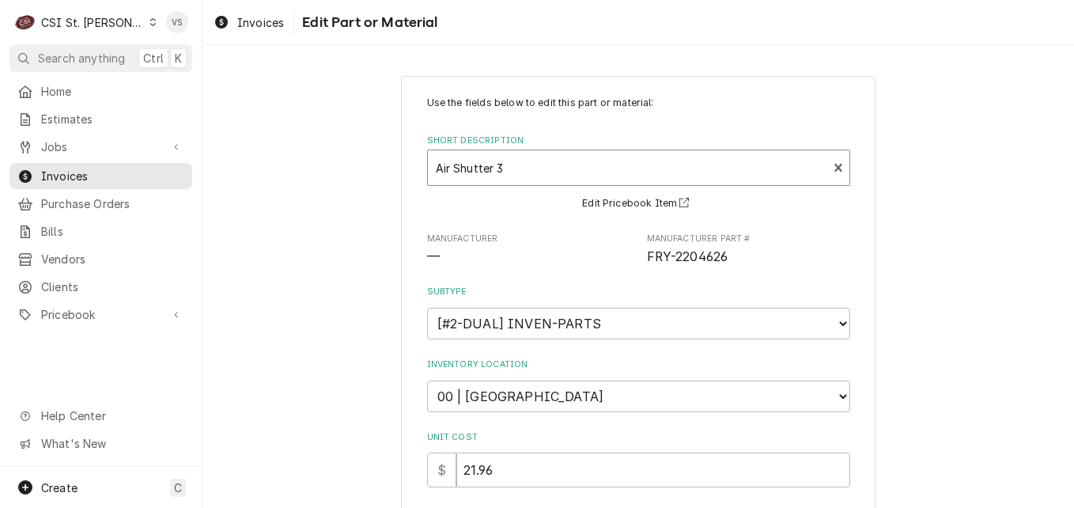
click at [500, 167] on div "Short Description" at bounding box center [628, 167] width 384 height 28
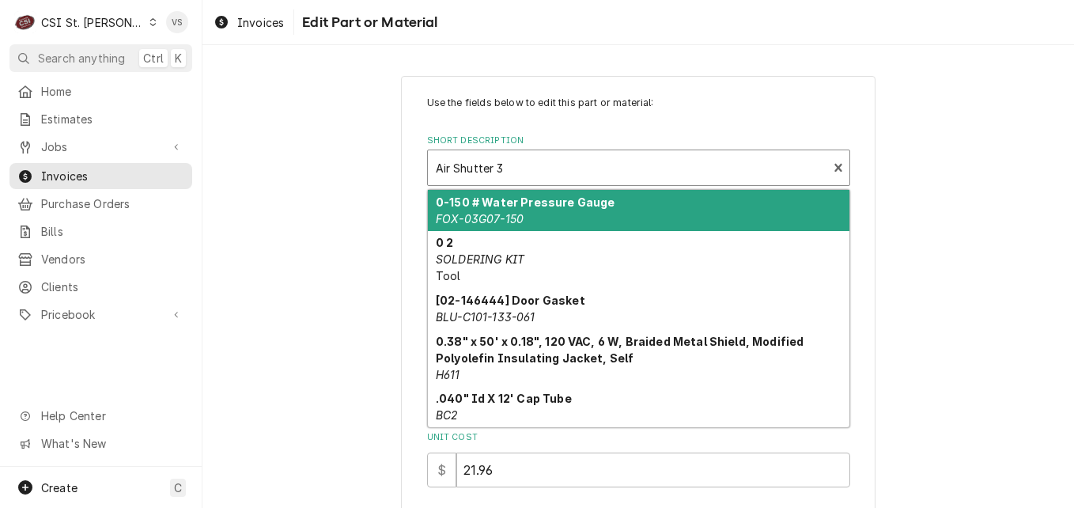
click at [495, 167] on div "Short Description" at bounding box center [628, 167] width 384 height 28
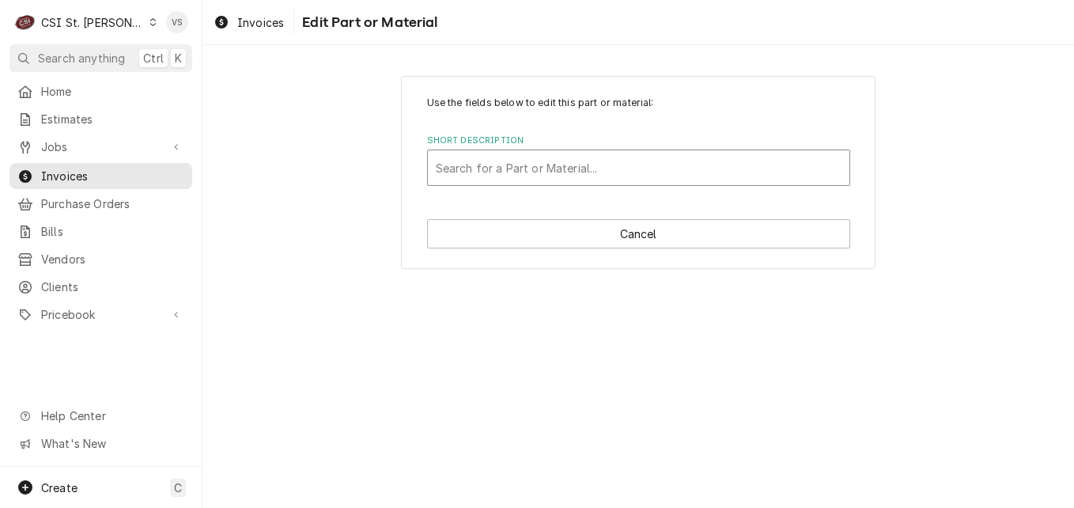
click at [462, 167] on div "Short Description" at bounding box center [639, 167] width 406 height 28
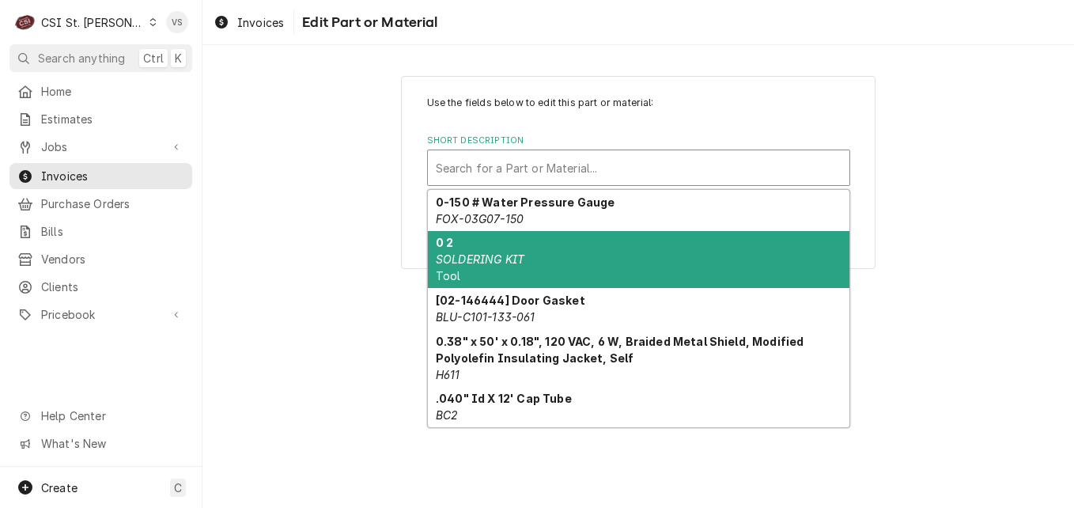
click at [206, 249] on div "Use the fields below to edit this part or material: Short Description All selec…" at bounding box center [637, 172] width 871 height 221
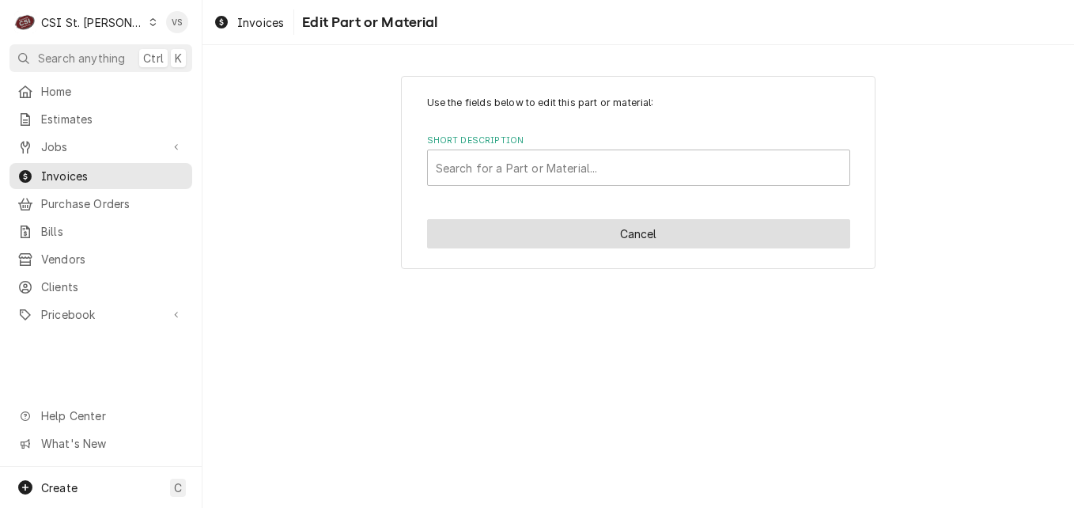
click at [635, 236] on button "Cancel" at bounding box center [638, 233] width 423 height 29
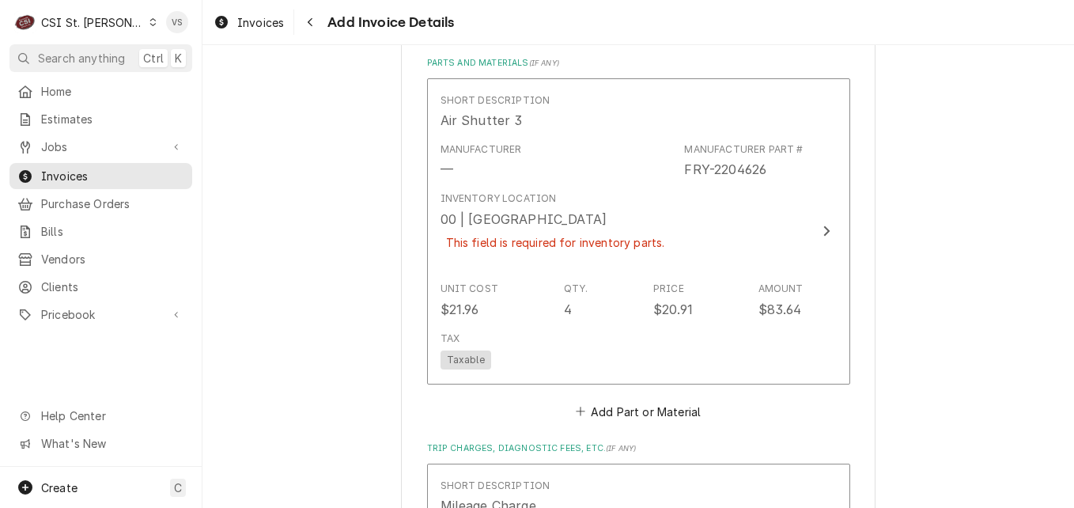
scroll to position [2048, 0]
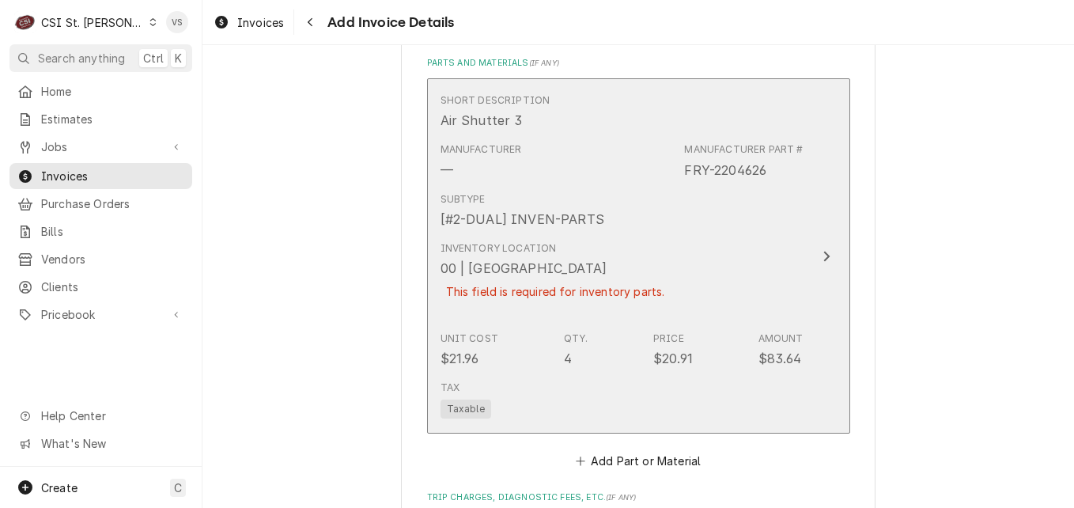
click at [644, 249] on div "Inventory Location 00 | STL WAREHOUSE This field is required for inventory part…" at bounding box center [555, 279] width 230 height 77
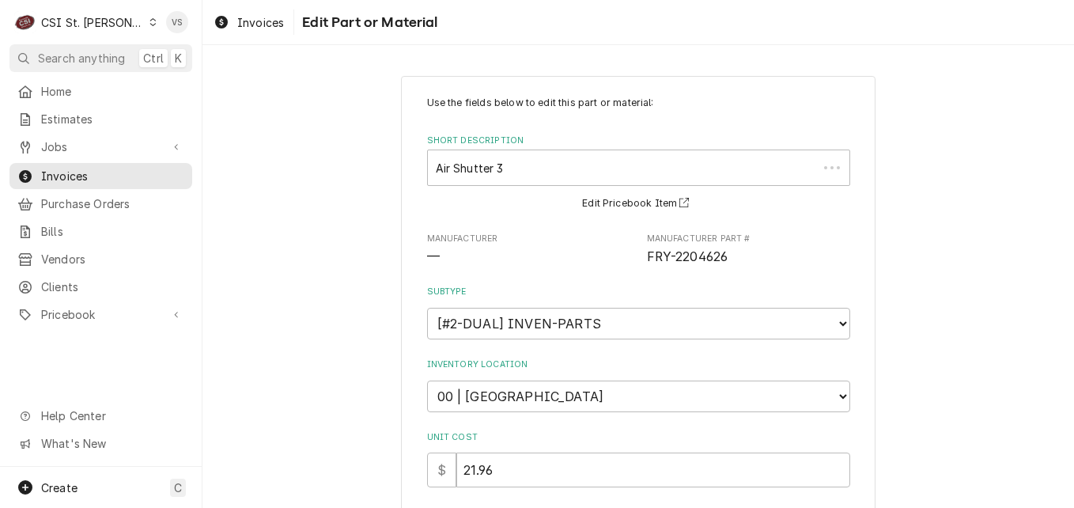
scroll to position [447, 0]
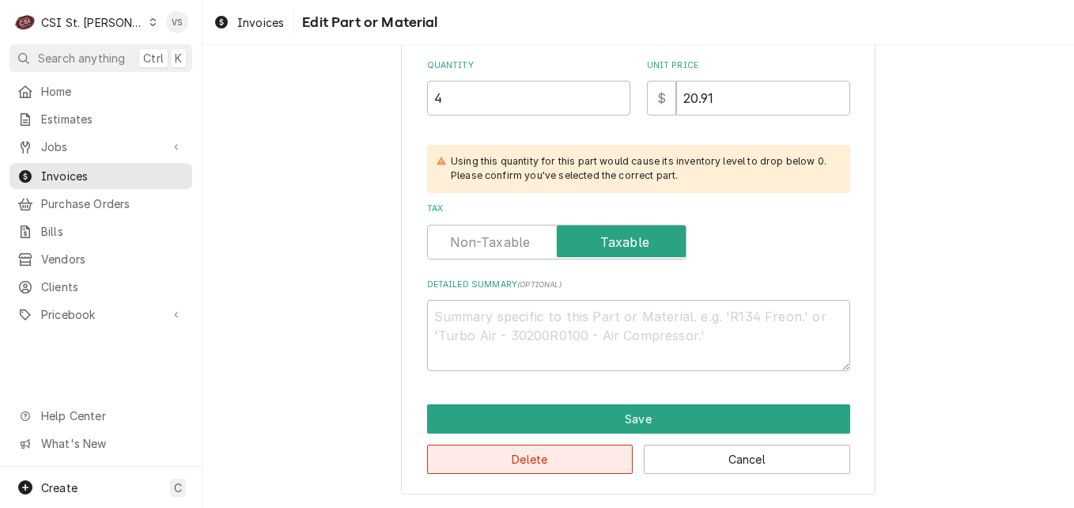
click at [538, 454] on button "Delete" at bounding box center [530, 458] width 206 height 29
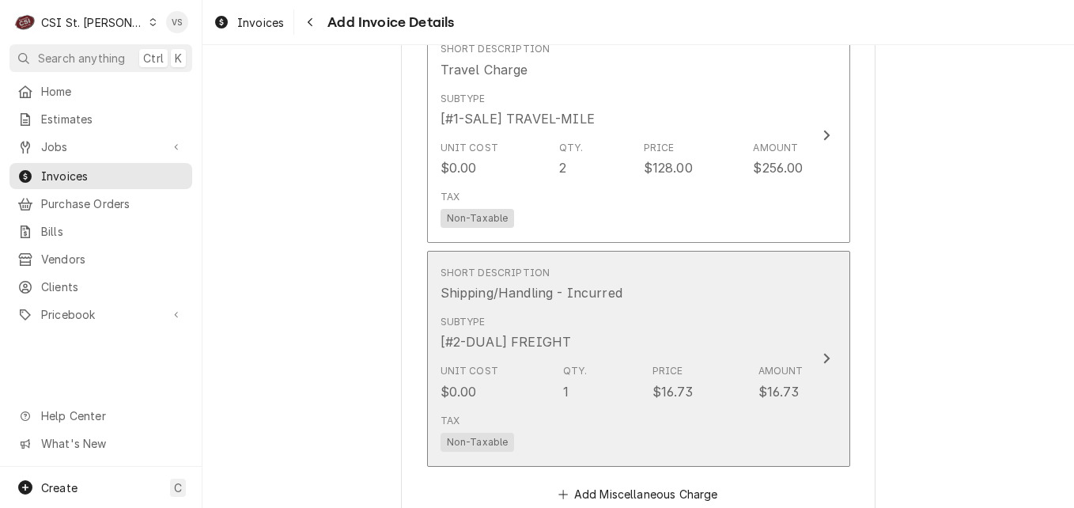
scroll to position [2710, 0]
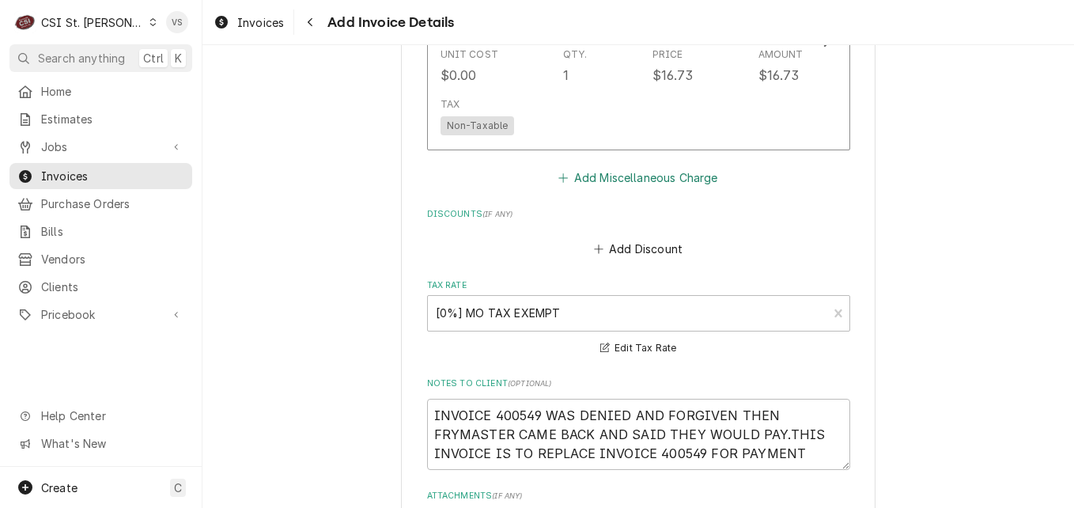
click at [636, 180] on button "Add Miscellaneous Charge" at bounding box center [638, 177] width 164 height 22
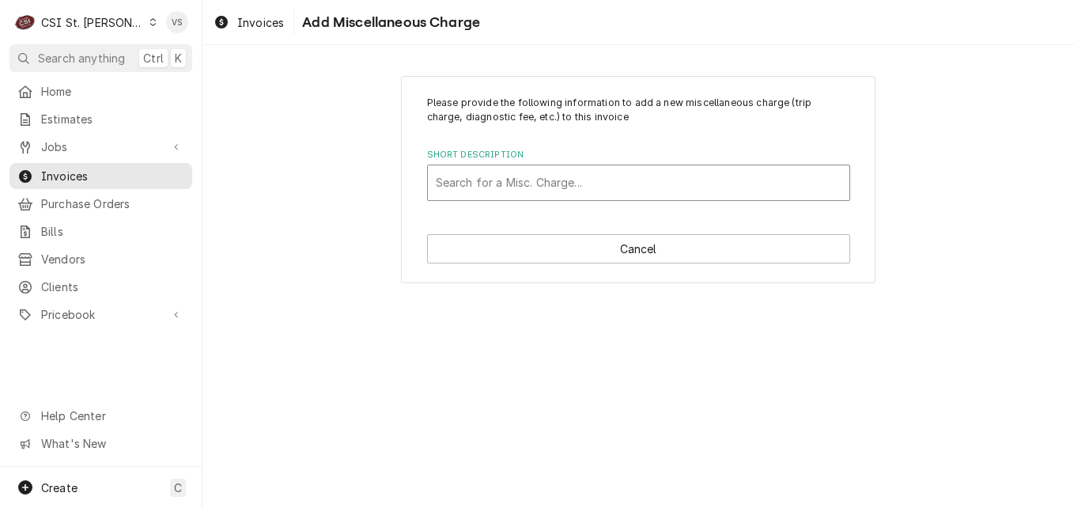
click at [485, 181] on div "Short Description" at bounding box center [639, 182] width 406 height 28
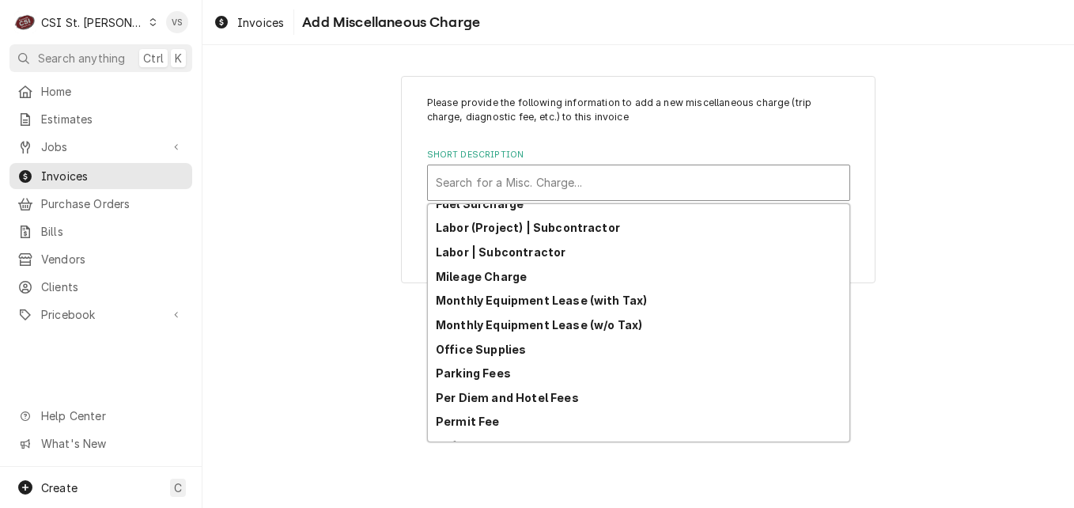
scroll to position [237, 0]
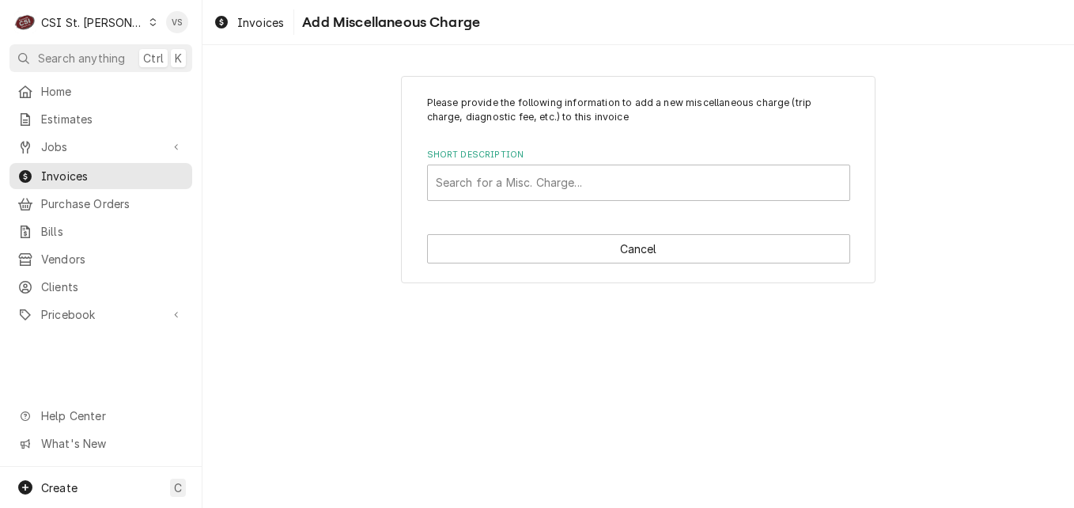
click at [355, 339] on div "Please provide the following information to add a new miscellaneous charge (tri…" at bounding box center [637, 276] width 871 height 463
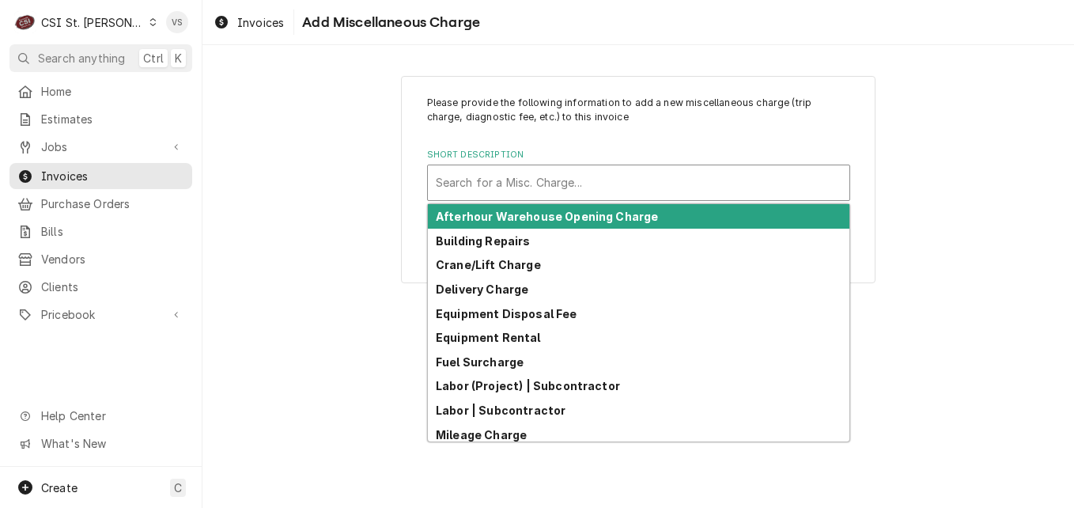
click at [507, 181] on div "Short Description" at bounding box center [639, 182] width 406 height 28
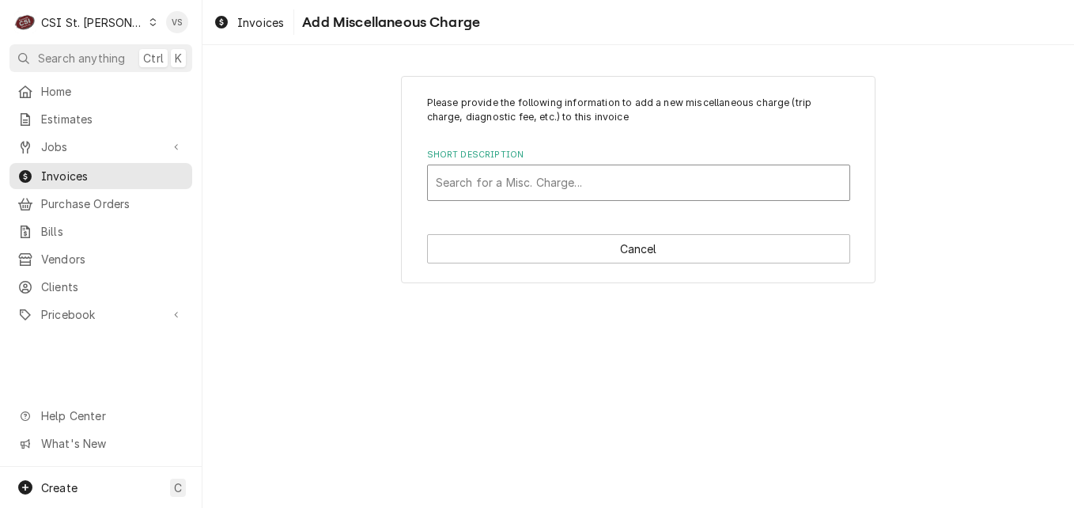
click at [507, 187] on div "Short Description" at bounding box center [639, 182] width 406 height 28
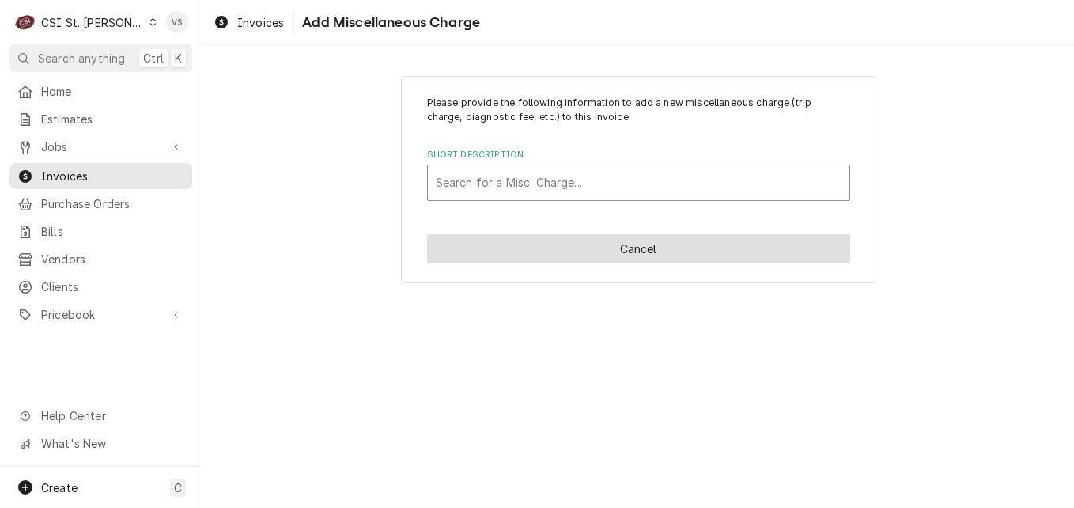
click at [640, 254] on button "Cancel" at bounding box center [638, 248] width 423 height 29
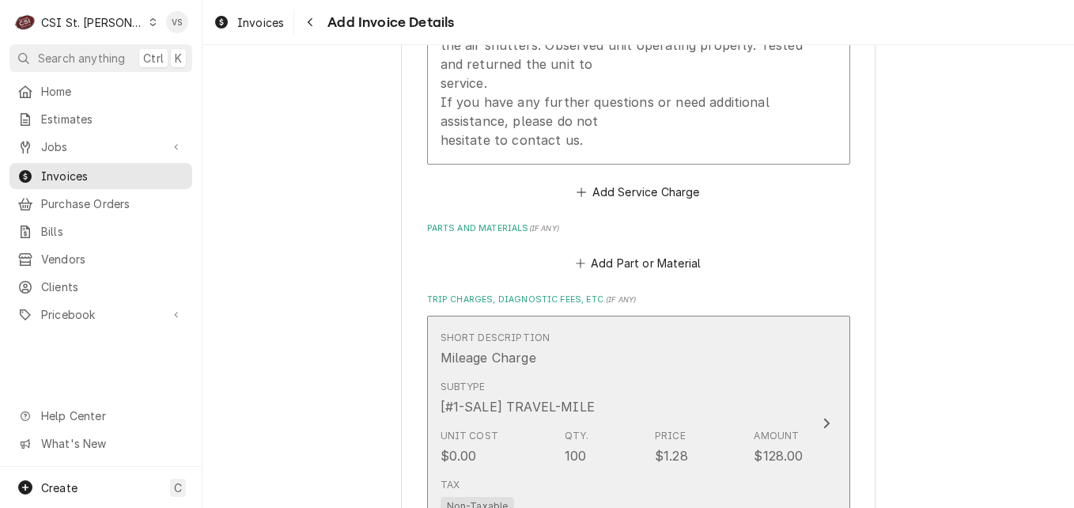
scroll to position [1860, 0]
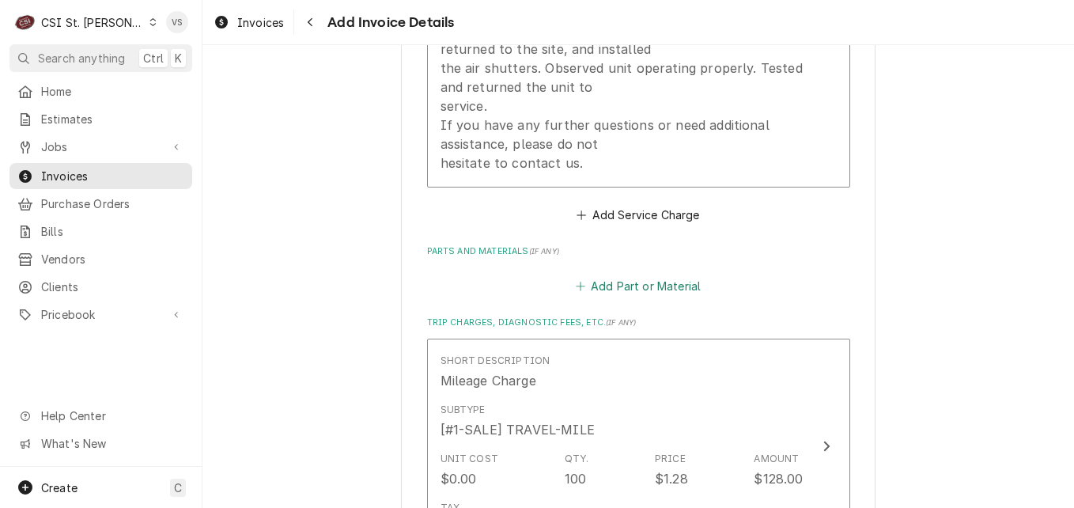
click at [616, 285] on button "Add Part or Material" at bounding box center [637, 286] width 130 height 22
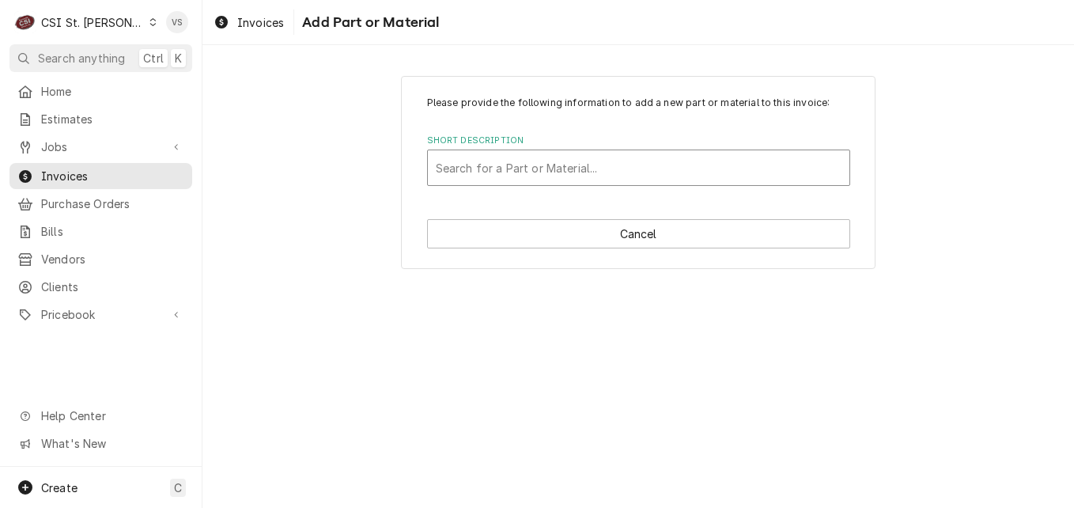
click at [468, 165] on div "Short Description" at bounding box center [639, 167] width 406 height 28
click at [478, 166] on div "Short Description" at bounding box center [639, 167] width 406 height 28
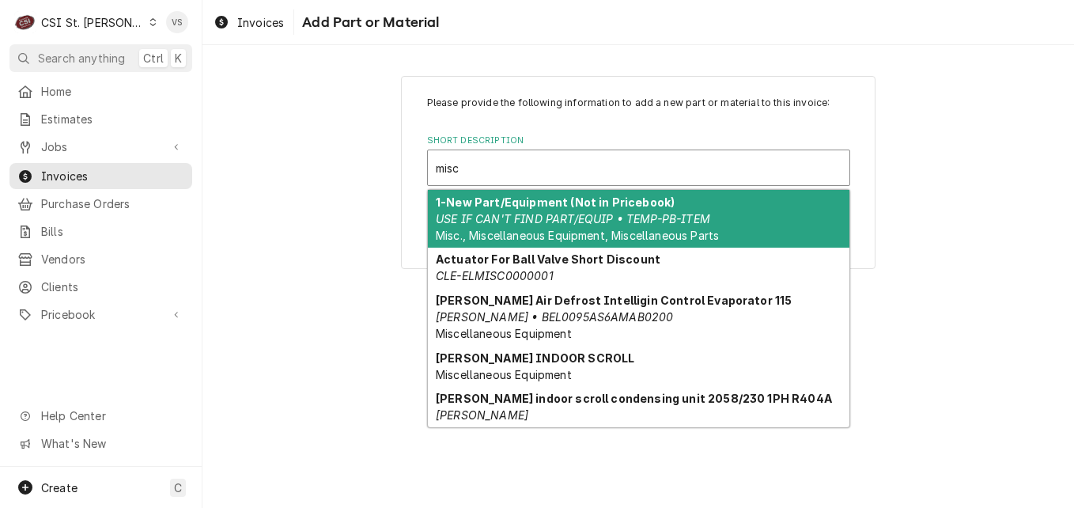
click at [493, 216] on em "USE IF CAN'T FIND PART/EQUIP • TEMP-PB-ITEM" at bounding box center [573, 218] width 274 height 13
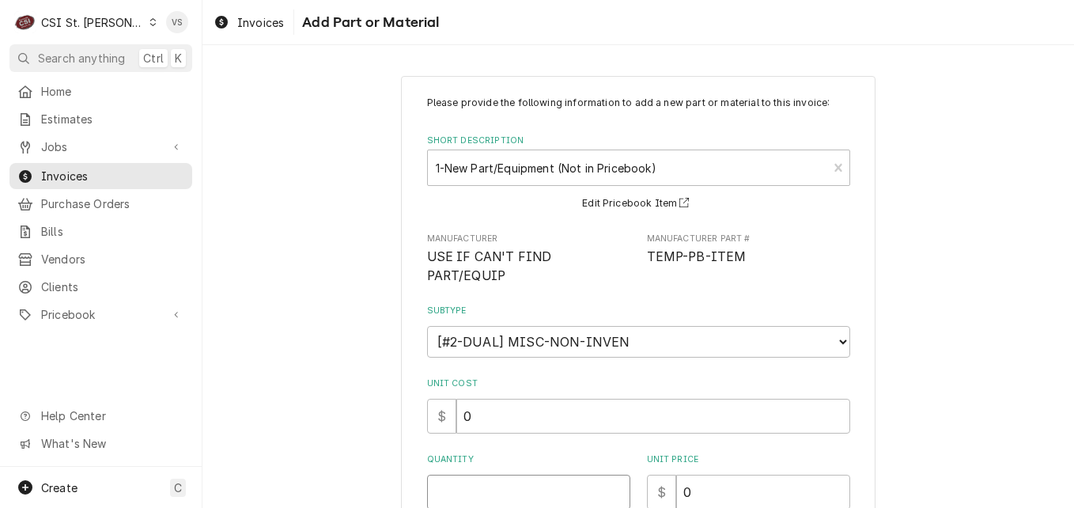
click at [455, 474] on input "Quantity" at bounding box center [528, 491] width 203 height 35
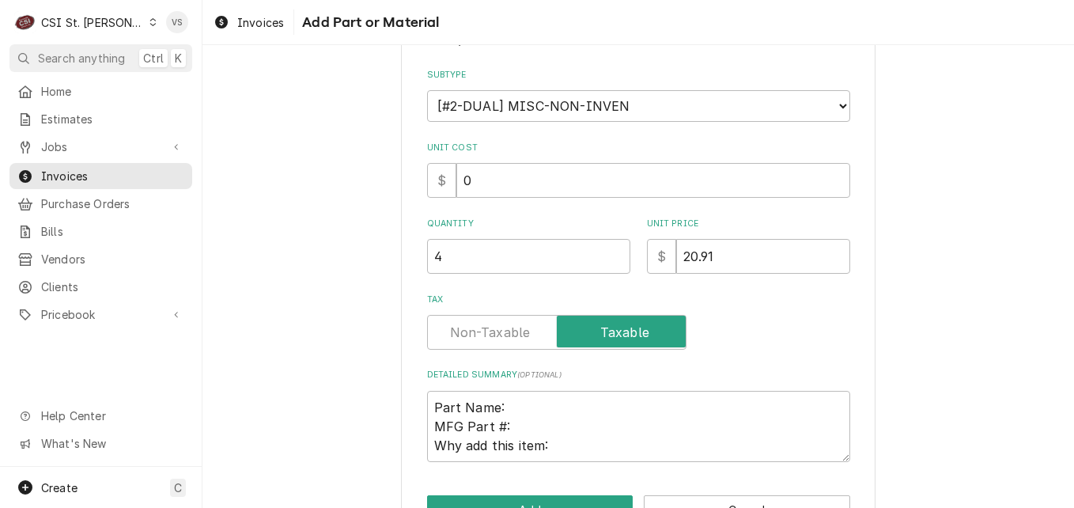
scroll to position [237, 0]
click at [510, 493] on button "Add" at bounding box center [530, 507] width 206 height 29
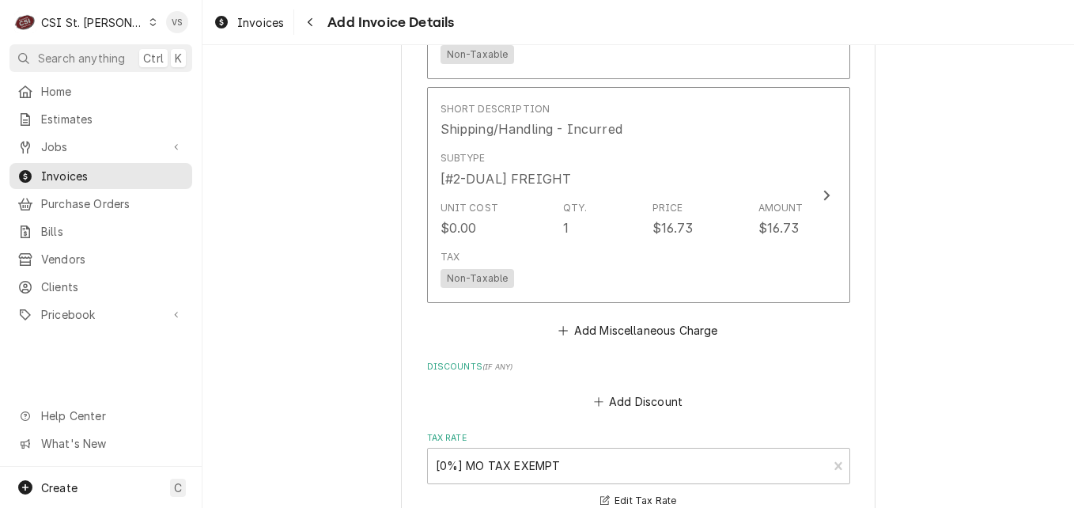
scroll to position [3438, 0]
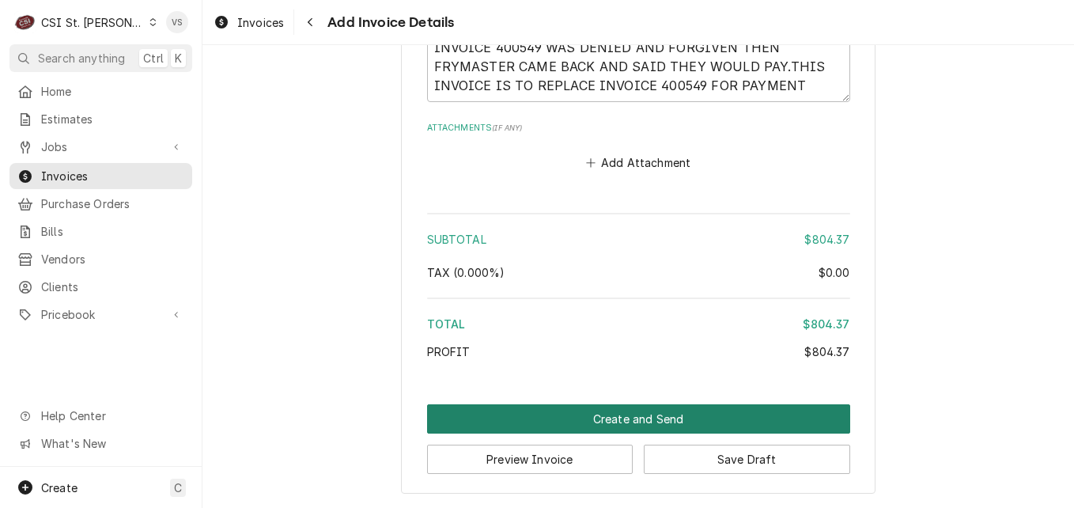
click at [580, 419] on button "Create and Send" at bounding box center [638, 418] width 423 height 29
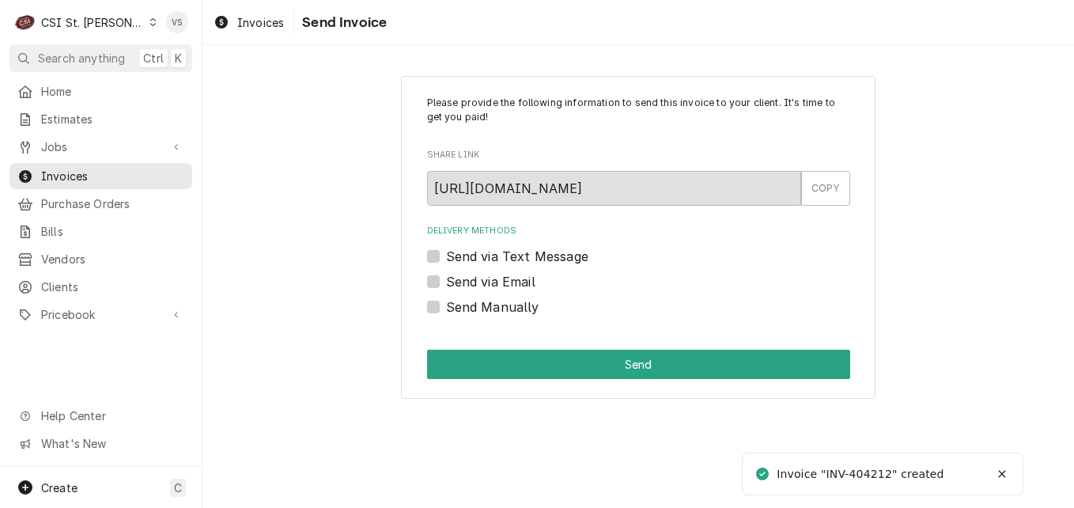
click at [446, 308] on label "Send Manually" at bounding box center [492, 306] width 93 height 19
click at [446, 308] on input "Send Manually" at bounding box center [657, 314] width 423 height 35
click at [446, 307] on label "Send Manually" at bounding box center [492, 306] width 93 height 19
click at [446, 307] on input "Send Manually" at bounding box center [657, 314] width 423 height 35
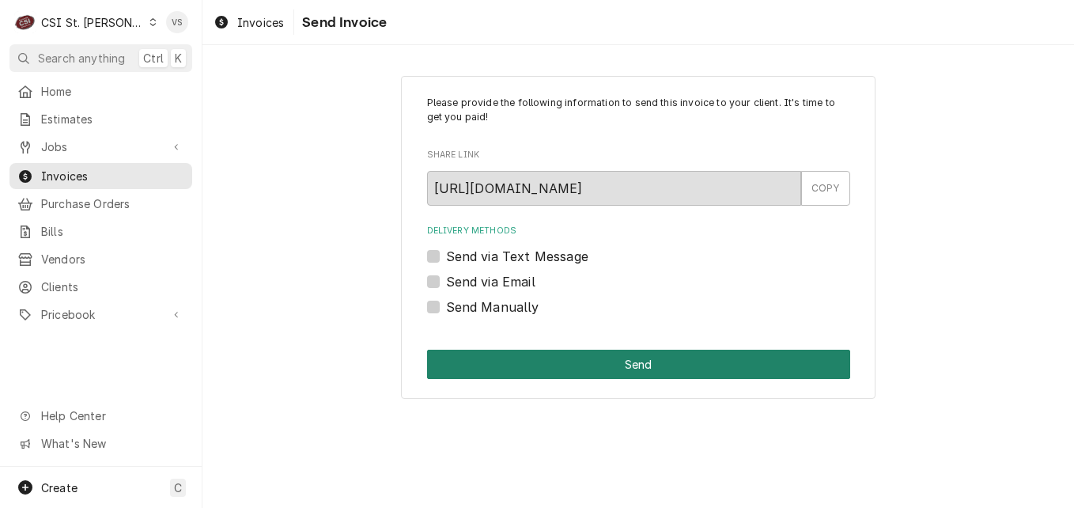
click at [471, 359] on button "Send" at bounding box center [638, 363] width 423 height 29
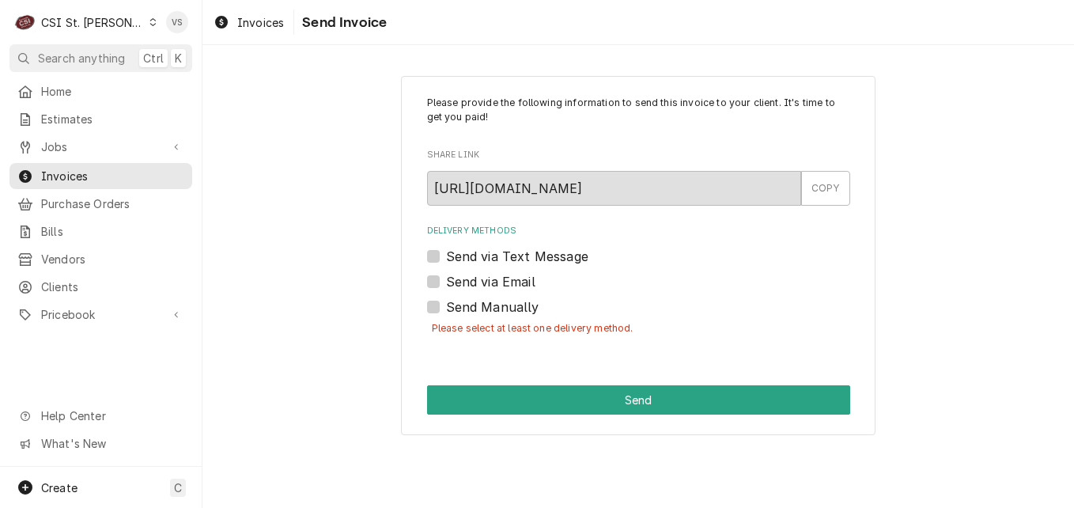
click at [446, 307] on label "Send Manually" at bounding box center [492, 306] width 93 height 19
click at [446, 307] on input "Send Manually" at bounding box center [657, 314] width 423 height 35
checkbox input "true"
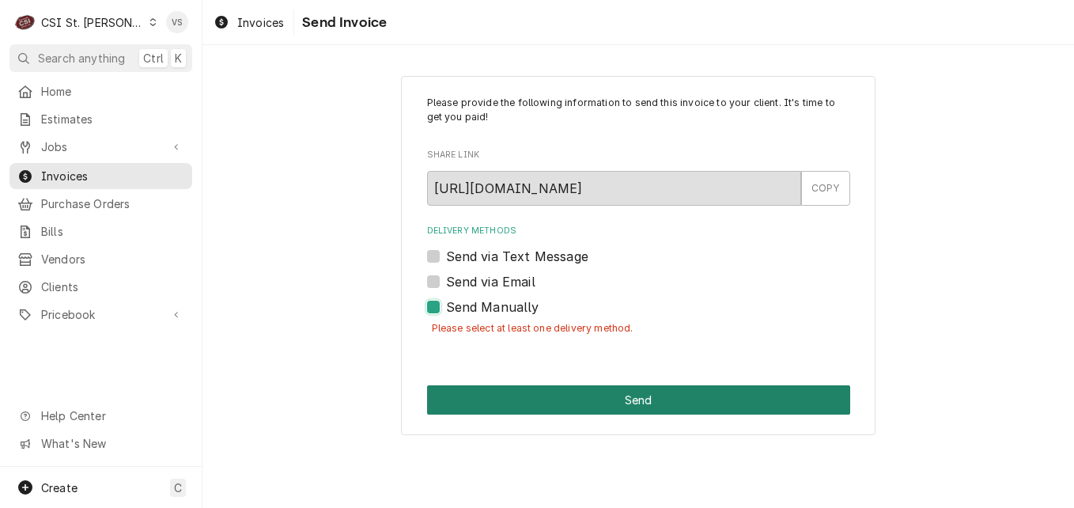
click at [501, 402] on button "Send" at bounding box center [638, 399] width 423 height 29
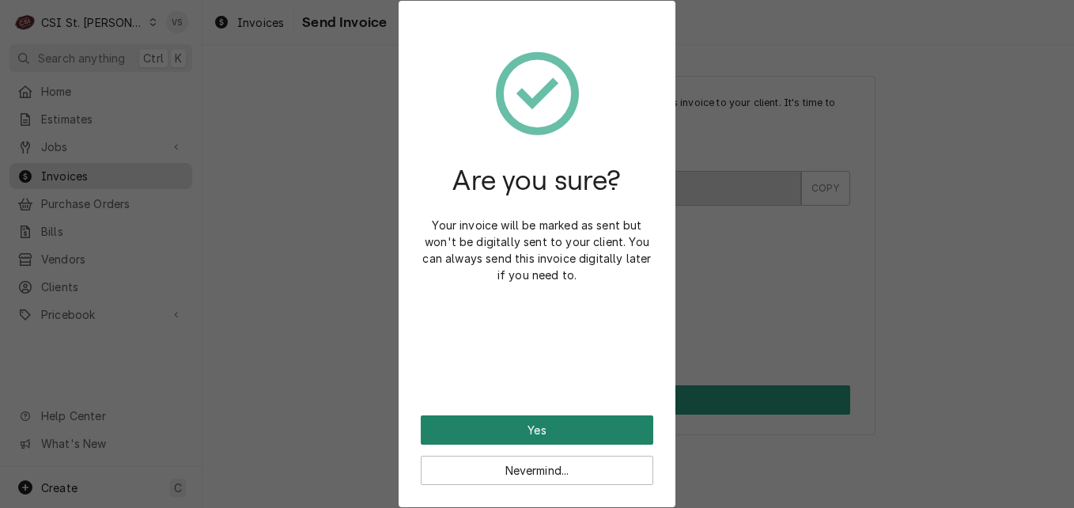
click at [521, 434] on button "Yes" at bounding box center [537, 429] width 232 height 29
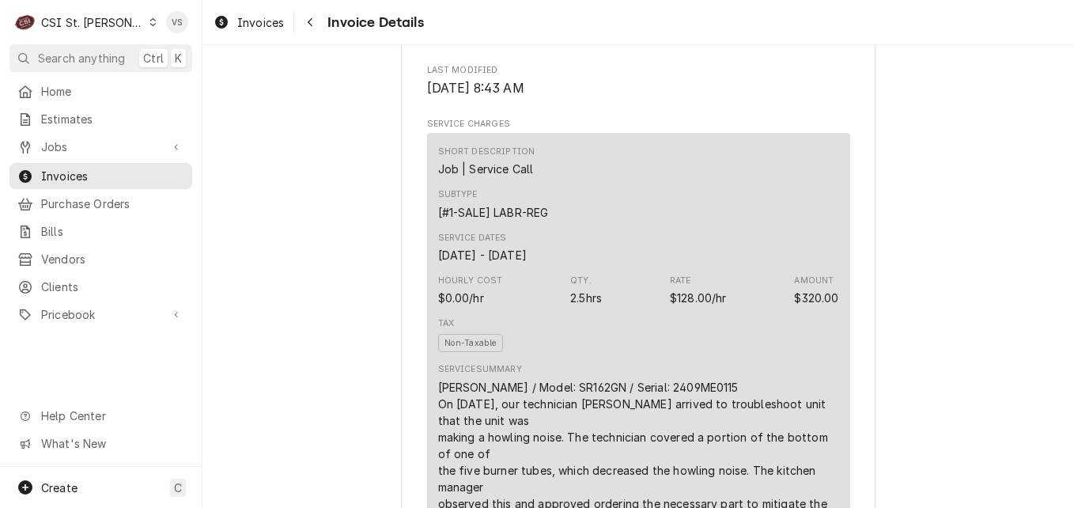
scroll to position [870, 0]
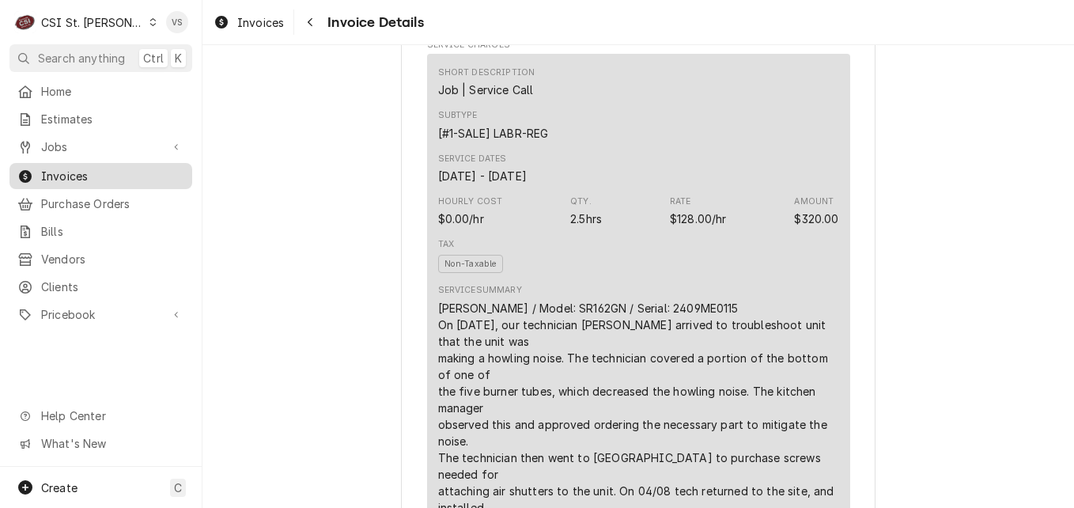
click at [85, 169] on span "Invoices" at bounding box center [112, 176] width 143 height 17
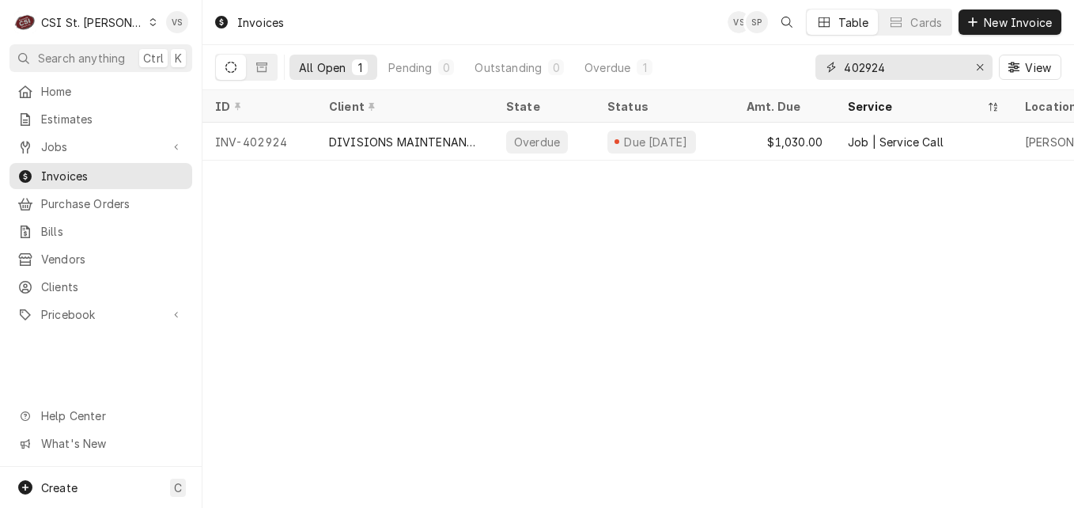
click at [889, 71] on input "402924" at bounding box center [903, 67] width 119 height 25
drag, startPoint x: 890, startPoint y: 68, endPoint x: 911, endPoint y: 72, distance: 20.9
click at [797, 66] on div "All Open 1 Pending 0 Outstanding 0 Overdue 1 402924 View" at bounding box center [638, 67] width 846 height 44
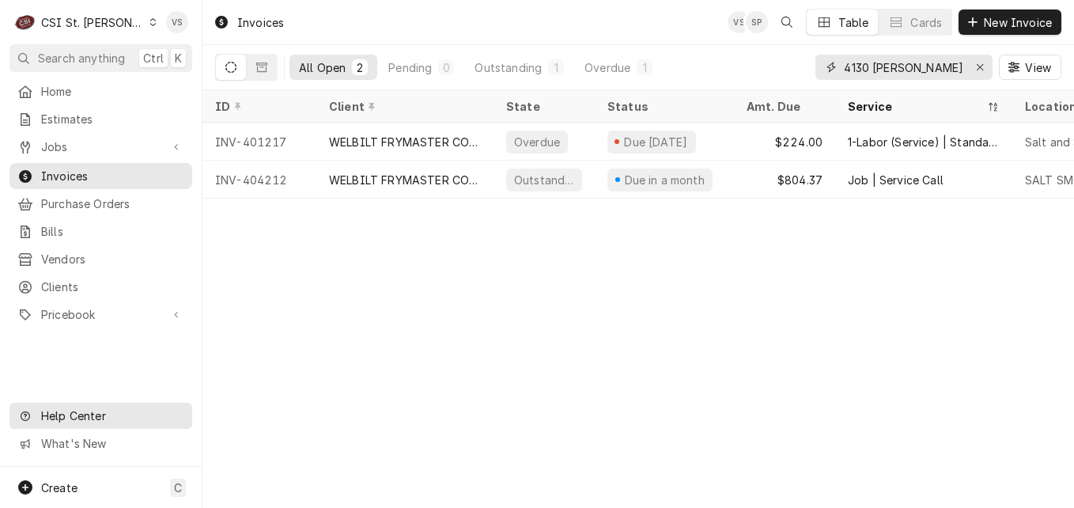
type input "4130 rusty"
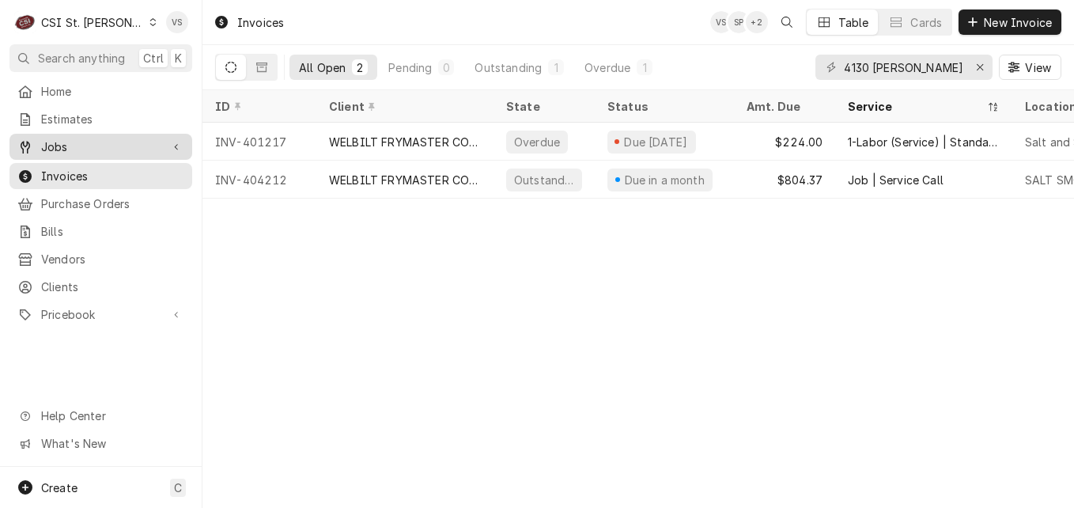
click at [73, 144] on span "Jobs" at bounding box center [100, 146] width 119 height 17
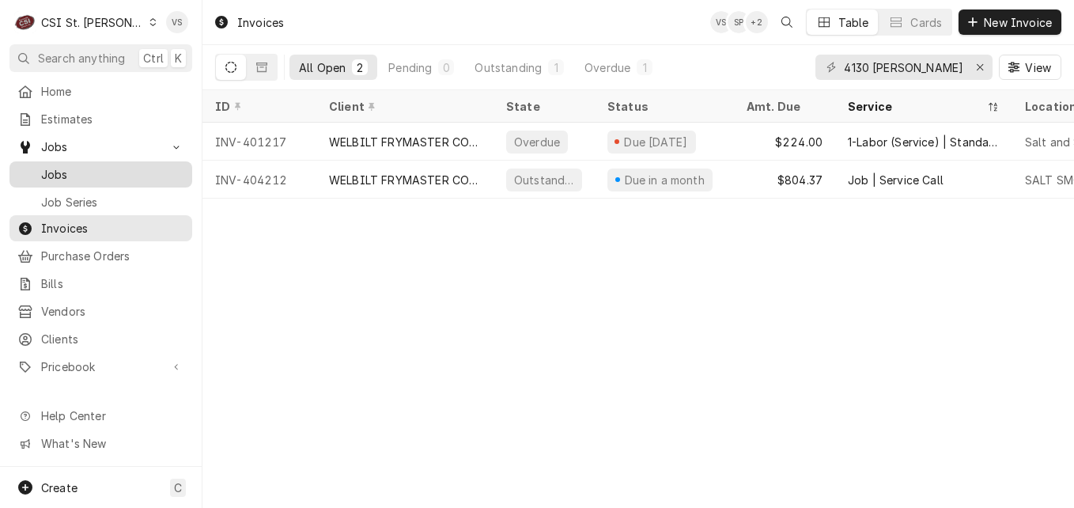
click at [70, 168] on span "Jobs" at bounding box center [112, 174] width 143 height 17
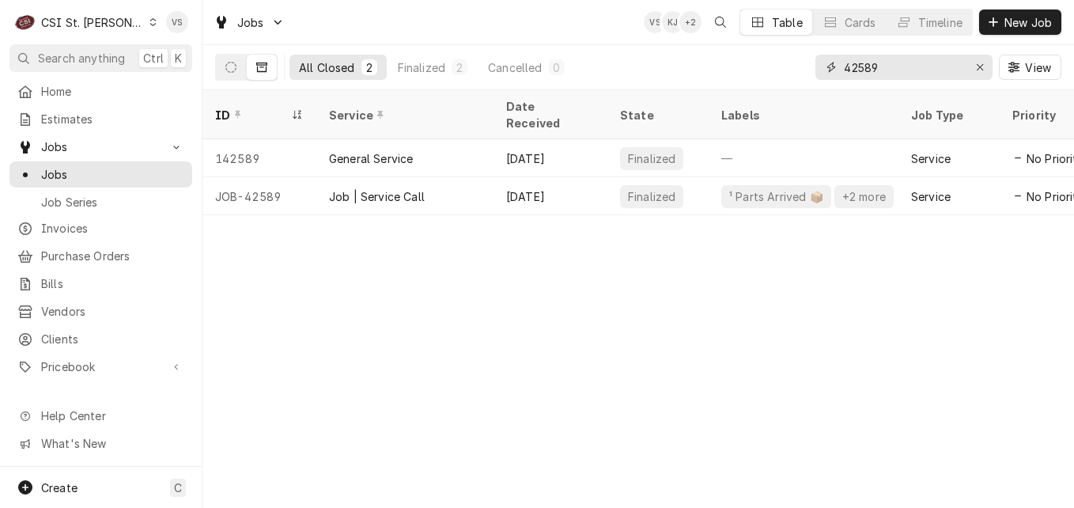
click at [890, 74] on input "42589" at bounding box center [903, 67] width 119 height 25
click at [753, 66] on div "All Closed 2 Finalized 2 Cancelled 0 42589 View" at bounding box center [638, 67] width 846 height 44
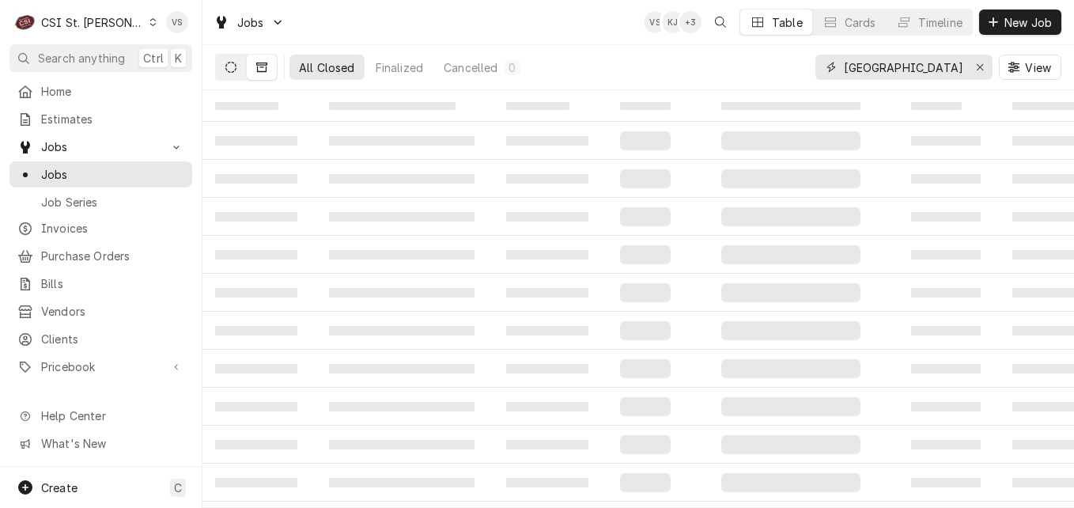
type input "[GEOGRAPHIC_DATA]"
click at [229, 68] on icon "Dynamic Content Wrapper" at bounding box center [230, 67] width 11 height 11
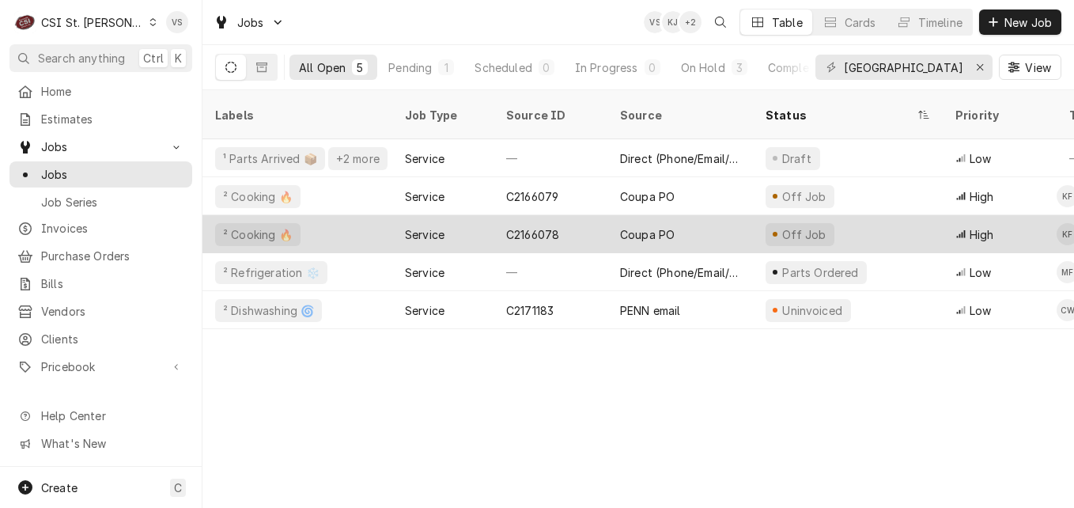
click at [473, 220] on div "Service" at bounding box center [442, 234] width 101 height 38
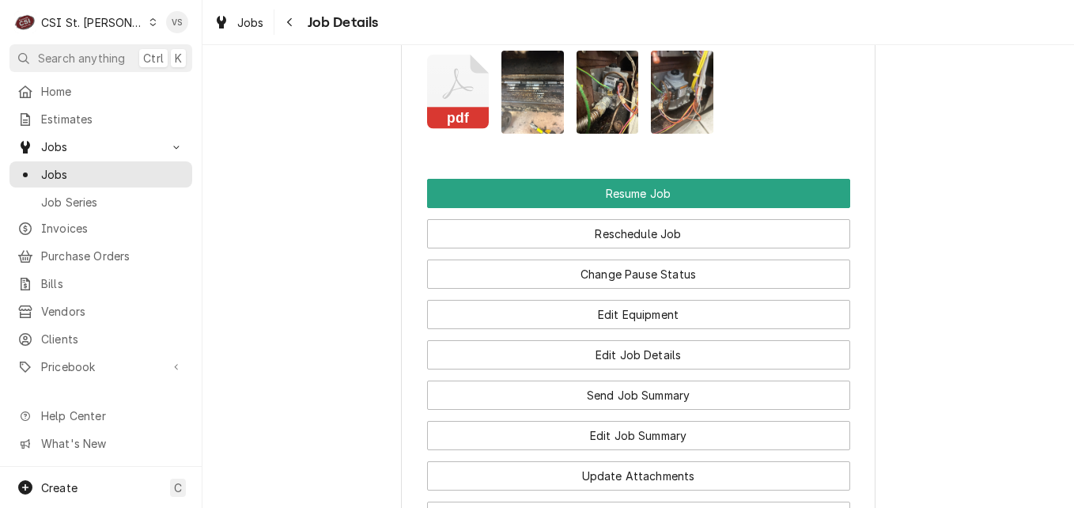
scroll to position [2214, 0]
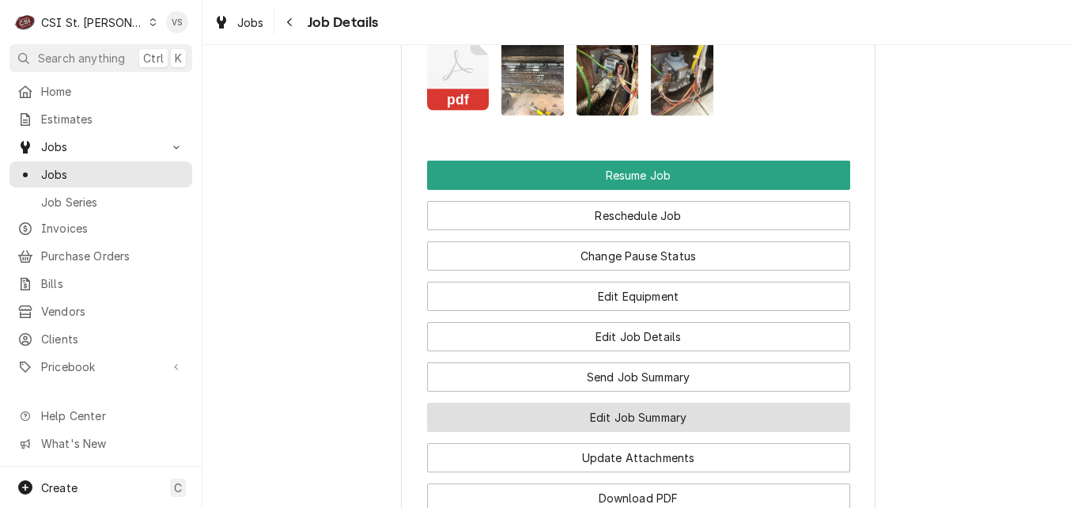
click button "Edit Job Summary"
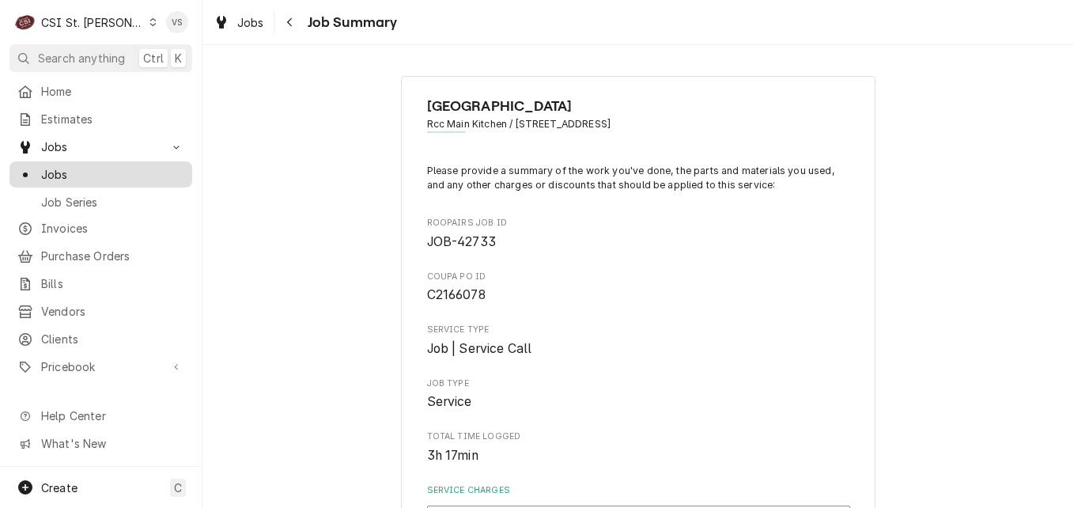
click at [70, 169] on span "Jobs" at bounding box center [112, 174] width 143 height 17
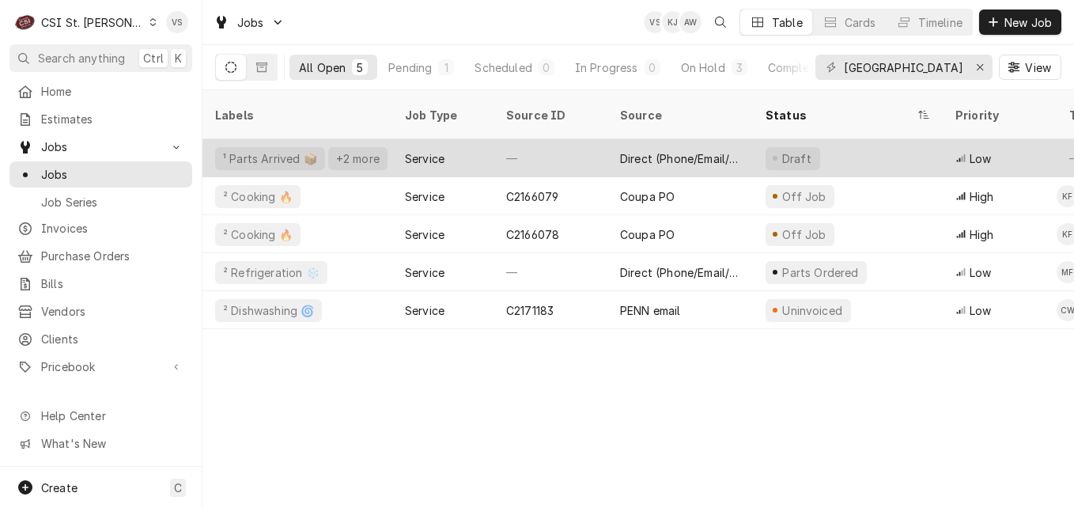
click at [492, 139] on div "Service" at bounding box center [442, 158] width 101 height 38
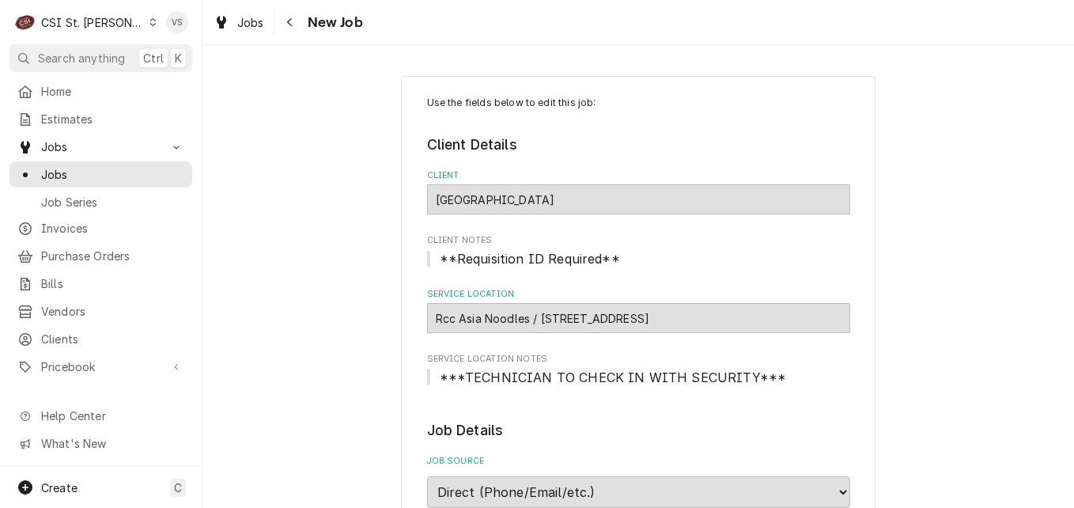
type textarea "x"
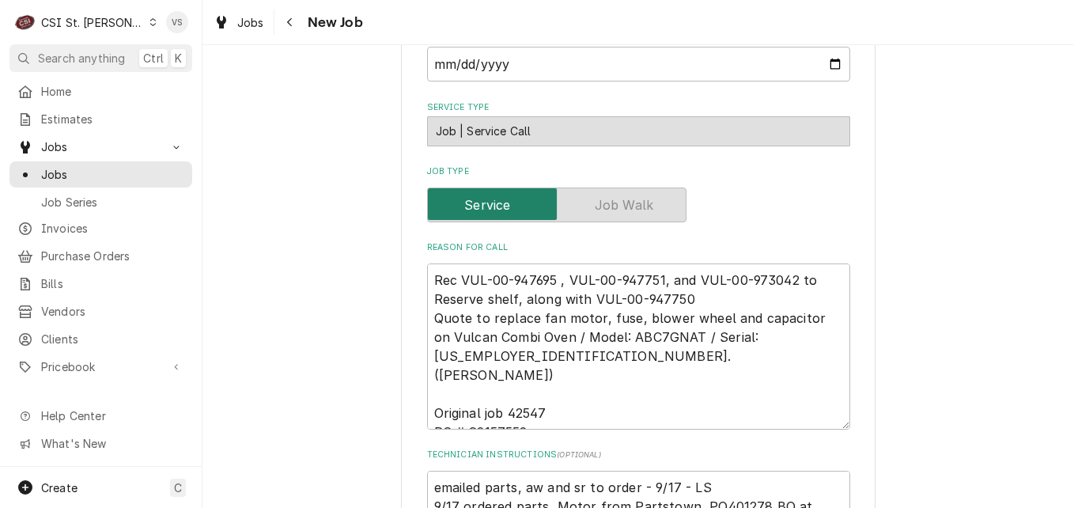
scroll to position [474, 0]
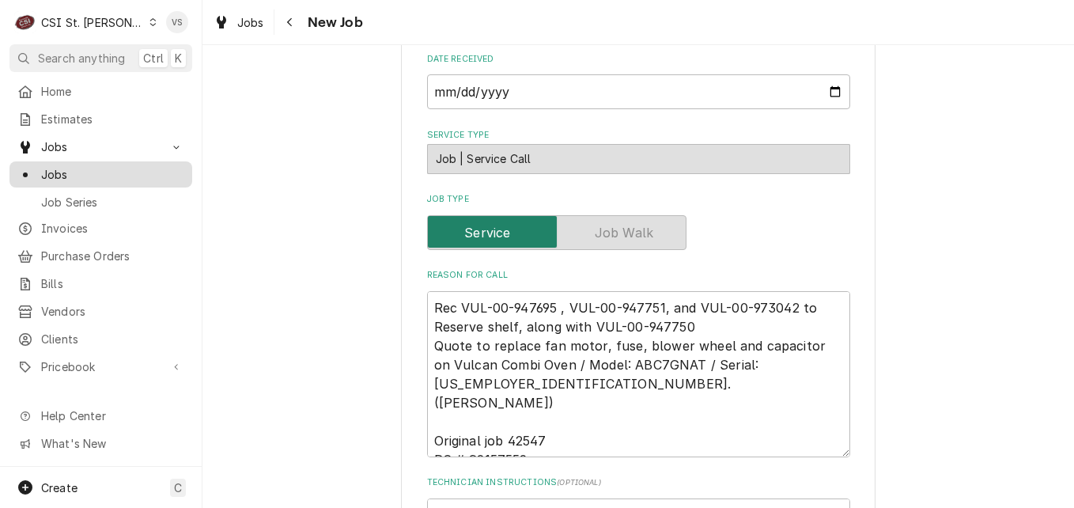
click at [57, 169] on span "Jobs" at bounding box center [112, 174] width 143 height 17
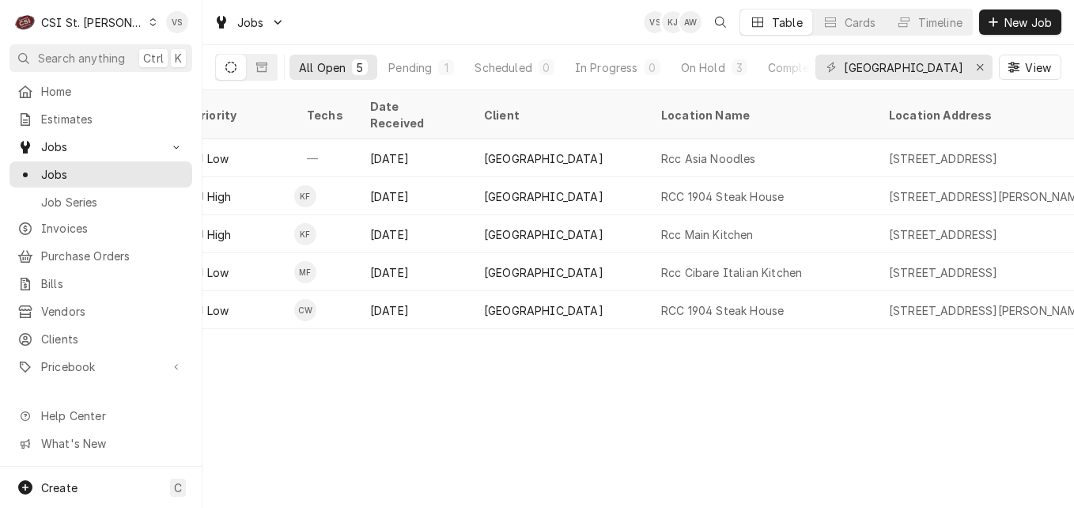
scroll to position [0, 1298]
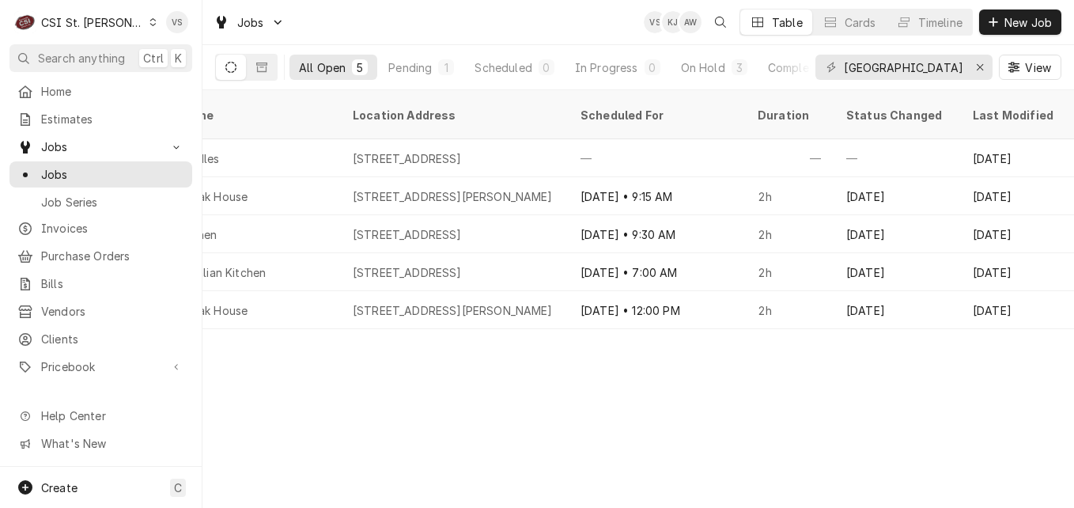
click at [284, 323] on div "Labels Job Type Source ID Source Status Priority Techs Date Received Client Loc…" at bounding box center [637, 298] width 871 height 417
click at [232, 322] on div "Labels Job Type Source ID Source Status Priority Techs Date Received Client Loc…" at bounding box center [637, 298] width 871 height 417
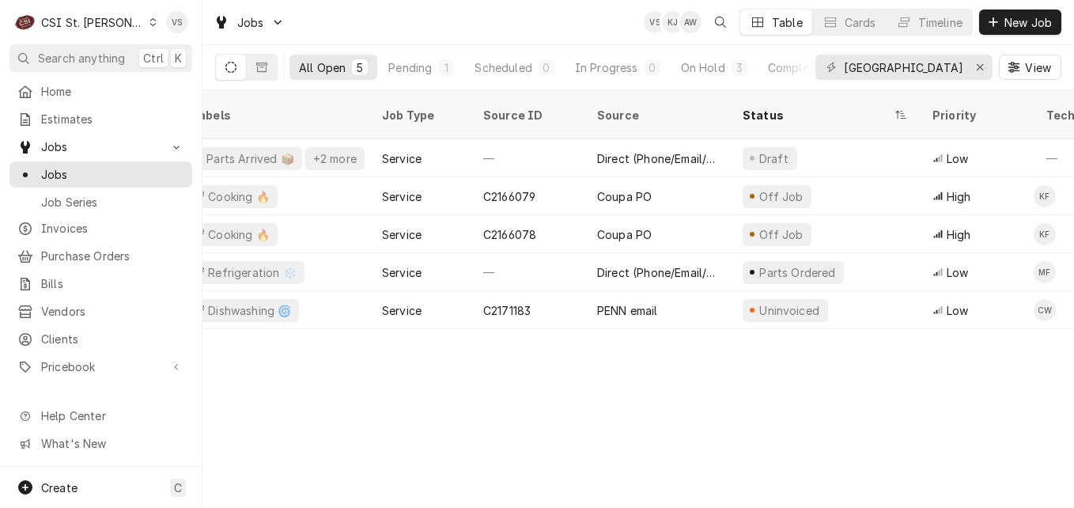
scroll to position [0, 0]
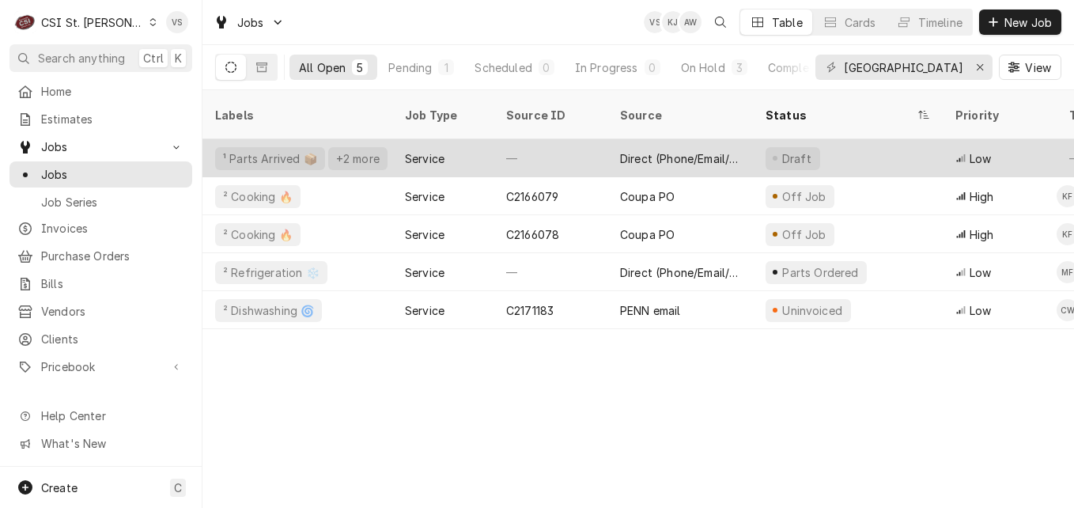
click at [553, 139] on div "—" at bounding box center [550, 158] width 114 height 38
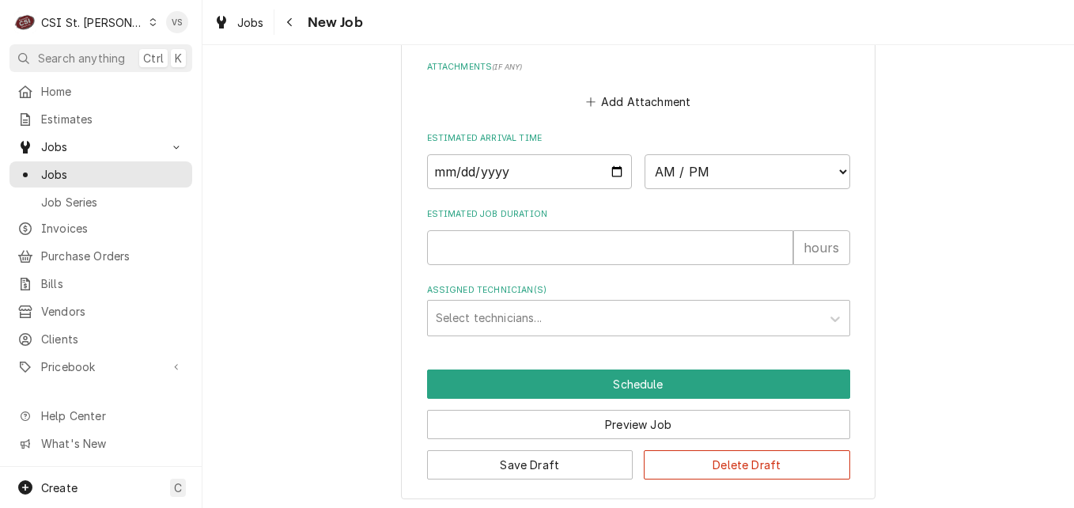
scroll to position [1429, 0]
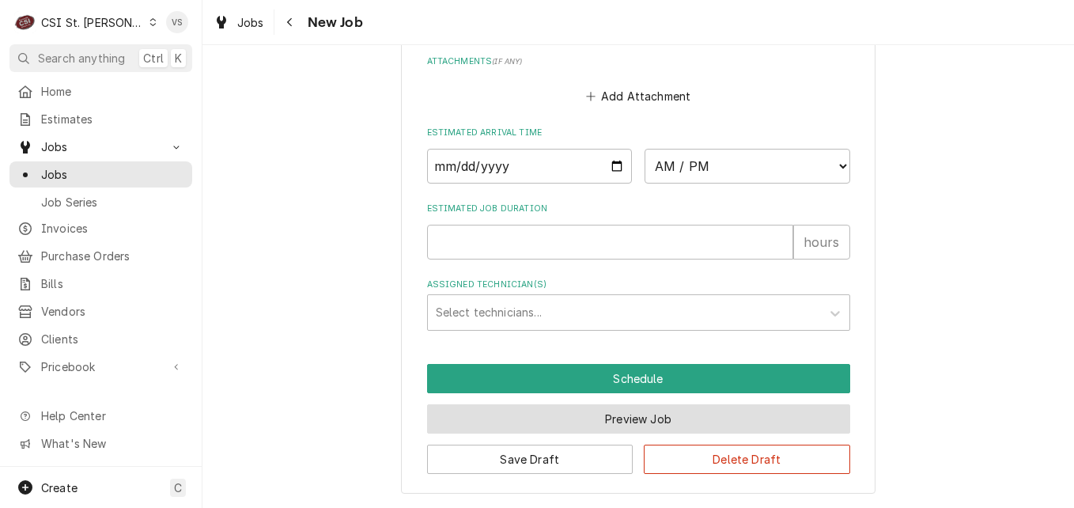
click at [602, 413] on button "Preview Job" at bounding box center [638, 418] width 423 height 29
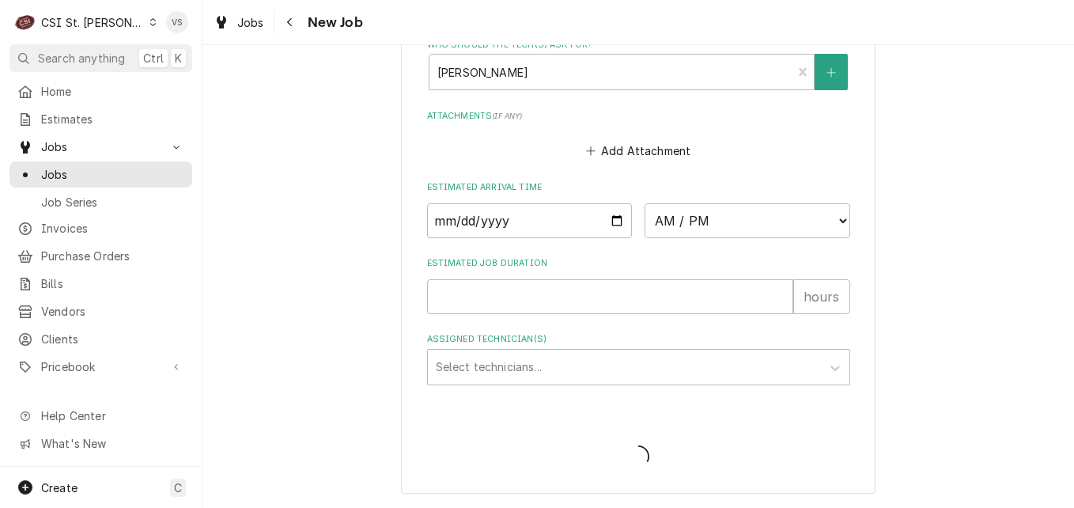
scroll to position [1375, 0]
type textarea "x"
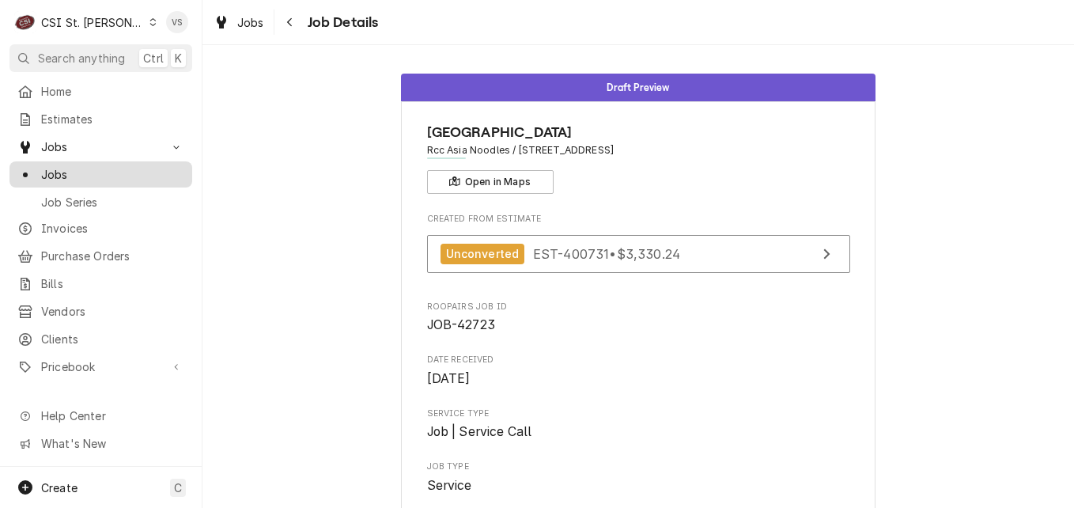
click at [78, 172] on span "Jobs" at bounding box center [112, 174] width 143 height 17
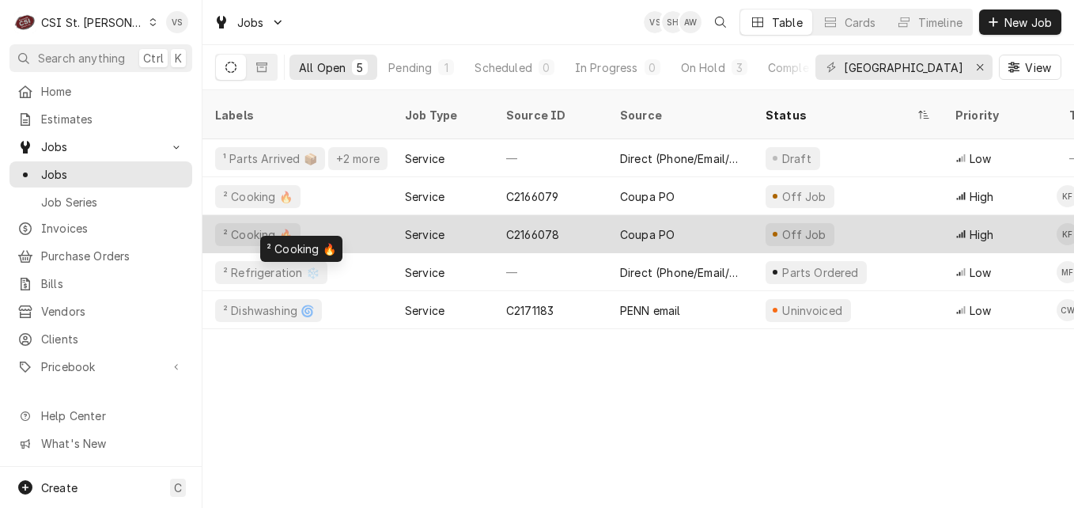
click at [345, 215] on div "² Cooking 🔥" at bounding box center [297, 234] width 190 height 38
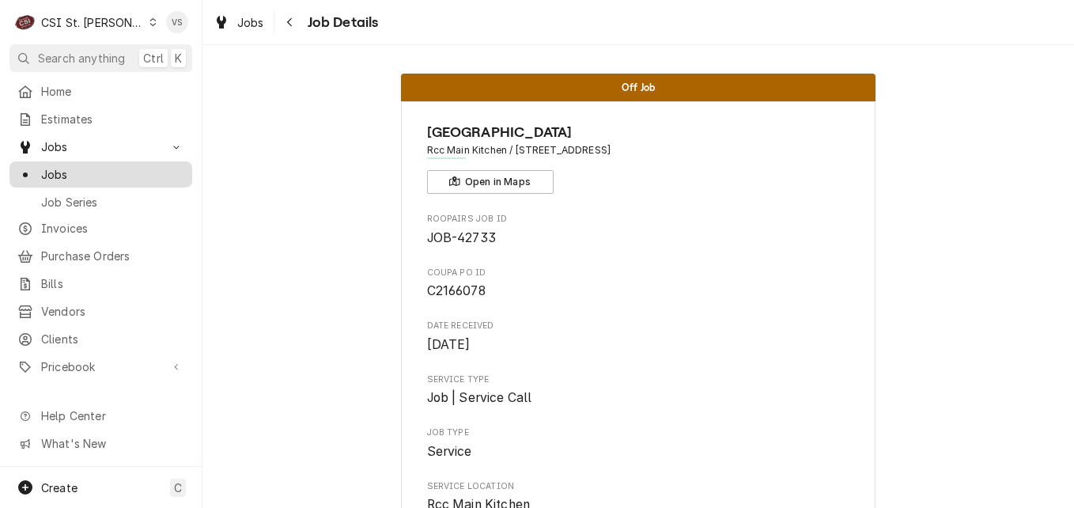
click at [55, 166] on span "Jobs" at bounding box center [112, 174] width 143 height 17
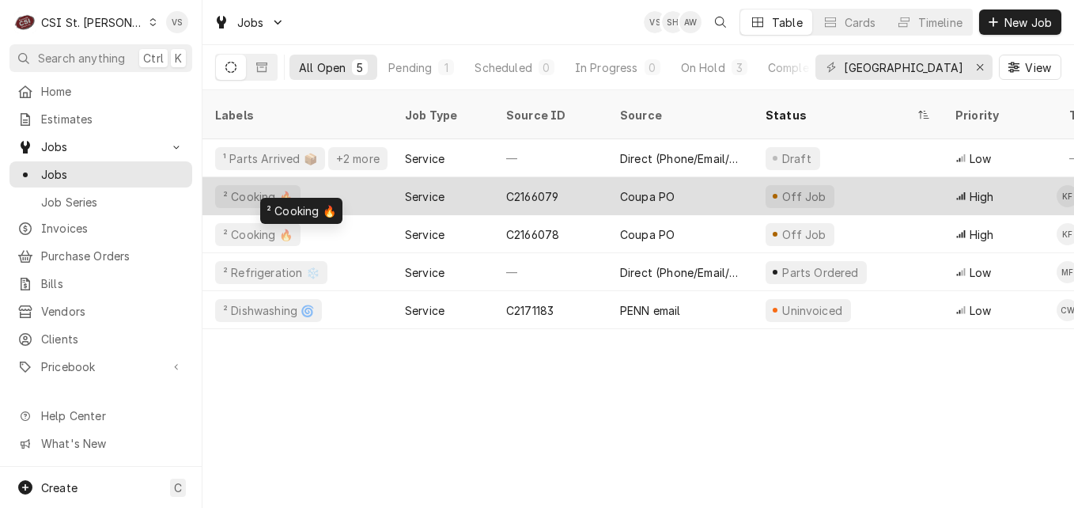
click at [342, 178] on div "² Cooking 🔥" at bounding box center [297, 196] width 190 height 38
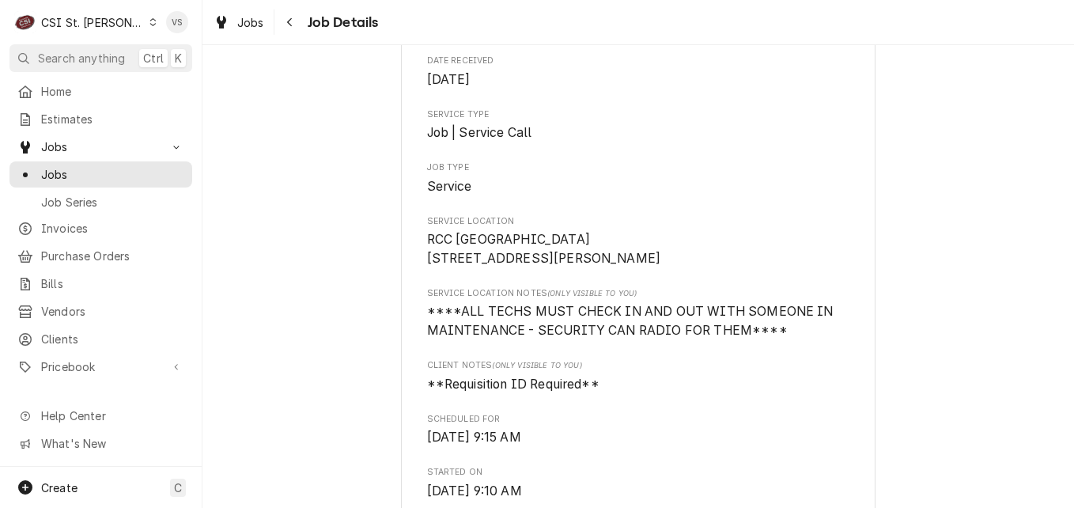
scroll to position [237, 0]
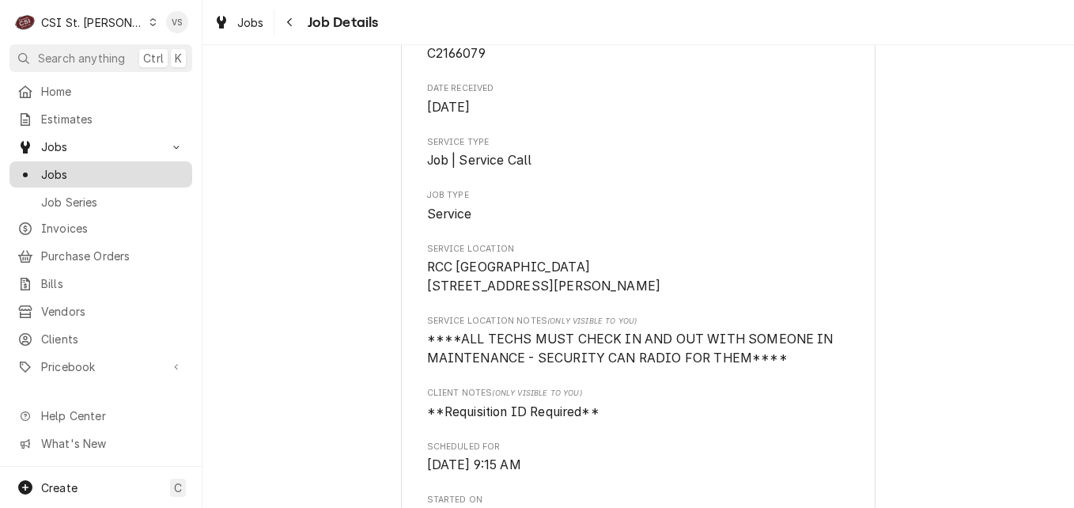
click at [76, 171] on span "Jobs" at bounding box center [112, 174] width 143 height 17
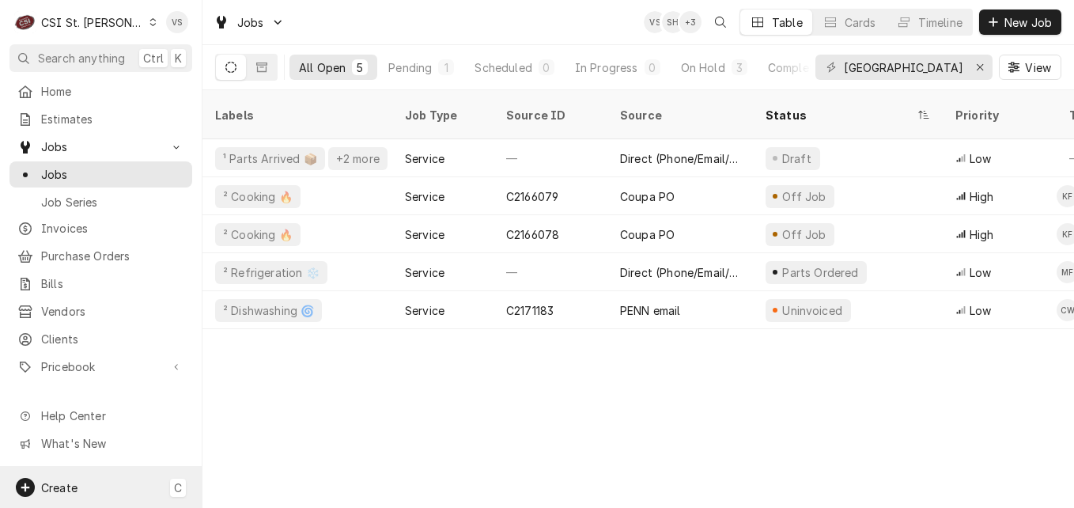
click at [92, 485] on div "Create C" at bounding box center [101, 486] width 202 height 41
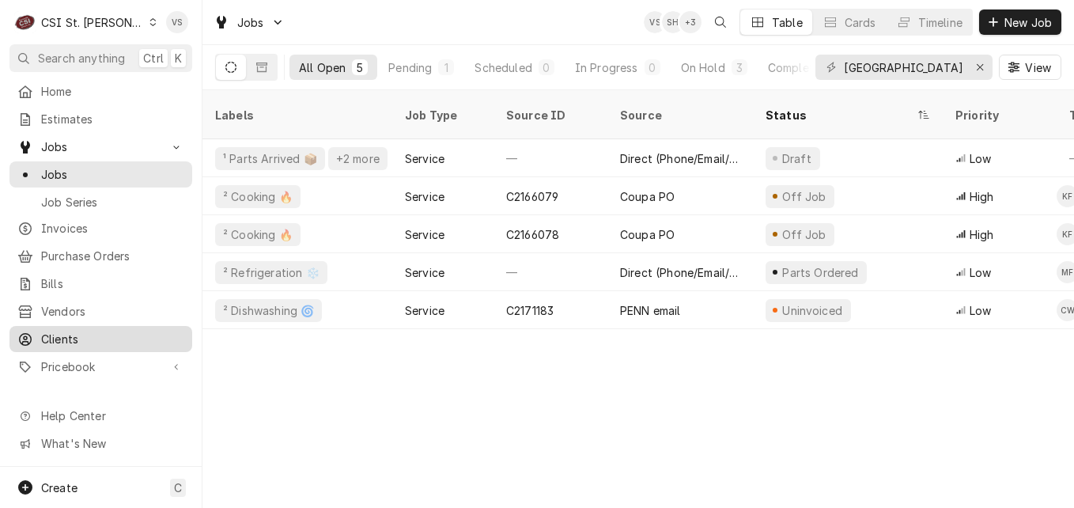
click at [71, 326] on html "C CSI St. Louis VS Search anything Ctrl K Home Estimates Jobs Jobs Job Series I…" at bounding box center [537, 254] width 1074 height 508
click at [73, 332] on span "Clients" at bounding box center [112, 338] width 143 height 17
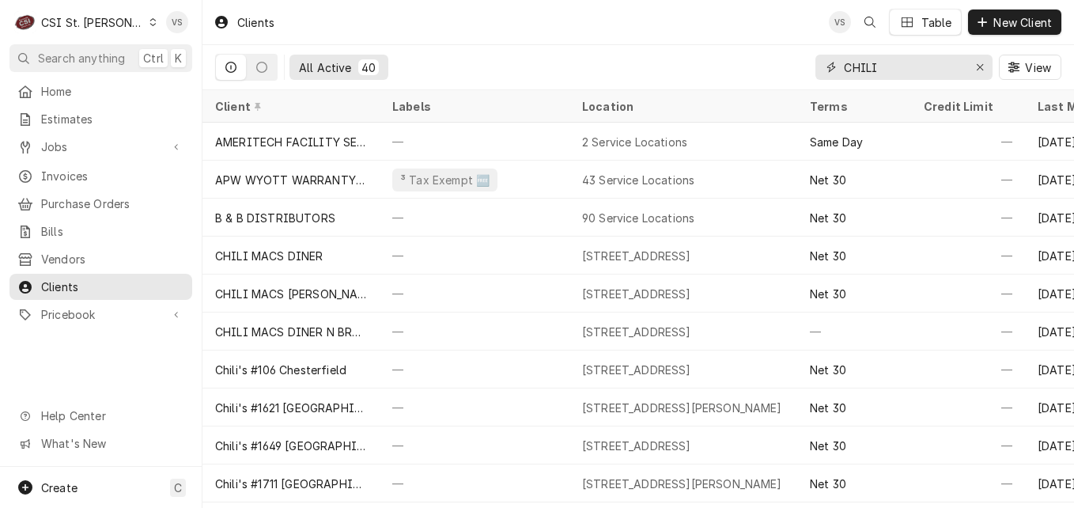
click at [801, 64] on div "All Active 40 CHILI View" at bounding box center [638, 67] width 846 height 44
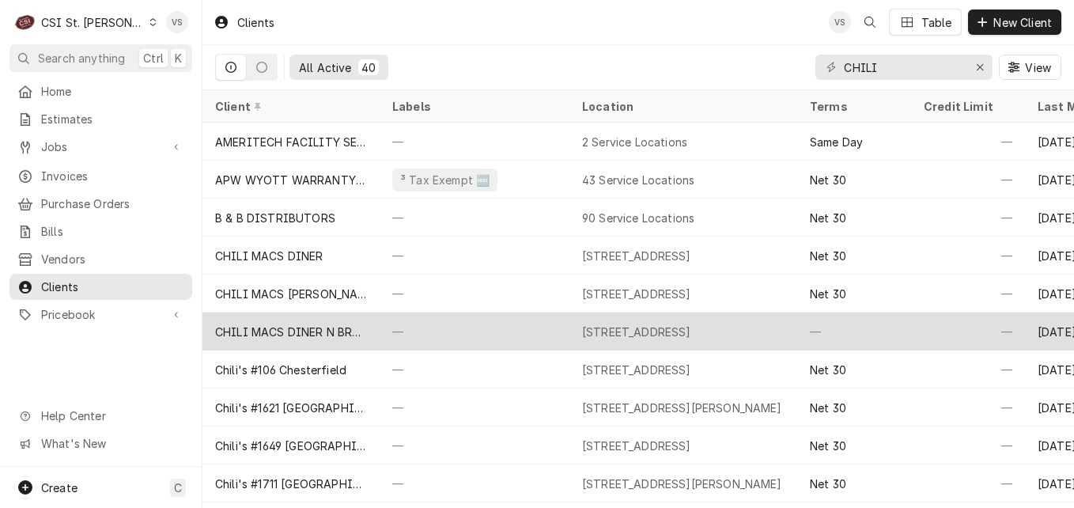
click at [348, 328] on div "CHILI MACS DINER N BROADWAY" at bounding box center [291, 331] width 152 height 17
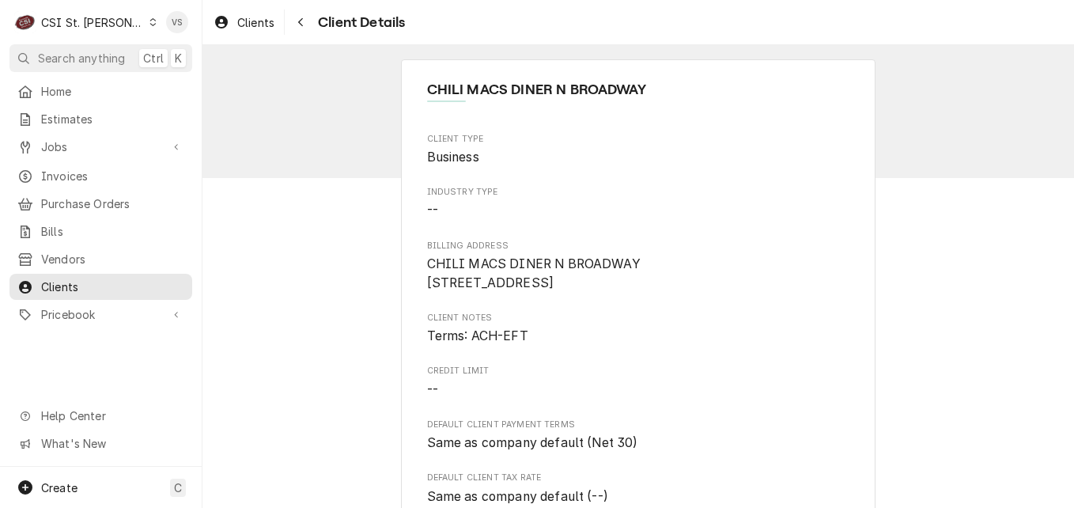
click at [432, 255] on span "CHILI MACS DINER N BROADWAY 3523 North Broadway St Louis, MO 63147" at bounding box center [638, 273] width 423 height 37
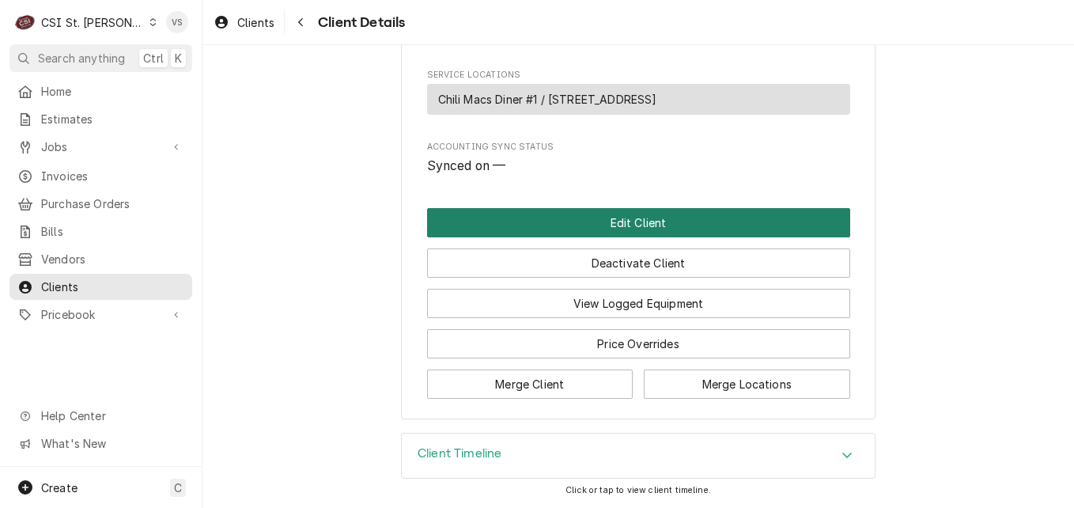
click at [598, 225] on button "Edit Client" at bounding box center [638, 222] width 423 height 29
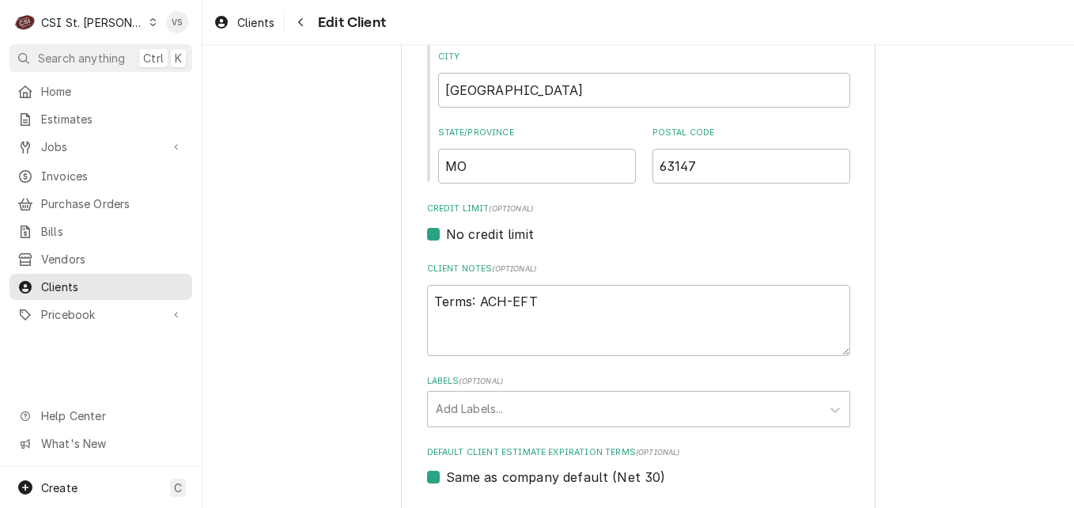
scroll to position [632, 0]
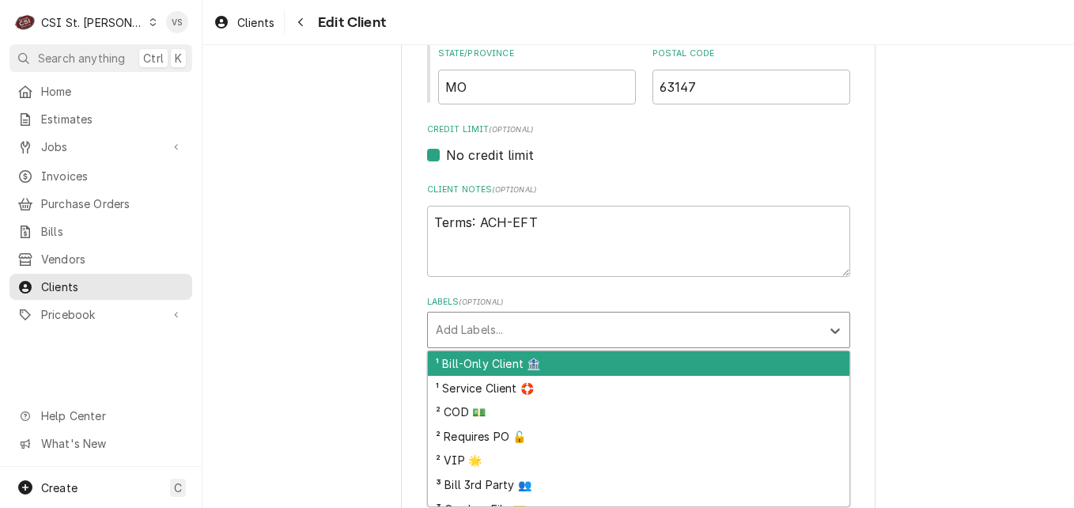
click at [484, 330] on div "Labels" at bounding box center [624, 329] width 377 height 28
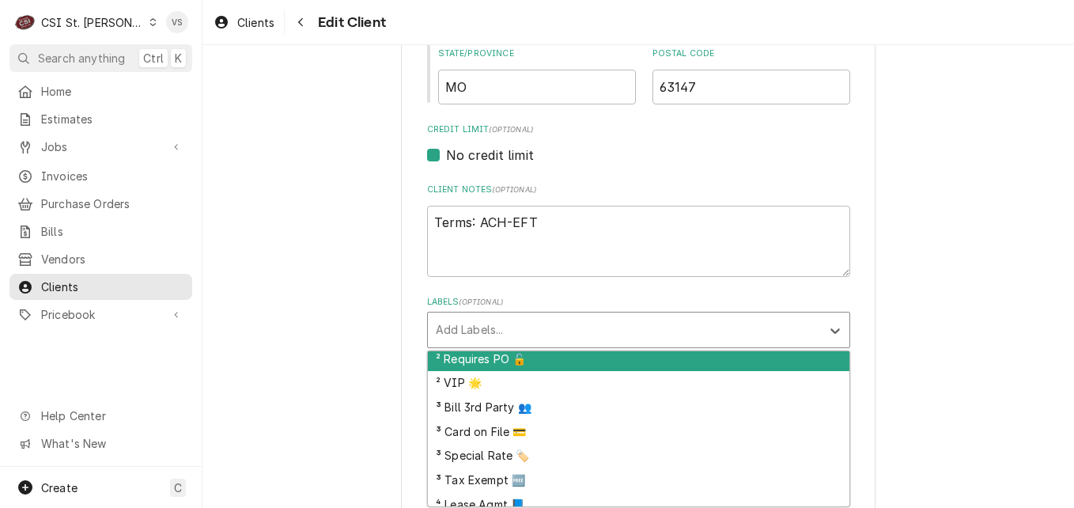
scroll to position [0, 0]
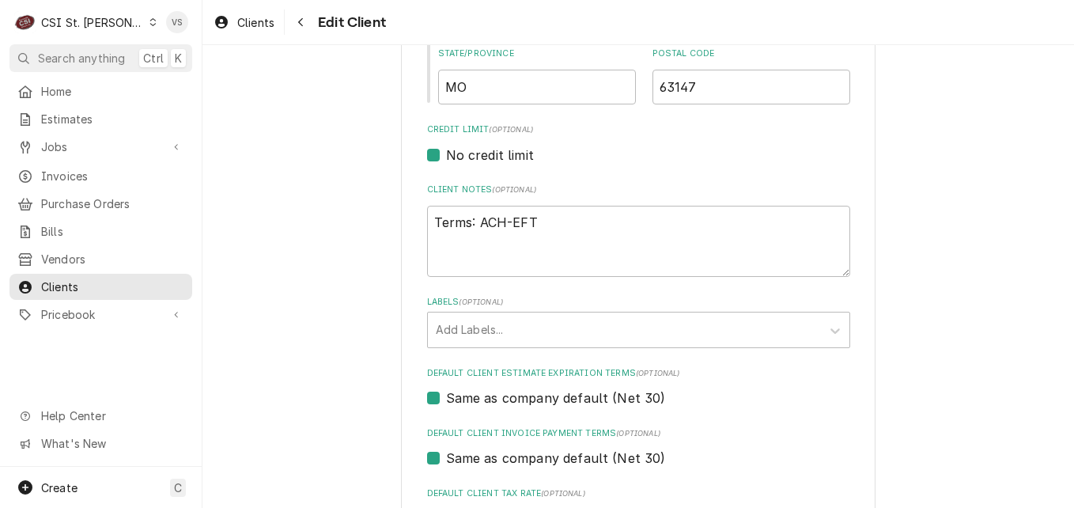
click at [268, 218] on div "Please provide the following information about your client: Client Type Industr…" at bounding box center [637, 384] width 871 height 1910
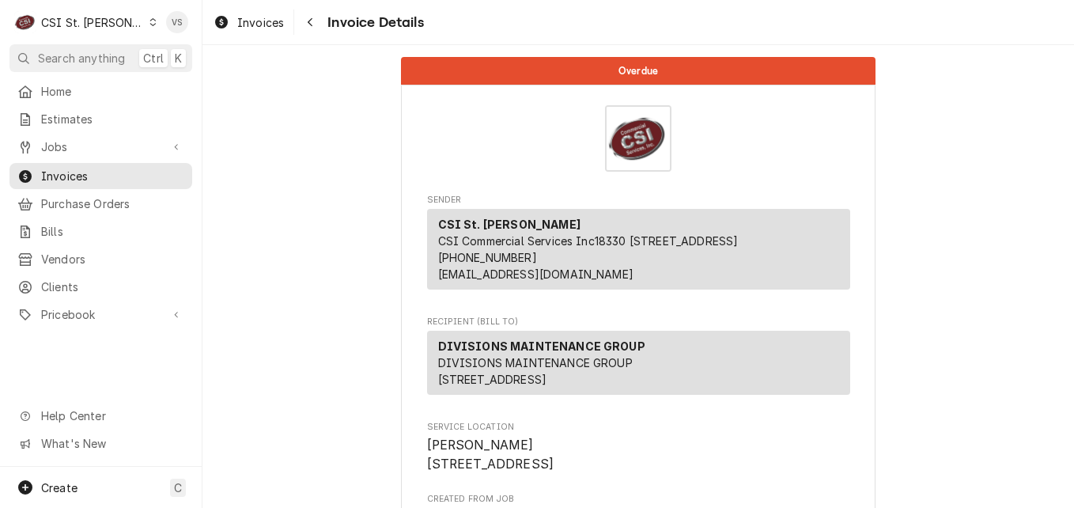
scroll to position [316, 0]
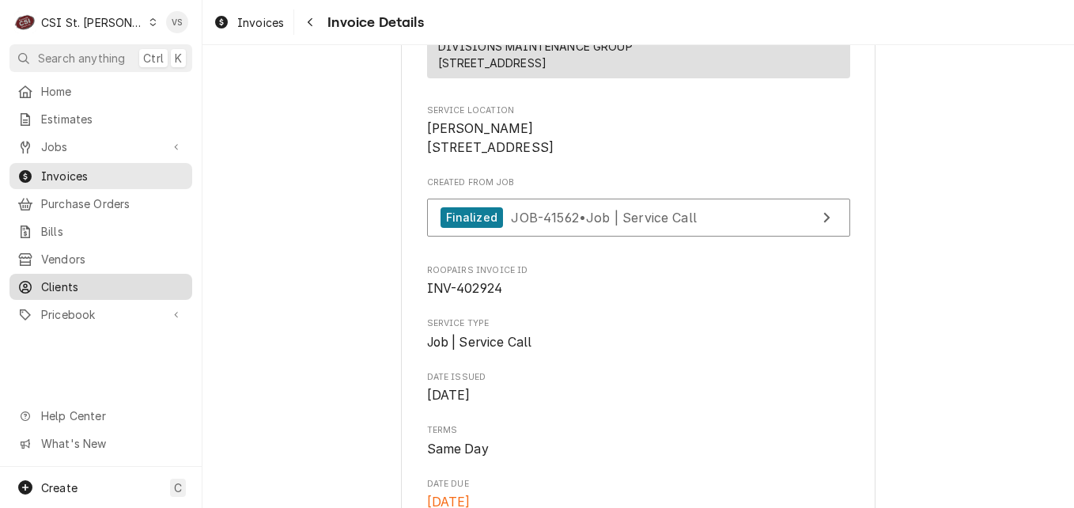
click at [64, 282] on span "Clients" at bounding box center [112, 286] width 143 height 17
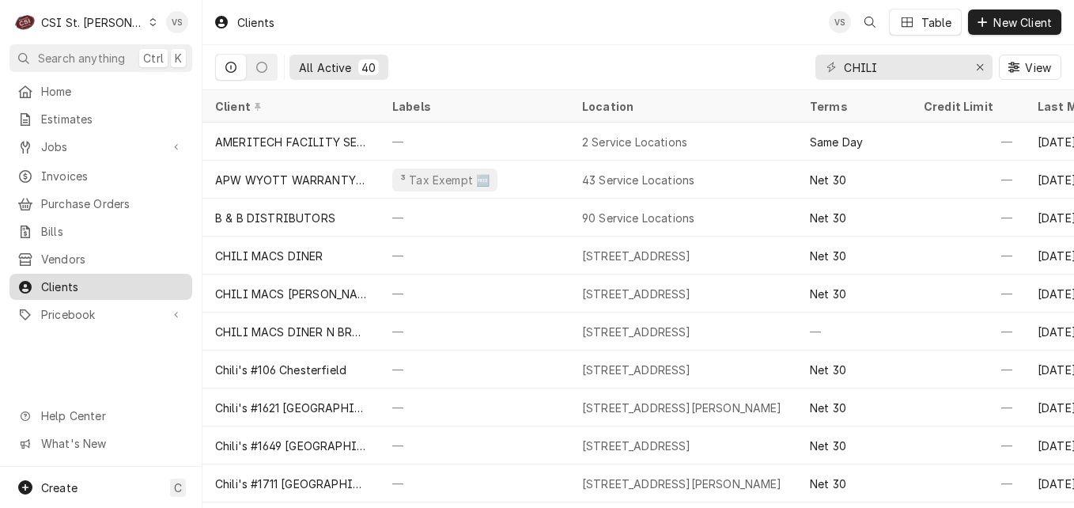
click at [77, 278] on span "Clients" at bounding box center [112, 286] width 143 height 17
click at [885, 63] on input "CHILI" at bounding box center [903, 67] width 119 height 25
click at [884, 64] on input "CHILI" at bounding box center [903, 67] width 119 height 25
type input "o"
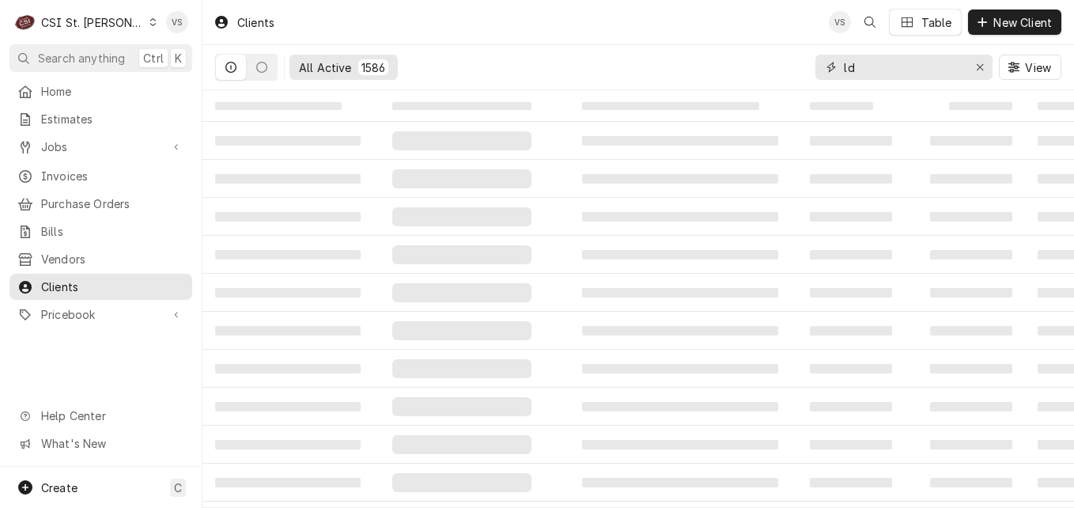
drag, startPoint x: 871, startPoint y: 73, endPoint x: 837, endPoint y: 73, distance: 34.0
click at [837, 73] on div "ld" at bounding box center [903, 67] width 177 height 25
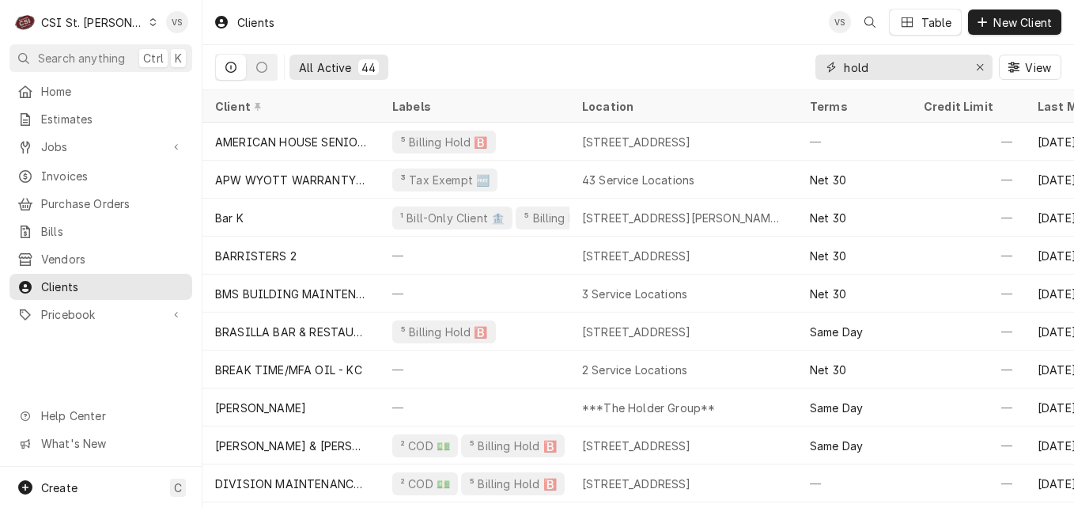
type input "hold"
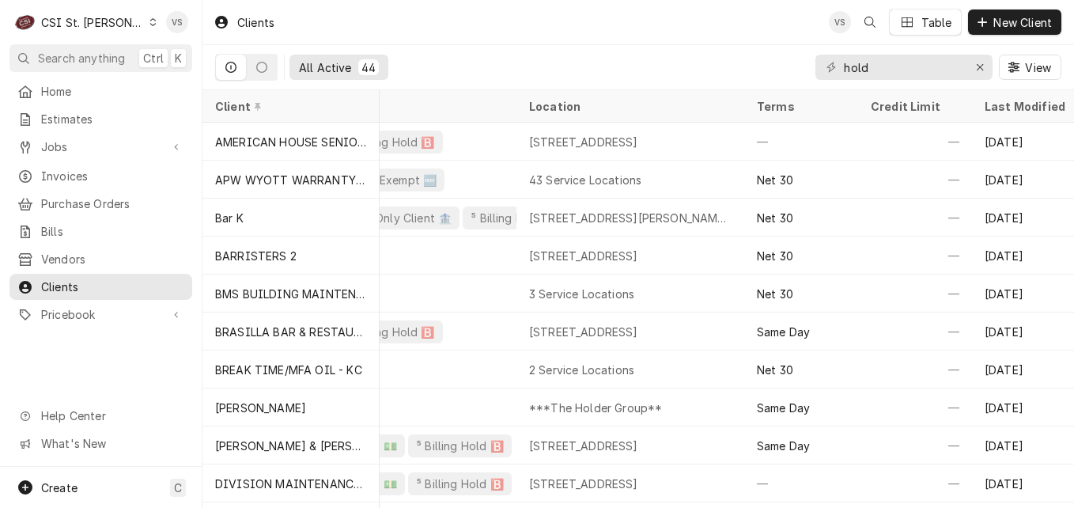
scroll to position [0, 63]
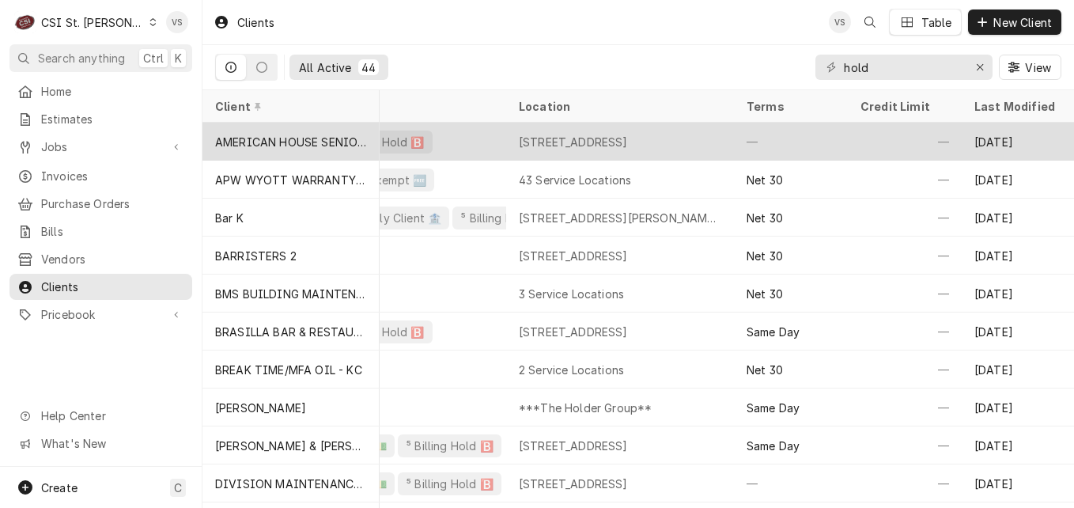
click at [305, 134] on div "AMERICAN HOUSE SENIOR LIVING" at bounding box center [291, 142] width 152 height 17
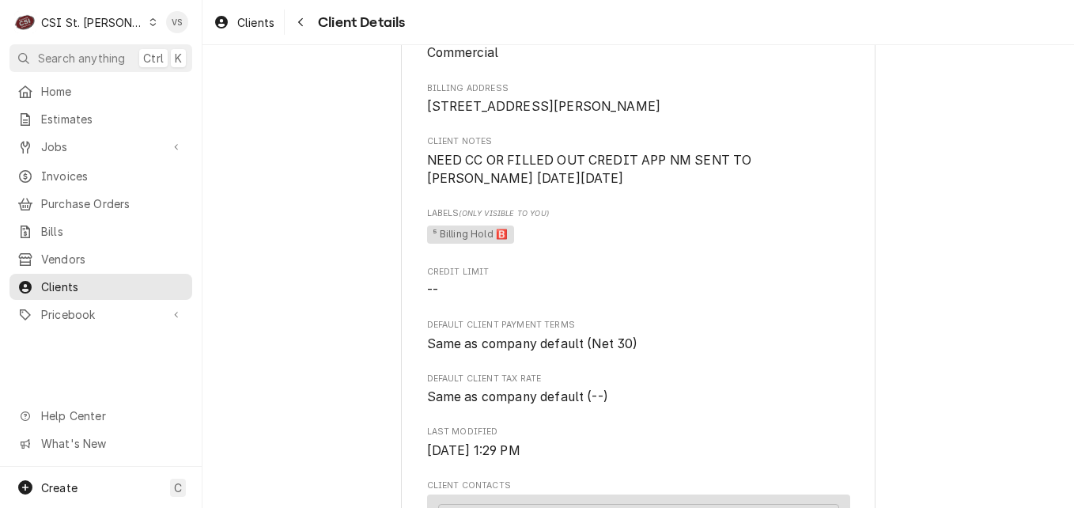
scroll to position [158, 0]
click at [88, 279] on span "Clients" at bounding box center [112, 286] width 143 height 17
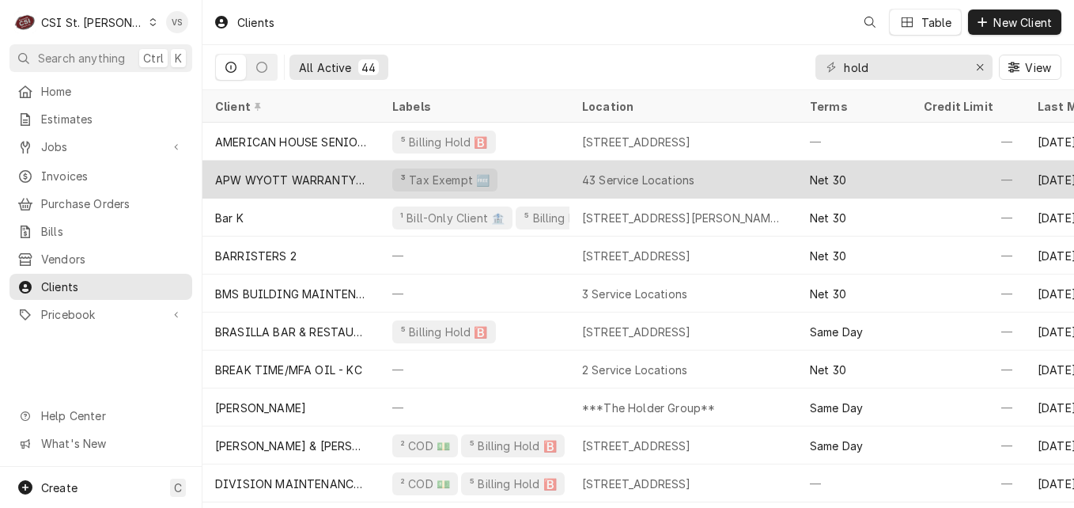
click at [328, 172] on div "APW WYOTT WARRANTY CENTRAL" at bounding box center [291, 180] width 152 height 17
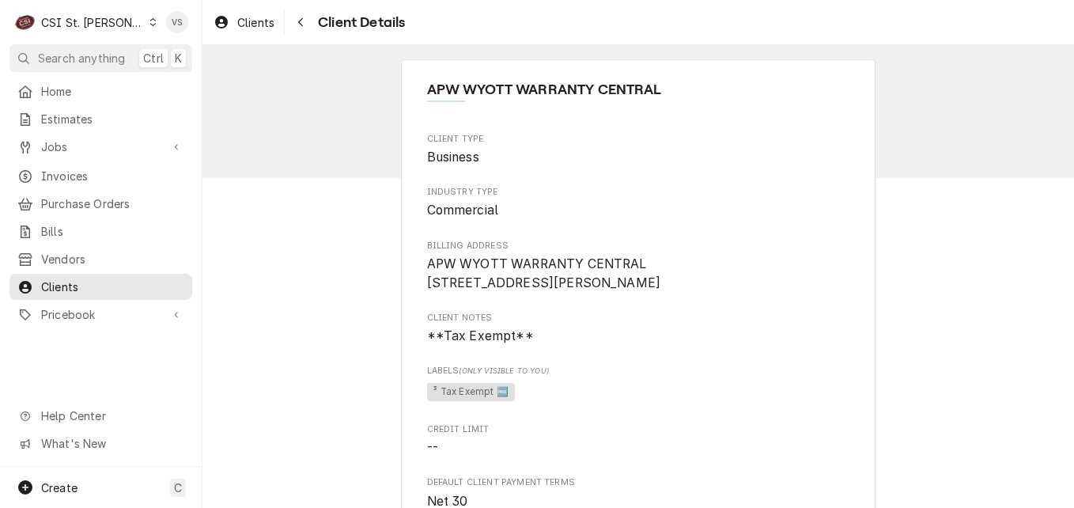
scroll to position [79, 0]
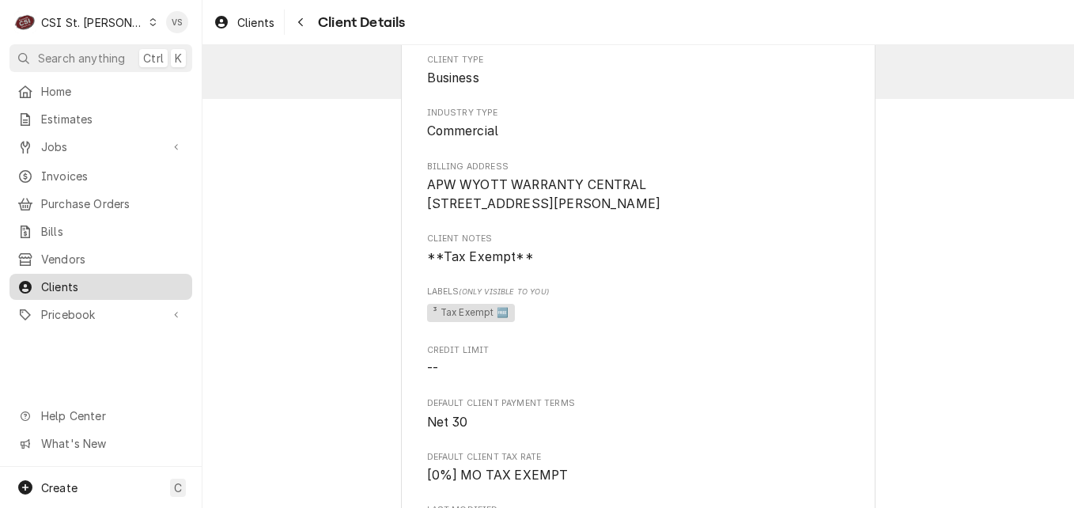
click at [58, 278] on span "Clients" at bounding box center [112, 286] width 143 height 17
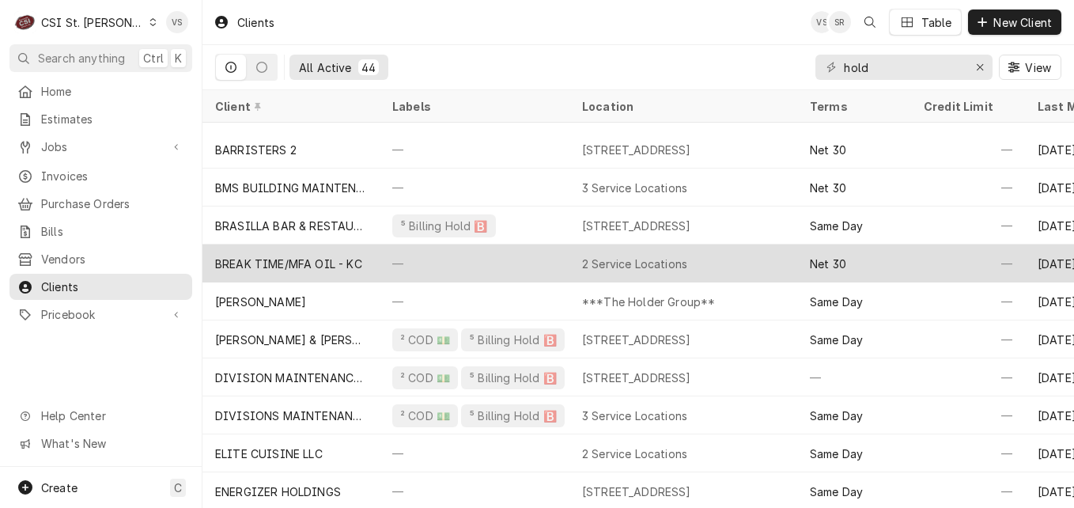
scroll to position [78, 0]
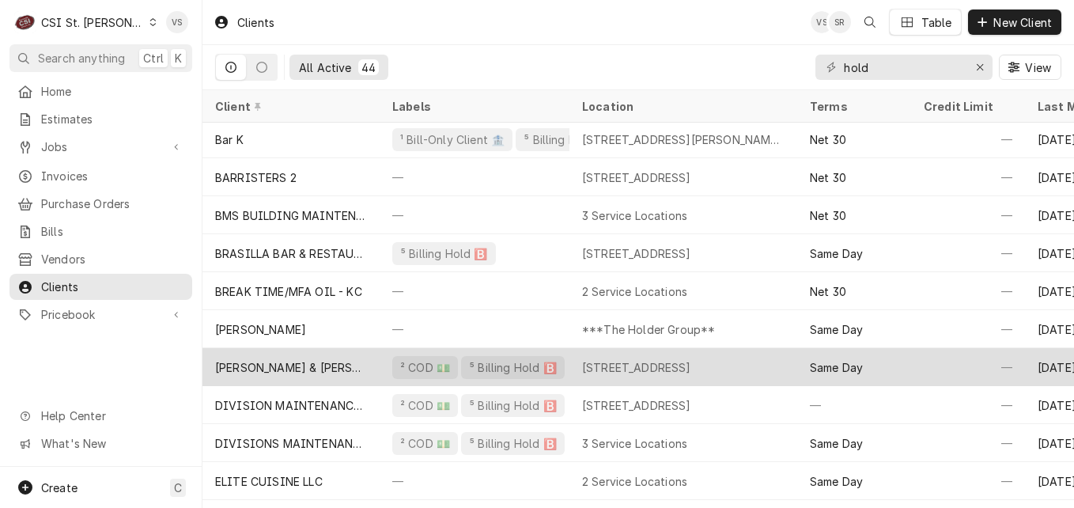
click at [337, 364] on div "[PERSON_NAME] & [PERSON_NAME] Residence" at bounding box center [291, 367] width 152 height 17
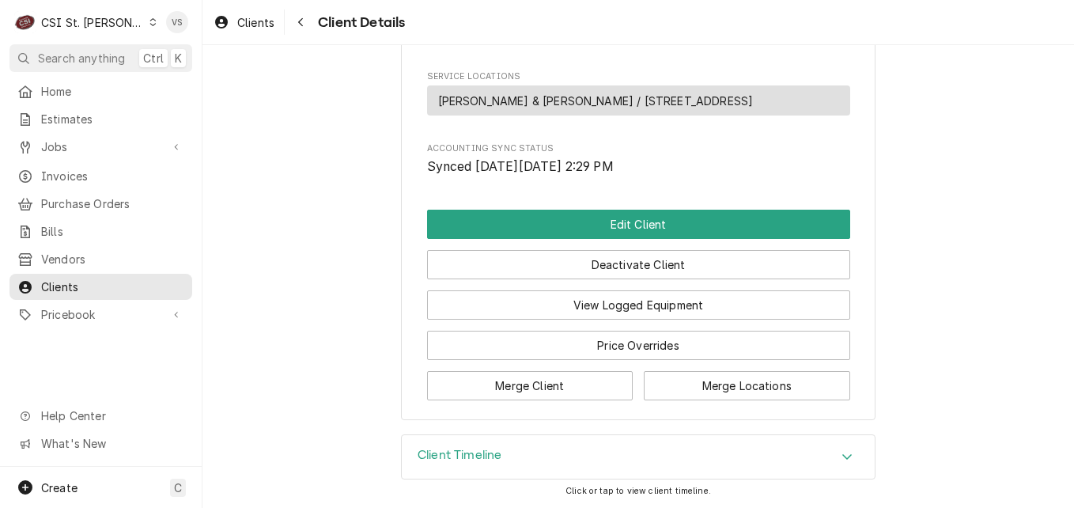
scroll to position [956, 0]
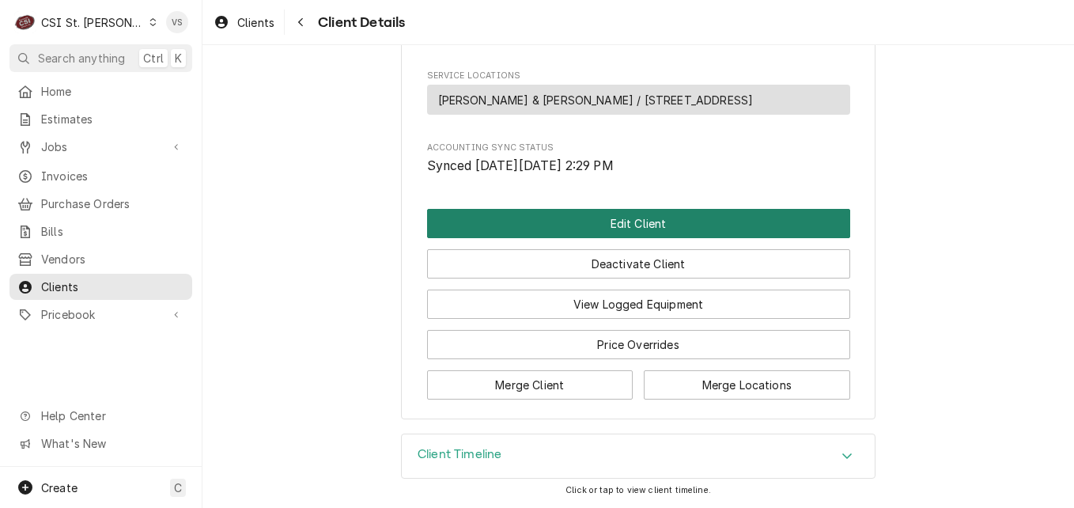
click at [639, 225] on button "Edit Client" at bounding box center [638, 223] width 423 height 29
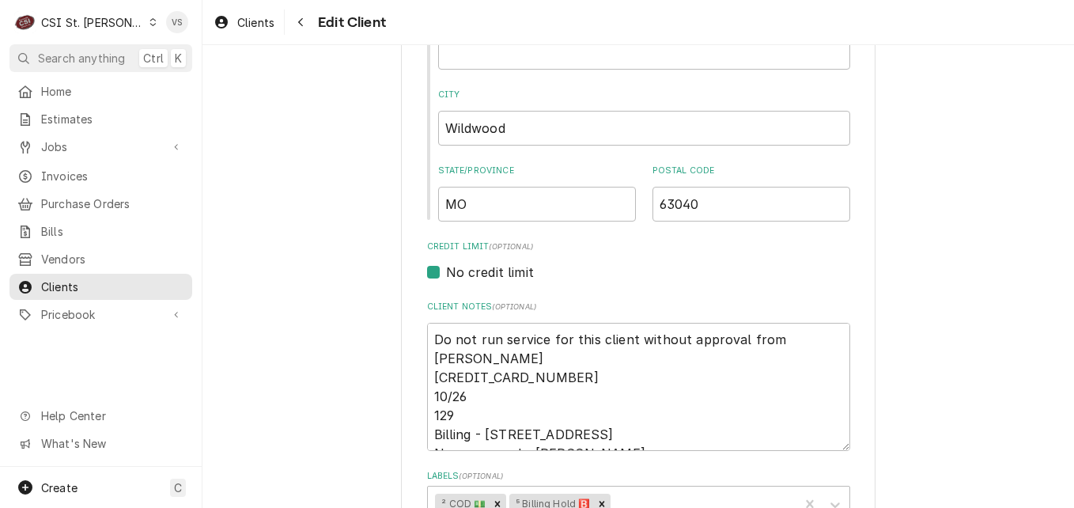
scroll to position [553, 0]
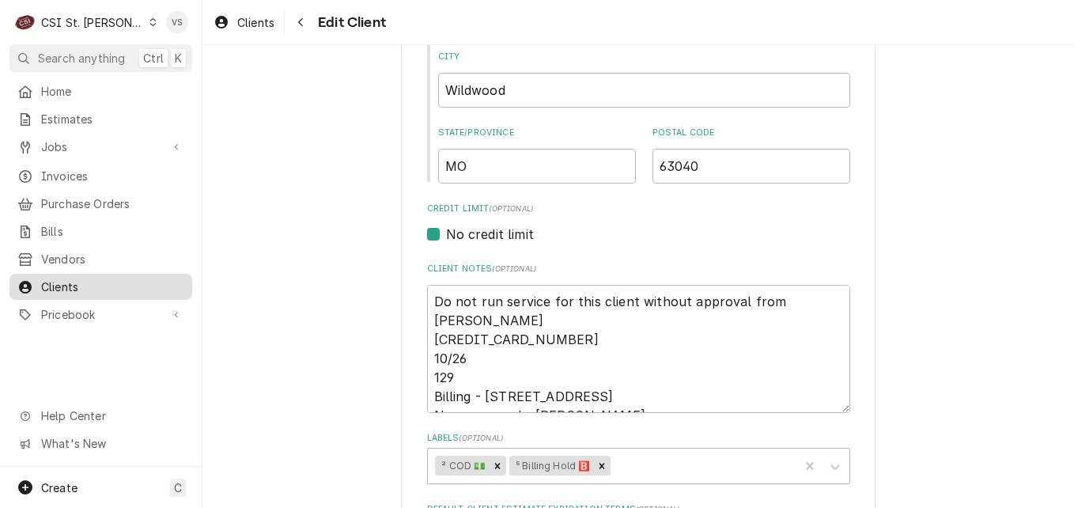
click at [99, 280] on span "Clients" at bounding box center [112, 286] width 143 height 17
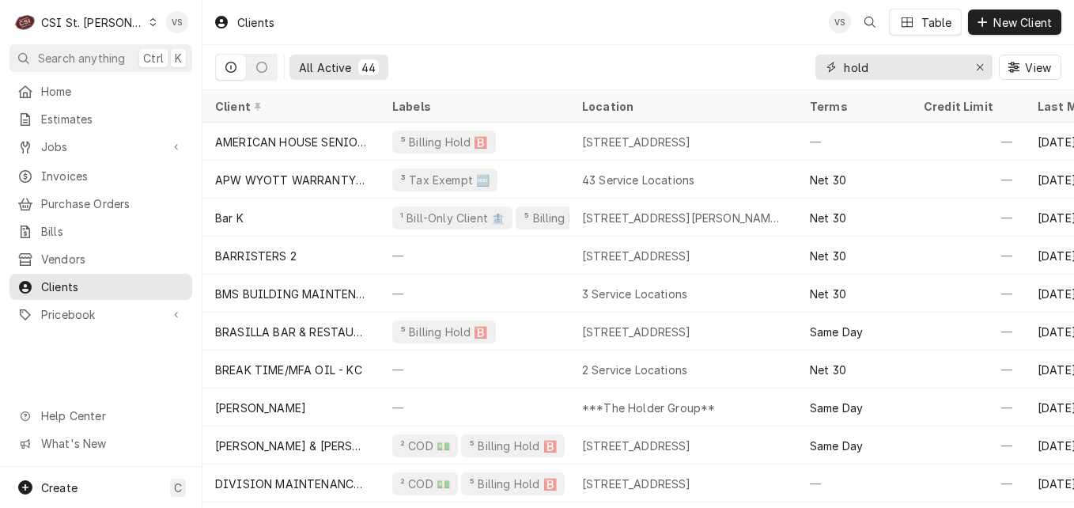
click at [839, 66] on div "hold" at bounding box center [903, 67] width 177 height 25
type input "b"
type input "i"
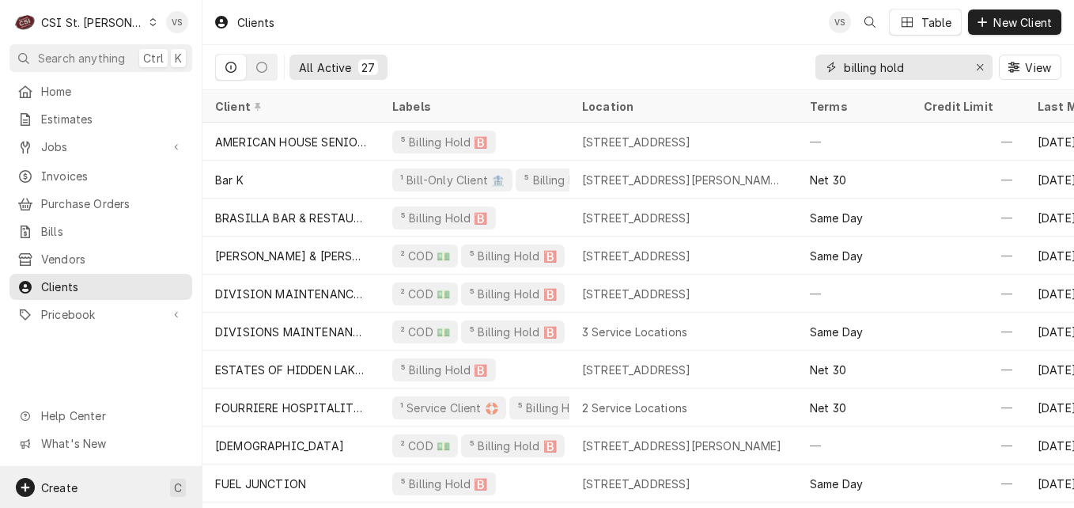
type input "billing hold"
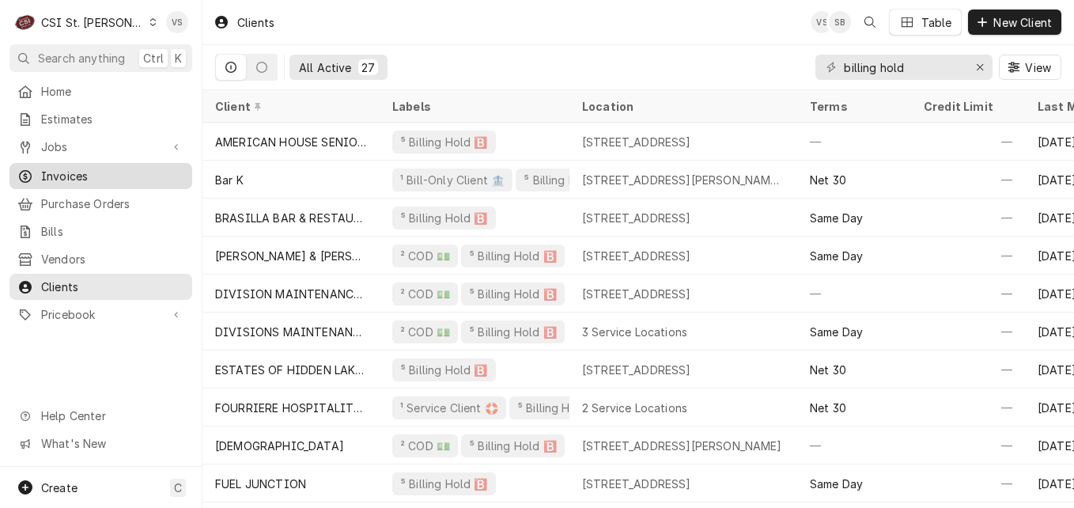
click at [79, 172] on span "Invoices" at bounding box center [112, 176] width 143 height 17
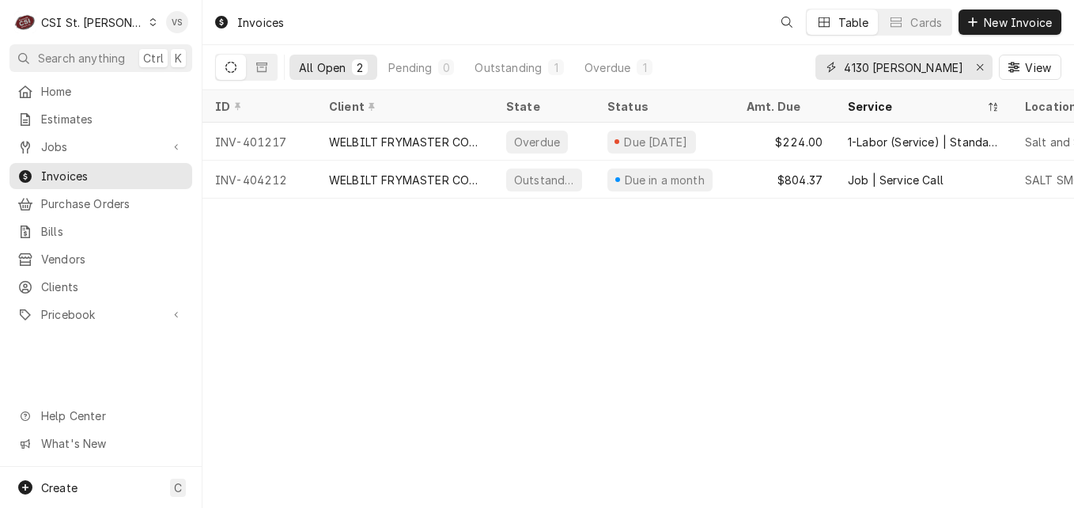
click at [904, 65] on input "4130 [PERSON_NAME]" at bounding box center [903, 67] width 119 height 25
click at [814, 70] on div "All Open 2 Pending 0 Outstanding 1 Overdue 1 4130 [PERSON_NAME] View" at bounding box center [638, 67] width 846 height 44
click at [87, 282] on span "Clients" at bounding box center [112, 286] width 143 height 17
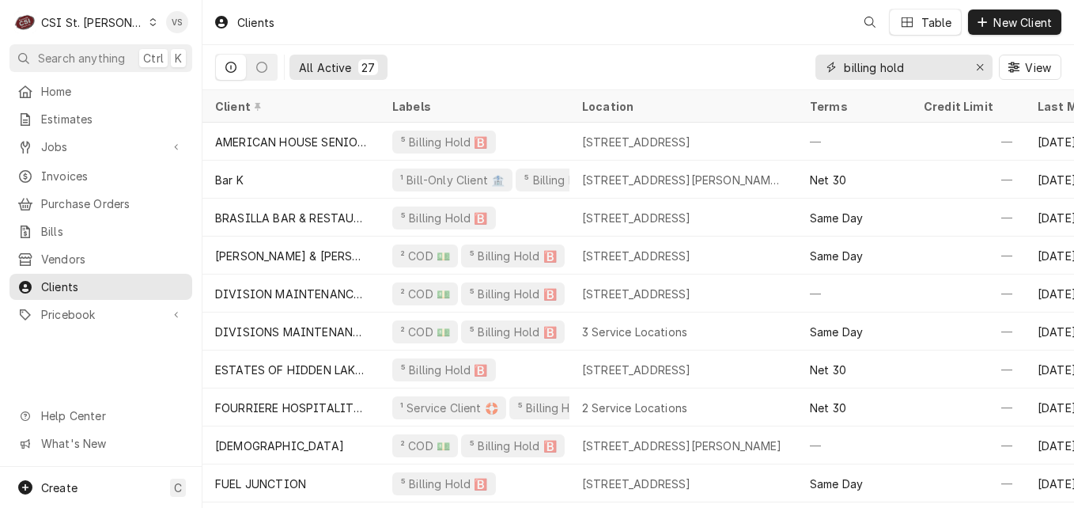
click at [916, 63] on input "billing hold" at bounding box center [903, 67] width 119 height 25
click at [839, 65] on div "billing hold" at bounding box center [903, 67] width 177 height 25
click at [931, 65] on div "billing hold" at bounding box center [903, 67] width 177 height 25
click at [807, 62] on div "All Active 27 billing hold View" at bounding box center [638, 67] width 846 height 44
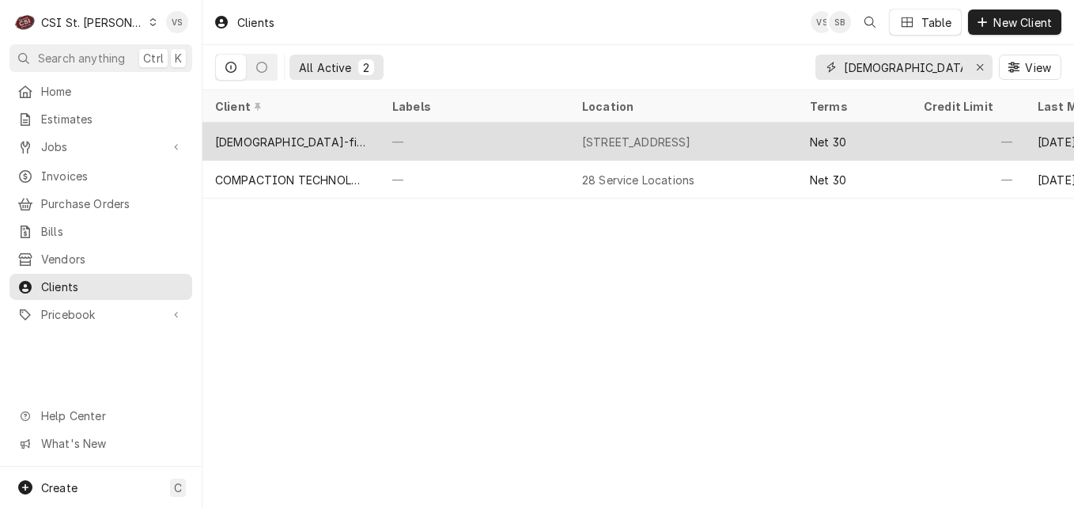
type input "[DEMOGRAPHIC_DATA] fil-a wentzville"
click at [431, 147] on div "—" at bounding box center [474, 142] width 190 height 38
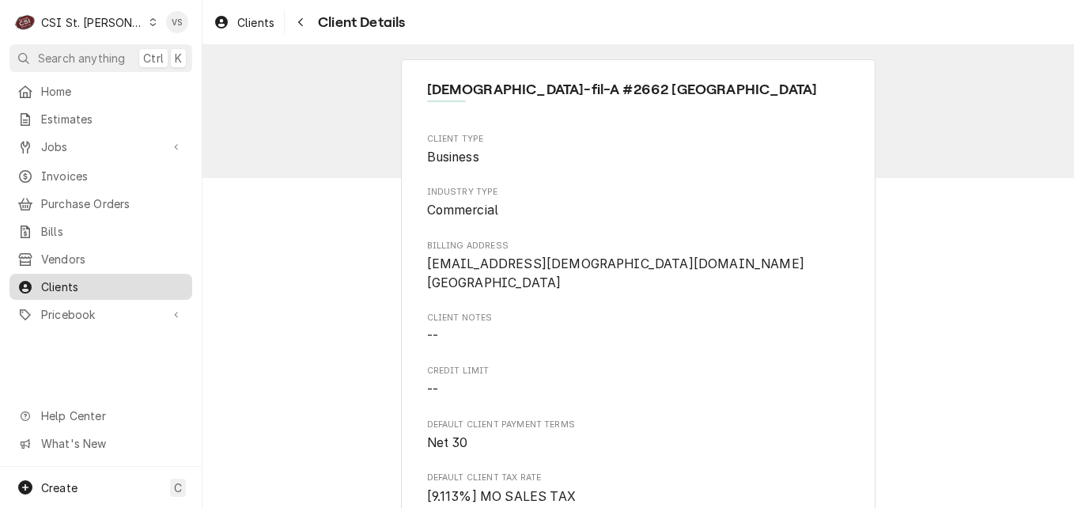
click at [120, 283] on span "Clients" at bounding box center [112, 286] width 143 height 17
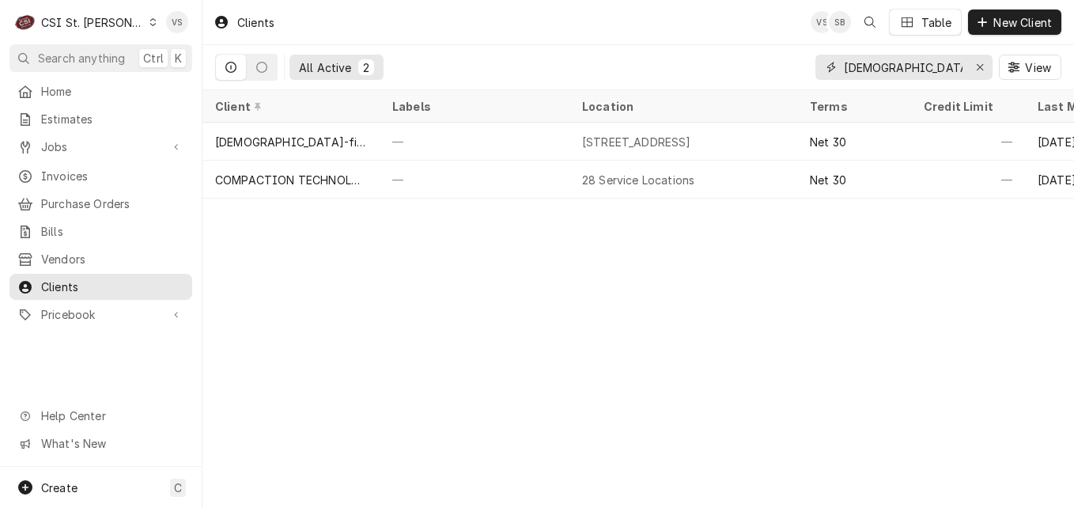
drag, startPoint x: 855, startPoint y: 72, endPoint x: 837, endPoint y: 70, distance: 18.3
click at [812, 72] on div "All Active 2 [DEMOGRAPHIC_DATA] fil-a wentzville View" at bounding box center [638, 67] width 846 height 44
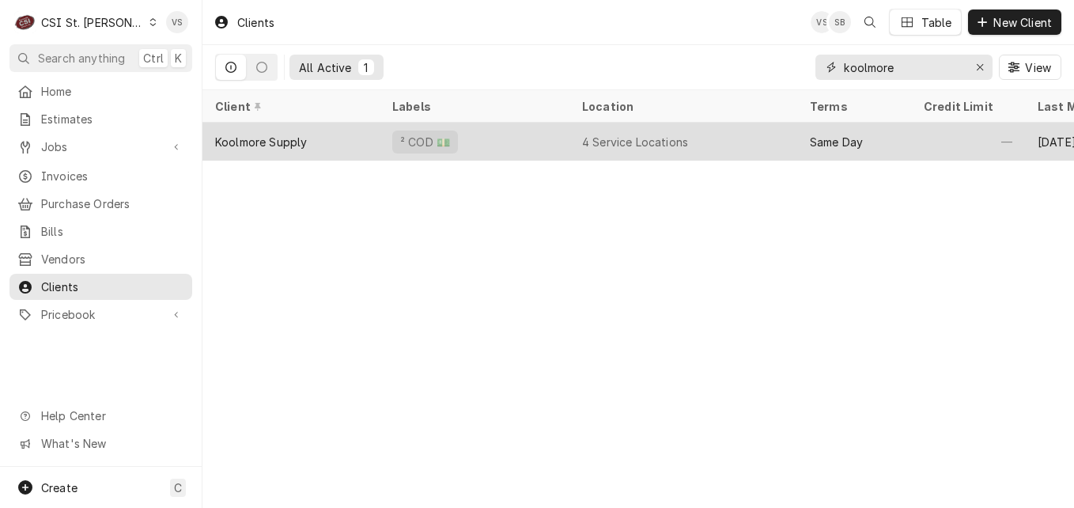
type input "koolmore"
click at [339, 137] on div "Koolmore Supply" at bounding box center [290, 142] width 177 height 38
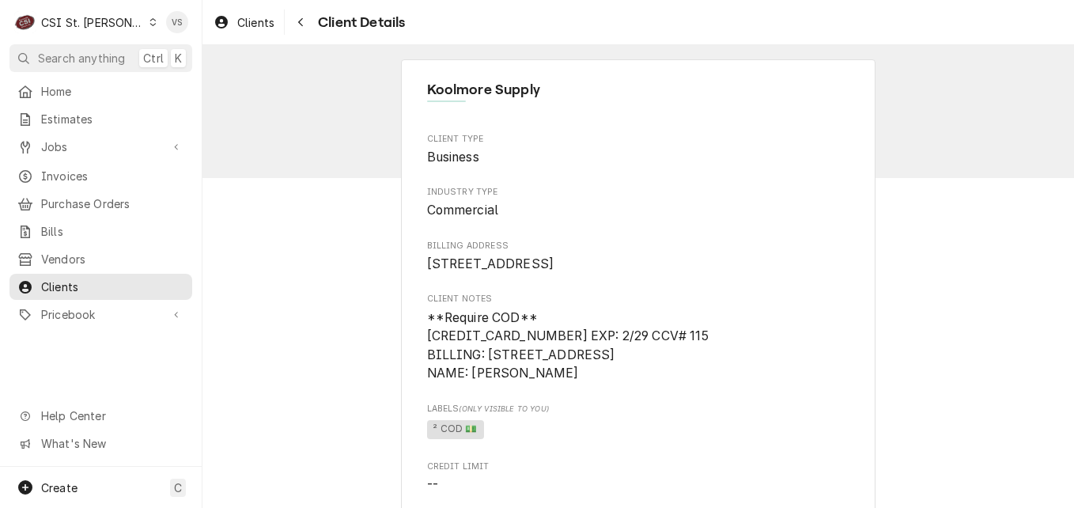
click at [89, 278] on span "Clients" at bounding box center [112, 286] width 143 height 17
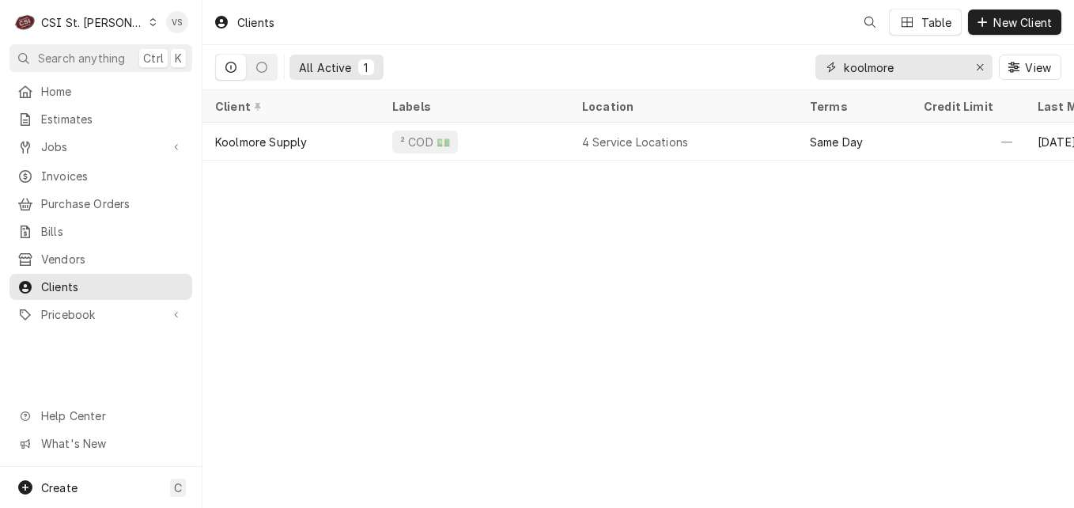
click at [809, 80] on div "All Active 1 koolmore View" at bounding box center [638, 67] width 846 height 44
type input "p"
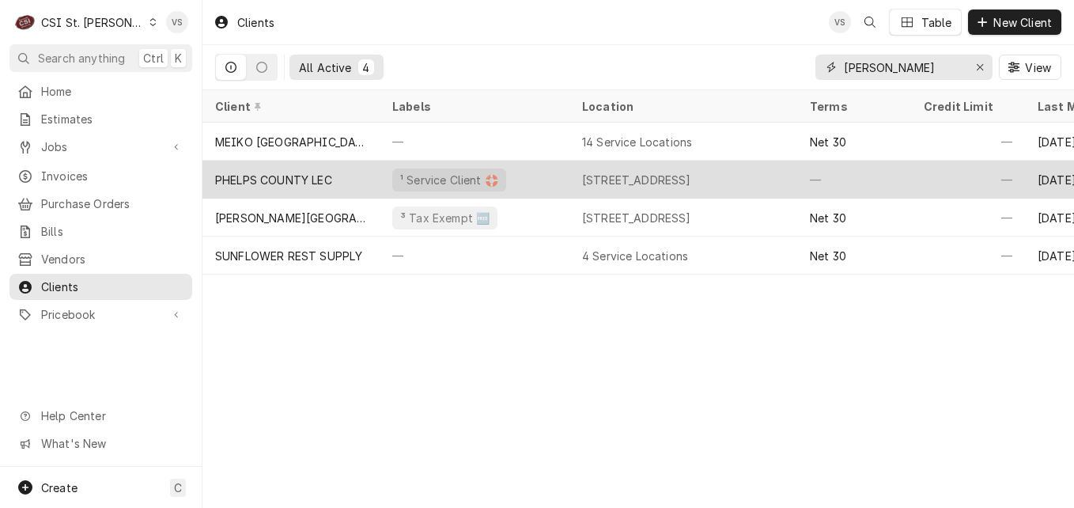
type input "phelps"
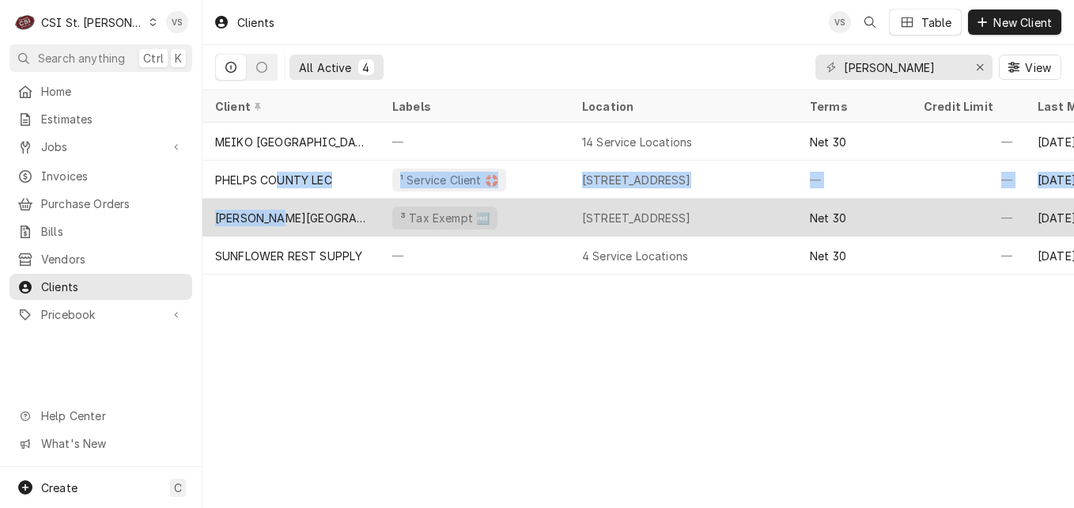
drag, startPoint x: 282, startPoint y: 183, endPoint x: 276, endPoint y: 206, distance: 23.8
click at [276, 206] on tbody "MEIKO USA — 14 Service Locations Net 30 — May 14 PHELPS COUNTY LEC ¹ Service Cl…" at bounding box center [637, 199] width 871 height 152
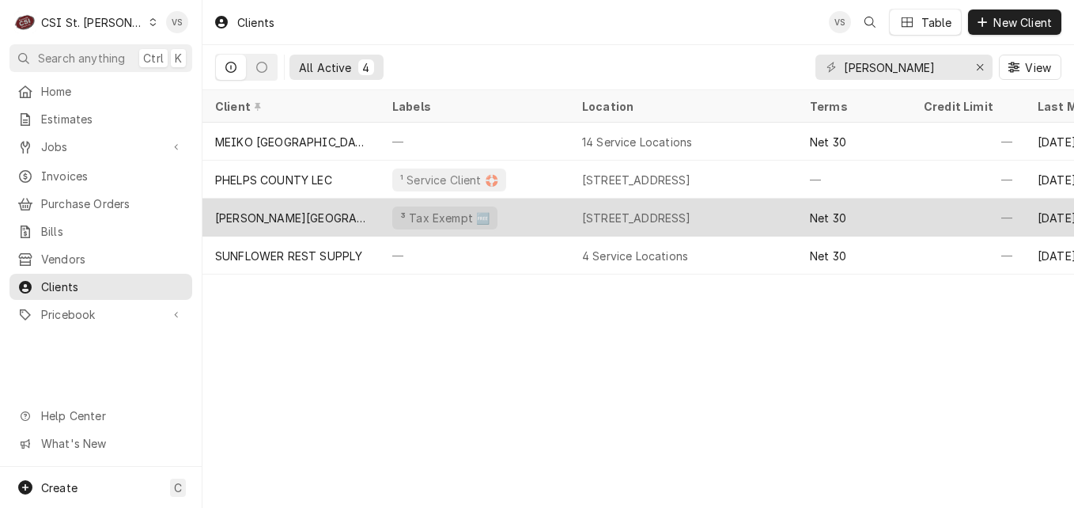
drag, startPoint x: 276, startPoint y: 206, endPoint x: 285, endPoint y: 219, distance: 15.8
click at [285, 219] on div "Phelps Health Regional Medical Center" at bounding box center [291, 218] width 152 height 17
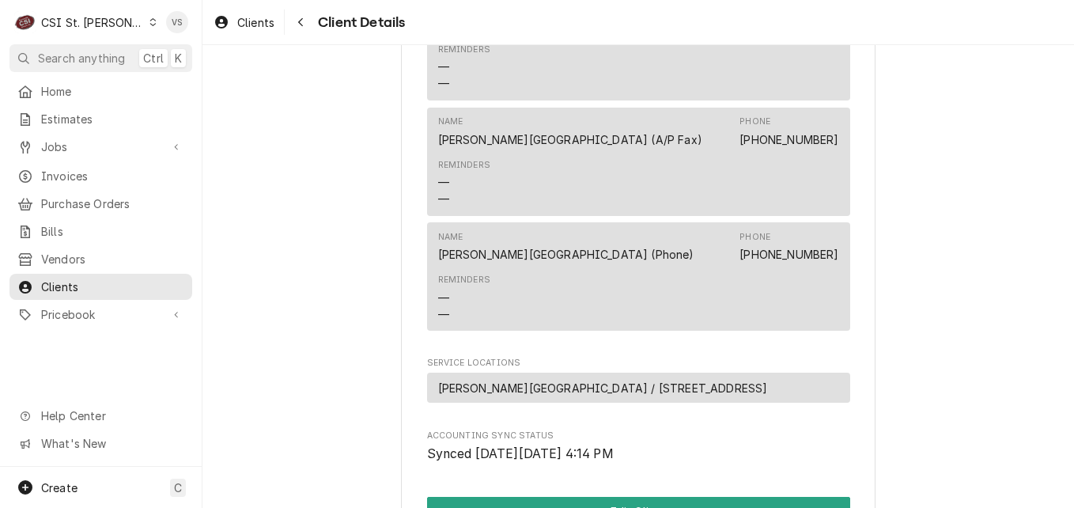
scroll to position [978, 0]
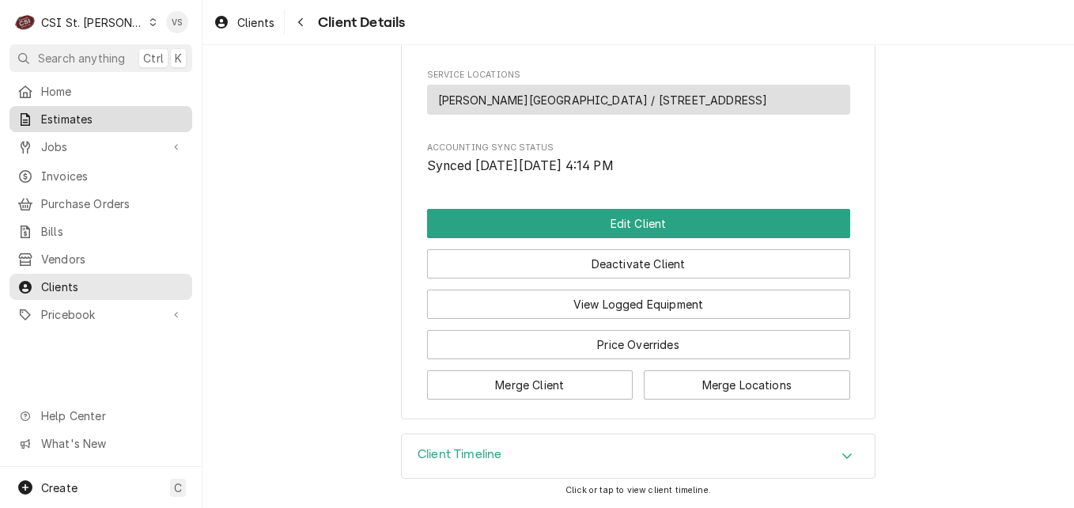
click at [86, 115] on span "Estimates" at bounding box center [112, 119] width 143 height 17
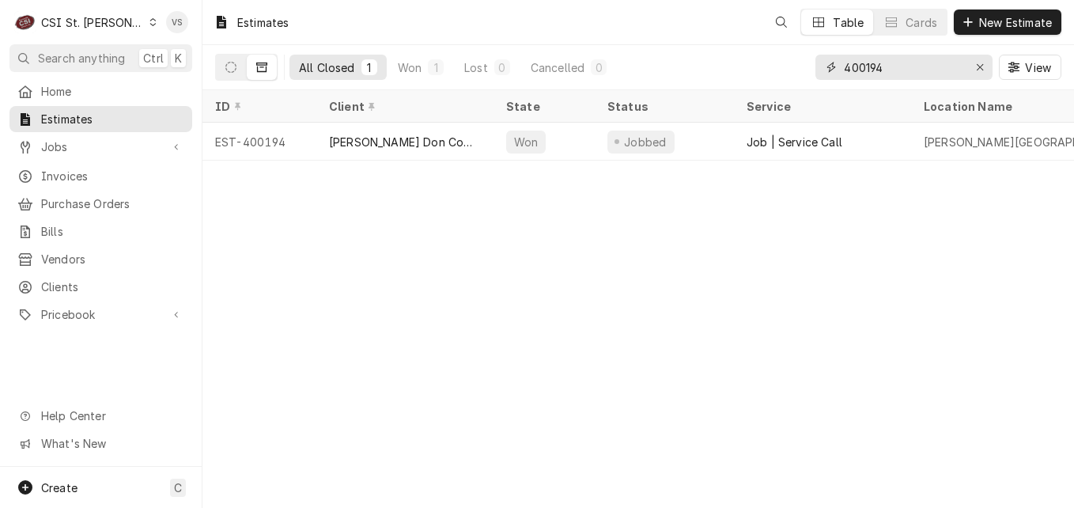
click at [887, 70] on input "400194" at bounding box center [903, 67] width 119 height 25
drag, startPoint x: 890, startPoint y: 66, endPoint x: 870, endPoint y: 70, distance: 20.3
click at [671, 67] on div "All Closed 1 Won 1 Lost 0 Cancelled 0 400194 View" at bounding box center [638, 67] width 846 height 44
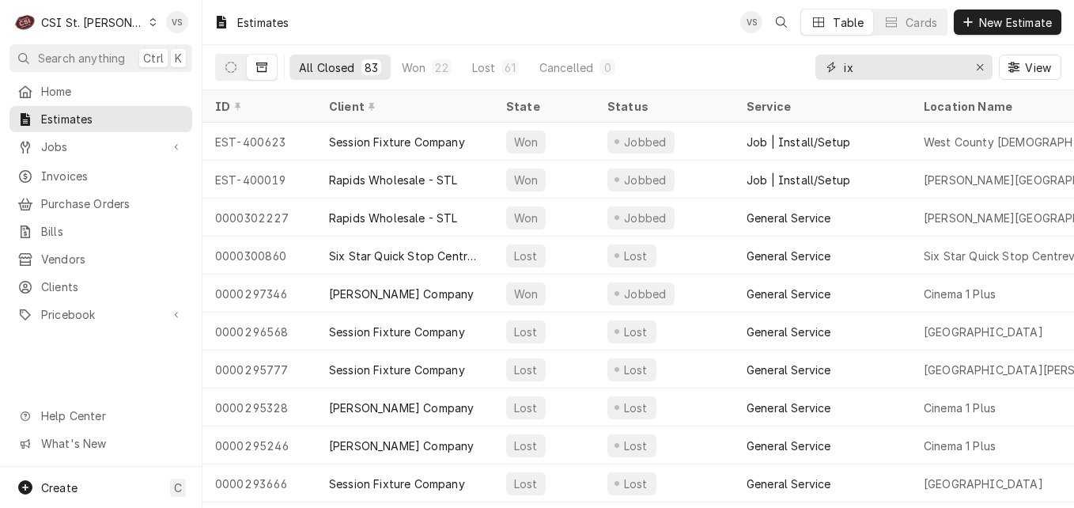
type input "i"
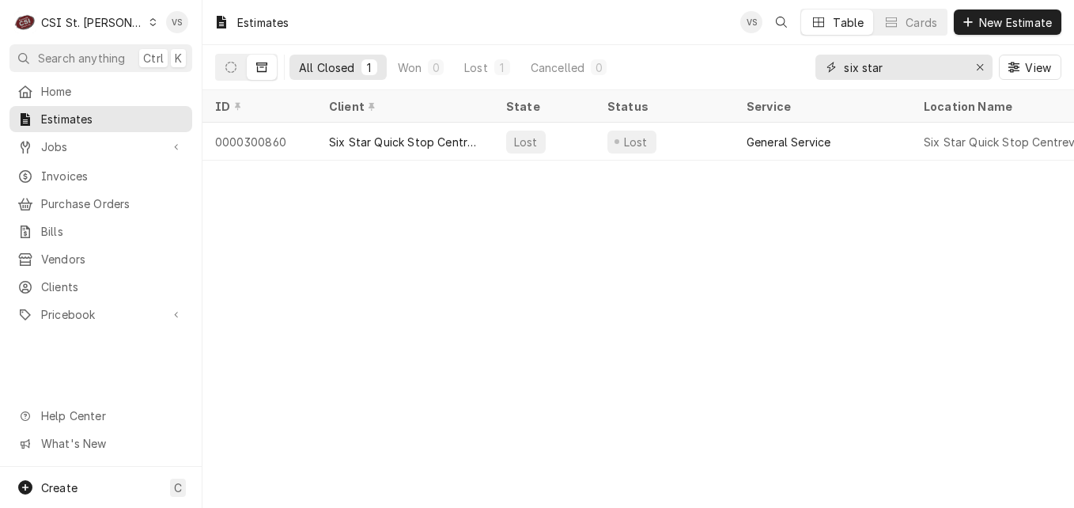
type input "six star"
click at [61, 278] on span "Clients" at bounding box center [112, 286] width 143 height 17
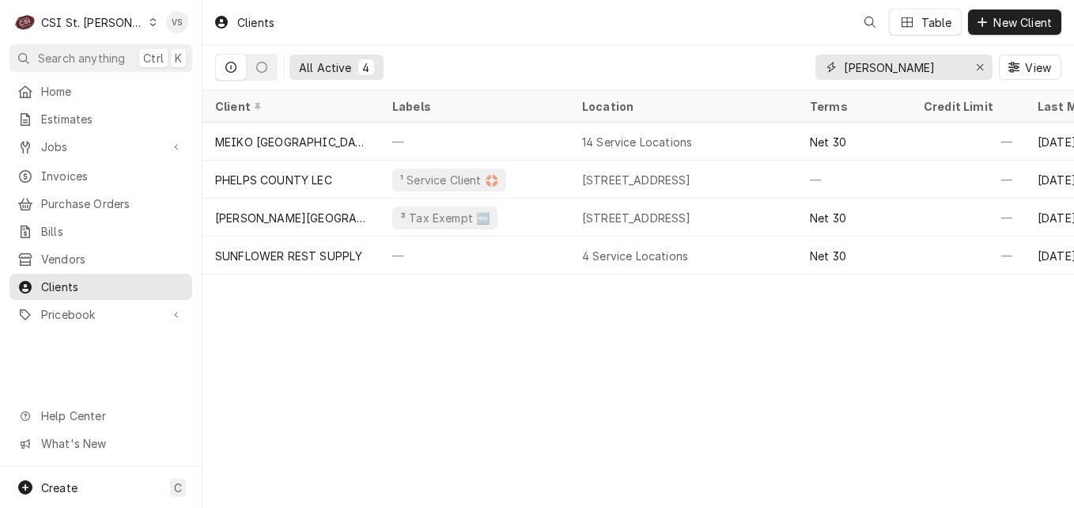
click at [838, 68] on div "[PERSON_NAME]" at bounding box center [903, 67] width 177 height 25
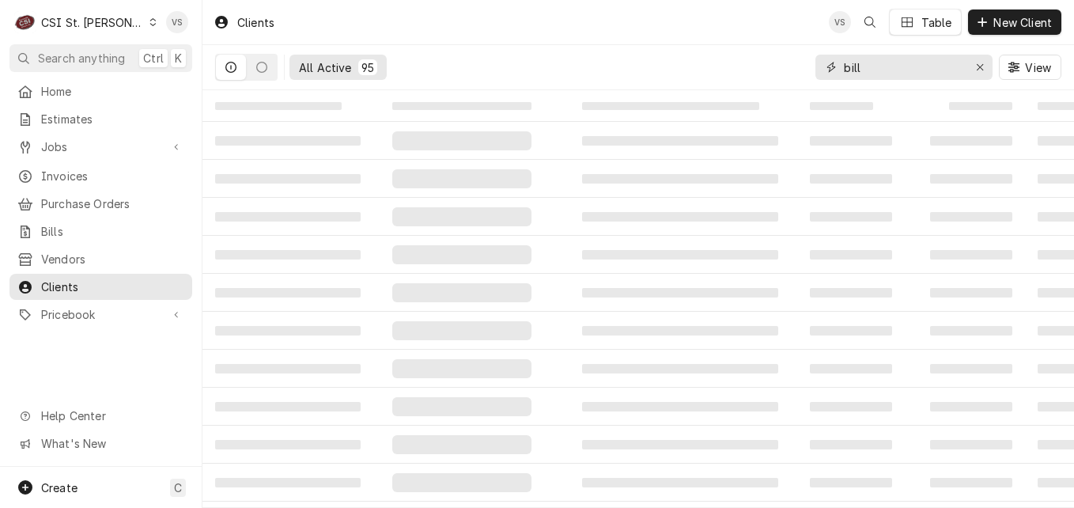
click at [883, 66] on input "bill" at bounding box center [903, 67] width 119 height 25
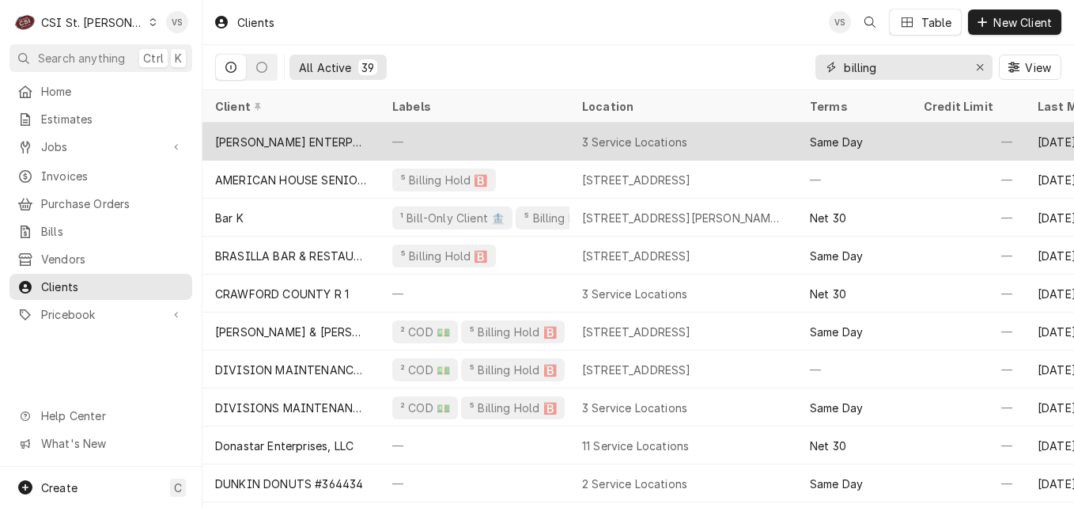
type input "billing"
click at [325, 137] on div "AC MURPHY ENTERPRISES" at bounding box center [291, 142] width 152 height 17
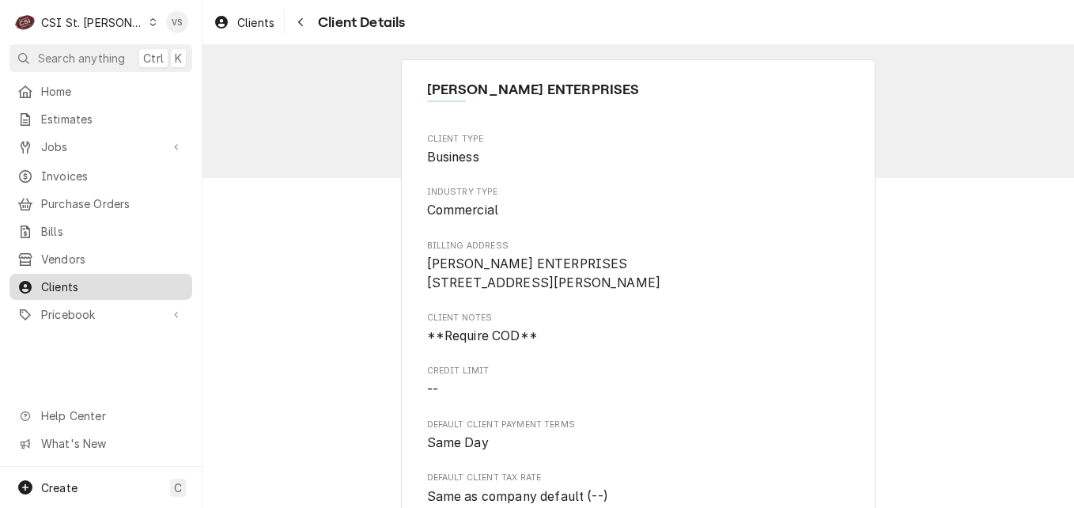
click at [63, 286] on div "Clients" at bounding box center [101, 287] width 176 height 20
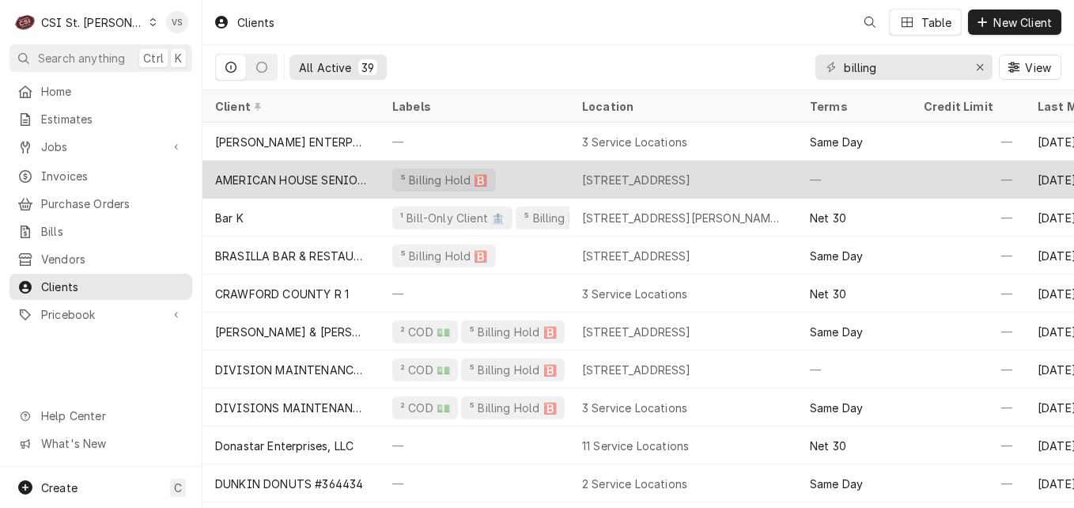
click at [300, 172] on div "AMERICAN HOUSE SENIOR LIVING" at bounding box center [291, 180] width 152 height 17
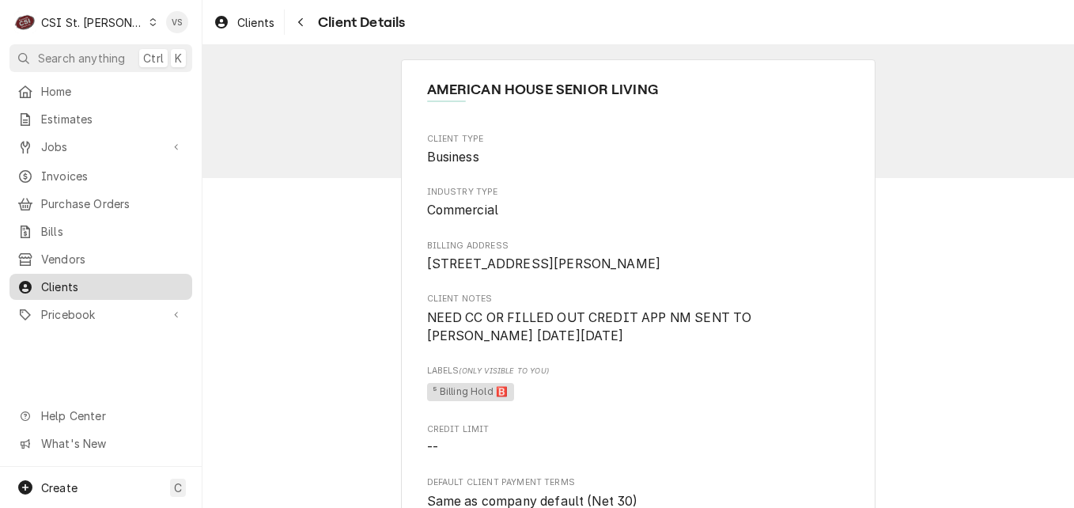
click at [74, 278] on span "Clients" at bounding box center [112, 286] width 143 height 17
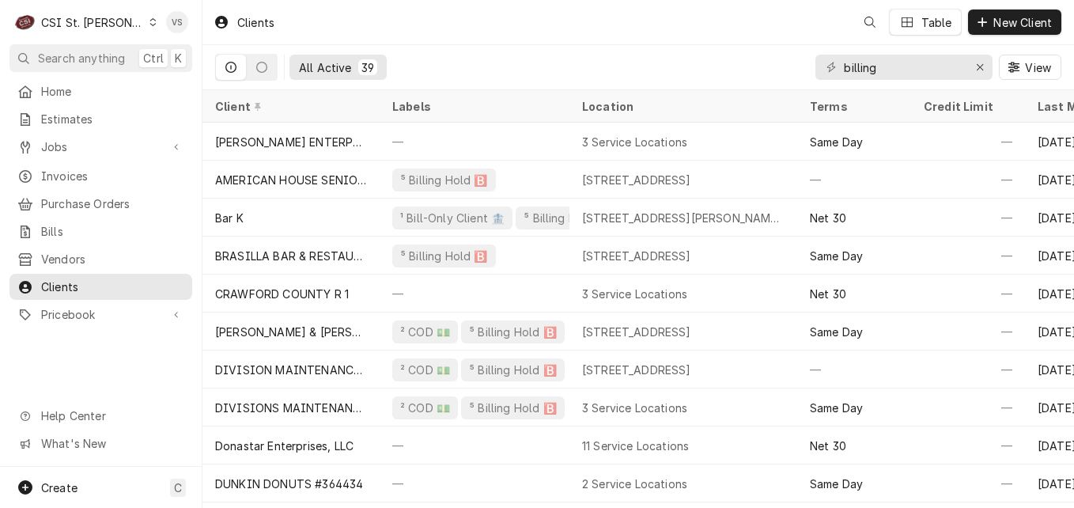
click at [102, 280] on span "Clients" at bounding box center [112, 286] width 143 height 17
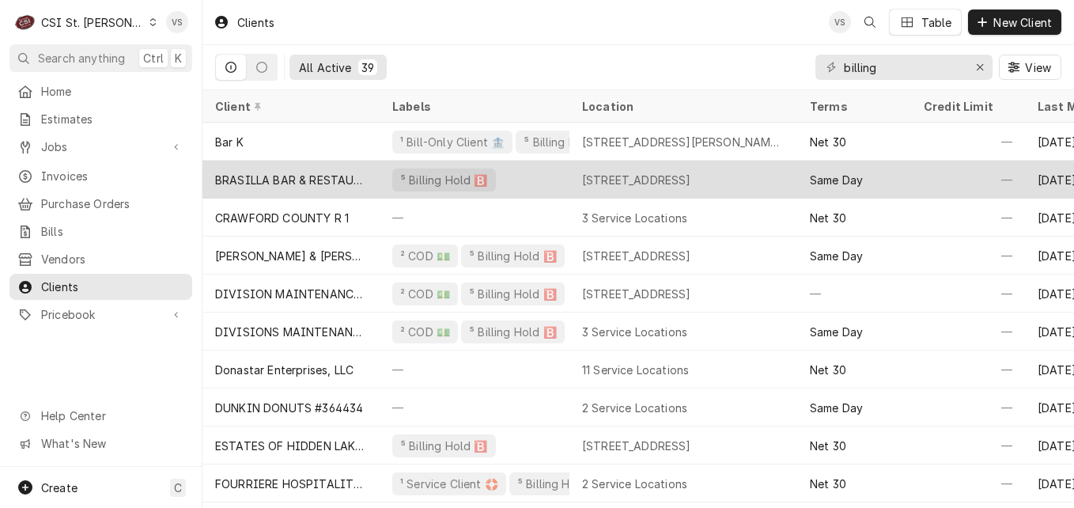
scroll to position [78, 0]
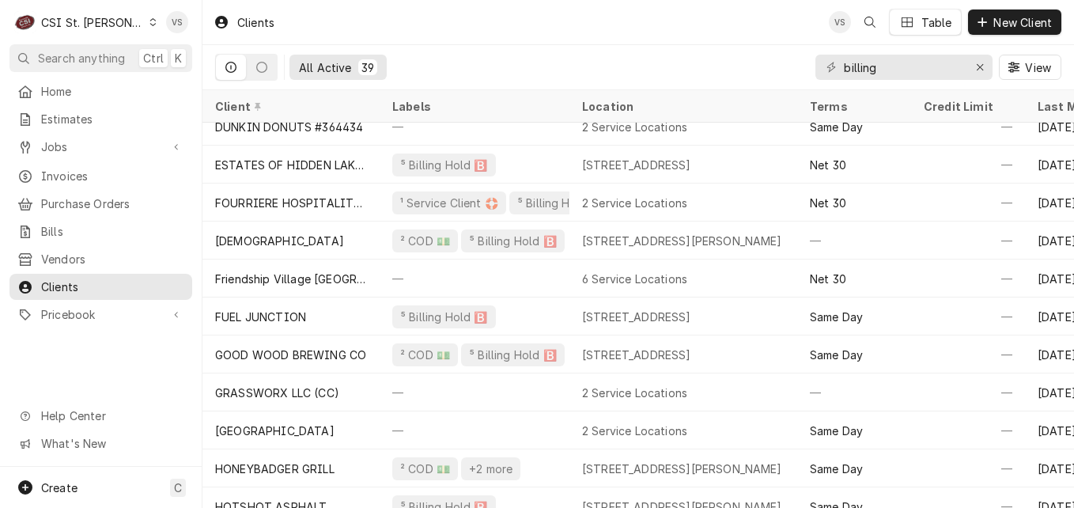
scroll to position [296, 0]
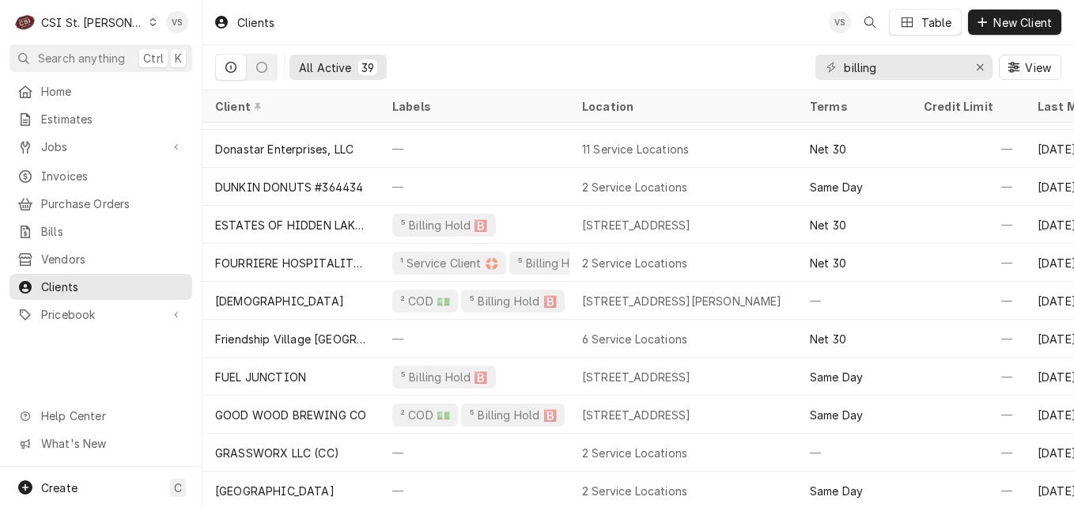
click at [149, 25] on icon "Dynamic Content Wrapper" at bounding box center [152, 22] width 7 height 8
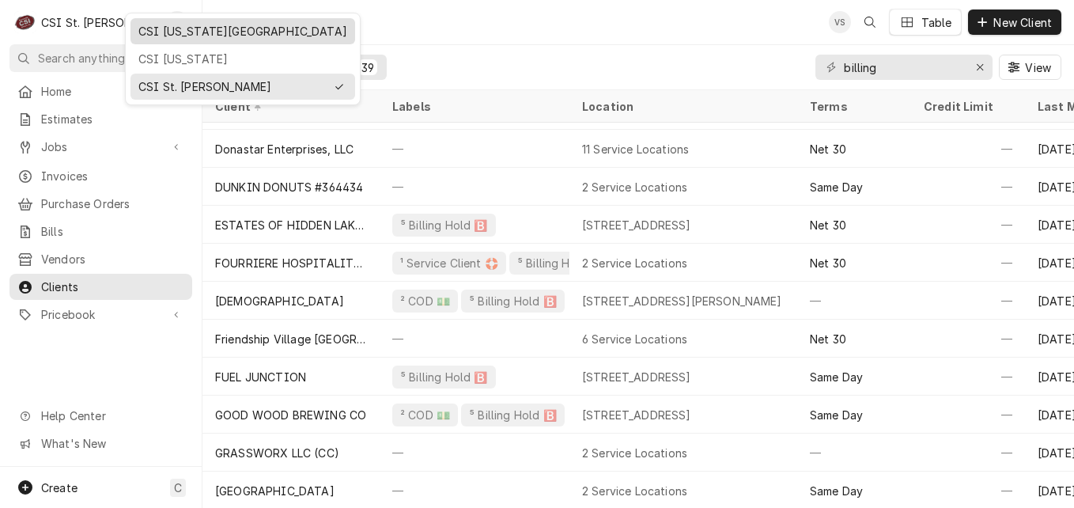
click at [181, 37] on div "CSI [US_STATE][GEOGRAPHIC_DATA]" at bounding box center [242, 31] width 209 height 17
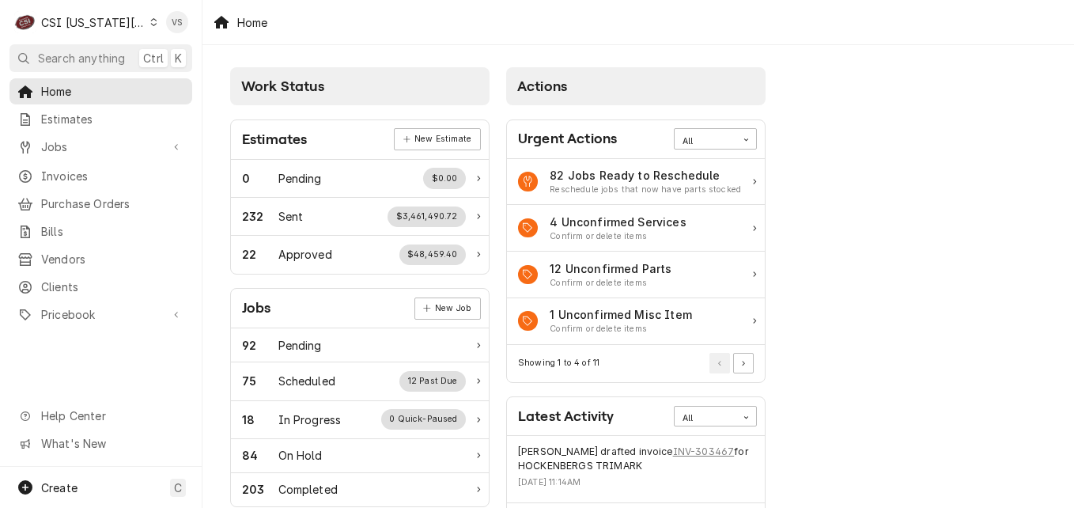
click at [877, 70] on div "C CSI [US_STATE] City VS Search anything Ctrl K Home Estimates Jobs Jobs Job Se…" at bounding box center [537, 254] width 1074 height 508
click at [42, 278] on span "Clients" at bounding box center [112, 286] width 143 height 17
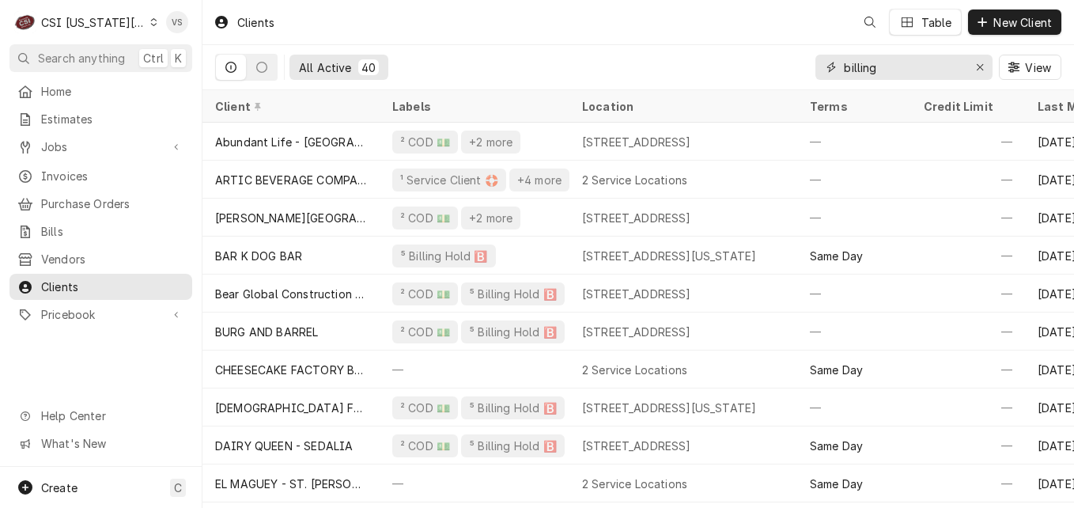
click at [895, 70] on input "billing" at bounding box center [903, 67] width 119 height 25
click at [874, 64] on input "billing" at bounding box center [903, 67] width 119 height 25
click at [890, 58] on input "billing h" at bounding box center [903, 67] width 119 height 25
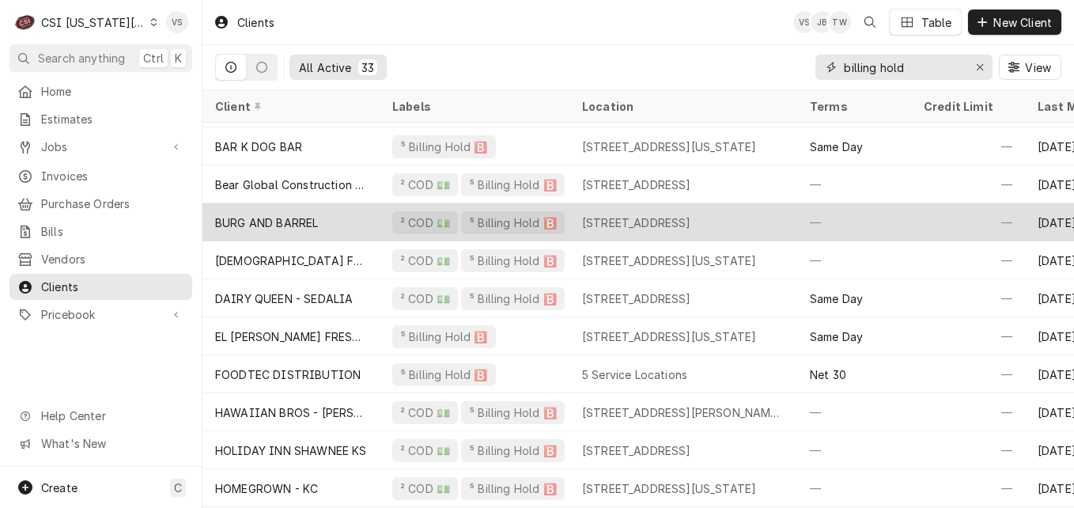
scroll to position [78, 0]
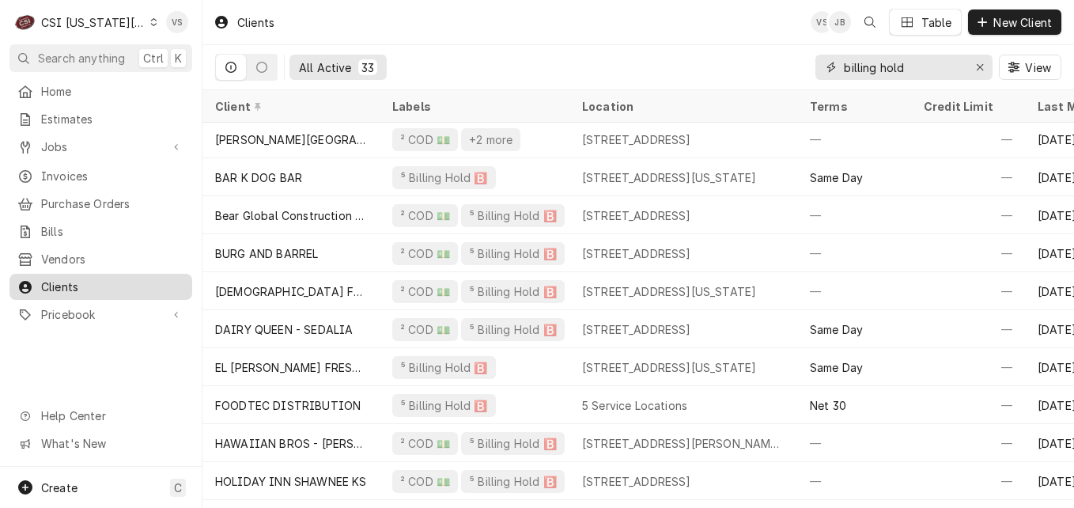
type input "billing hold"
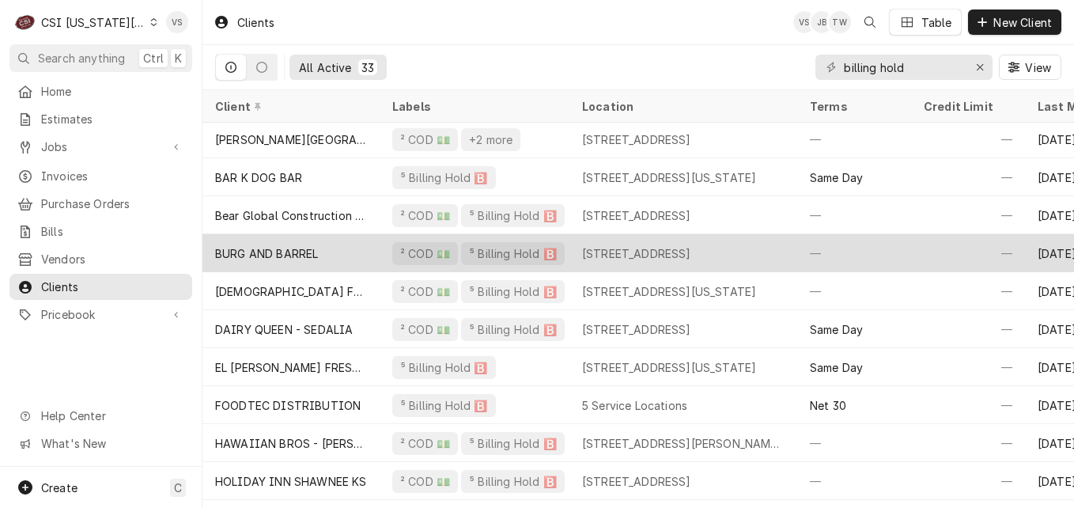
click at [301, 250] on div "BURG AND BARREL" at bounding box center [266, 253] width 103 height 17
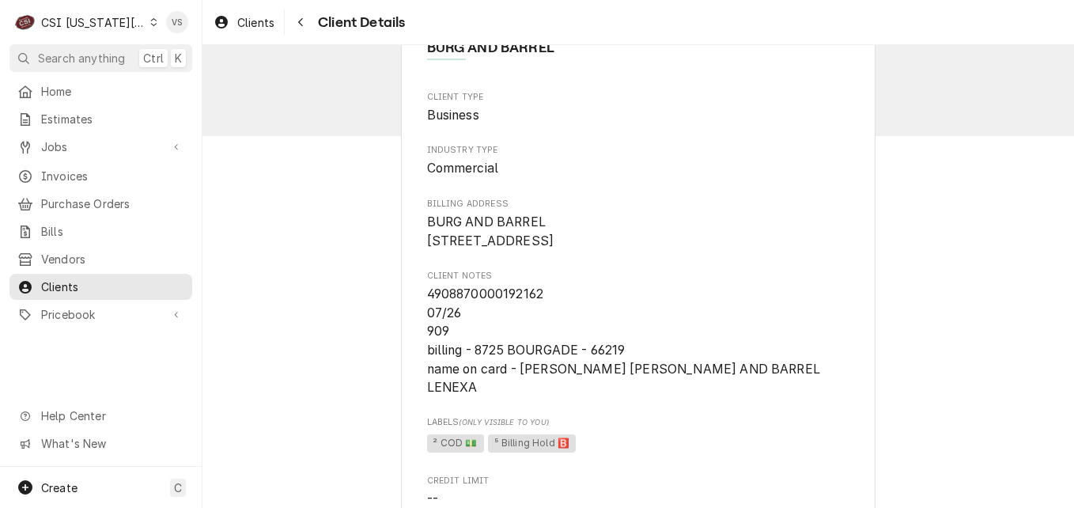
scroll to position [79, 0]
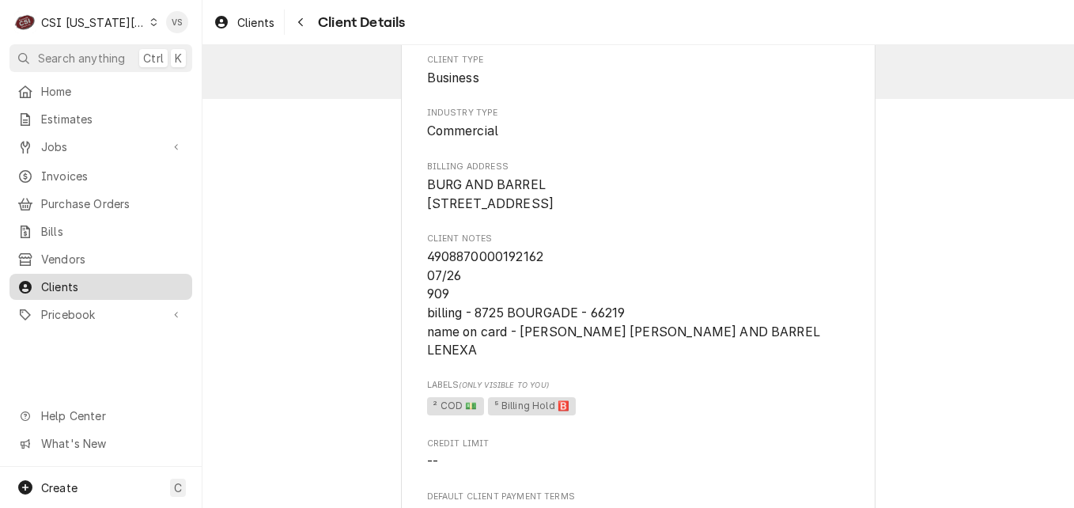
click at [79, 280] on span "Clients" at bounding box center [112, 286] width 143 height 17
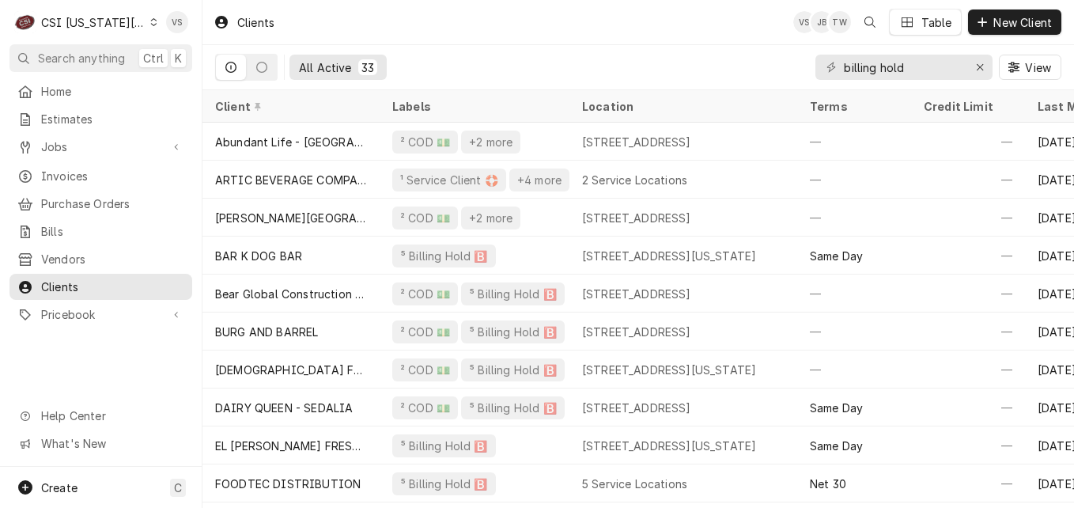
click at [150, 23] on icon "Dynamic Content Wrapper" at bounding box center [153, 22] width 7 height 8
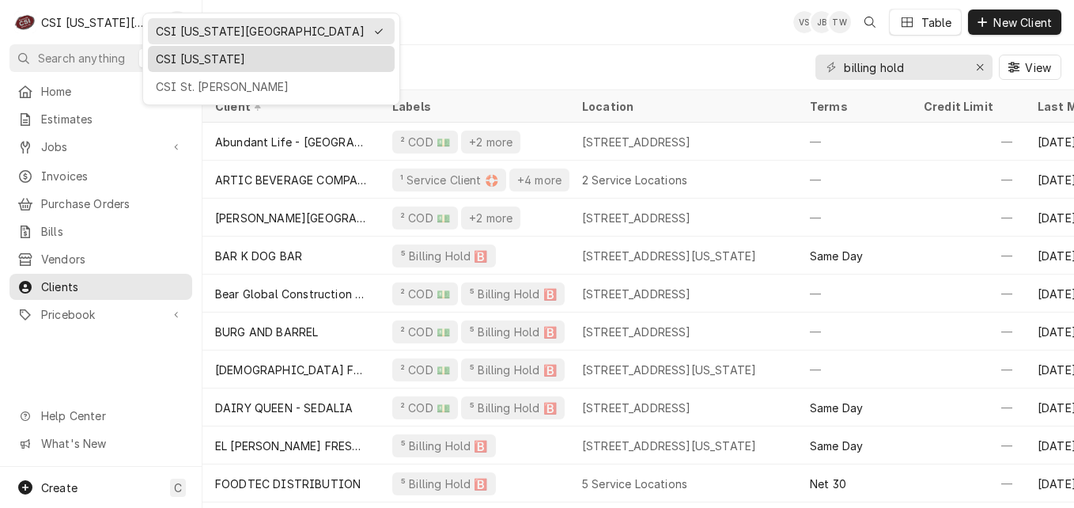
click at [176, 62] on div "CSI [US_STATE]" at bounding box center [271, 59] width 231 height 17
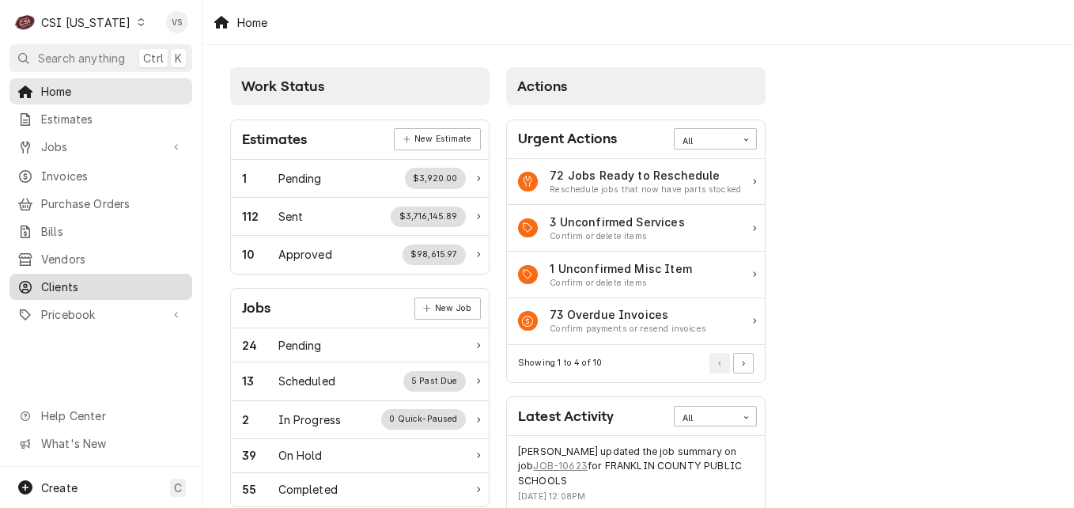
click at [62, 278] on span "Clients" at bounding box center [112, 286] width 143 height 17
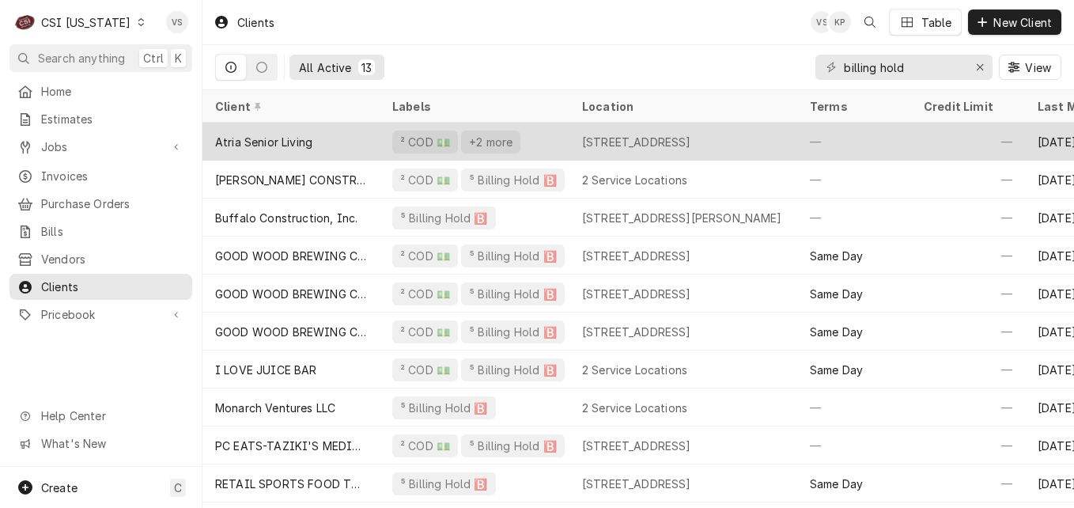
click at [302, 142] on div "Atria Senior Living" at bounding box center [263, 142] width 97 height 17
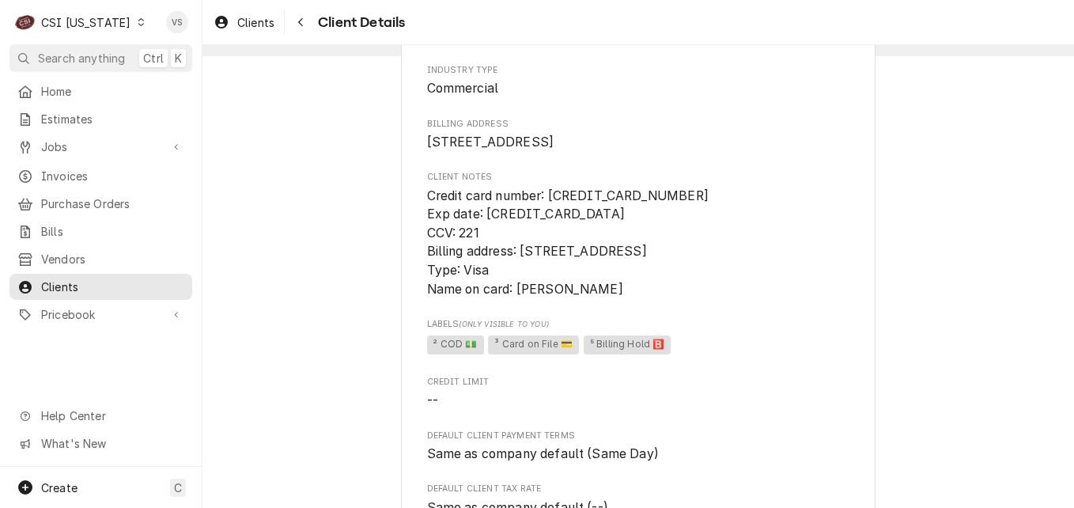
scroll to position [158, 0]
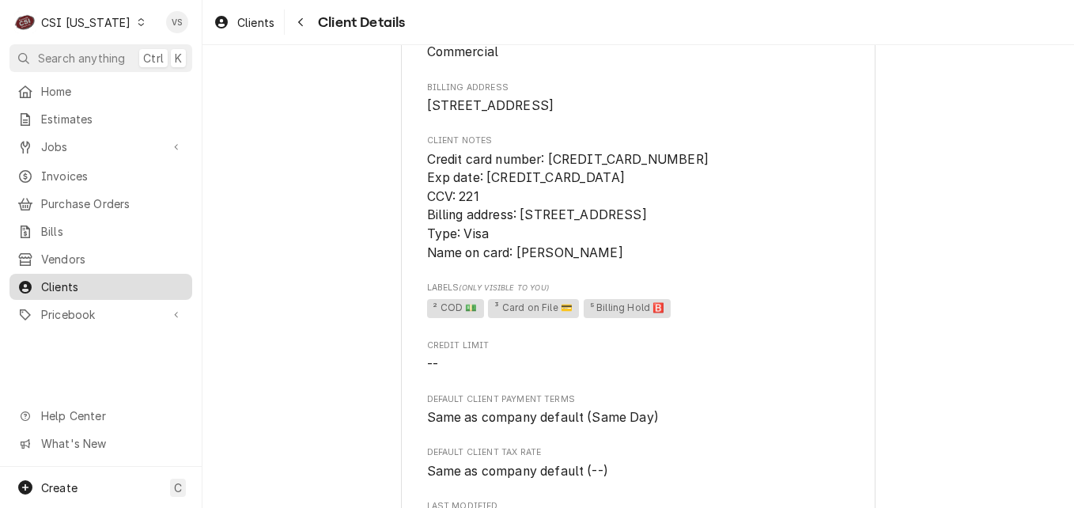
click at [85, 278] on span "Clients" at bounding box center [112, 286] width 143 height 17
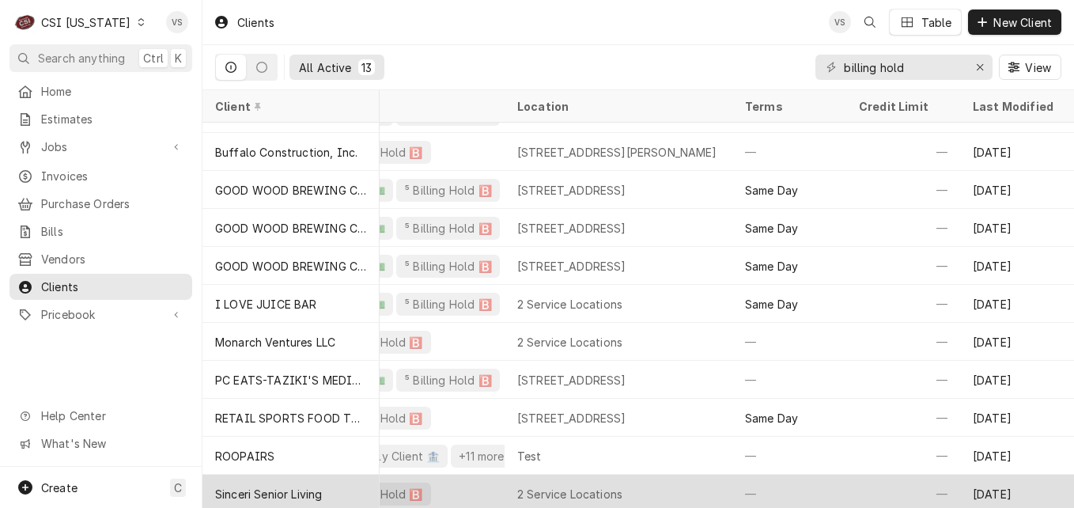
scroll to position [0, 77]
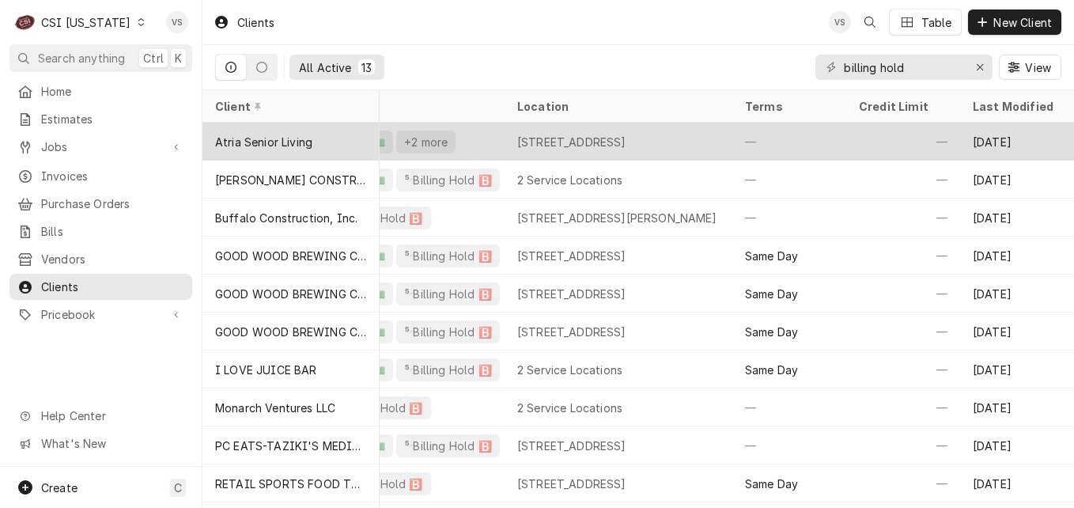
click at [294, 139] on div "Atria Senior Living" at bounding box center [263, 142] width 97 height 17
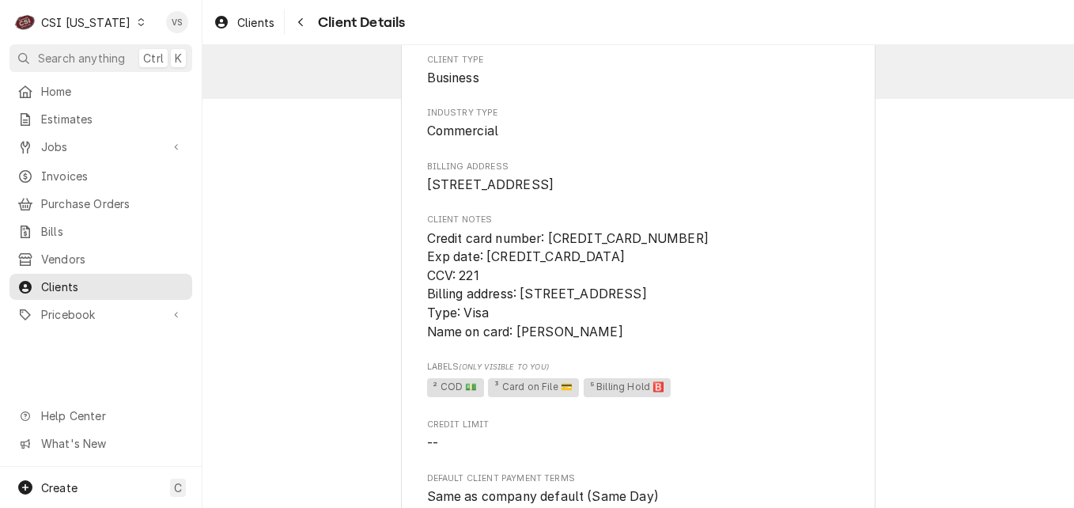
scroll to position [474, 0]
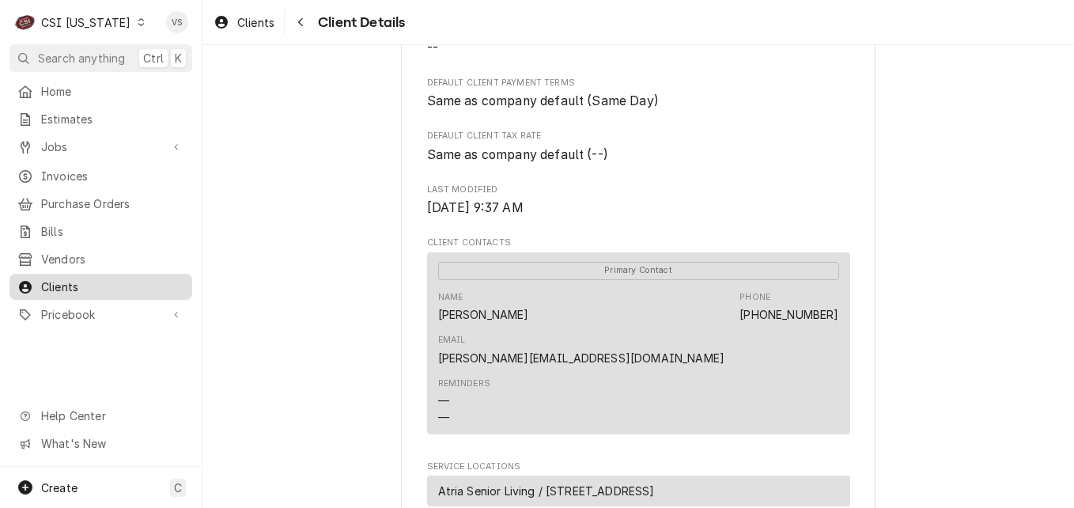
click at [49, 281] on span "Clients" at bounding box center [112, 286] width 143 height 17
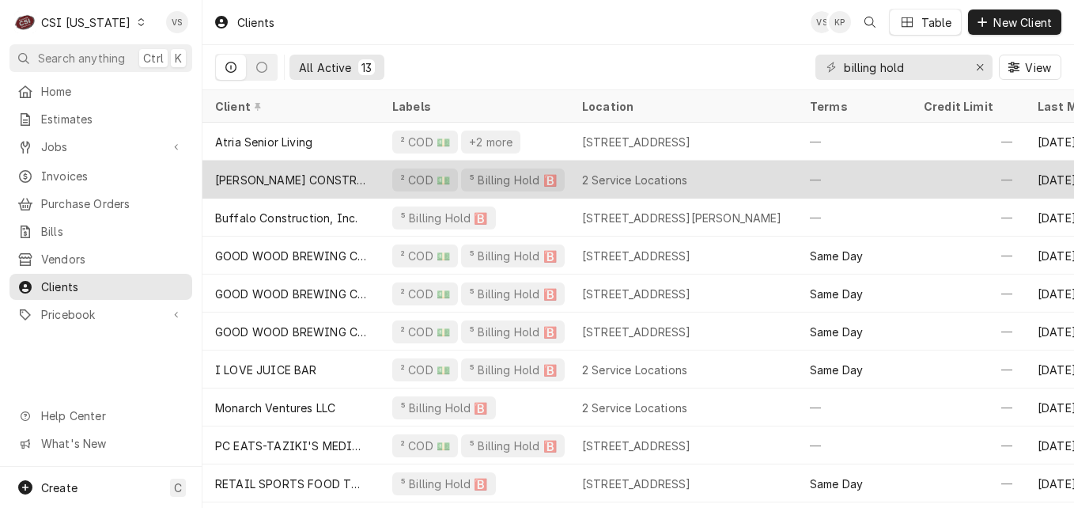
click at [294, 172] on div "[PERSON_NAME] CONSTRUCTION COMPANY" at bounding box center [291, 180] width 152 height 17
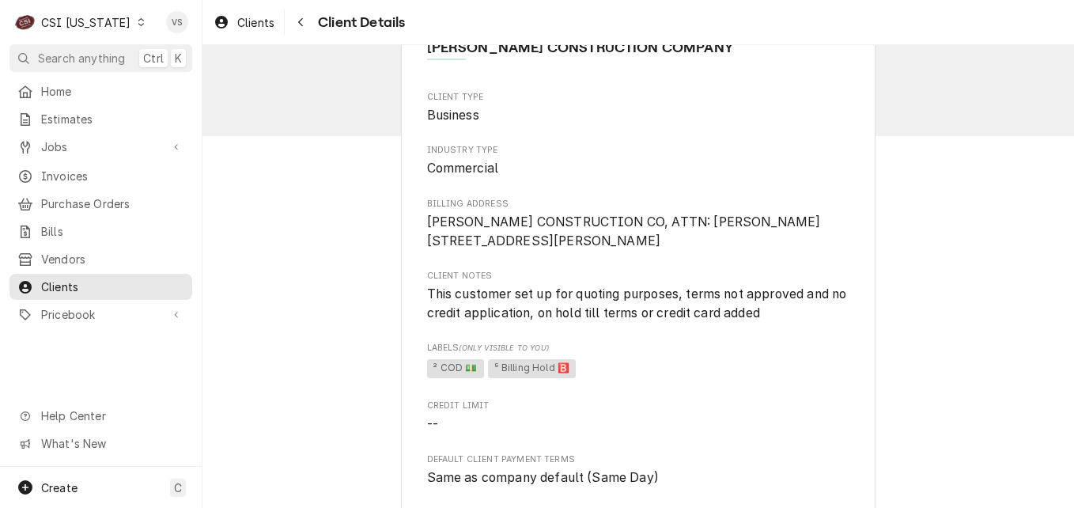
scroll to position [79, 0]
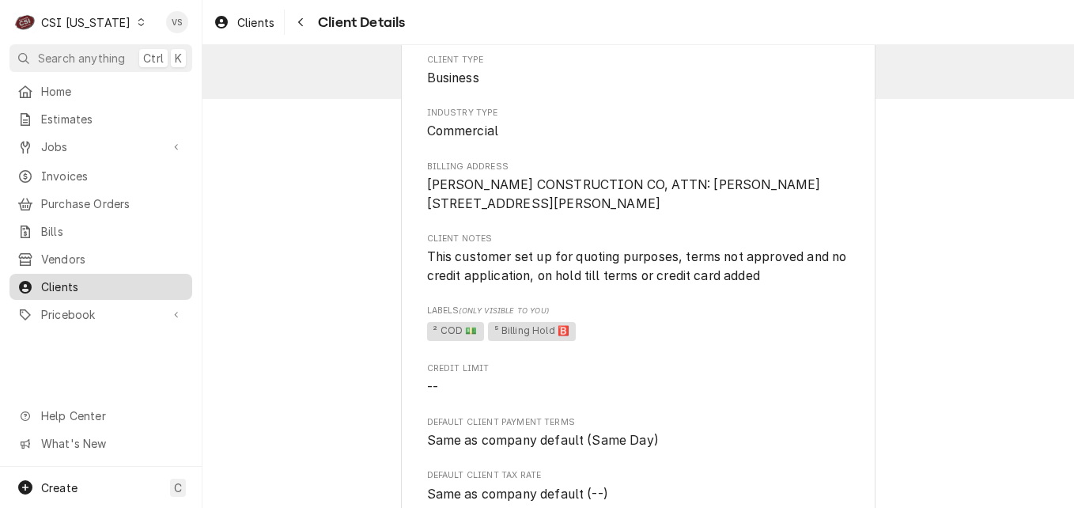
click at [66, 282] on span "Clients" at bounding box center [112, 286] width 143 height 17
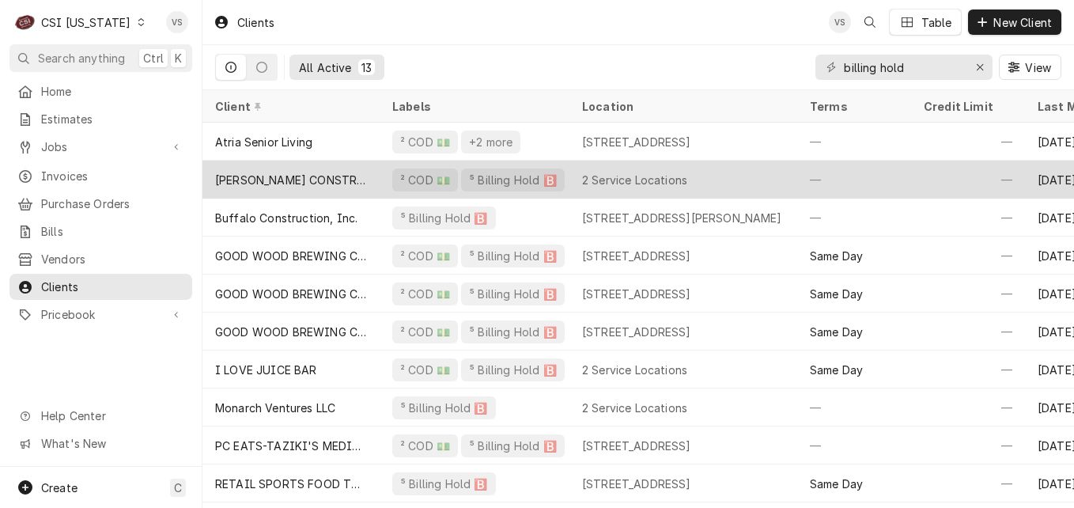
click at [270, 176] on div "[PERSON_NAME] CONSTRUCTION COMPANY" at bounding box center [291, 180] width 152 height 17
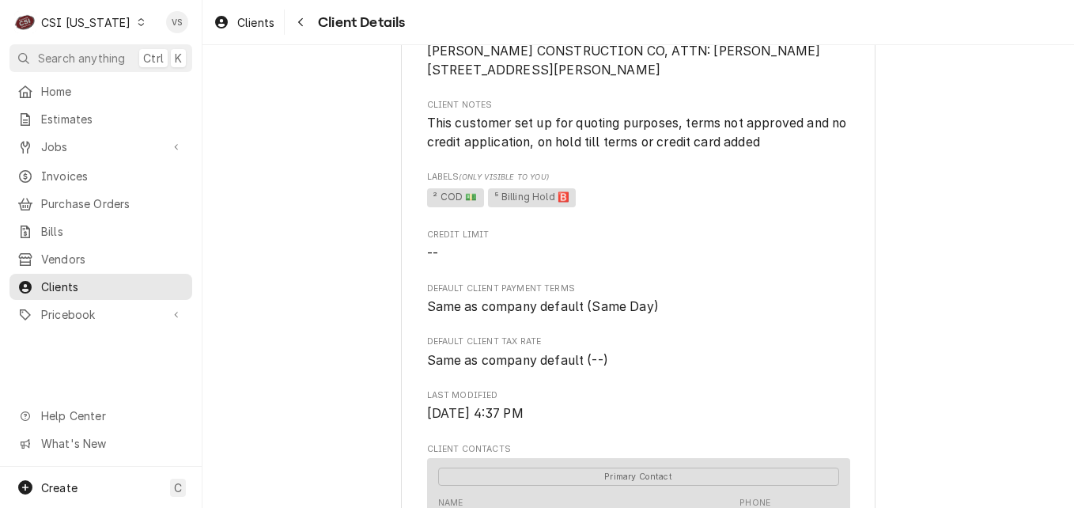
scroll to position [237, 0]
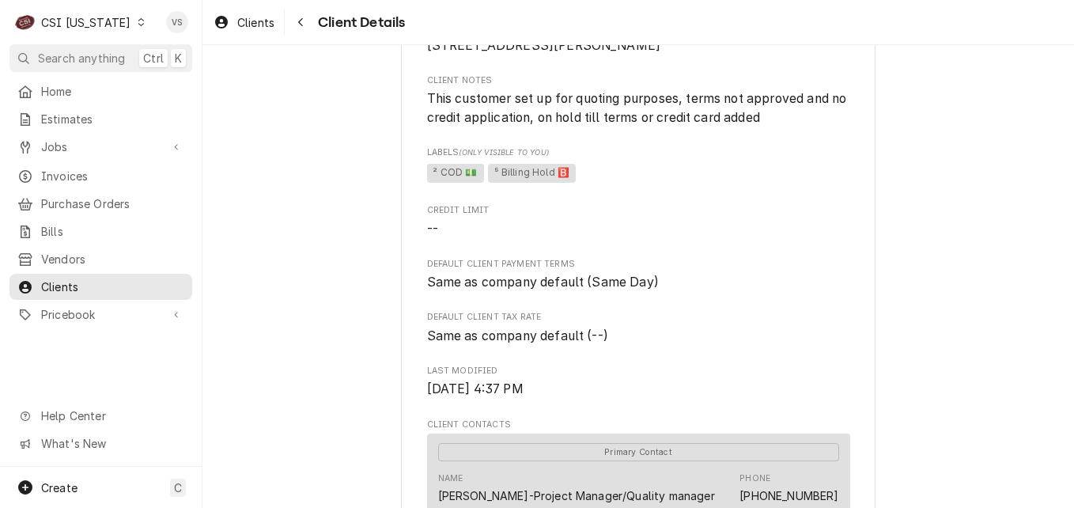
click at [138, 25] on icon "Dynamic Content Wrapper" at bounding box center [141, 22] width 7 height 8
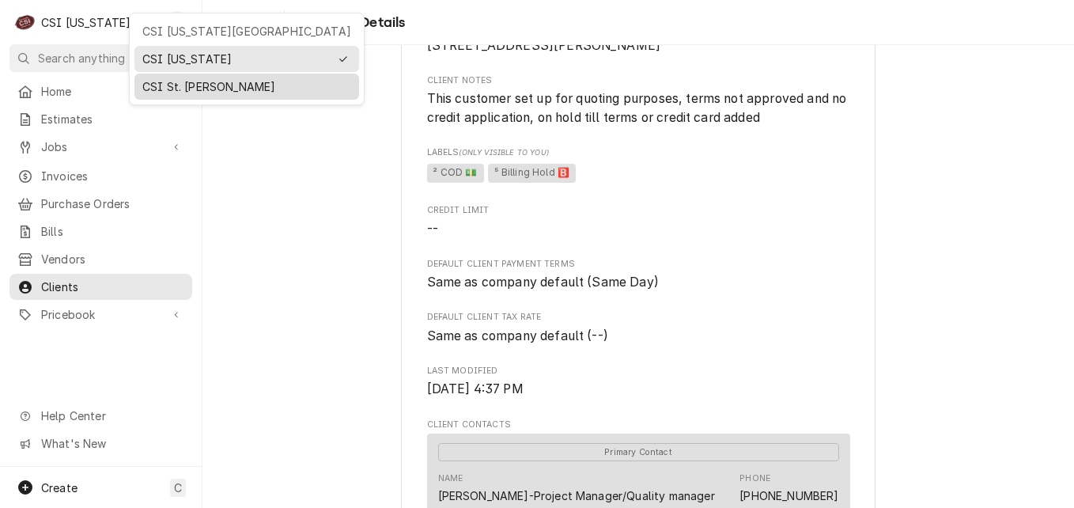
click at [183, 79] on div "CSI St. [PERSON_NAME]" at bounding box center [246, 86] width 209 height 17
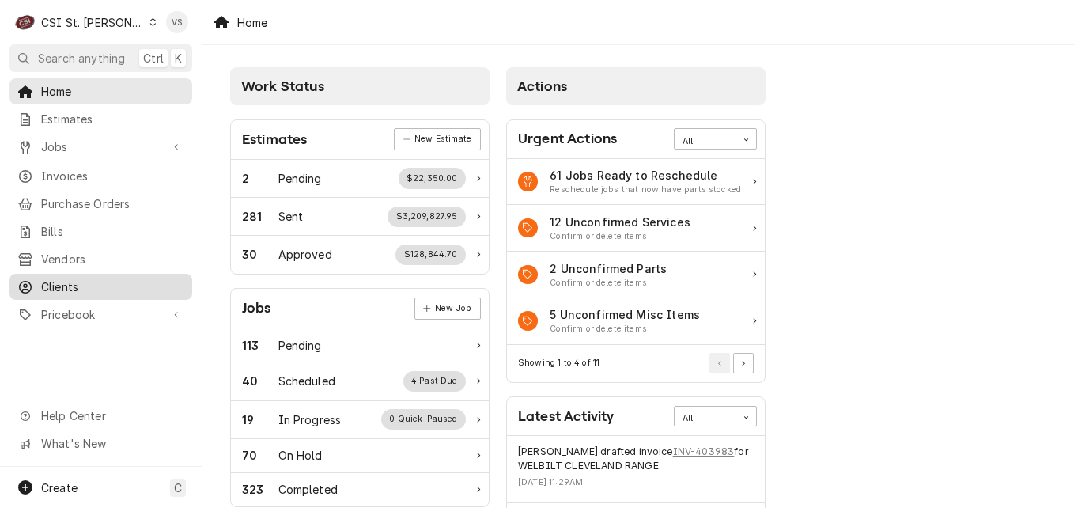
click at [73, 282] on span "Clients" at bounding box center [112, 286] width 143 height 17
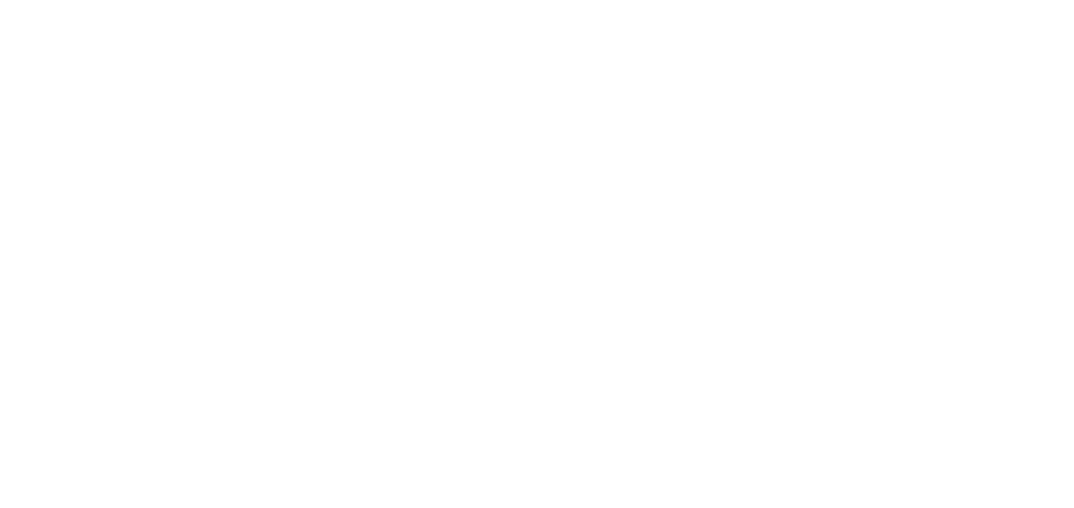
click at [108, 280] on div "Dynamic Content Wrapper" at bounding box center [537, 254] width 1074 height 508
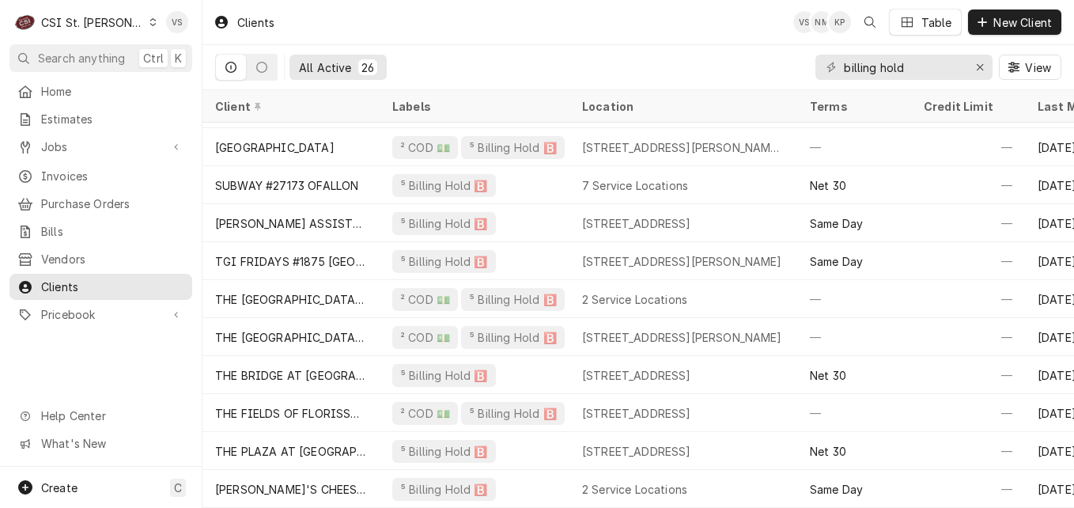
scroll to position [610, 0]
click at [149, 27] on div "Dynamic Content Wrapper" at bounding box center [153, 22] width 9 height 11
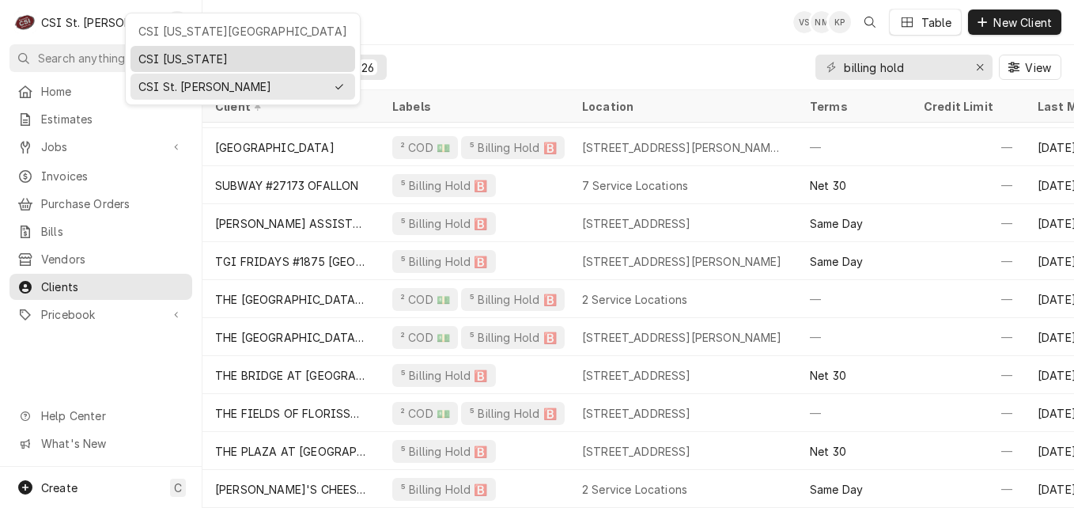
click at [183, 59] on div "CSI Kentucky" at bounding box center [242, 59] width 209 height 17
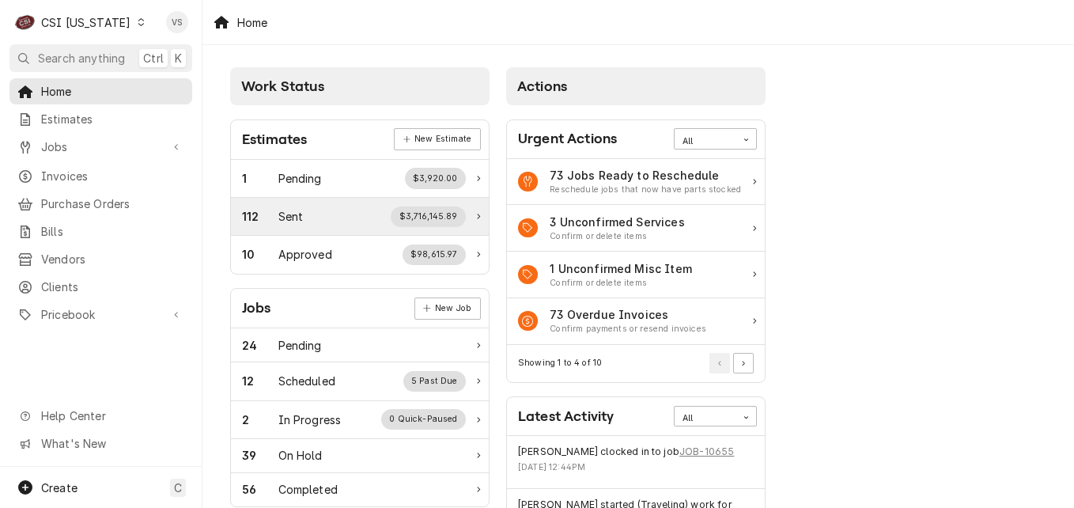
click at [67, 283] on span "Clients" at bounding box center [112, 286] width 143 height 17
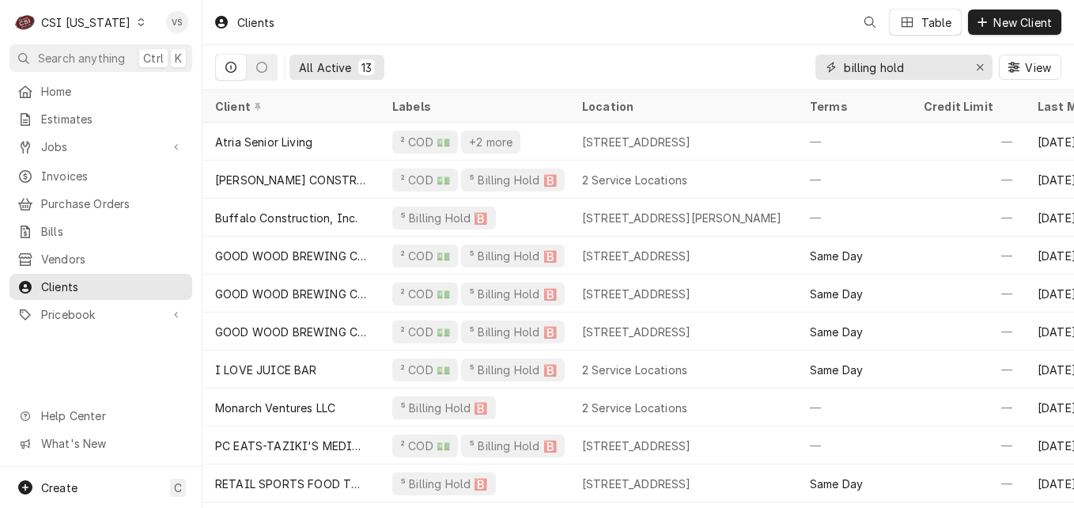
click at [912, 63] on input "billing hold" at bounding box center [903, 67] width 119 height 25
drag, startPoint x: 912, startPoint y: 63, endPoint x: 874, endPoint y: 76, distance: 40.8
click at [785, 77] on div "All Active 13 billing hold View" at bounding box center [638, 67] width 846 height 44
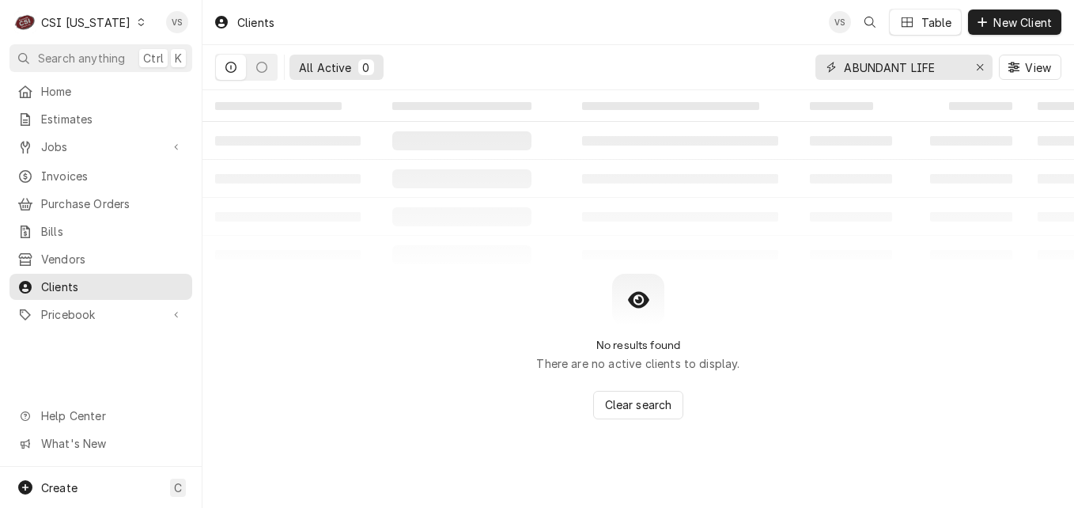
type input "ABUNDANT LIFE"
click at [135, 19] on div "Dynamic Content Wrapper" at bounding box center [140, 22] width 11 height 11
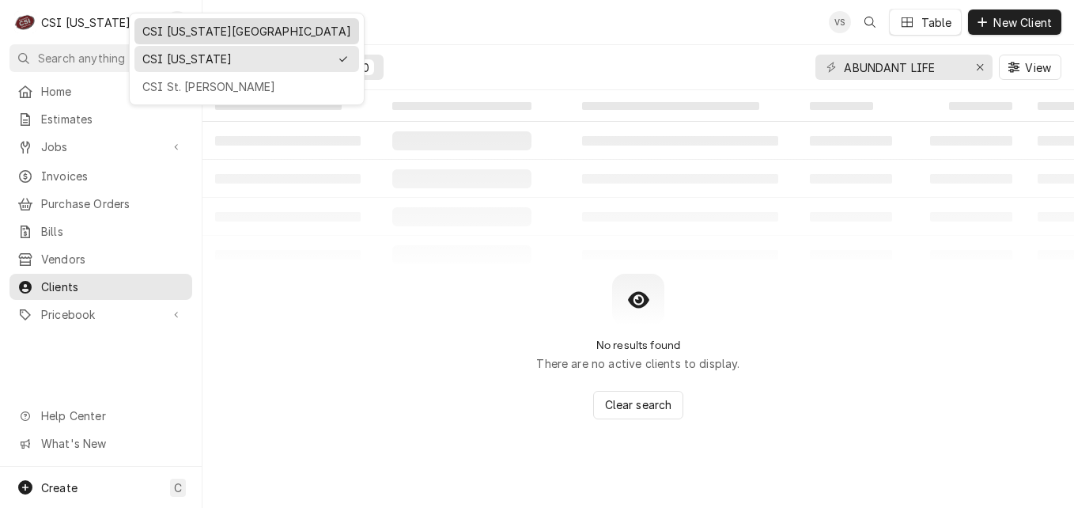
click at [179, 36] on div "CSI [US_STATE][GEOGRAPHIC_DATA]" at bounding box center [246, 31] width 209 height 17
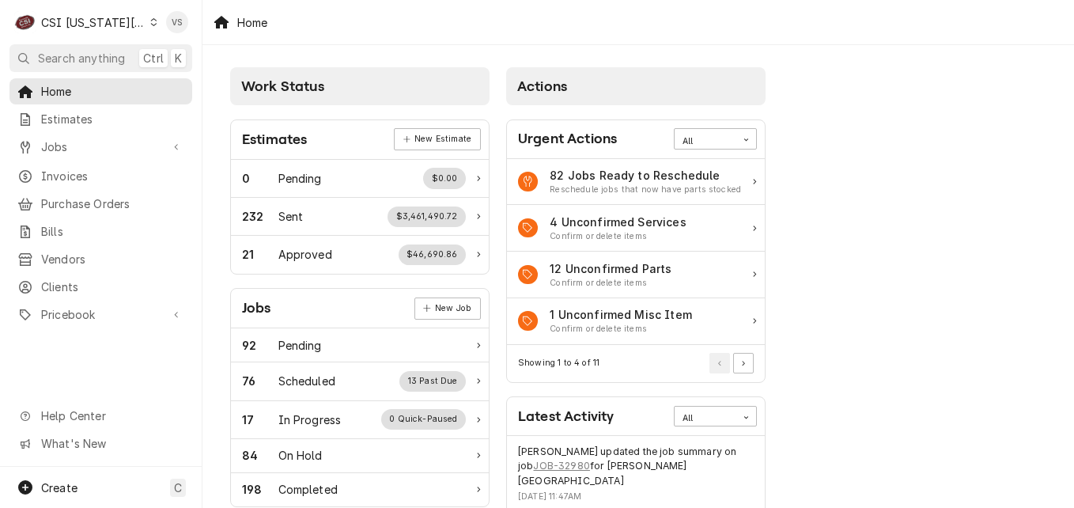
click at [126, 24] on div "CSI [US_STATE][GEOGRAPHIC_DATA]" at bounding box center [93, 22] width 104 height 17
click at [69, 280] on html "C CSI [US_STATE] City VS Search anything Ctrl K Home Estimates Jobs Jobs Job Se…" at bounding box center [537, 254] width 1074 height 508
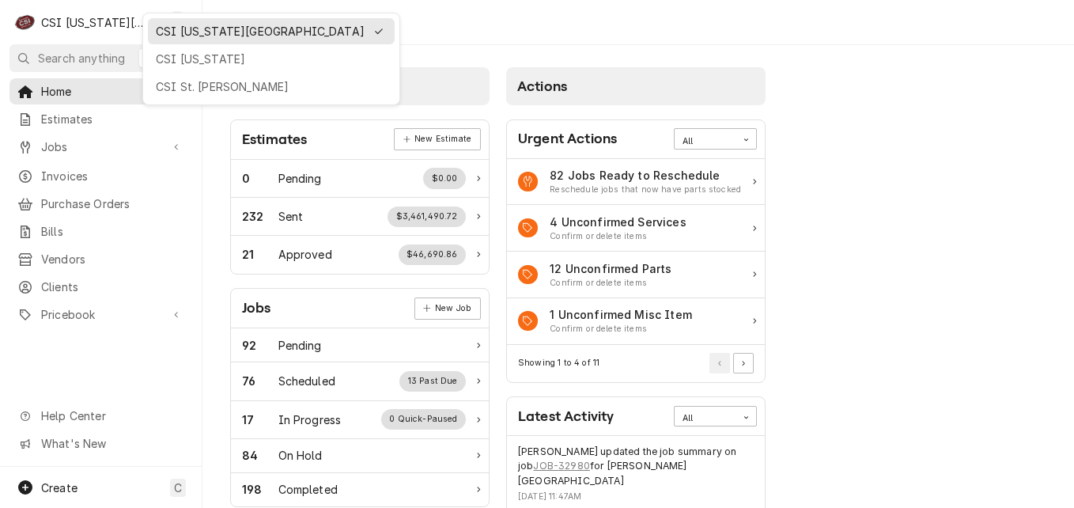
click at [66, 279] on html "C CSI [US_STATE] City VS Search anything Ctrl K Home Estimates Jobs Jobs Job Se…" at bounding box center [537, 254] width 1074 height 508
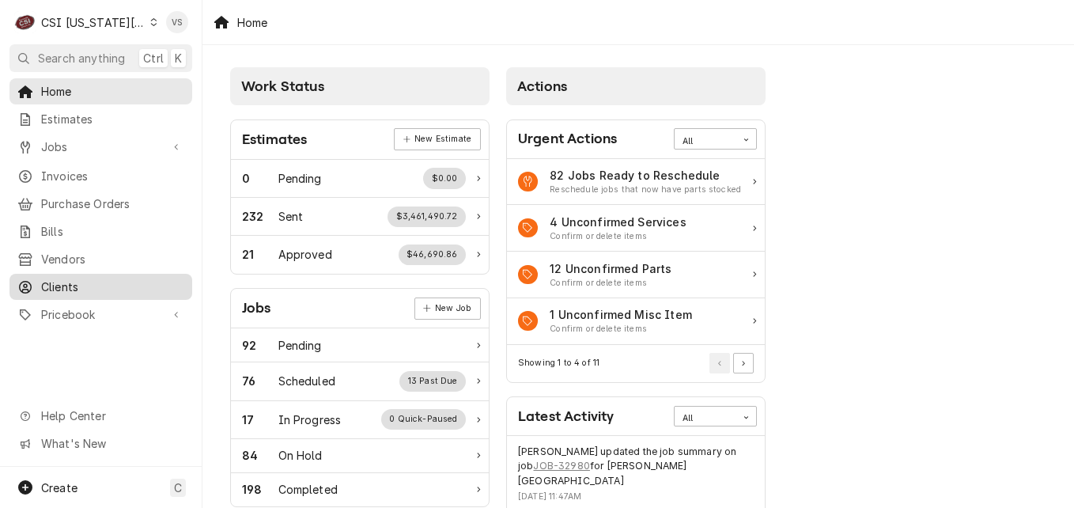
click at [54, 278] on span "Clients" at bounding box center [112, 286] width 143 height 17
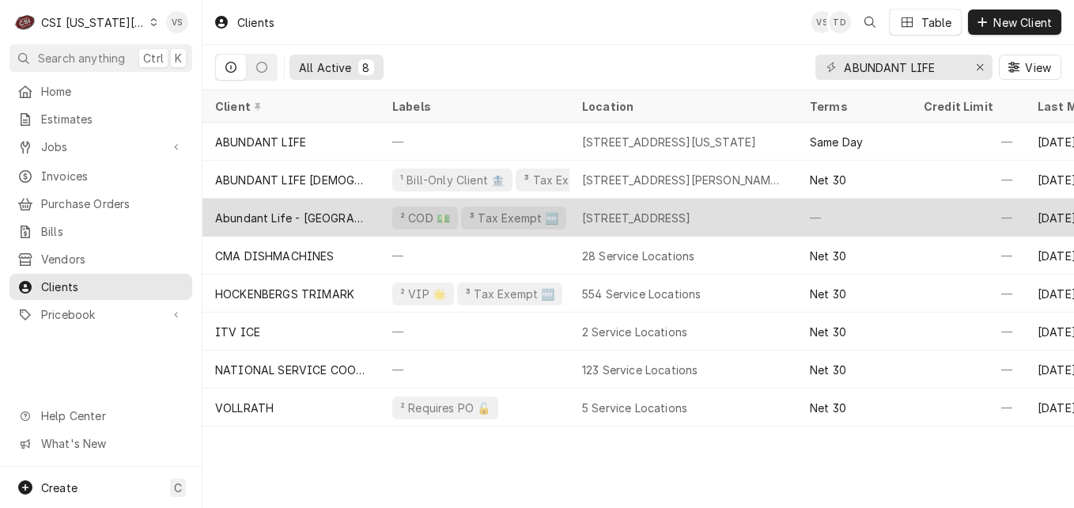
click at [355, 211] on div "Abundant Life - [GEOGRAPHIC_DATA]" at bounding box center [291, 218] width 152 height 17
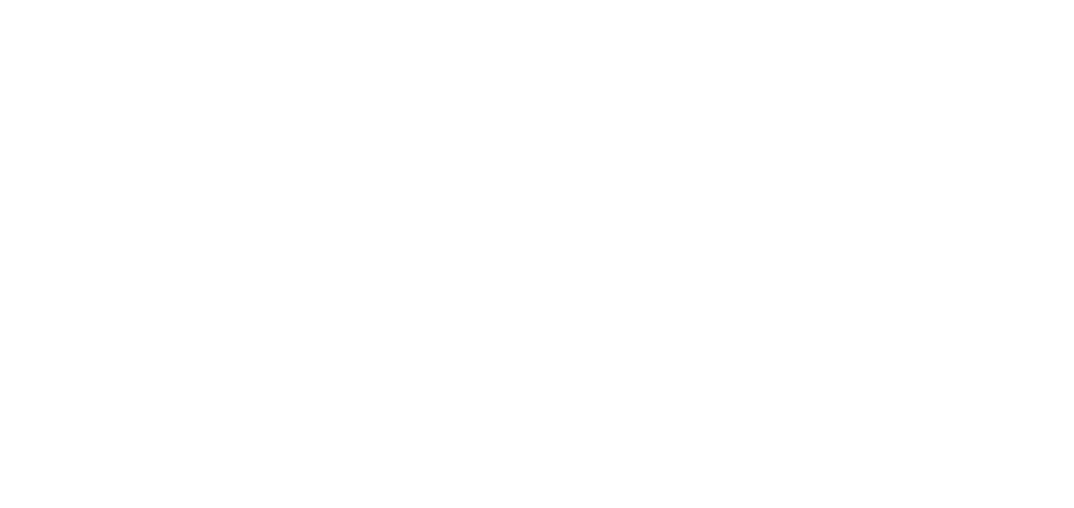
click at [355, 211] on div "Dynamic Content Wrapper" at bounding box center [537, 254] width 1074 height 508
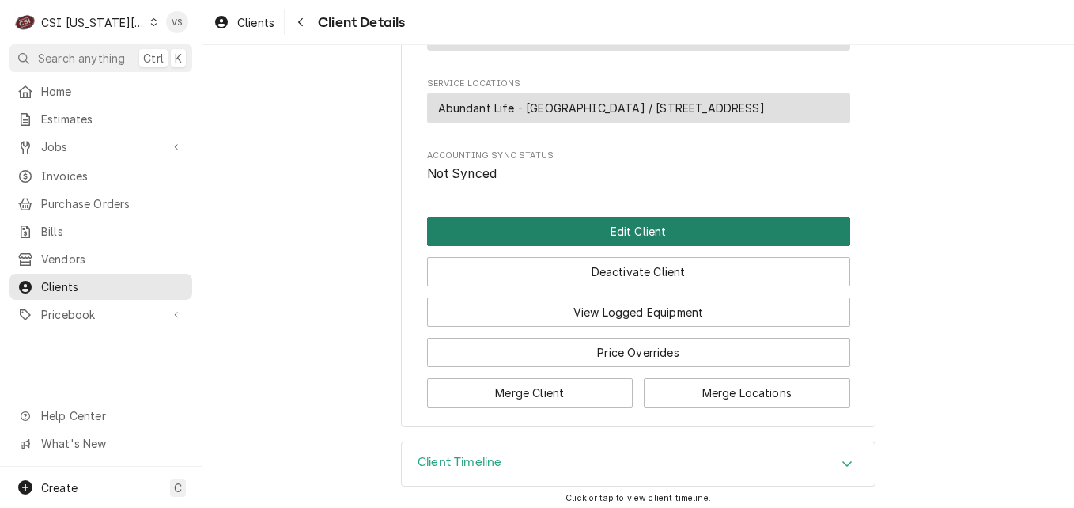
click at [611, 225] on button "Edit Client" at bounding box center [638, 231] width 423 height 29
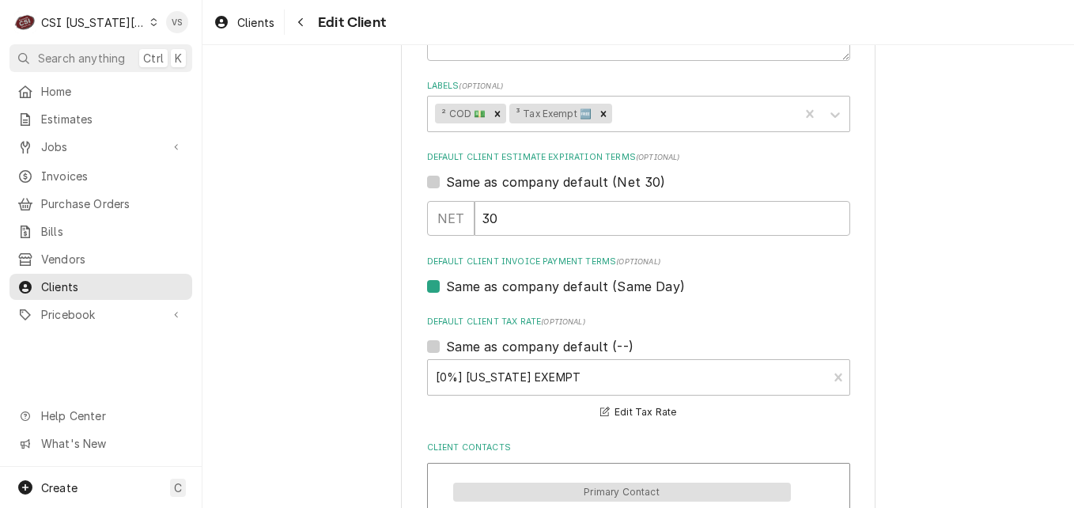
scroll to position [870, 0]
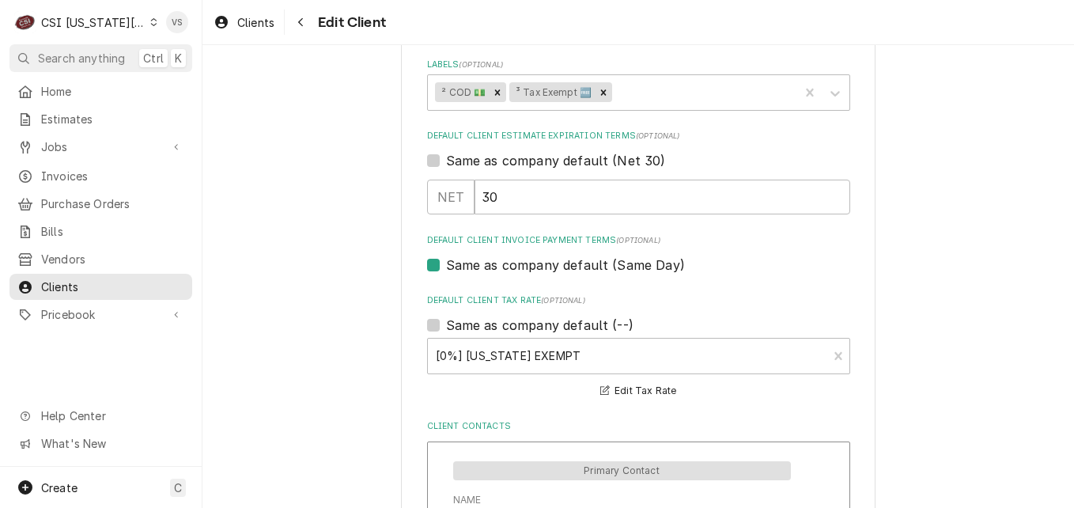
click at [446, 262] on label "Same as company default (Same Day)" at bounding box center [565, 264] width 239 height 19
click at [446, 262] on input "Same as company default (Same Day)" at bounding box center [657, 272] width 423 height 35
checkbox input "false"
type textarea "x"
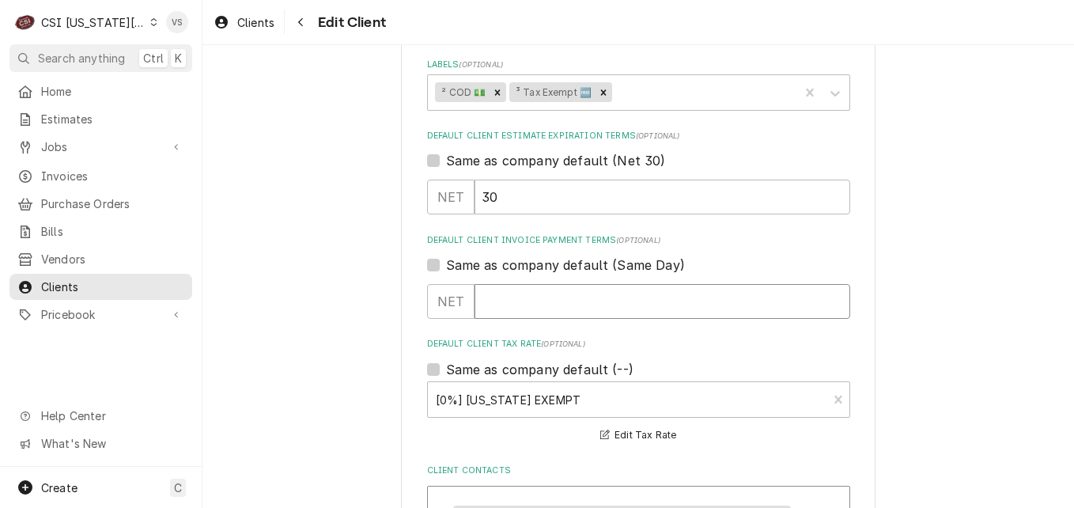
click at [493, 296] on input "Default Client Invoice Payment Terms" at bounding box center [662, 301] width 376 height 35
type input "30"
type textarea "x"
click at [492, 98] on div "Remove ² COD 💵" at bounding box center [497, 92] width 17 height 21
type input "30"
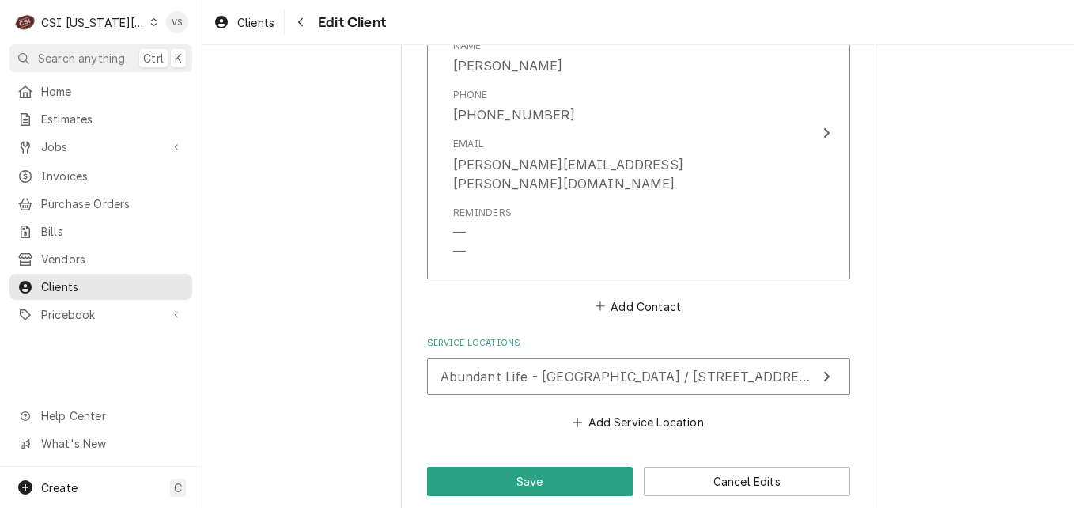
scroll to position [1371, 0]
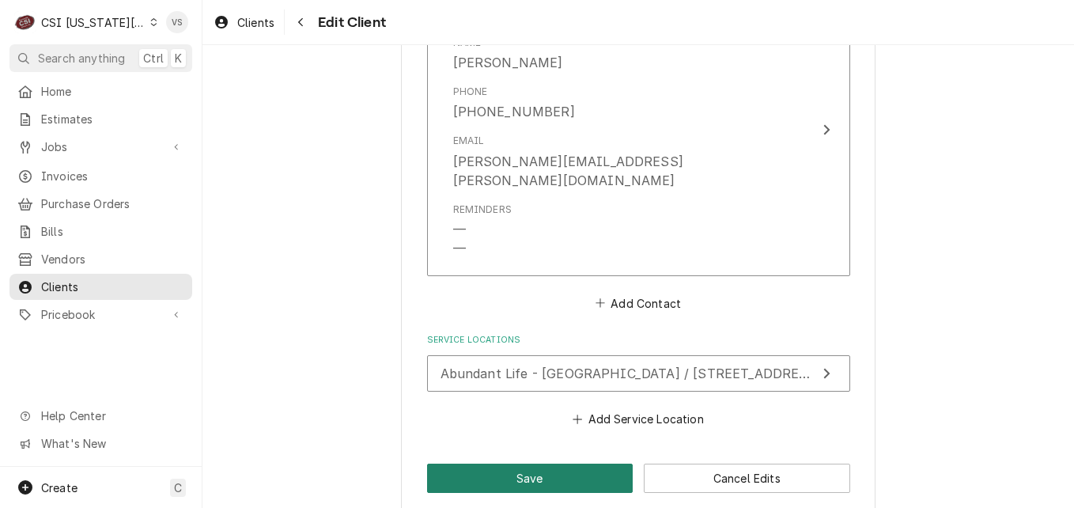
click at [479, 463] on button "Save" at bounding box center [530, 477] width 206 height 29
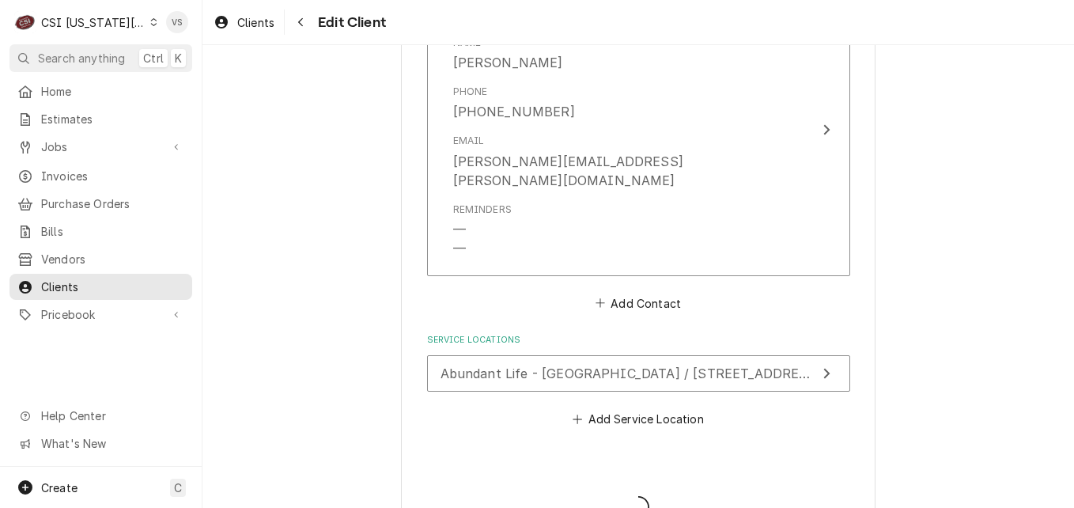
type textarea "x"
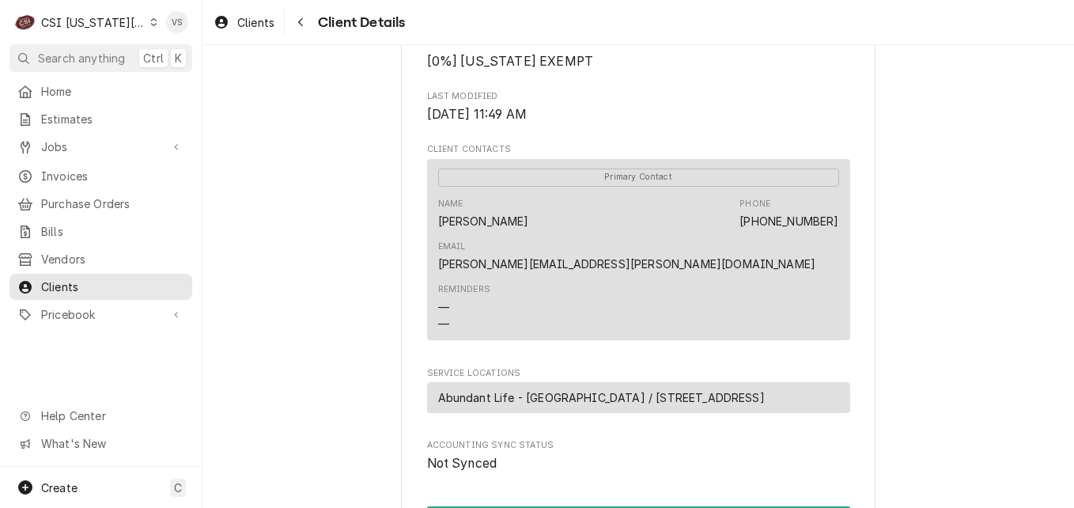
scroll to position [764, 0]
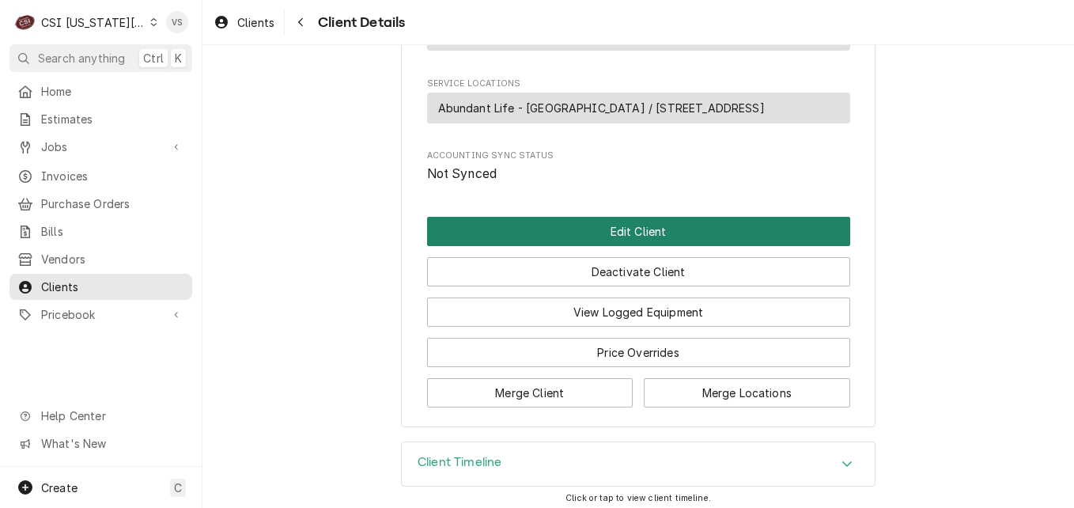
click at [595, 225] on button "Edit Client" at bounding box center [638, 231] width 423 height 29
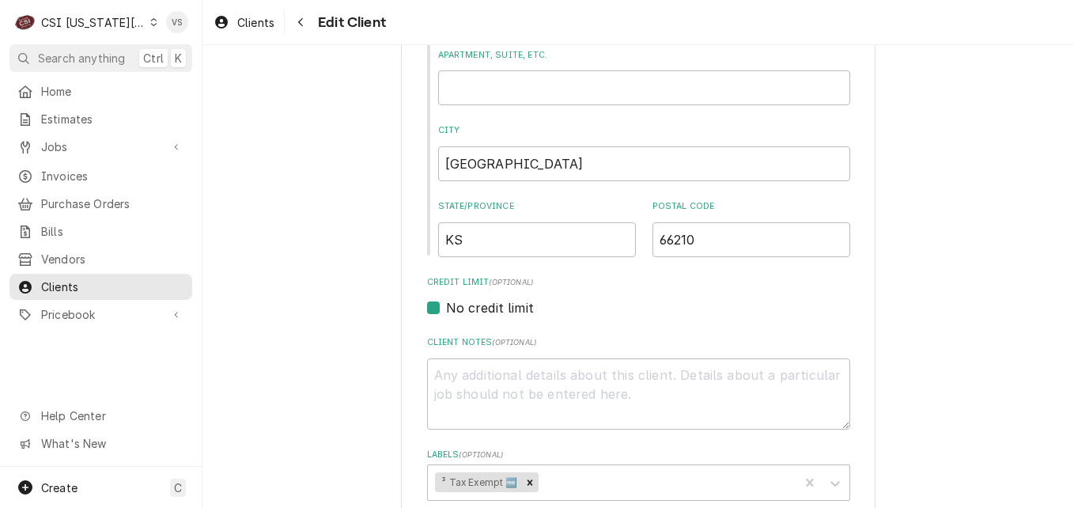
scroll to position [501, 0]
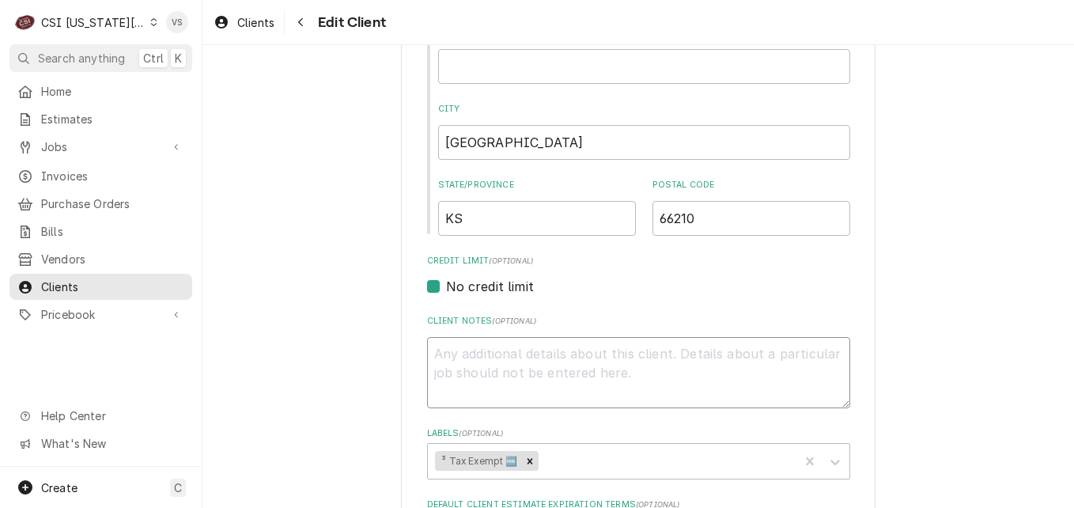
click at [443, 353] on textarea "Client Notes ( optional )" at bounding box center [638, 372] width 423 height 71
type textarea "x"
type textarea "t"
type textarea "x"
type textarea "tE"
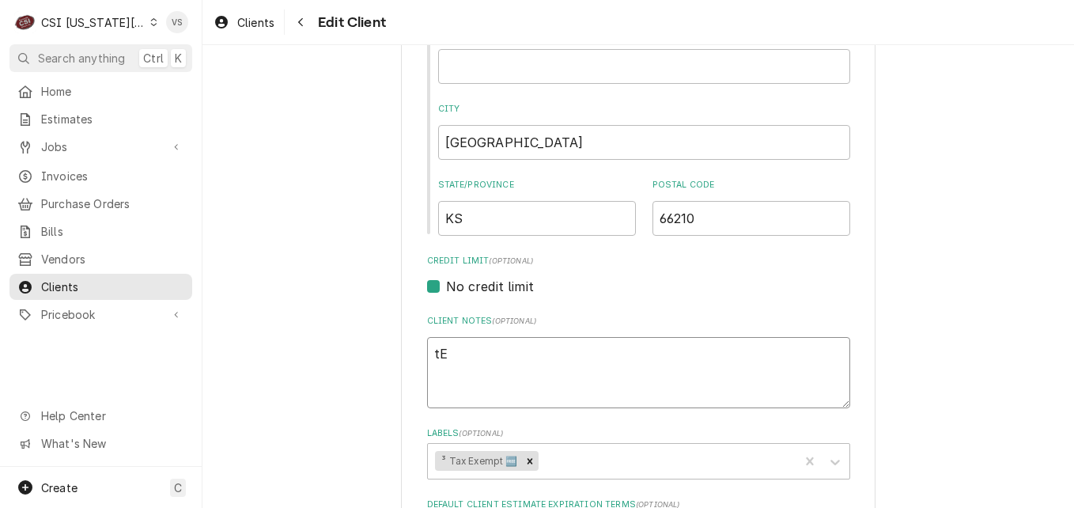
type textarea "x"
type textarea "tER"
type textarea "x"
type textarea "tE"
type textarea "x"
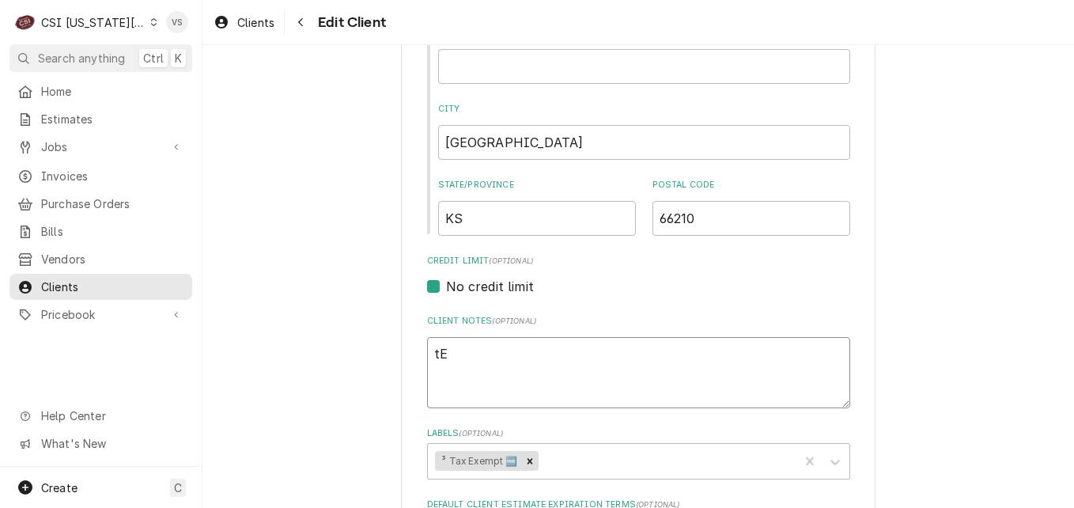
type textarea "t"
type textarea "x"
type textarea "T"
type textarea "x"
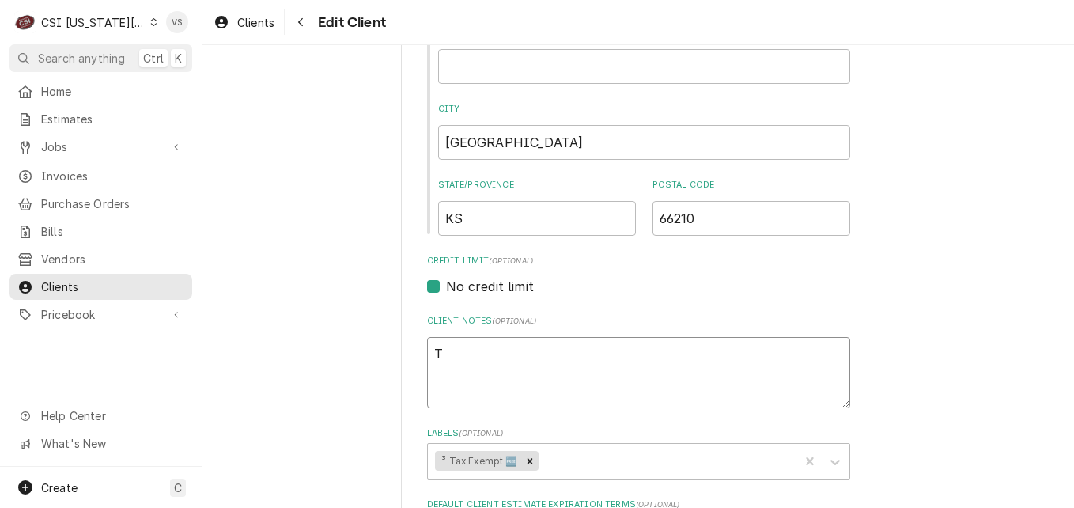
type textarea "TE"
type textarea "x"
type textarea "TER"
type textarea "x"
type textarea "TERM"
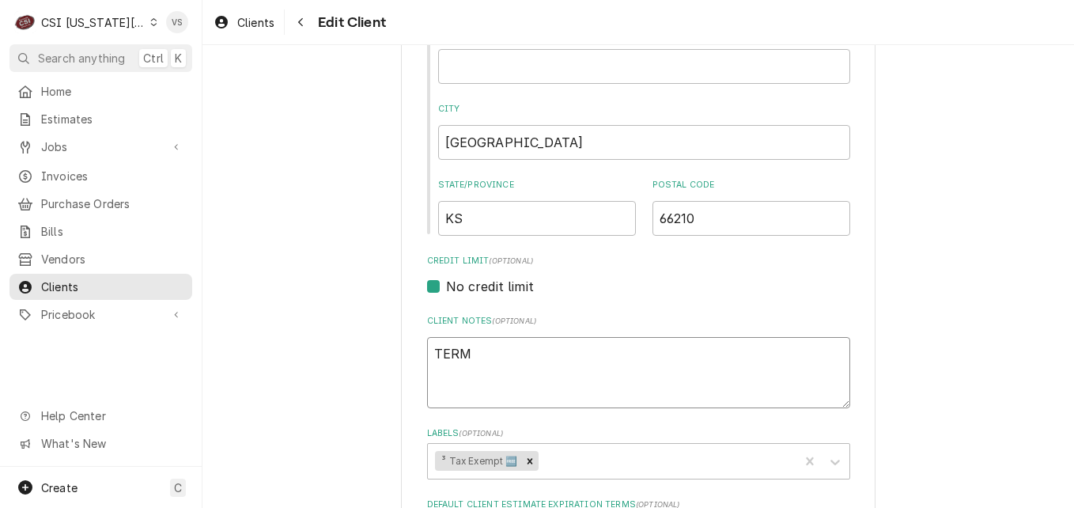
type textarea "x"
type textarea "TERMA"
type textarea "x"
type textarea "TERMA"
type textarea "x"
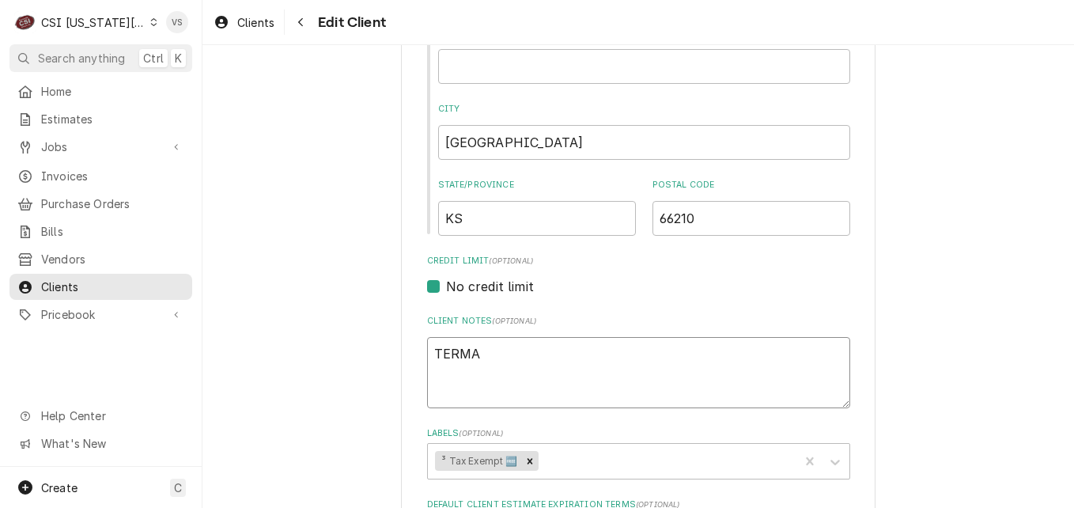
type textarea "TERMA"
type textarea "x"
type textarea "TERM"
type textarea "x"
type textarea "TER"
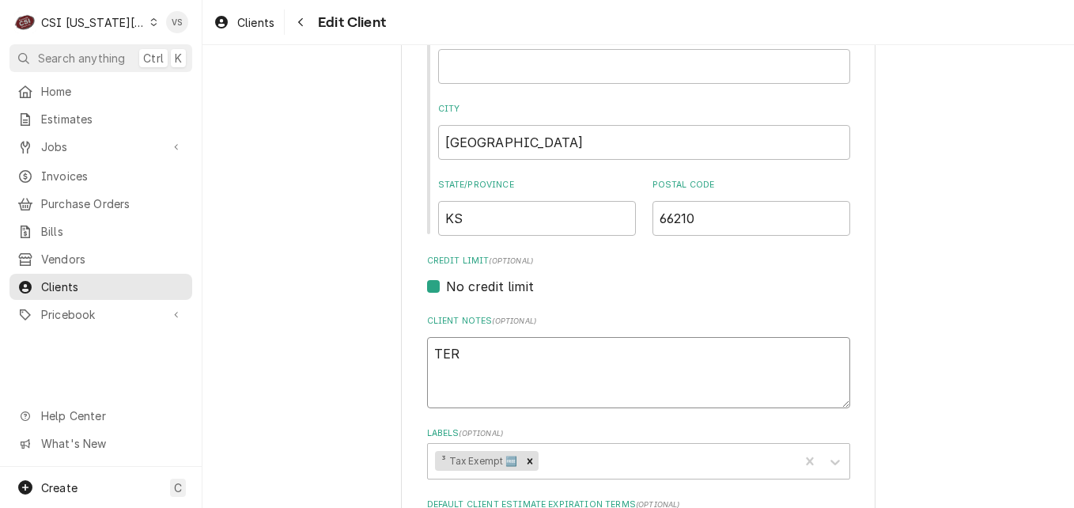
type textarea "x"
type textarea "TE"
type textarea "x"
type textarea "T"
type textarea "x"
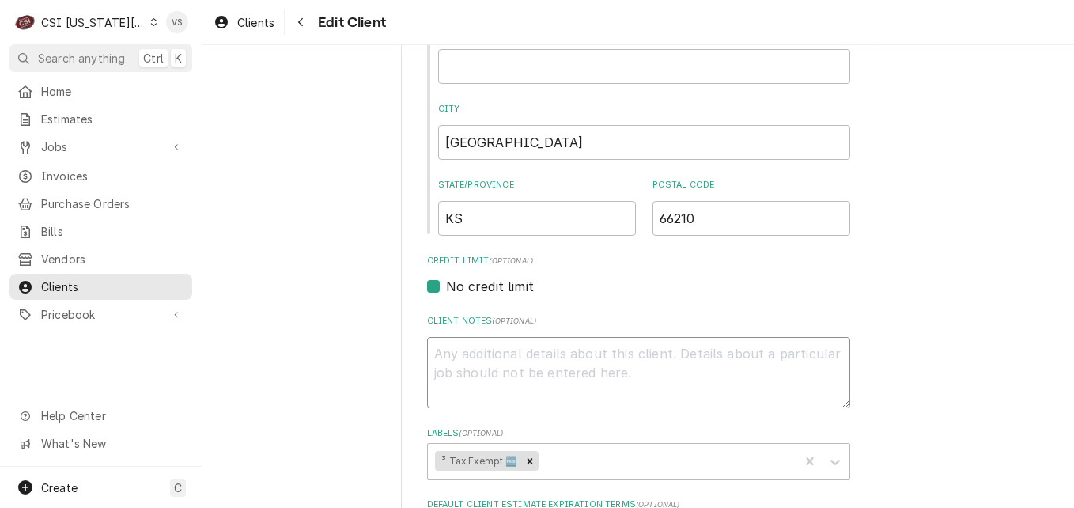
type textarea "x"
type textarea "P"
type textarea "x"
type textarea "PA"
type textarea "x"
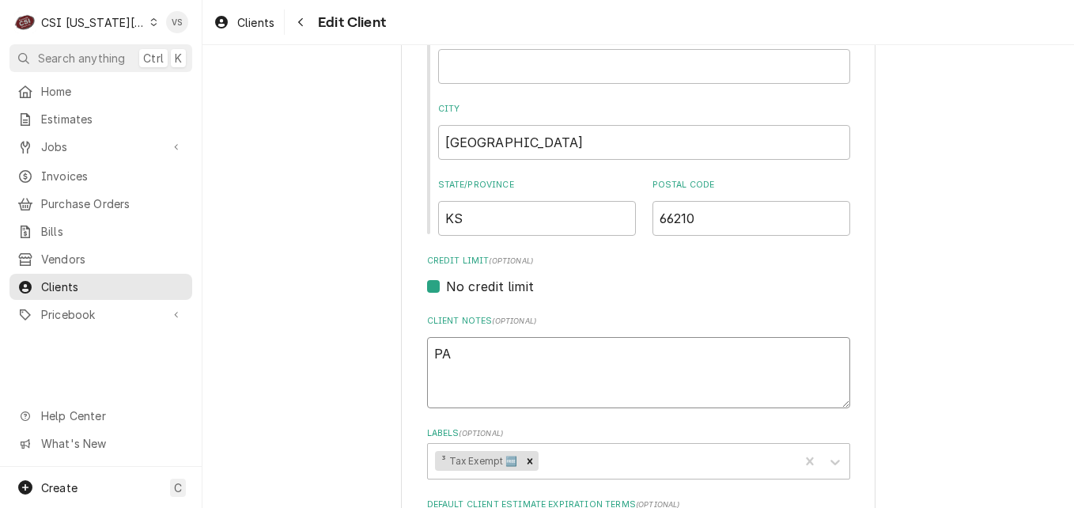
type textarea "PAY"
type textarea "x"
type textarea "PAYR"
type textarea "x"
type textarea "PAY"
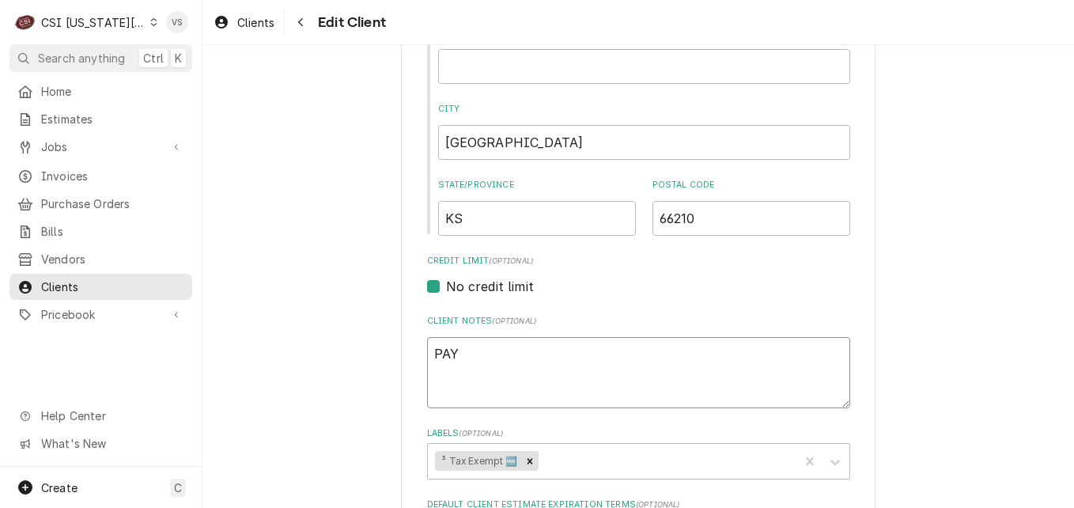
type textarea "x"
type textarea "PAYE"
type textarea "x"
type textarea "PAY"
type textarea "x"
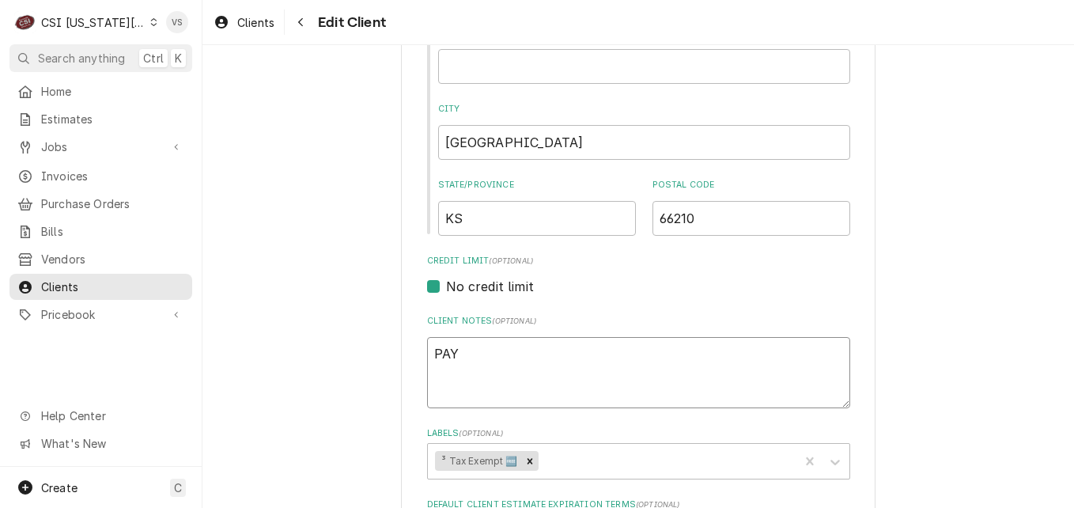
type textarea "PAYM"
type textarea "x"
type textarea "PAYME"
type textarea "x"
type textarea "PAYMEN"
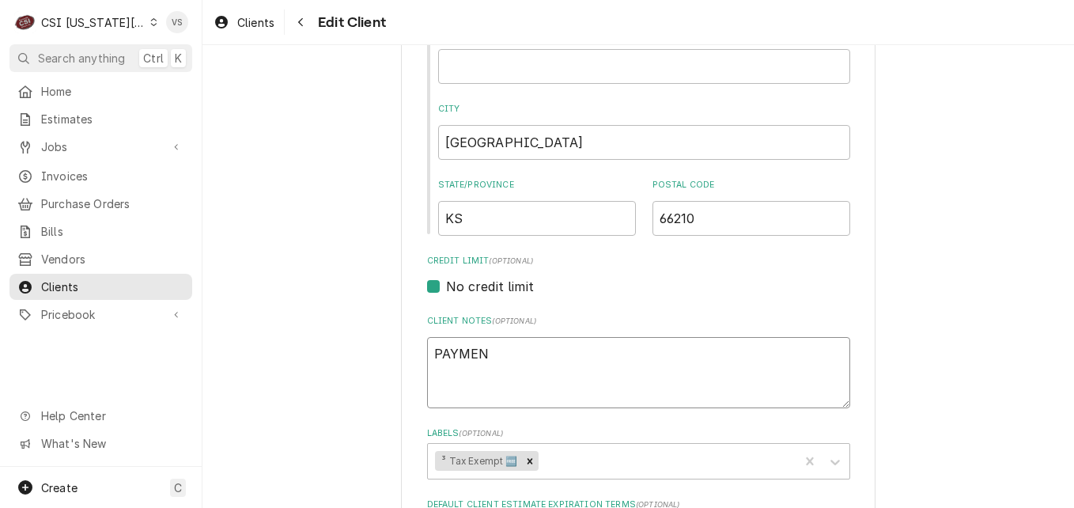
type textarea "x"
type textarea "PAYMENT"
type textarea "x"
type textarea "PAYMENT"
type textarea "x"
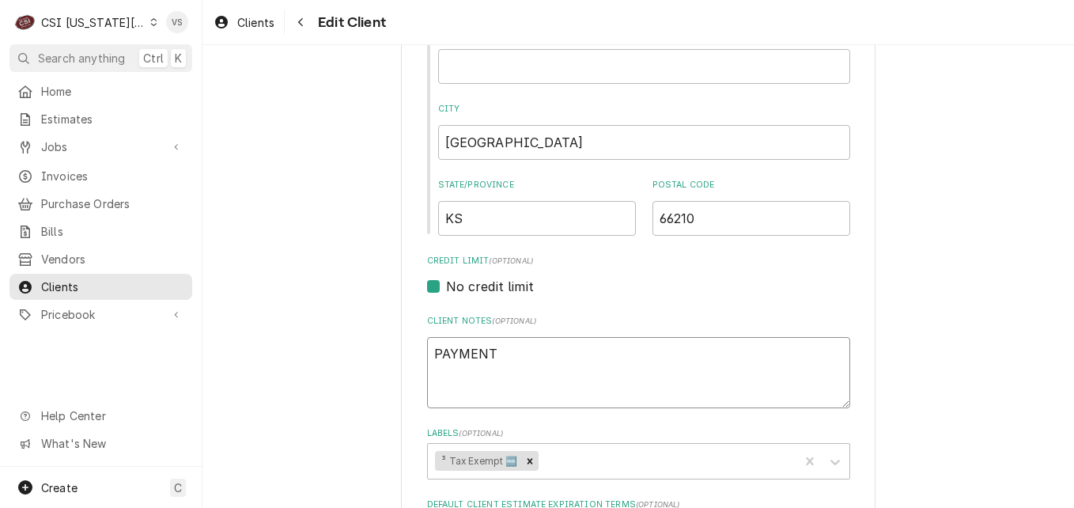
type textarea "PAYMENT T"
type textarea "x"
type textarea "PAYMENT TE"
type textarea "x"
type textarea "PAYMENT TER"
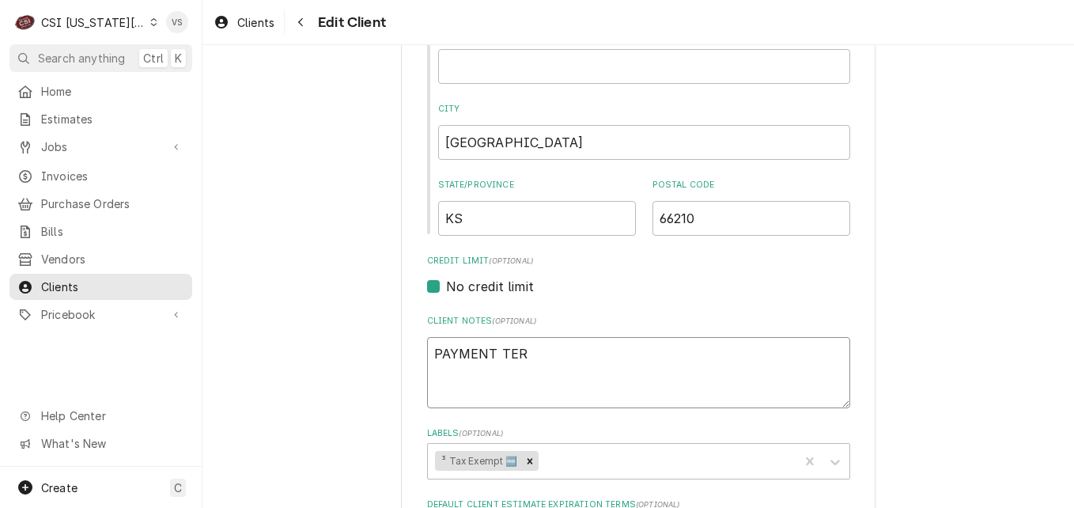
type textarea "x"
type textarea "PAYMENT TERM"
type textarea "x"
type textarea "PAYMENT TERMS"
type textarea "x"
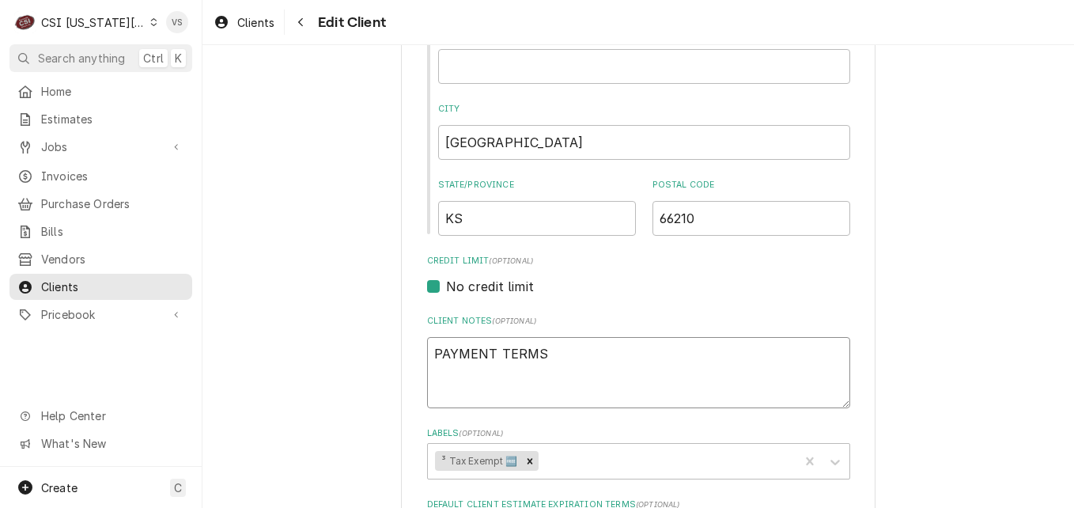
type textarea "PAYMENT TERMS"
type textarea "x"
type textarea "PAYMENT TERMS A"
type textarea "x"
type textarea "PAYMENT TERMS AP"
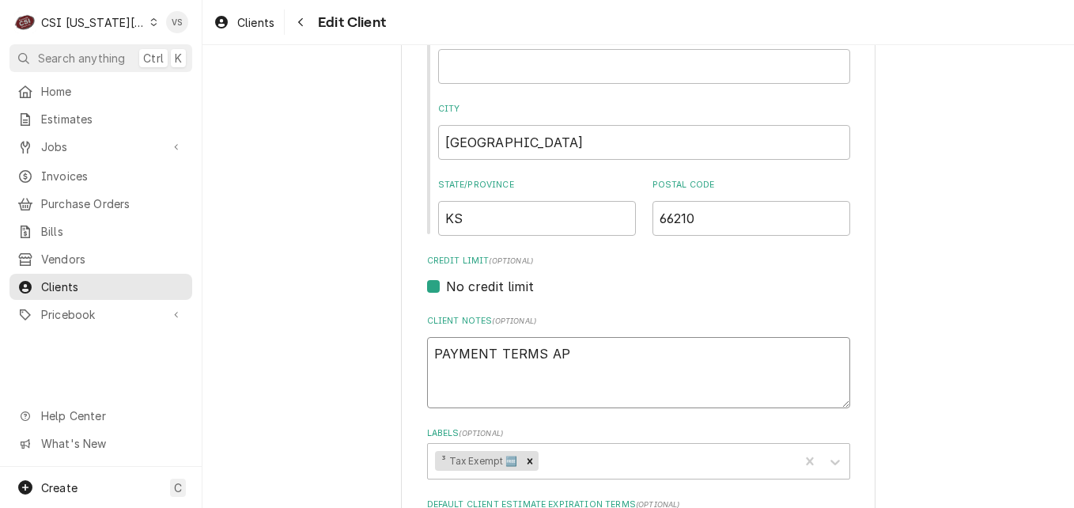
type textarea "x"
type textarea "PAYMENT TERMS APP"
type textarea "x"
type textarea "PAYMENT TERMS APPR"
type textarea "x"
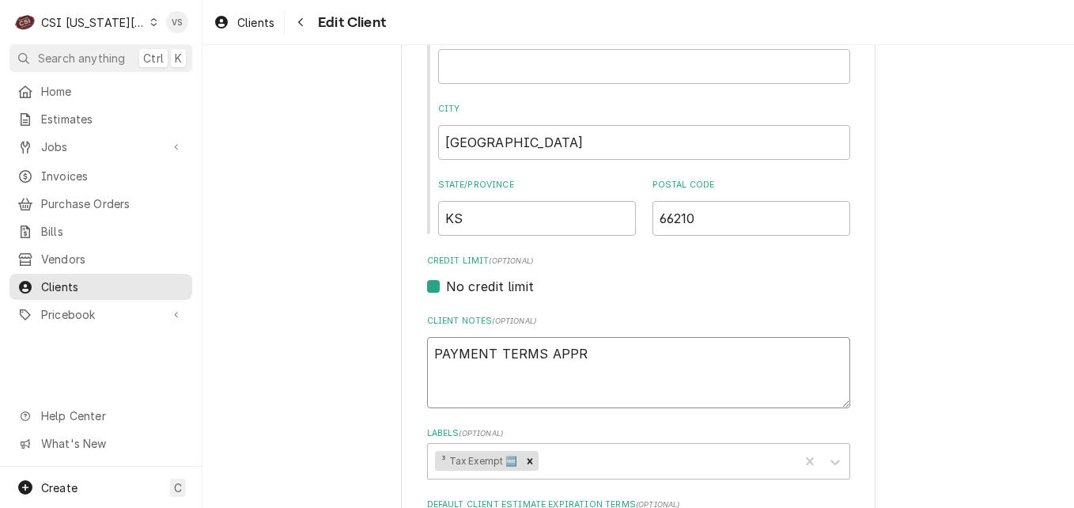
type textarea "PAYMENT TERMS APPRO"
type textarea "x"
type textarea "PAYMENT TERMS APPROV"
type textarea "x"
type textarea "PAYMENT TERMS APPROVE"
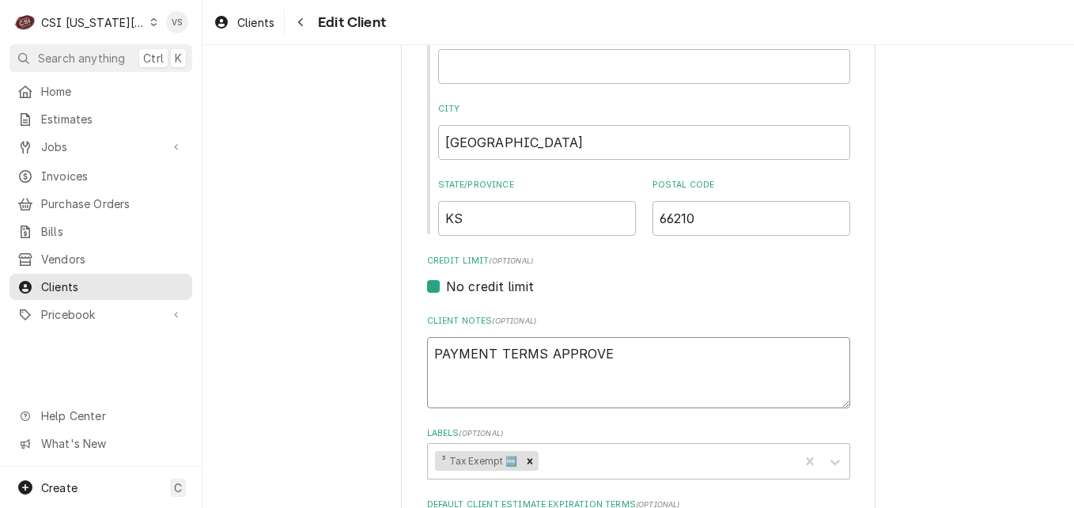
type textarea "x"
type textarea "PAYMENT TERMS APPROVED"
type textarea "x"
type textarea "PAYMENT TERMS APPROVED."
type textarea "x"
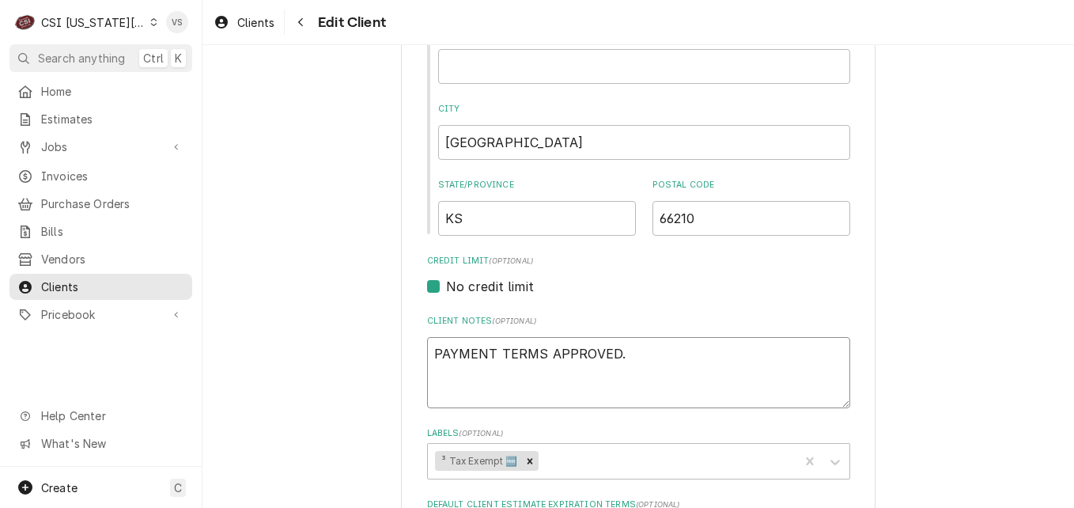
type textarea "PAYMENT TERMS APPROVED."
type textarea "x"
type textarea "PAYMENT TERMS APPROVED. V"
type textarea "x"
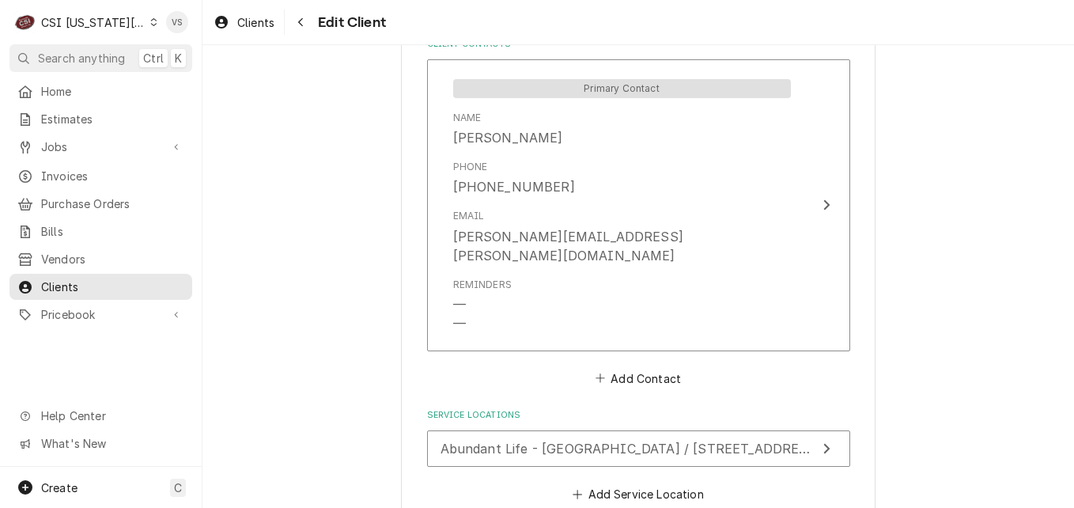
scroll to position [1371, 0]
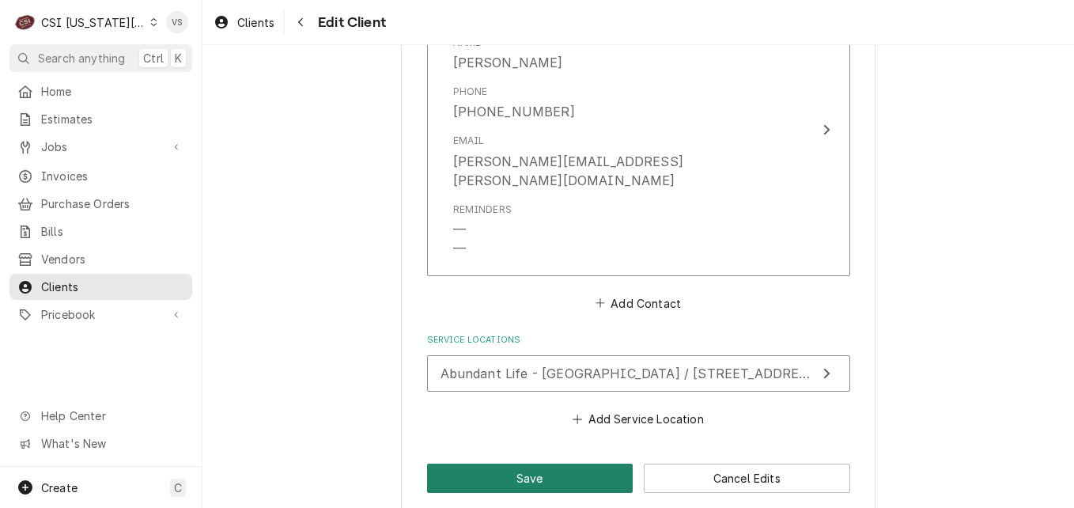
type textarea "PAYMENT TERMS APPROVED. VS"
click at [527, 463] on button "Save" at bounding box center [530, 477] width 206 height 29
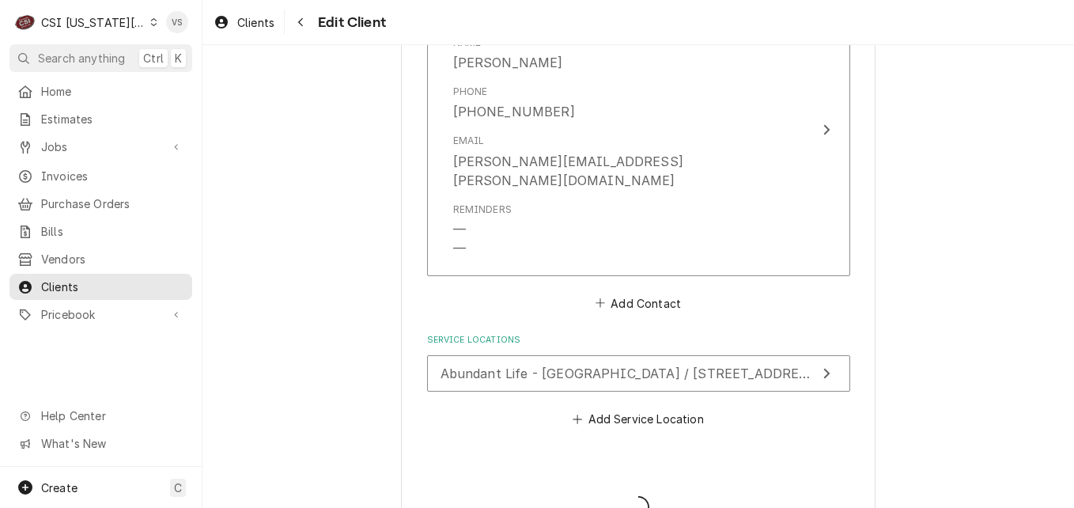
type textarea "x"
